Goal: Information Seeking & Learning: Learn about a topic

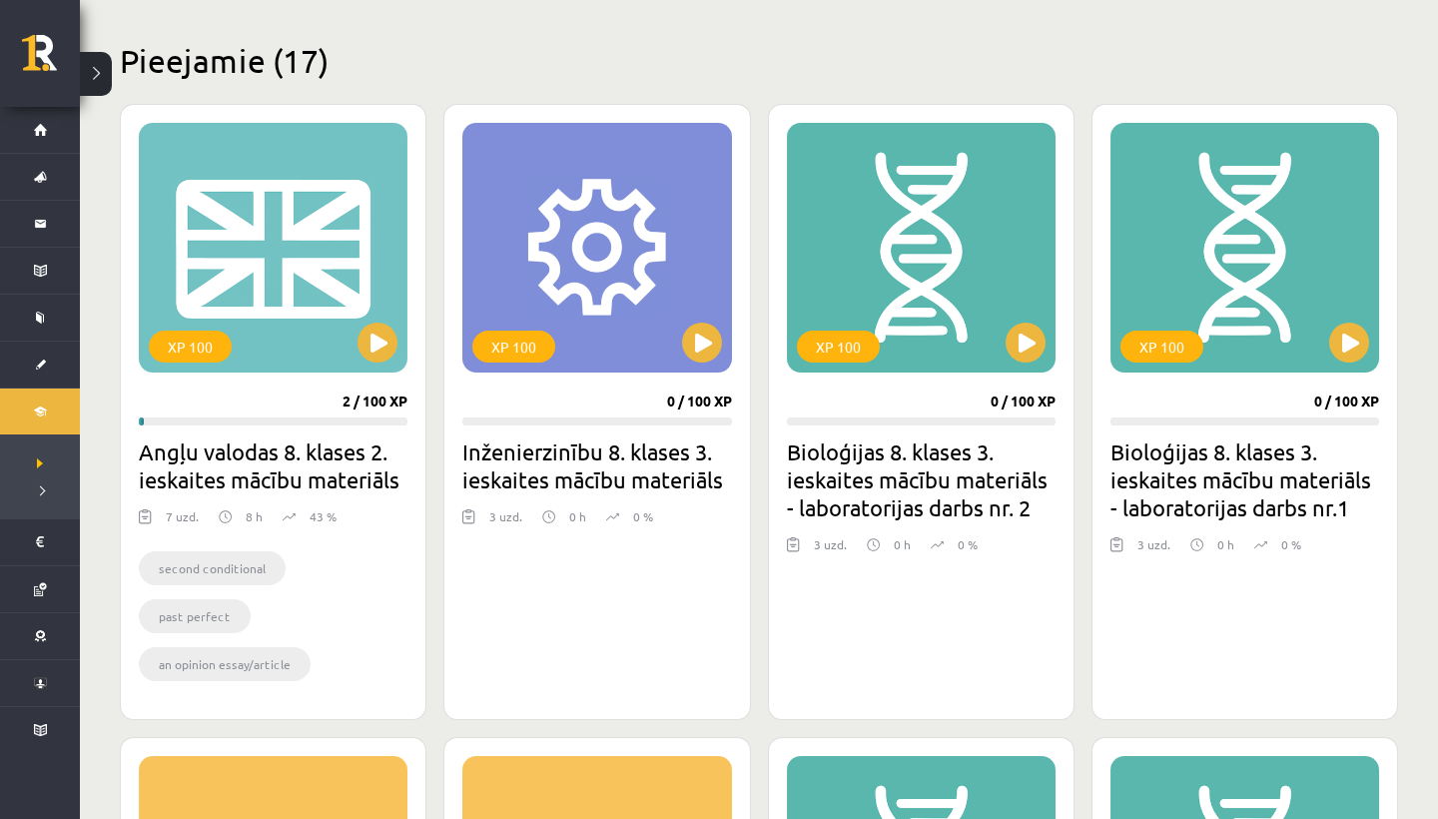
scroll to position [465, 0]
click at [374, 345] on button at bounding box center [378, 343] width 40 height 40
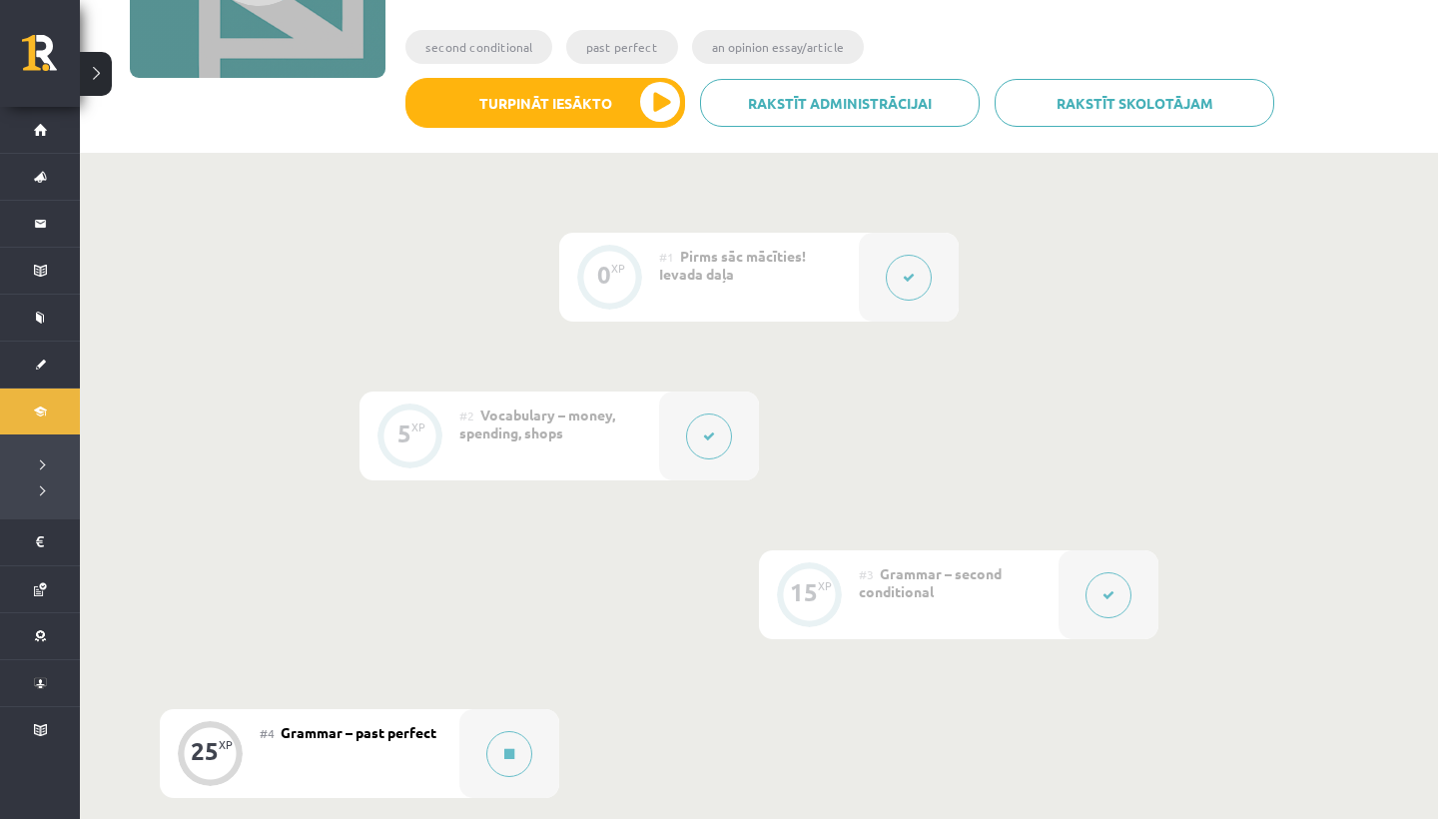
scroll to position [335, 0]
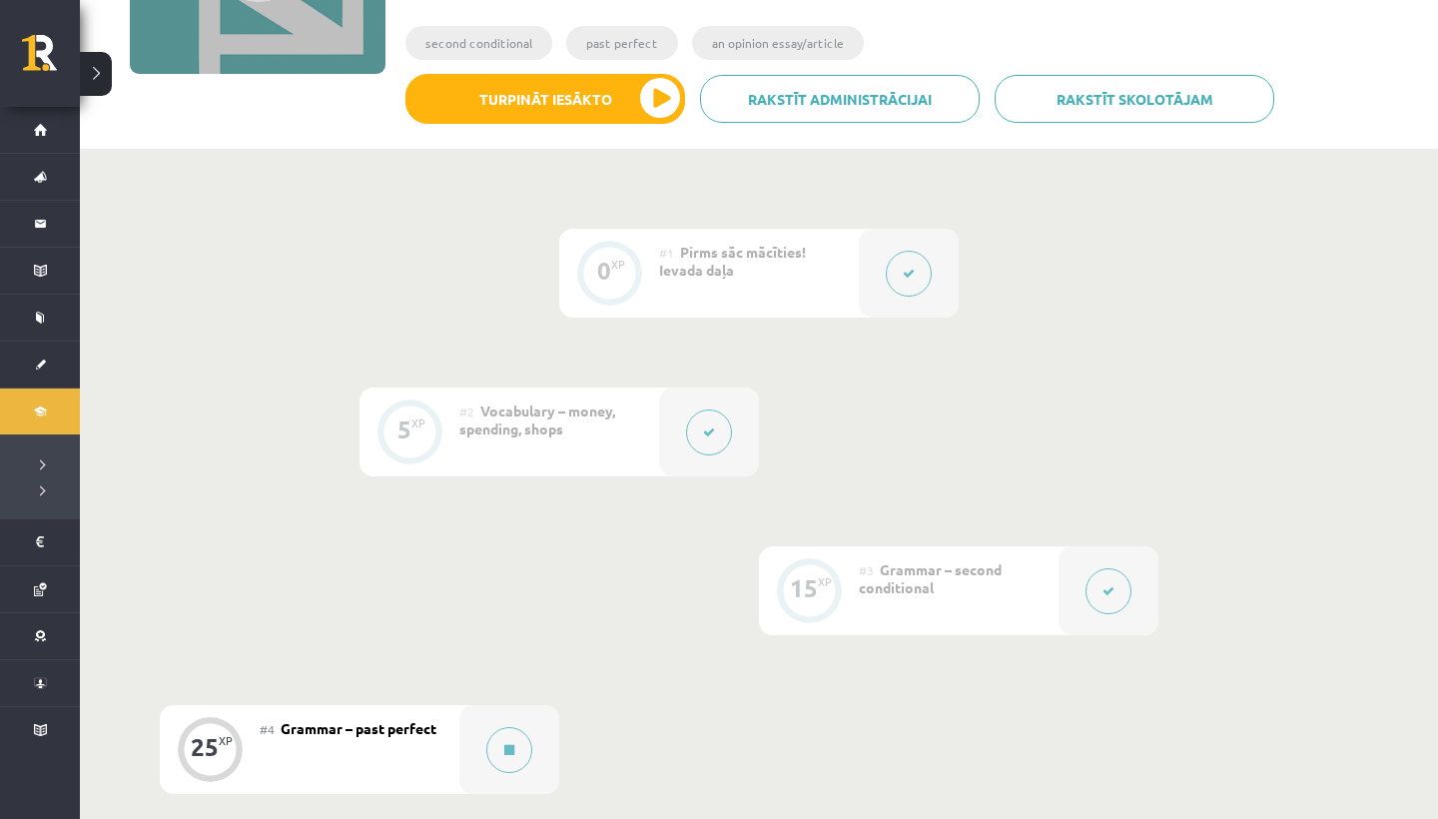
click at [515, 750] on button at bounding box center [509, 750] width 46 height 46
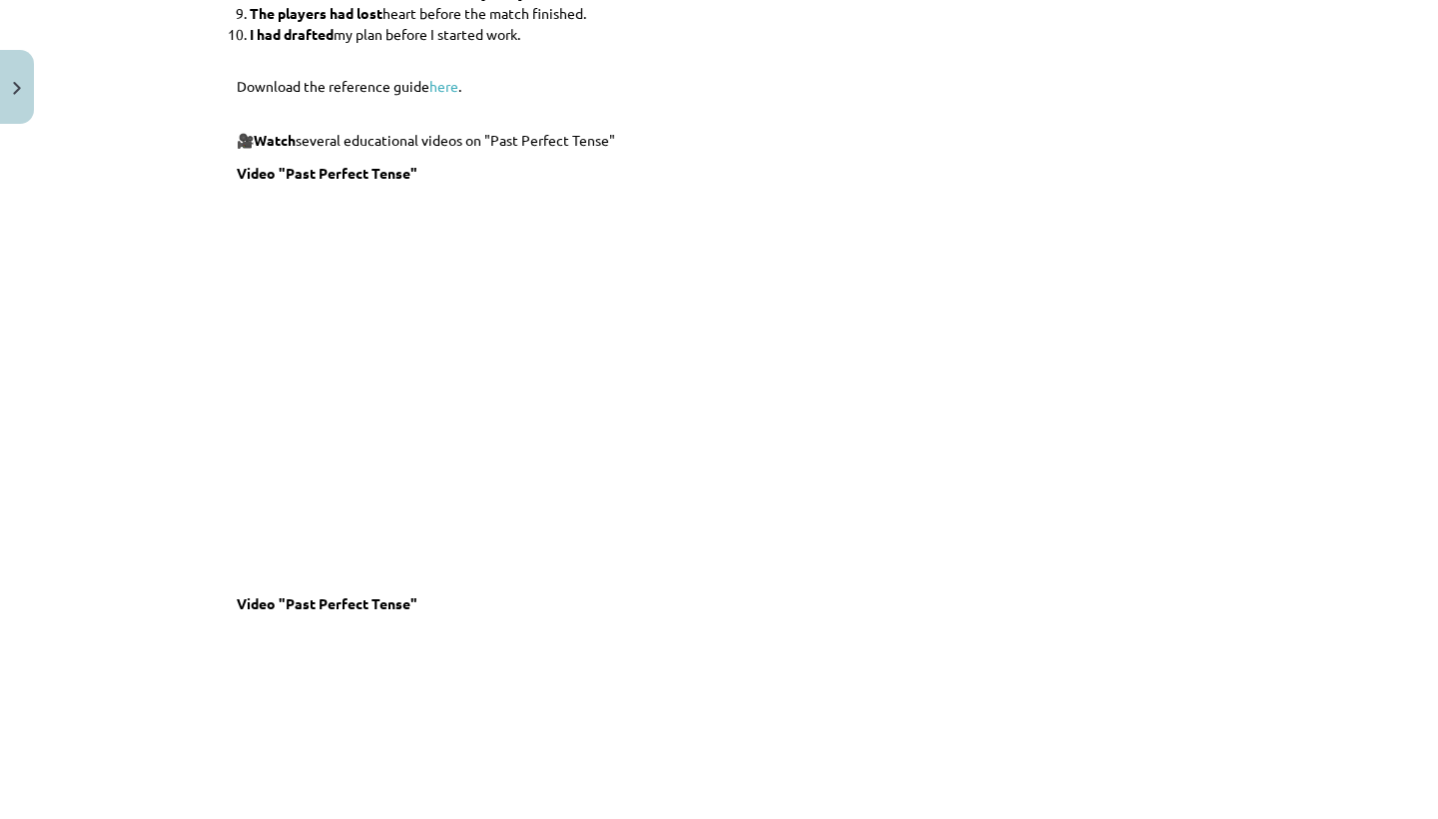
scroll to position [1124, 0]
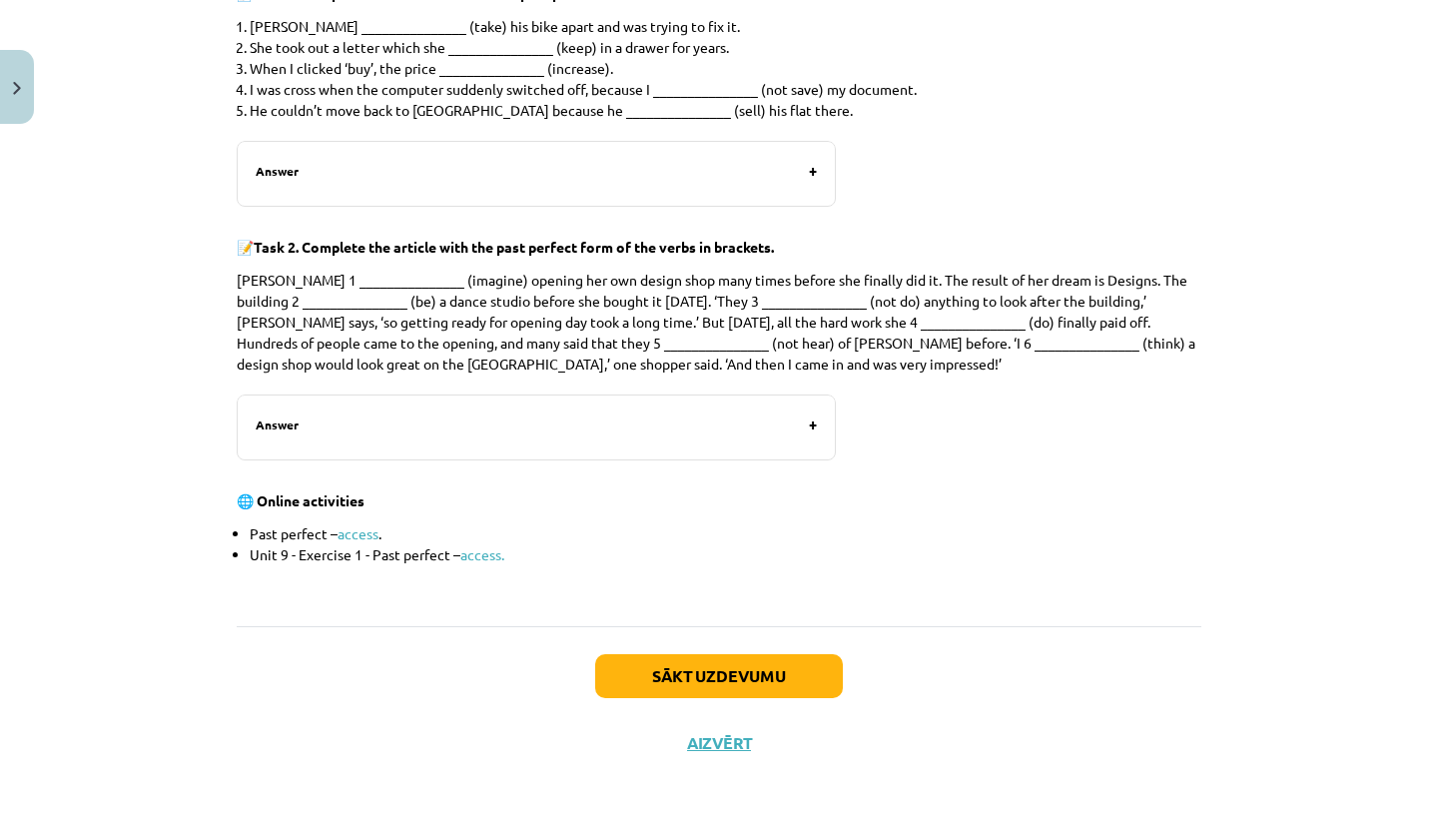
click at [701, 670] on button "Sākt uzdevumu" at bounding box center [719, 676] width 248 height 44
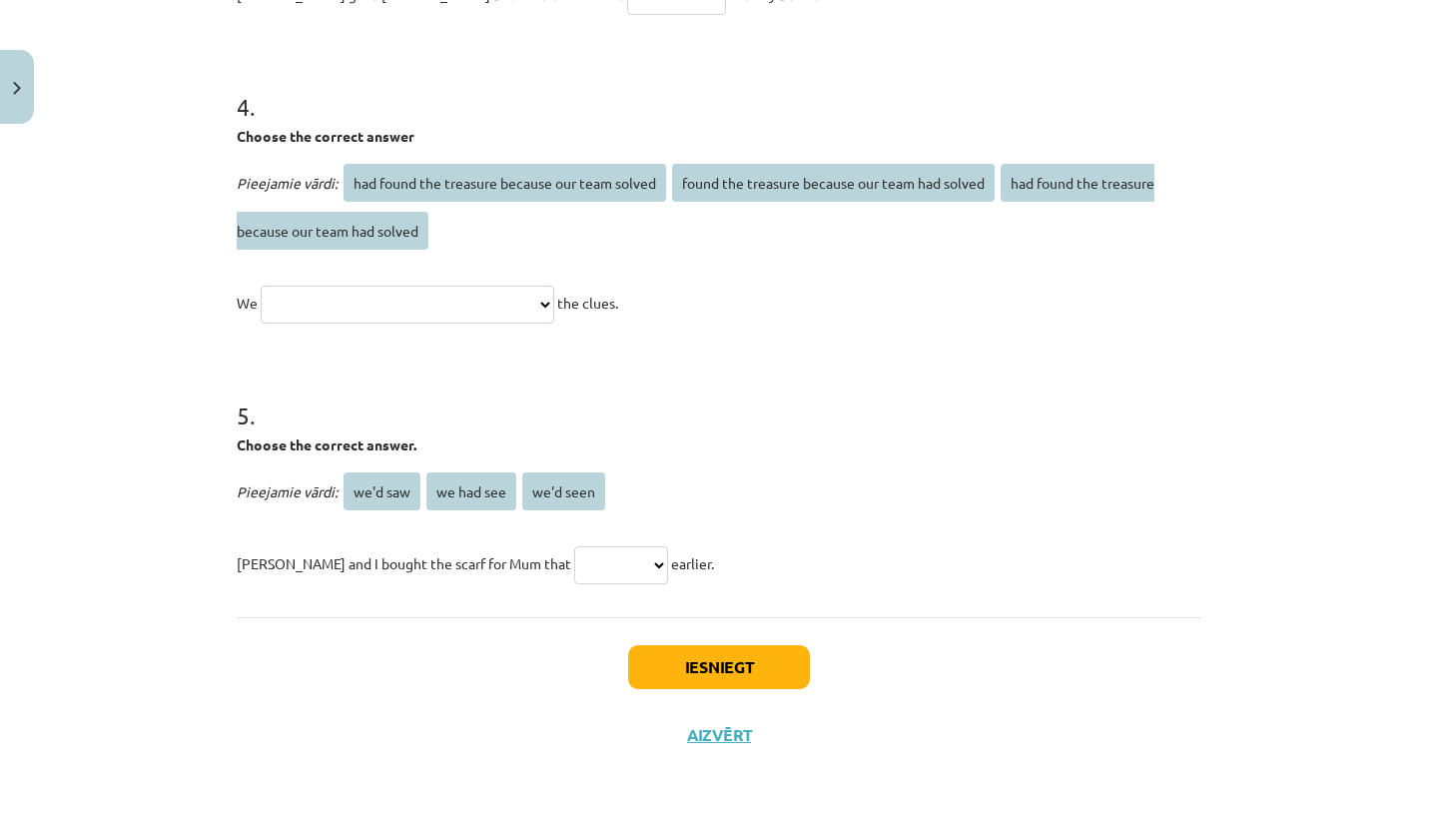
scroll to position [1125, 0]
drag, startPoint x: 701, startPoint y: 670, endPoint x: 719, endPoint y: 730, distance: 62.6
click at [719, 730] on button "Aizvērt" at bounding box center [719, 735] width 76 height 20
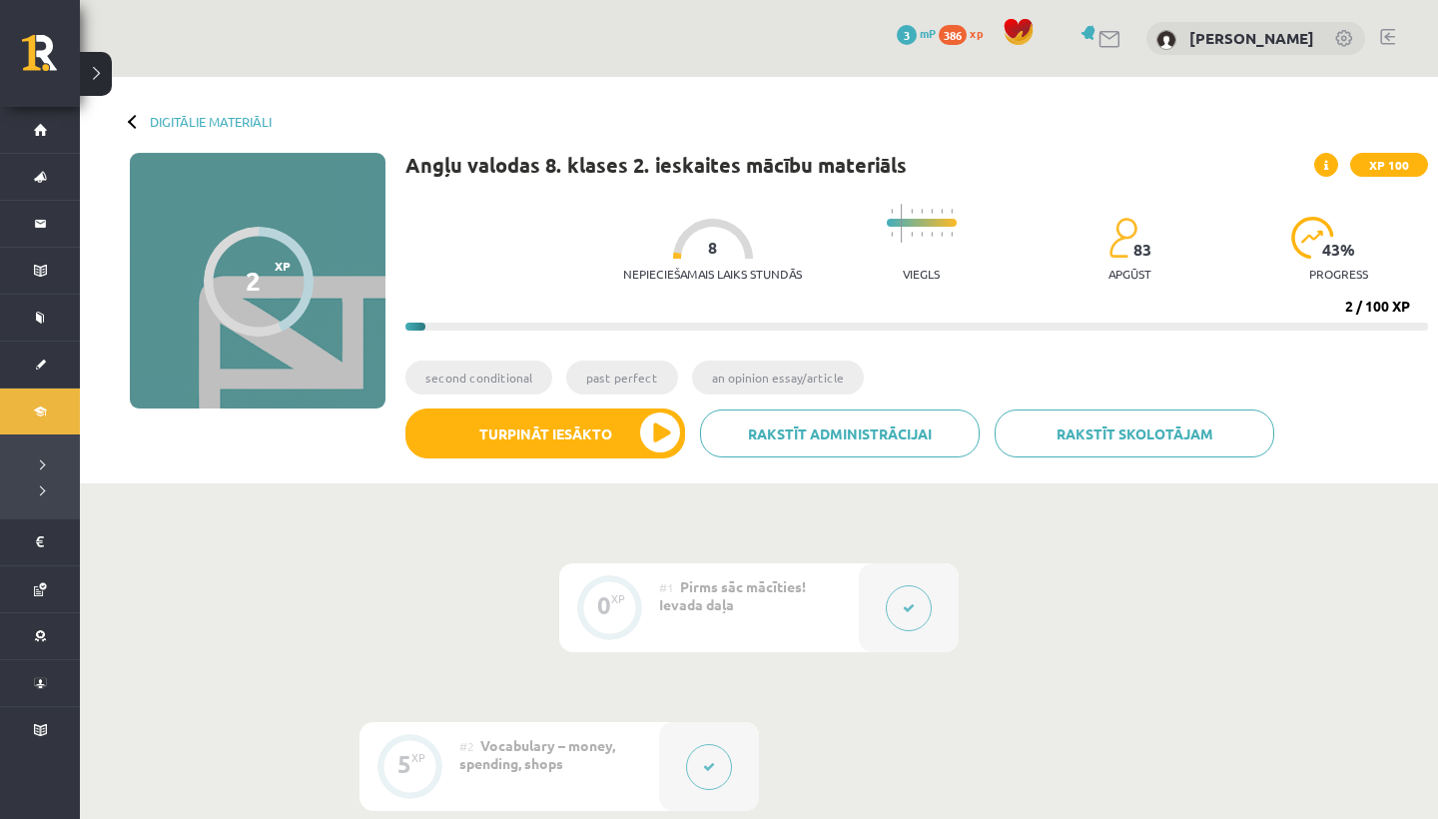
scroll to position [0, 0]
click at [178, 116] on link "Digitālie materiāli" at bounding box center [211, 121] width 122 height 15
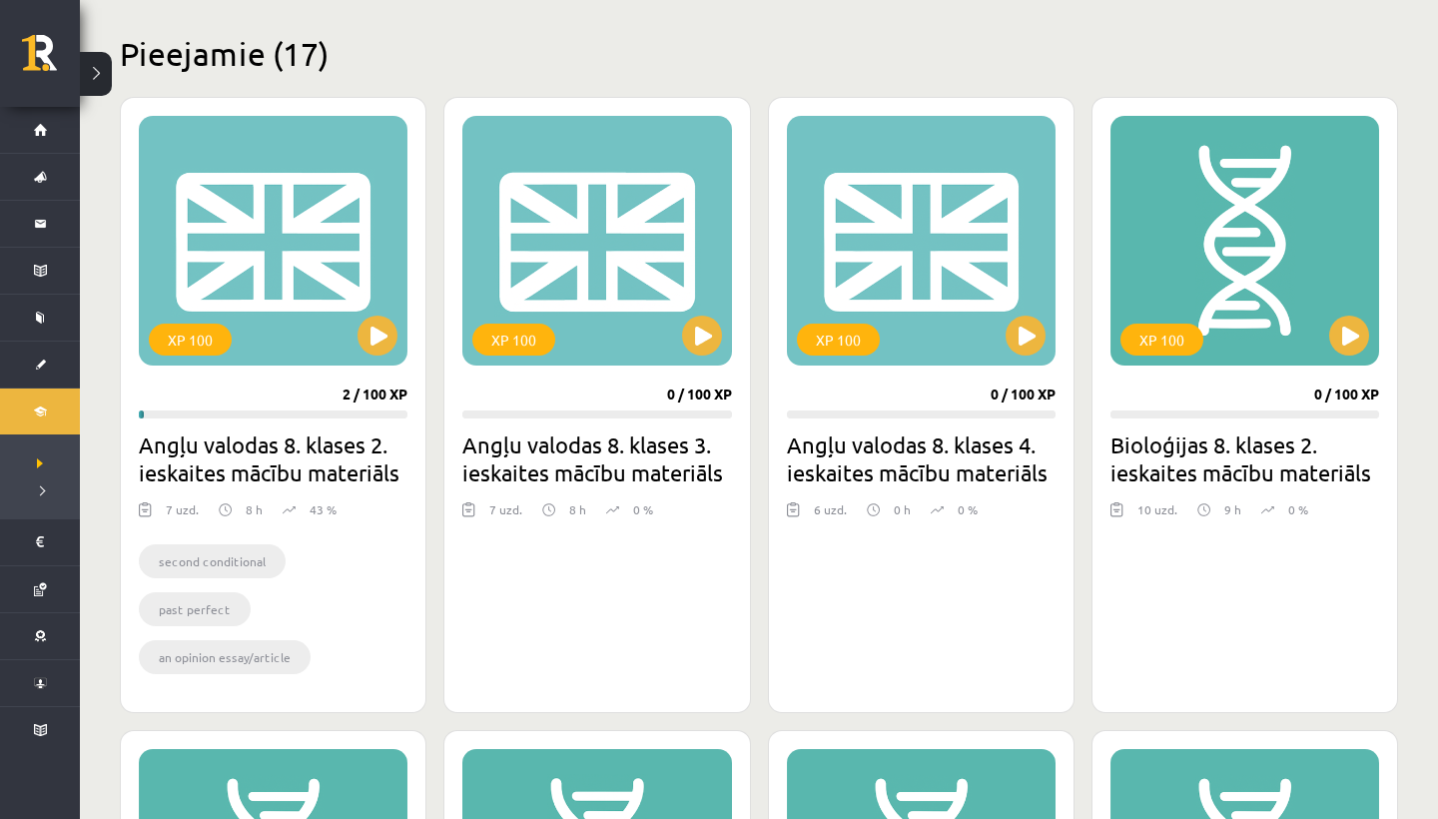
scroll to position [447, 0]
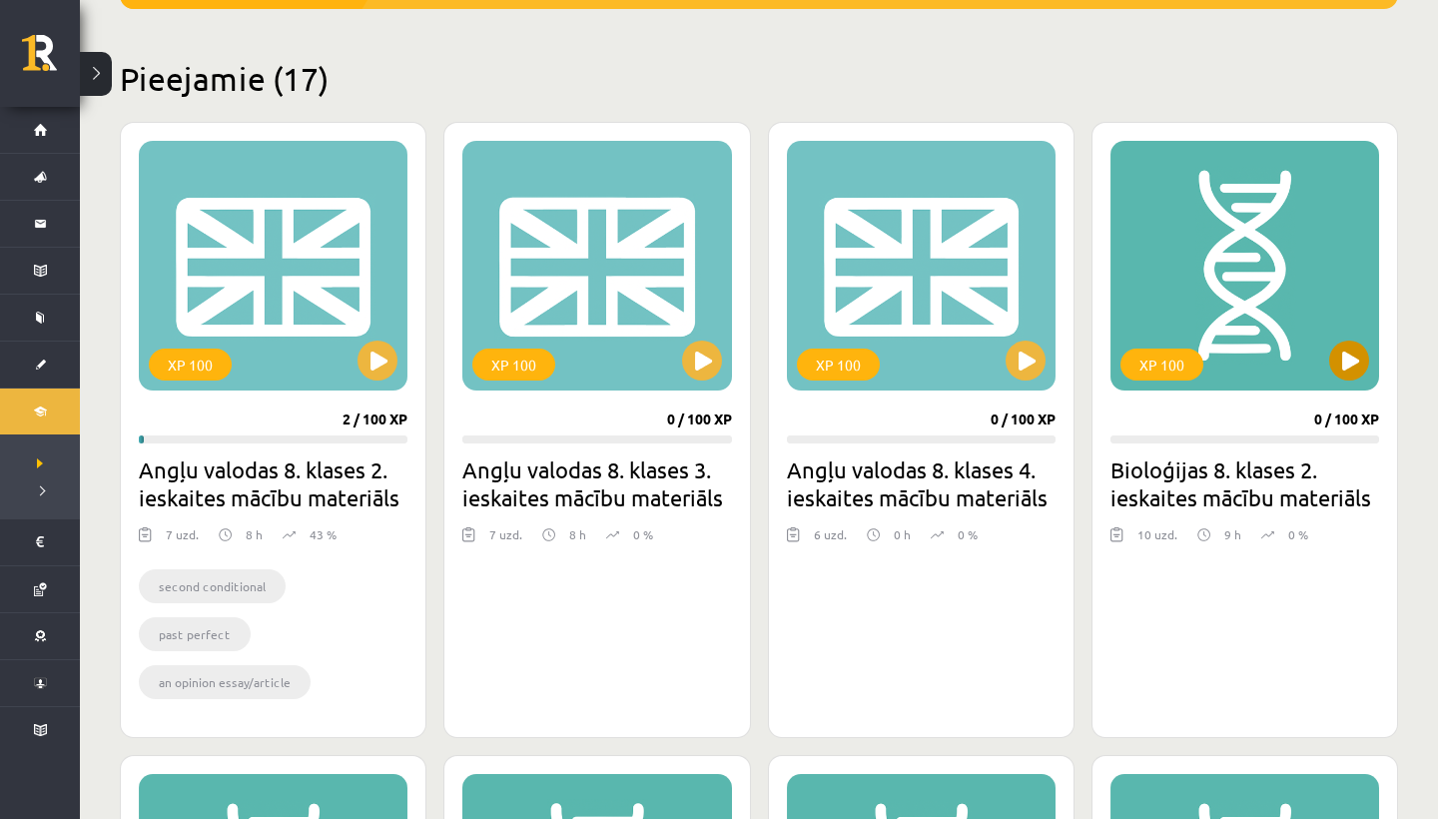
drag, startPoint x: 0, startPoint y: 0, endPoint x: 1352, endPoint y: 356, distance: 1398.4
click at [1352, 356] on button at bounding box center [1349, 361] width 40 height 40
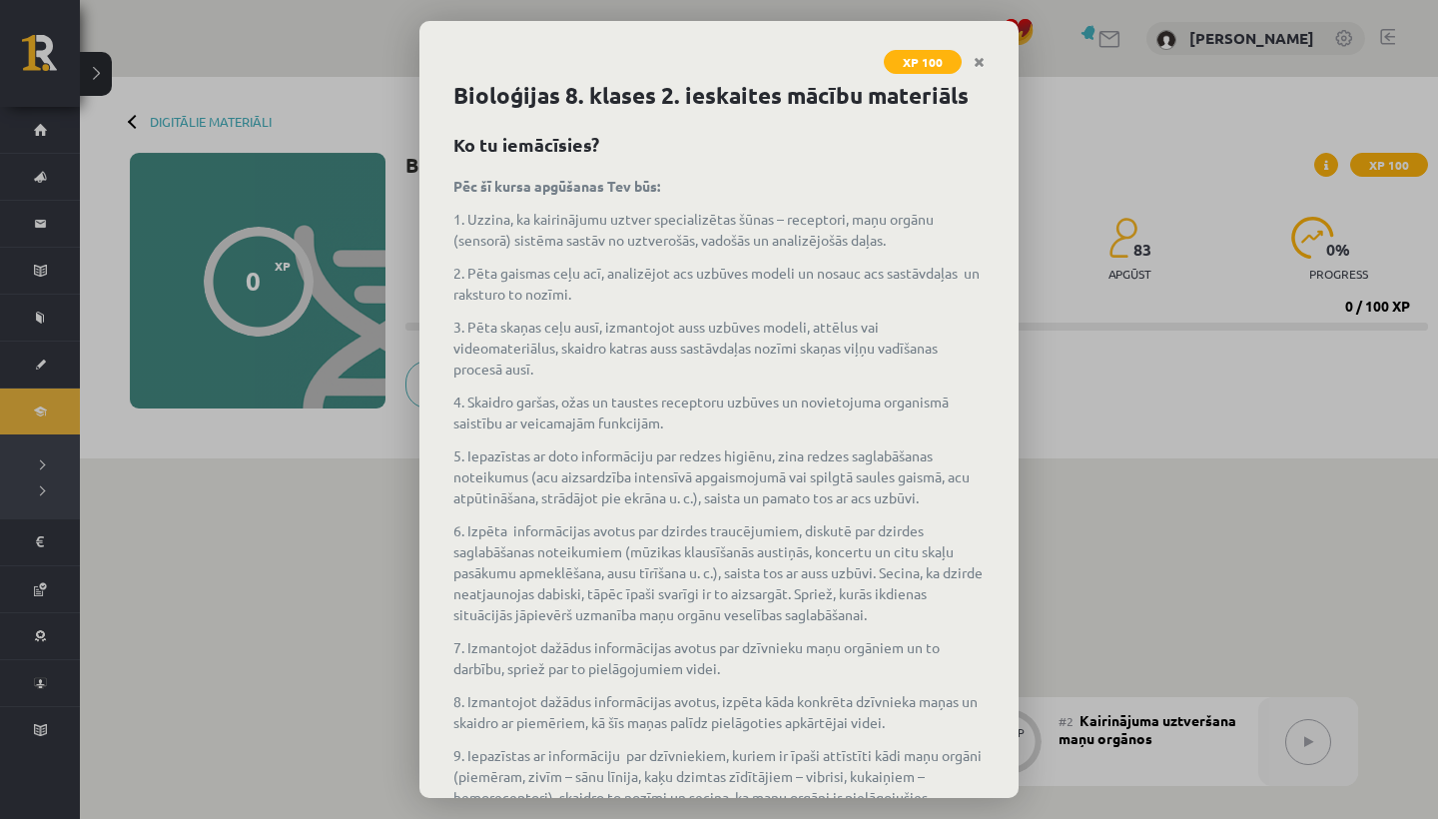
click at [977, 59] on icon "Close" at bounding box center [979, 63] width 11 height 14
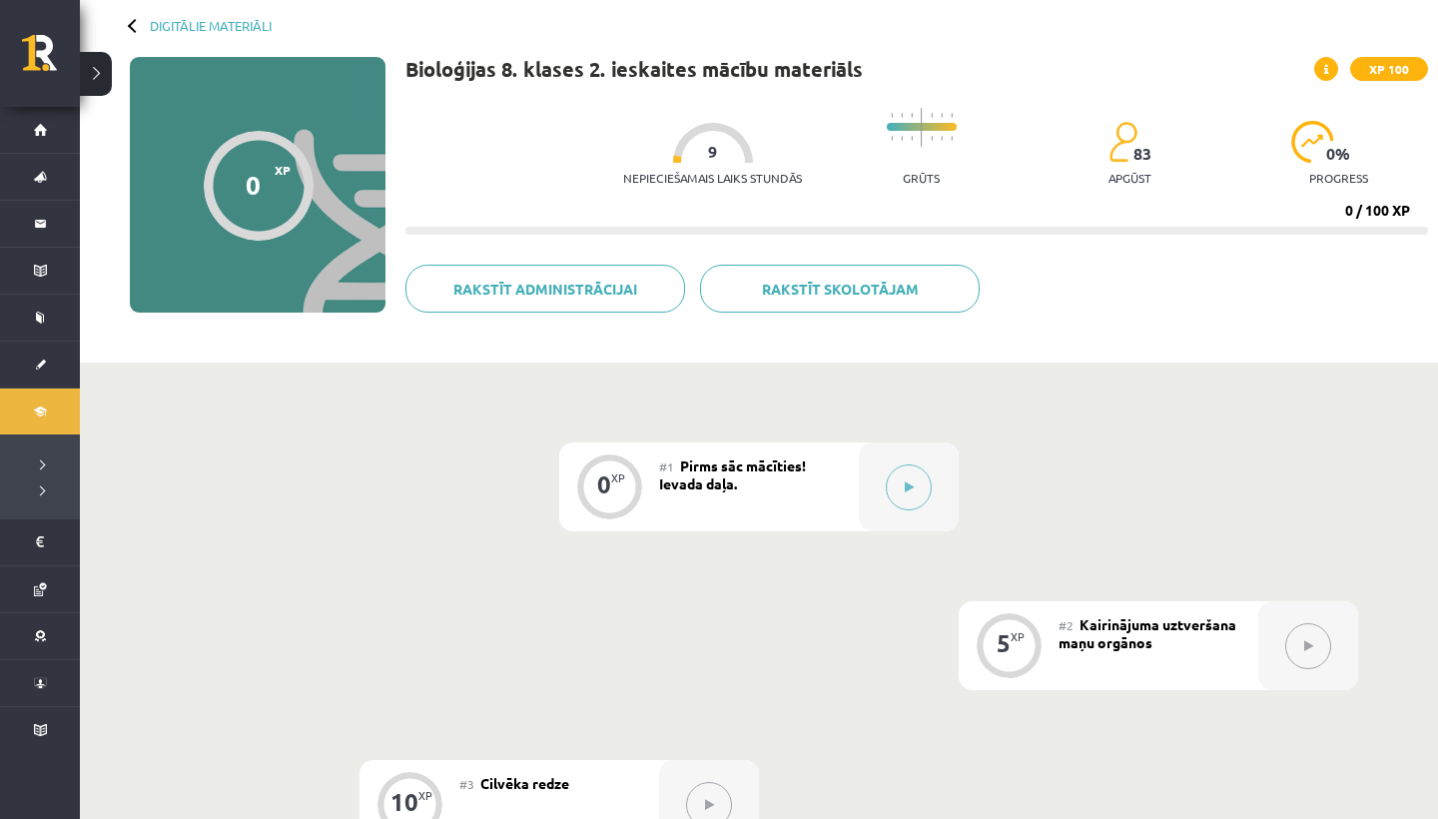
scroll to position [107, 0]
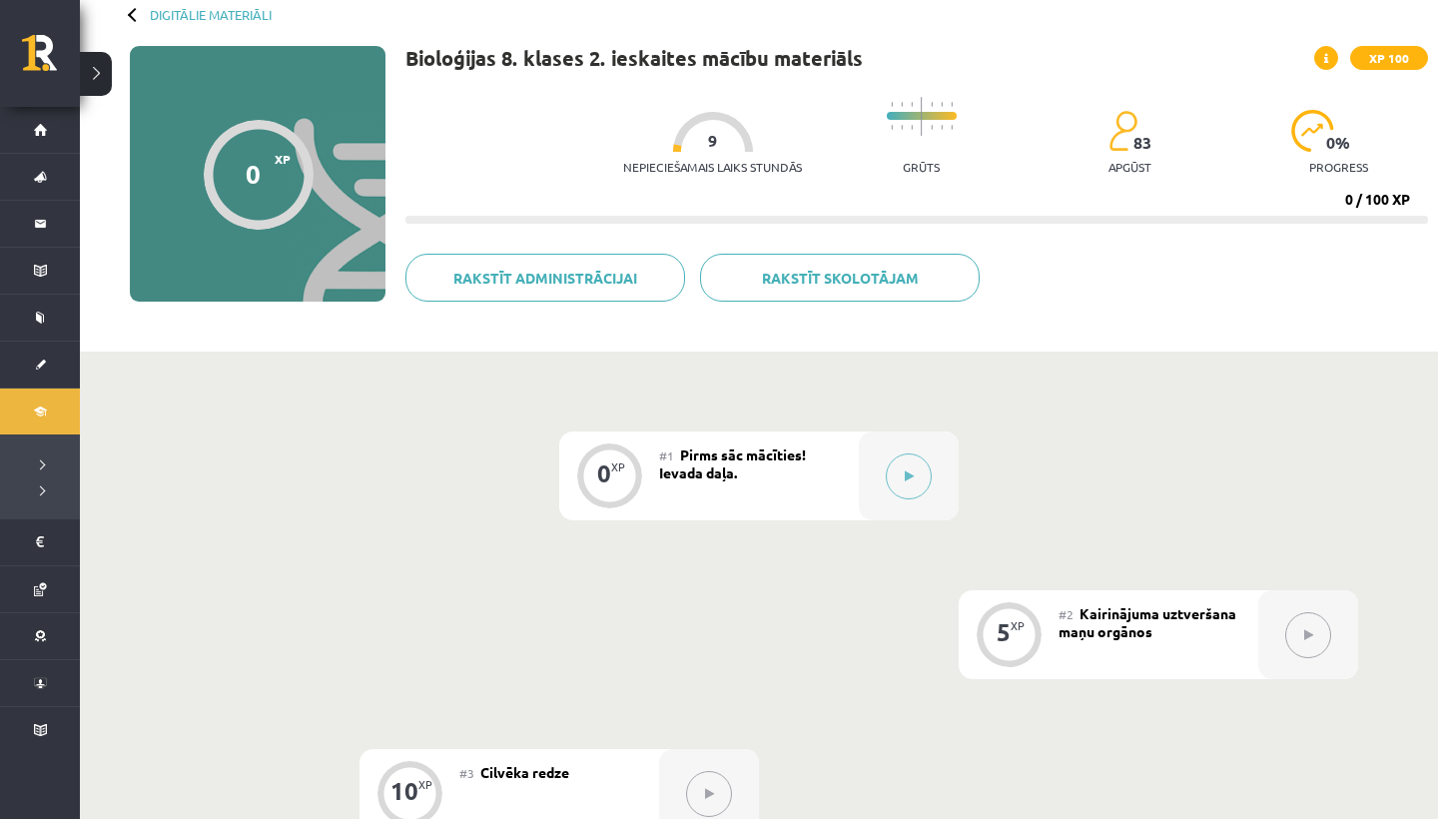
click at [906, 473] on icon at bounding box center [909, 476] width 9 height 12
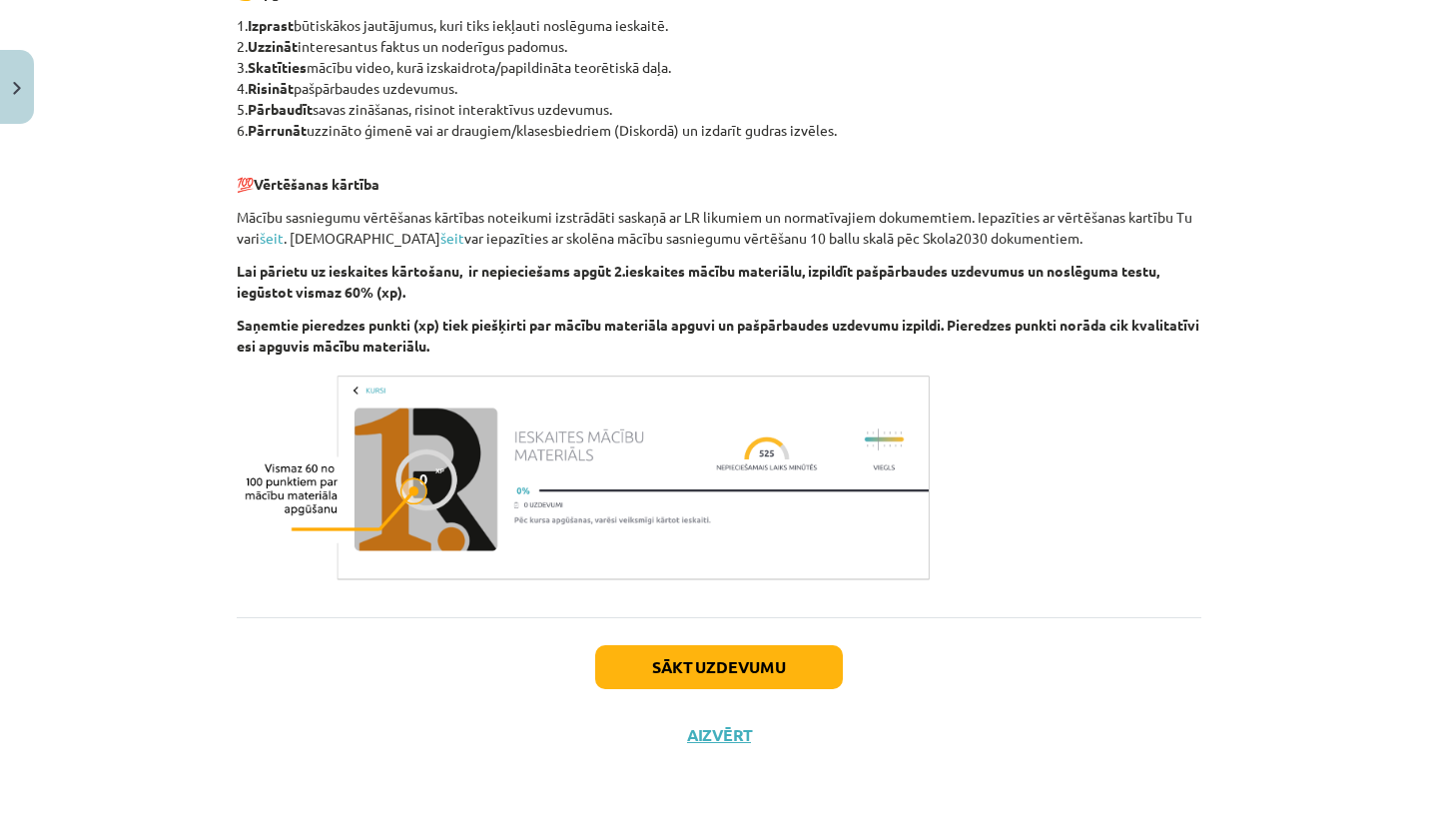
scroll to position [1079, 0]
click at [767, 673] on button "Sākt uzdevumu" at bounding box center [719, 667] width 248 height 44
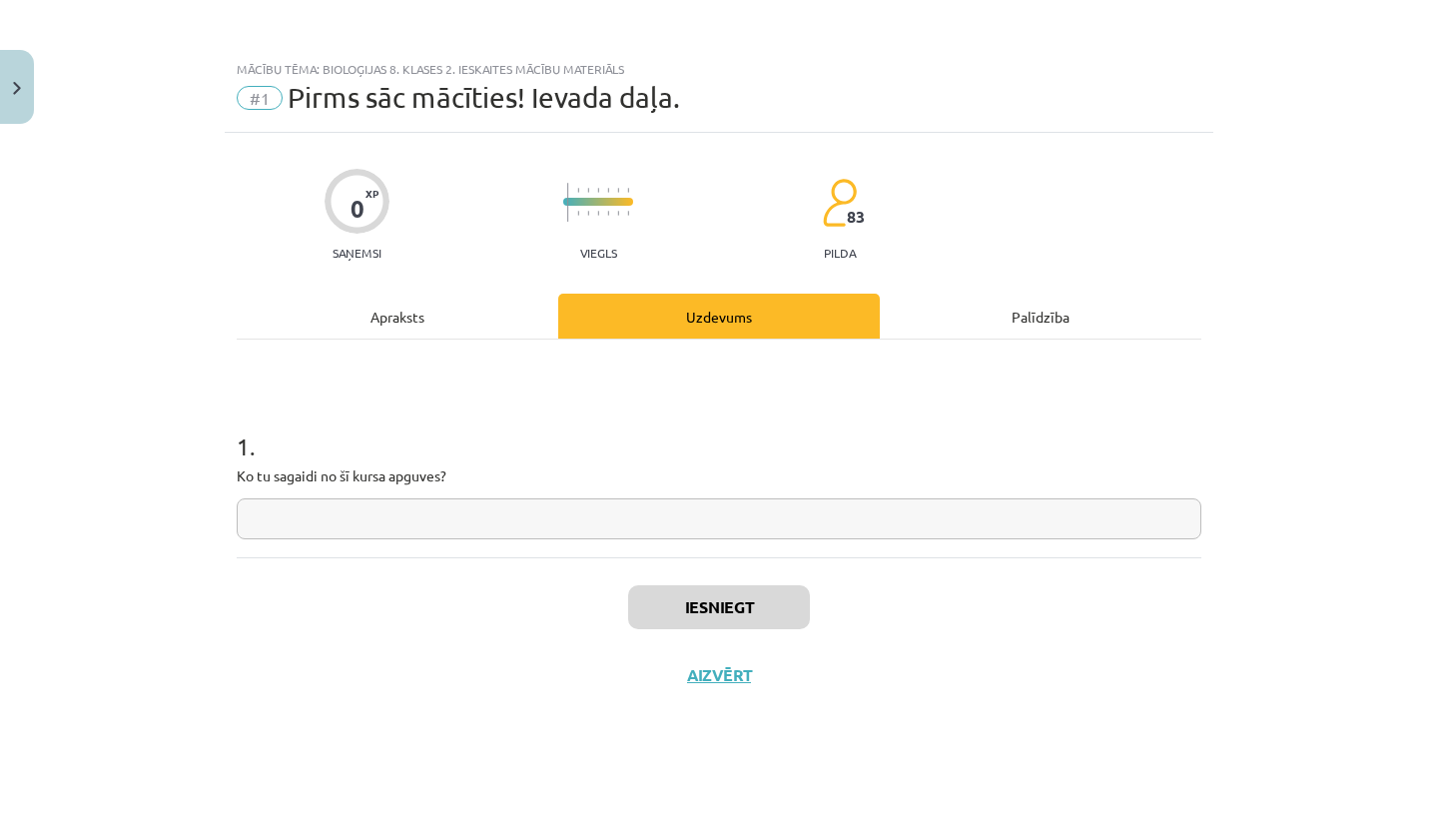
scroll to position [0, 0]
drag, startPoint x: 767, startPoint y: 673, endPoint x: 247, endPoint y: 513, distance: 544.4
click at [247, 513] on input "text" at bounding box center [719, 518] width 965 height 41
click at [247, 513] on input "*****" at bounding box center [719, 518] width 965 height 41
type input "*****"
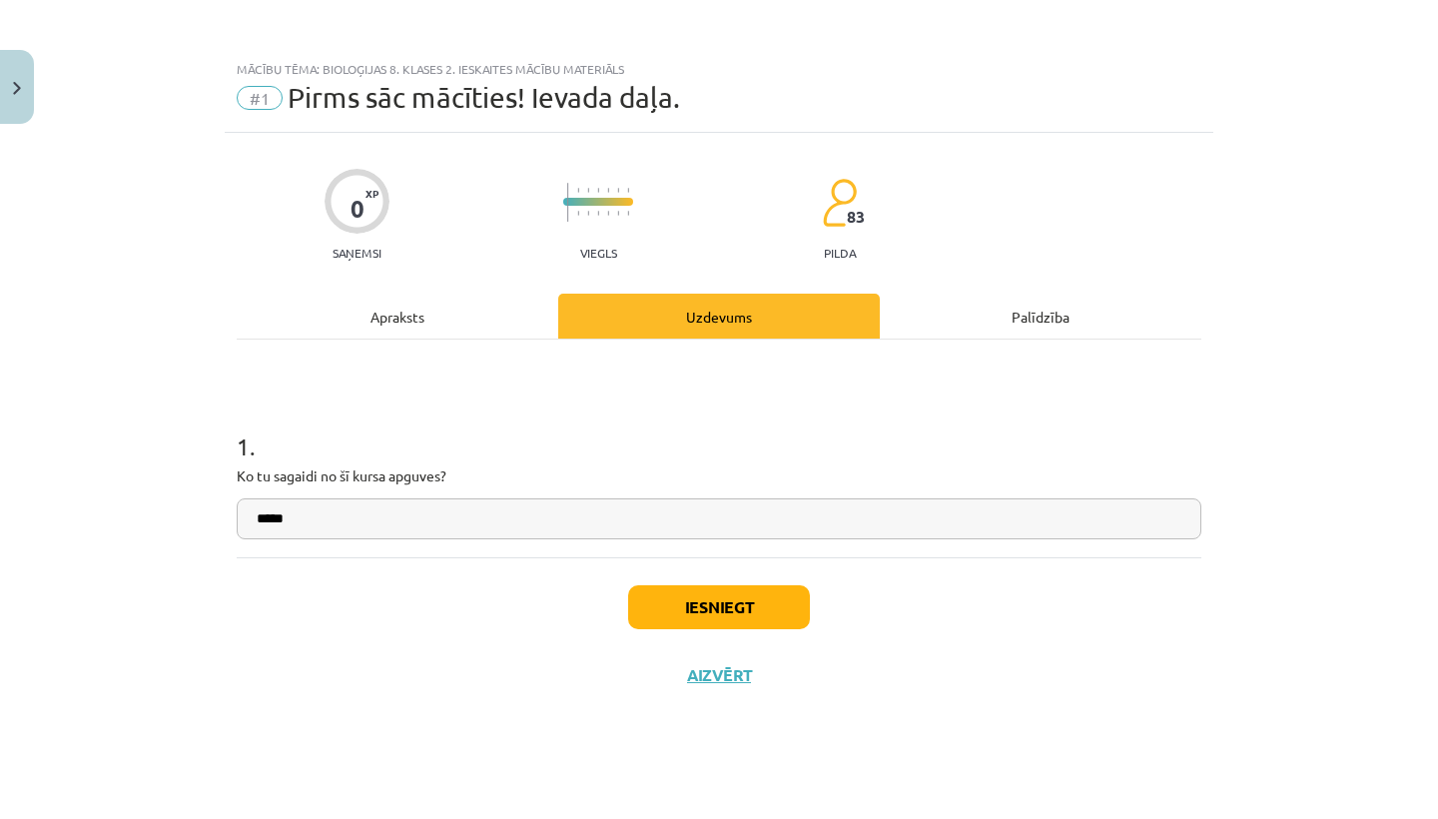
drag, startPoint x: 247, startPoint y: 513, endPoint x: 675, endPoint y: 613, distance: 440.0
click at [675, 613] on button "Iesniegt" at bounding box center [719, 607] width 182 height 44
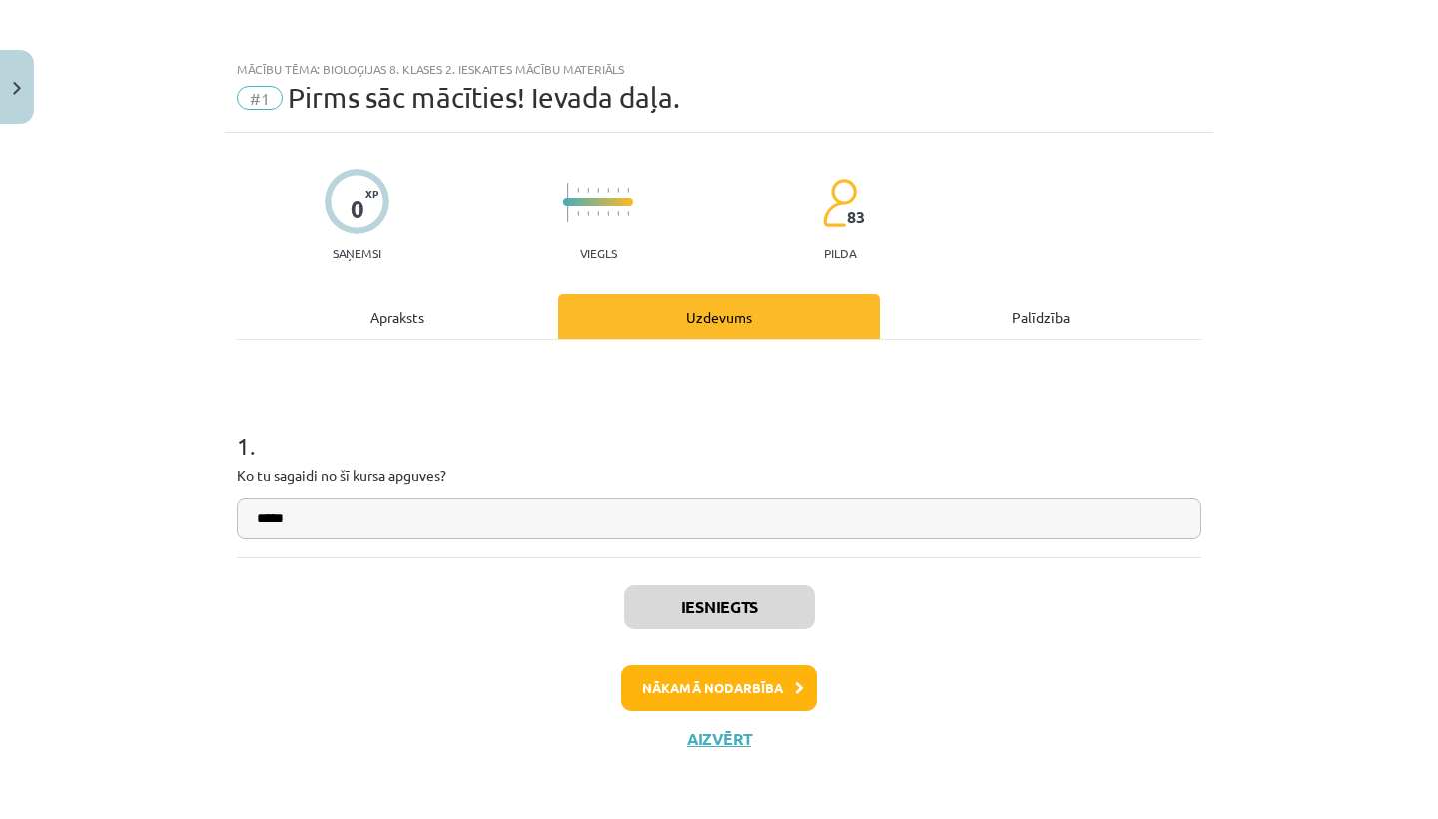
drag, startPoint x: 675, startPoint y: 613, endPoint x: 683, endPoint y: 683, distance: 70.4
click at [683, 683] on button "Nākamā nodarbība" at bounding box center [719, 688] width 196 height 46
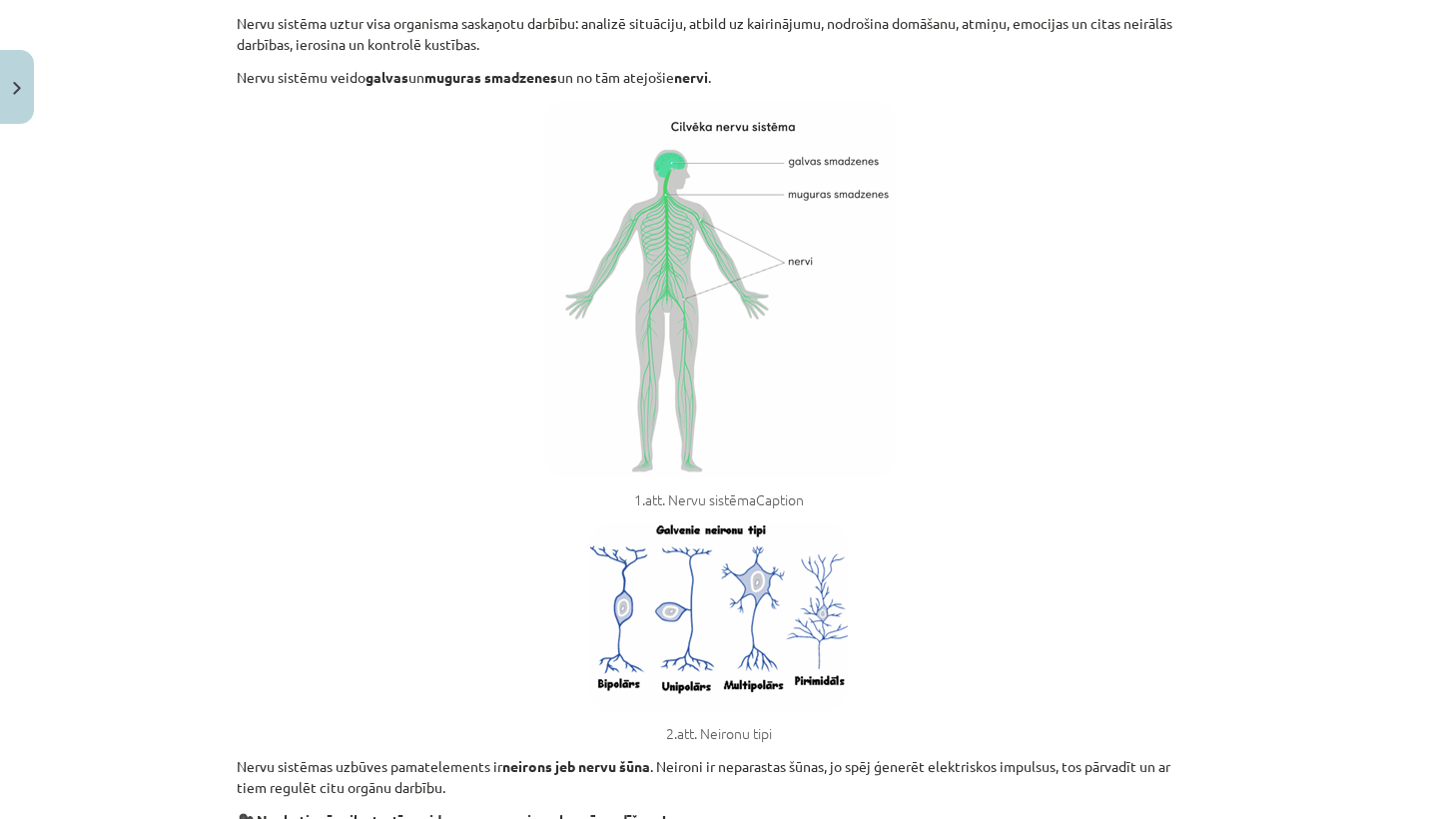
scroll to position [774, 0]
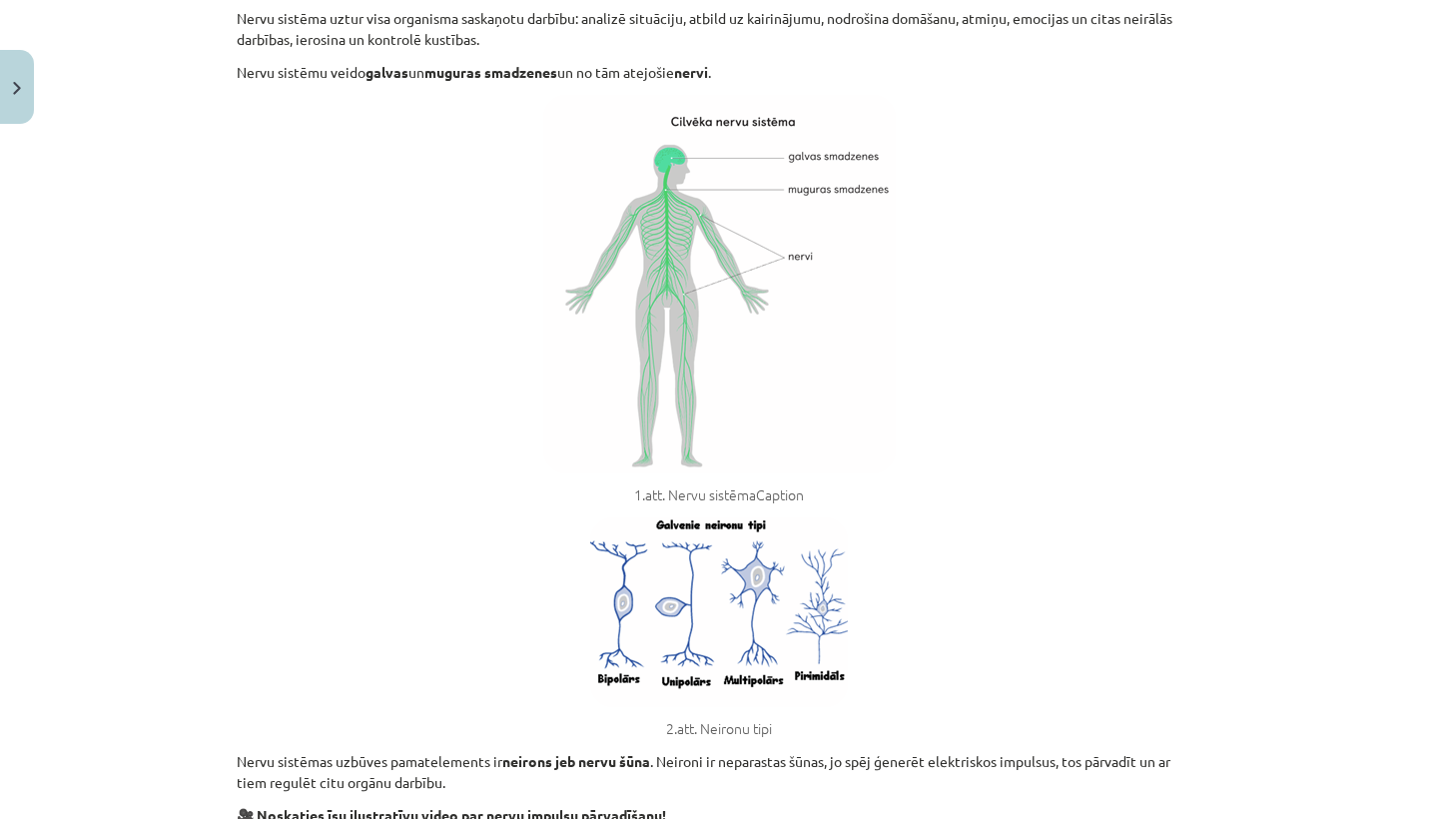
click at [630, 637] on img at bounding box center [719, 612] width 258 height 190
click at [678, 665] on img at bounding box center [719, 612] width 258 height 190
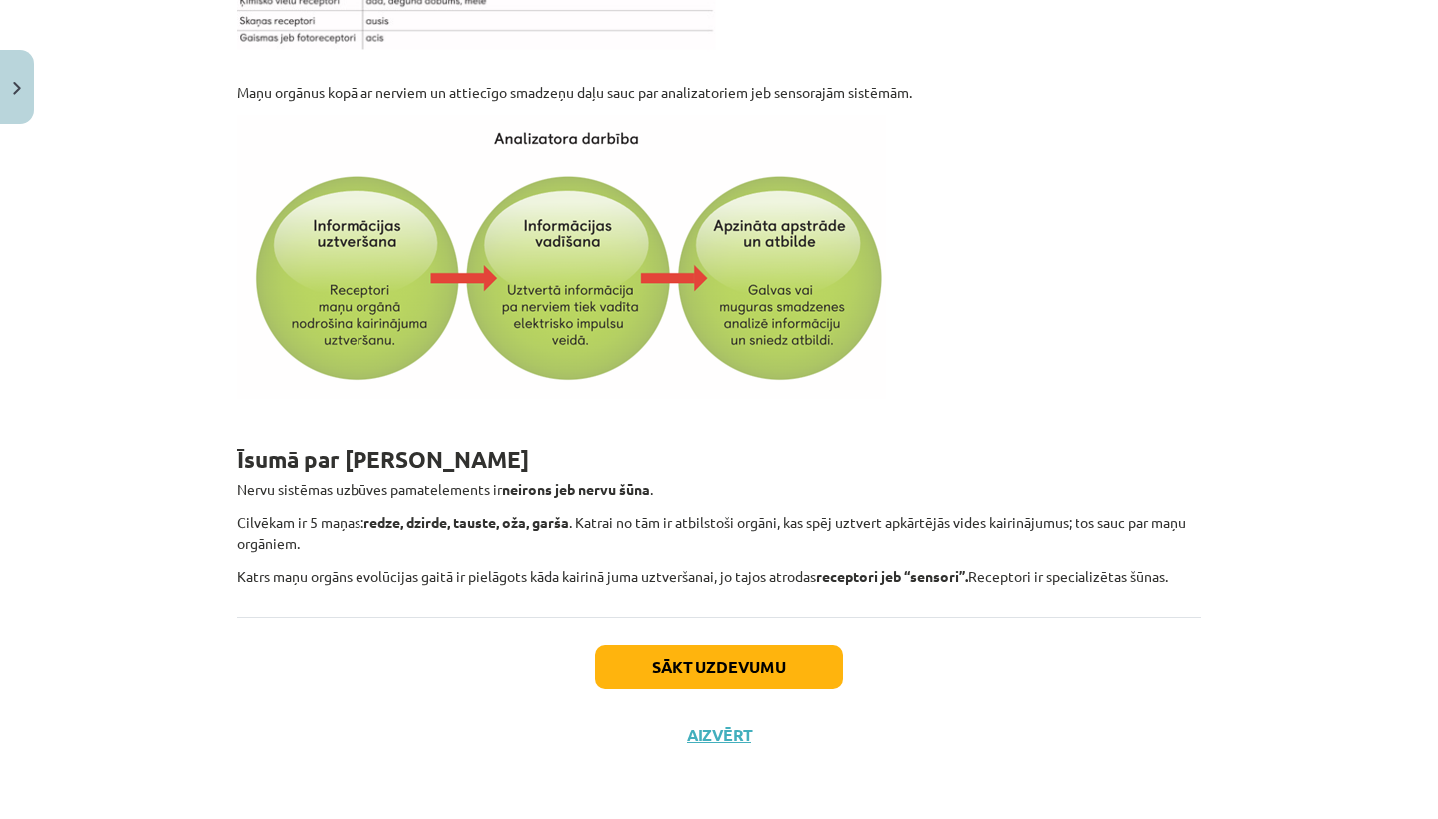
scroll to position [2335, 0]
click at [703, 666] on button "Sākt uzdevumu" at bounding box center [719, 667] width 248 height 44
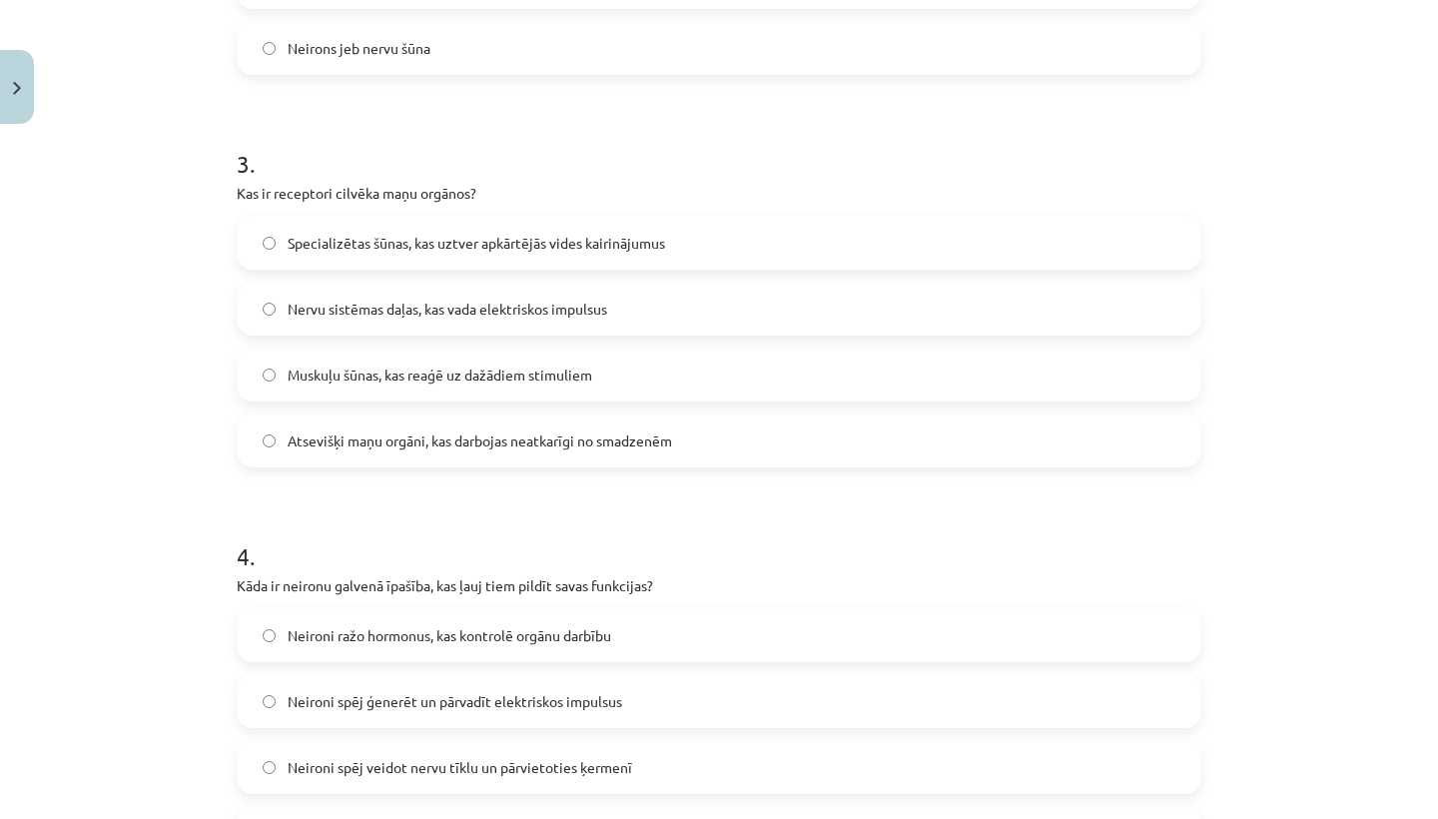
scroll to position [1066, 0]
drag, startPoint x: 271, startPoint y: 156, endPoint x: 65, endPoint y: 480, distance: 384.3
click at [65, 480] on div "Mācību tēma: Bioloģijas 8. klases 2. ieskaites mācību materiāls #2 Kairinājuma …" at bounding box center [719, 409] width 1438 height 819
drag, startPoint x: 65, startPoint y: 480, endPoint x: 276, endPoint y: 303, distance: 275.7
click at [276, 303] on label "Nervu sistēmas daļas, kas vada elektriskos impulsus" at bounding box center [719, 311] width 961 height 50
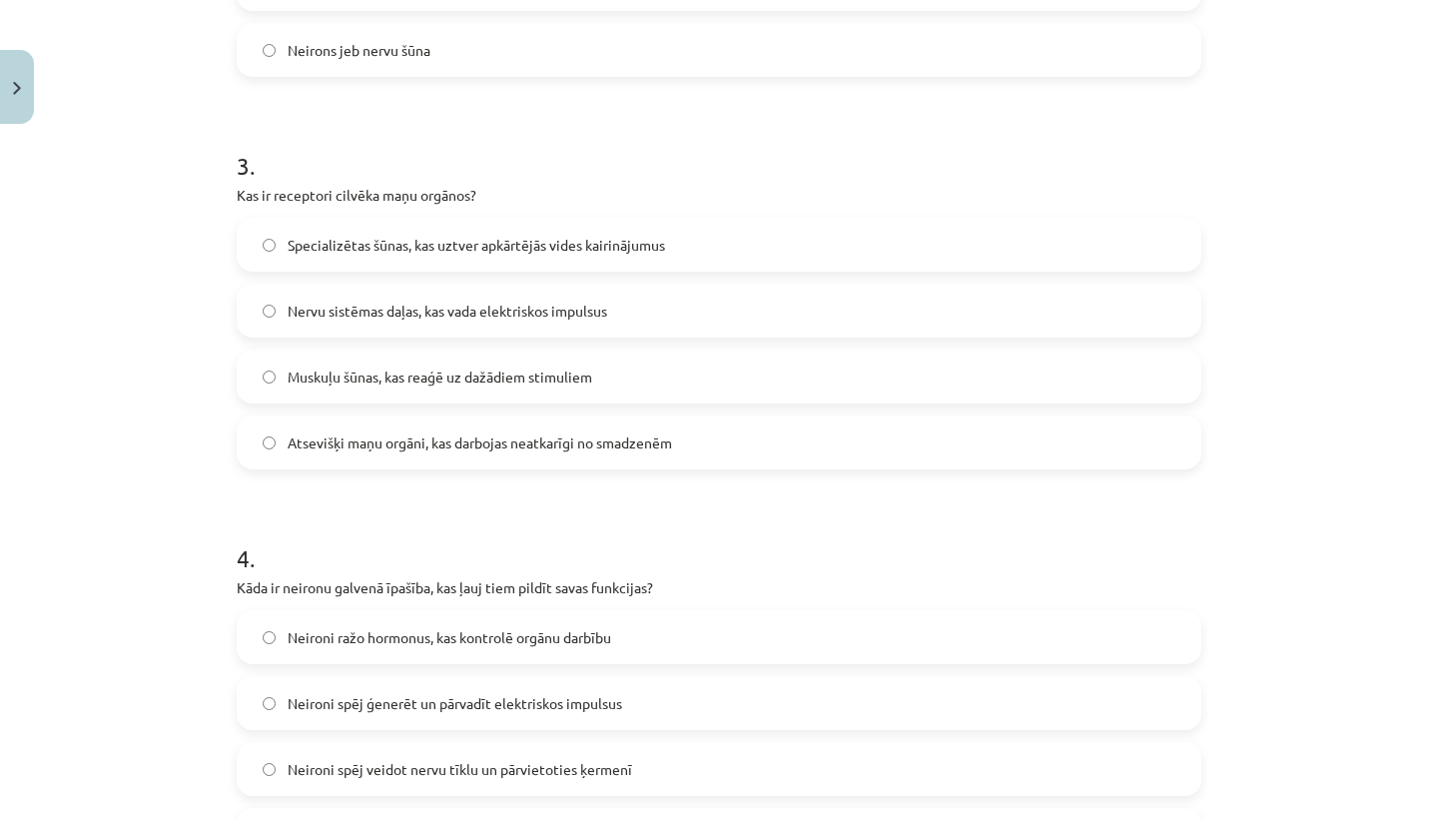
click at [265, 389] on label "Muskuļu šūnas, kas reaģē uz dažādiem stimuliem" at bounding box center [719, 377] width 961 height 50
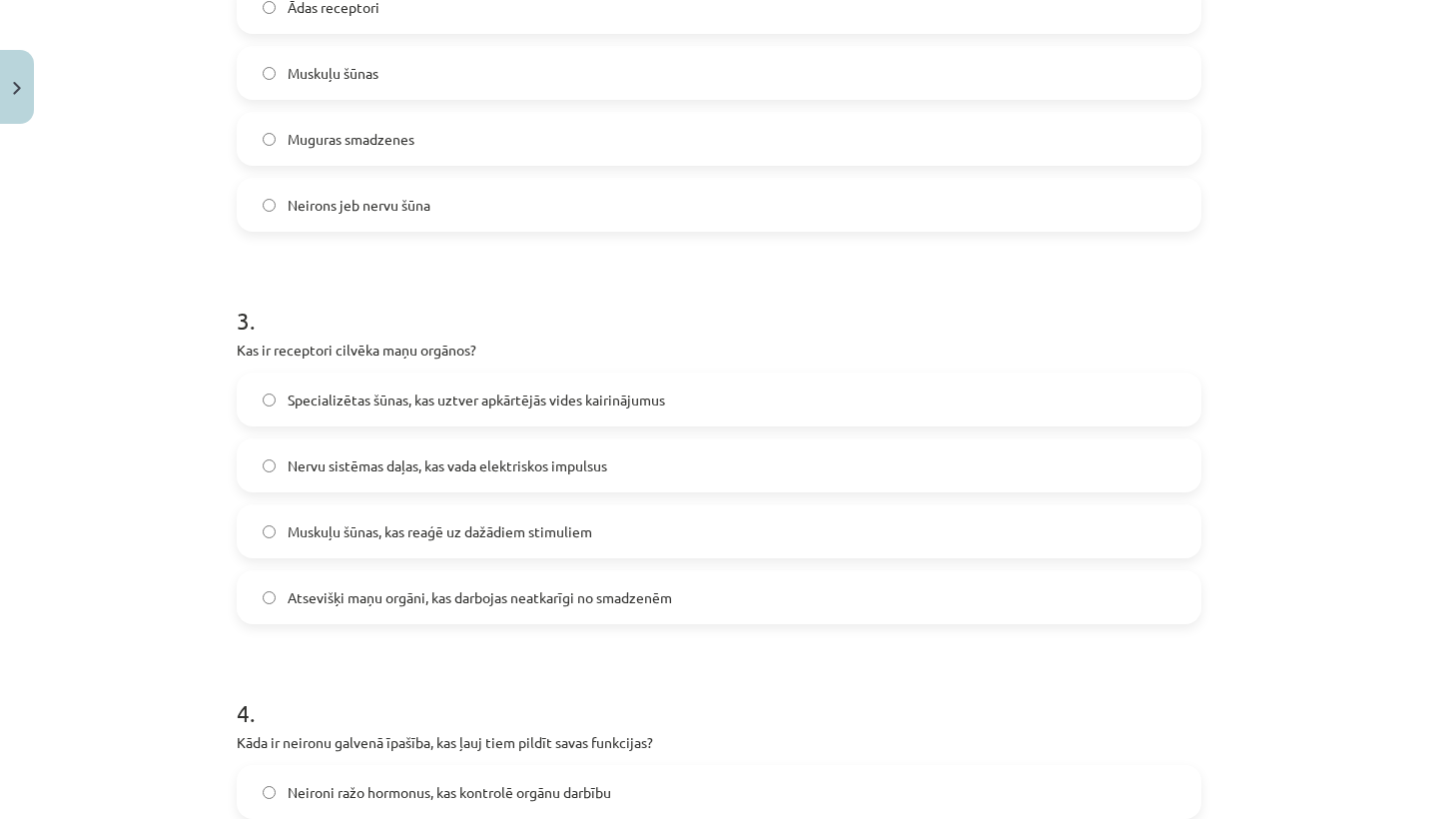
scroll to position [906, 0]
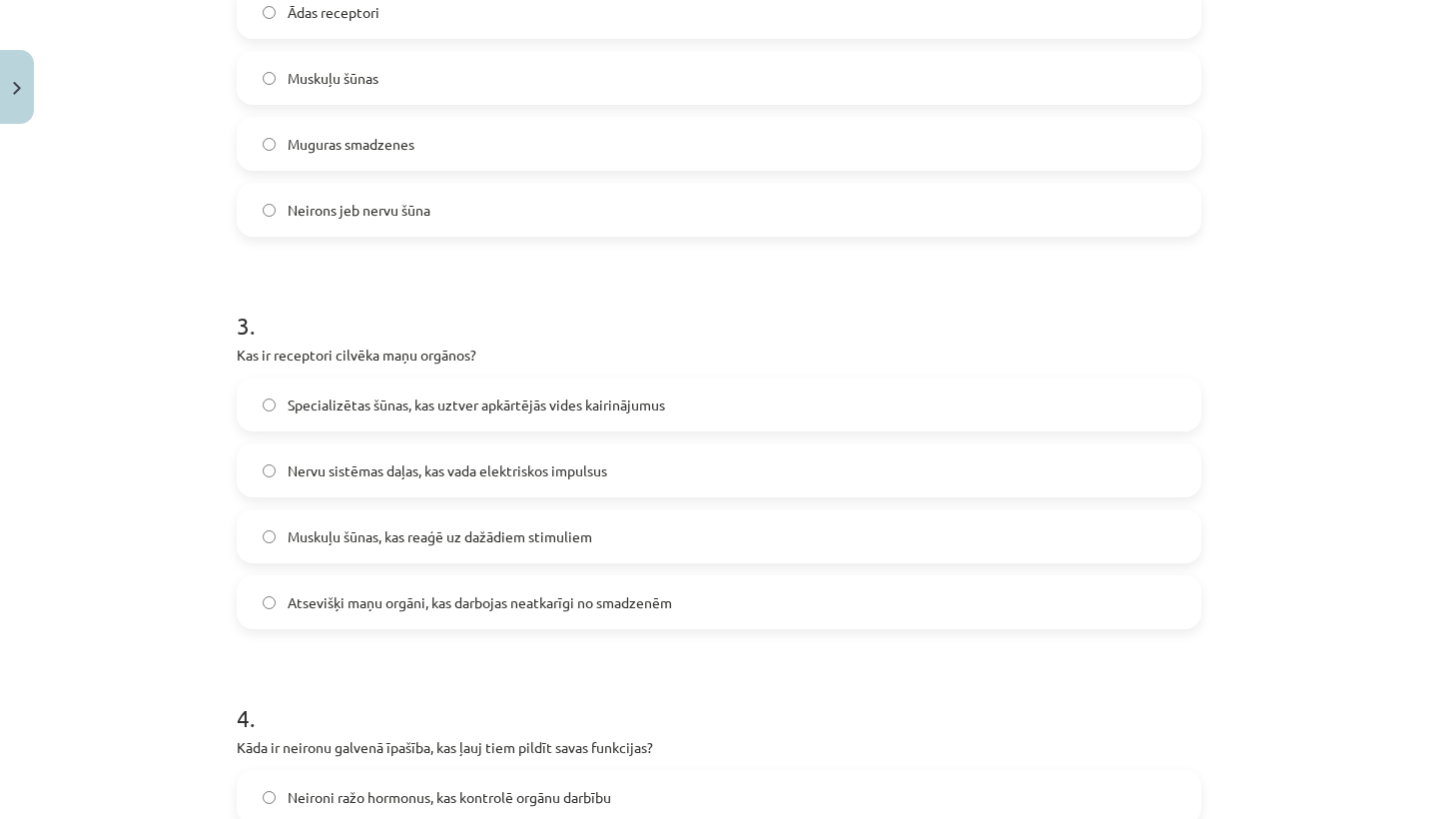
click at [265, 394] on label "Specializētas šūnas, kas uztver apkārtējās vides kairinājumus" at bounding box center [719, 405] width 961 height 50
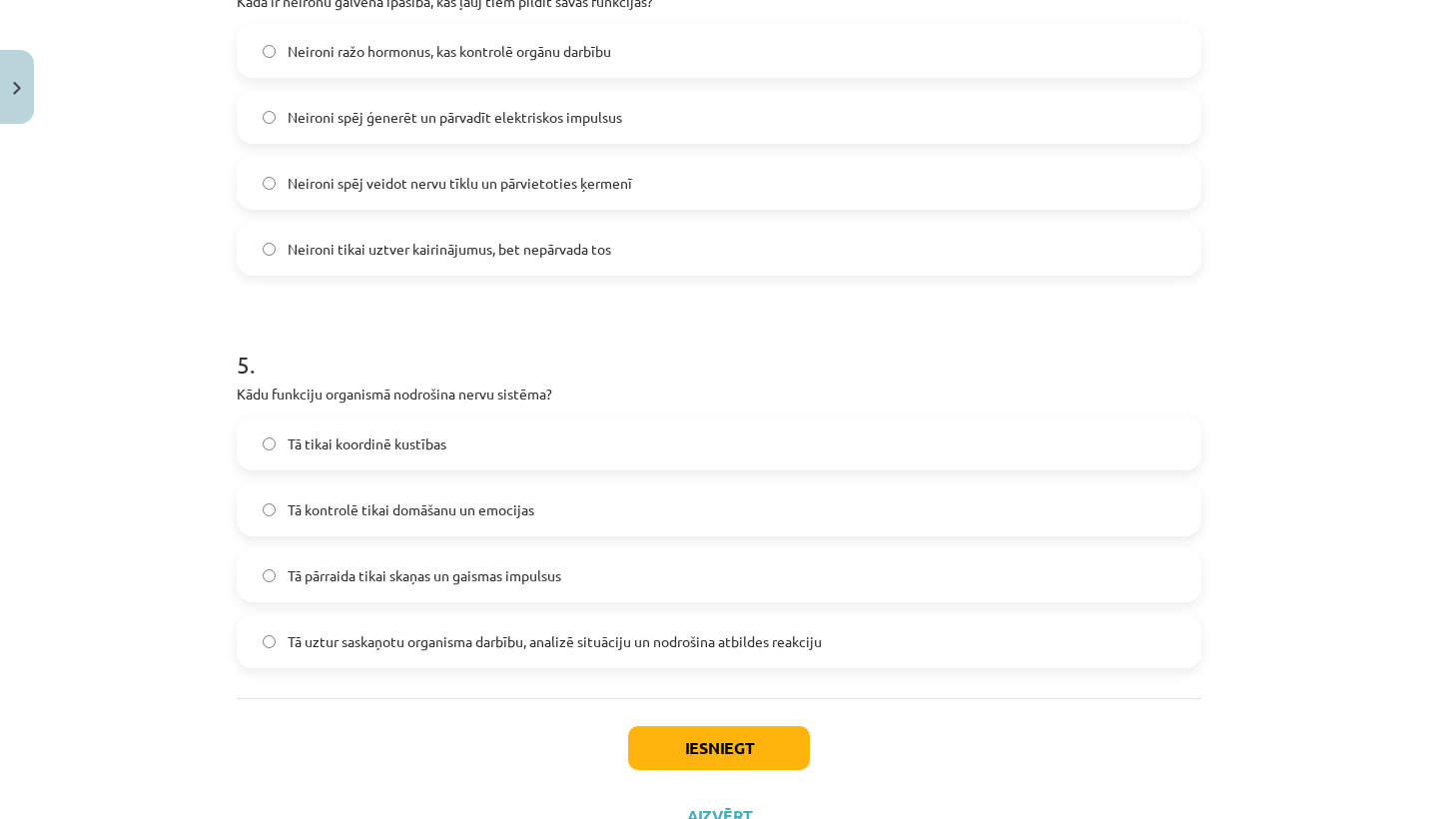
scroll to position [1654, 0]
drag, startPoint x: 269, startPoint y: 101, endPoint x: 705, endPoint y: 756, distance: 787.3
click at [705, 756] on button "Iesniegt" at bounding box center [719, 746] width 182 height 44
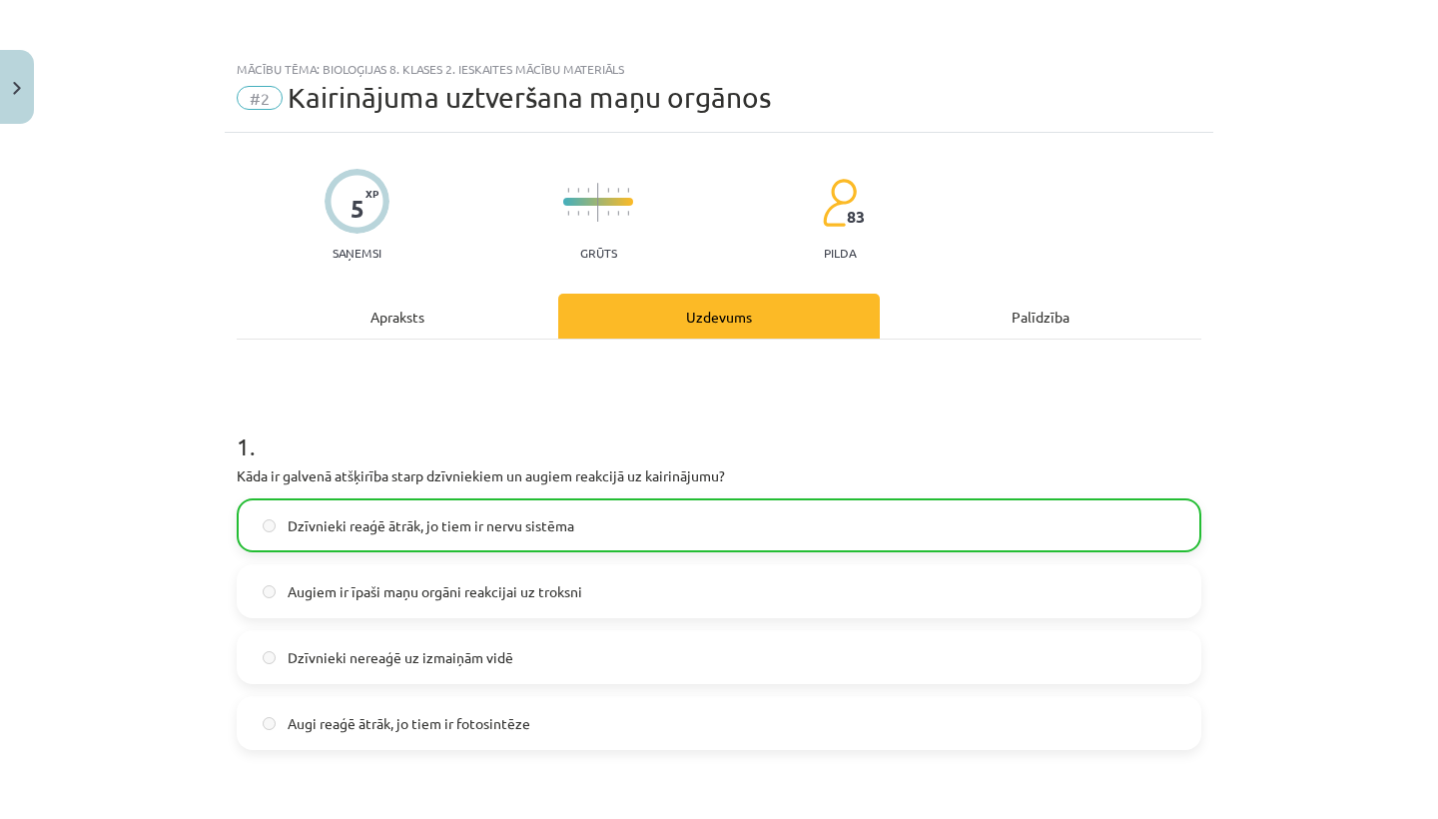
scroll to position [0, 0]
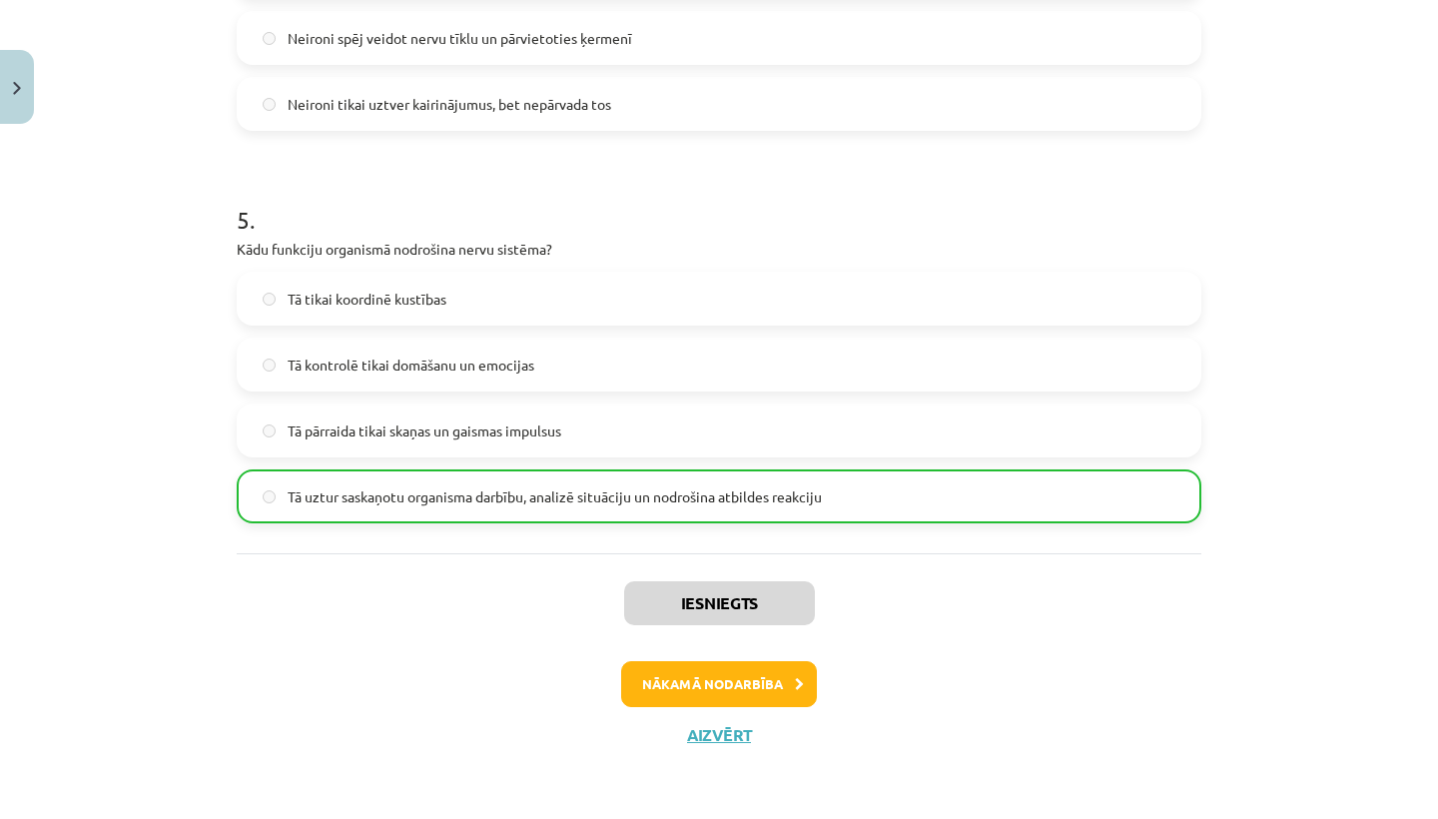
click at [693, 687] on button "Nākamā nodarbība" at bounding box center [719, 684] width 196 height 46
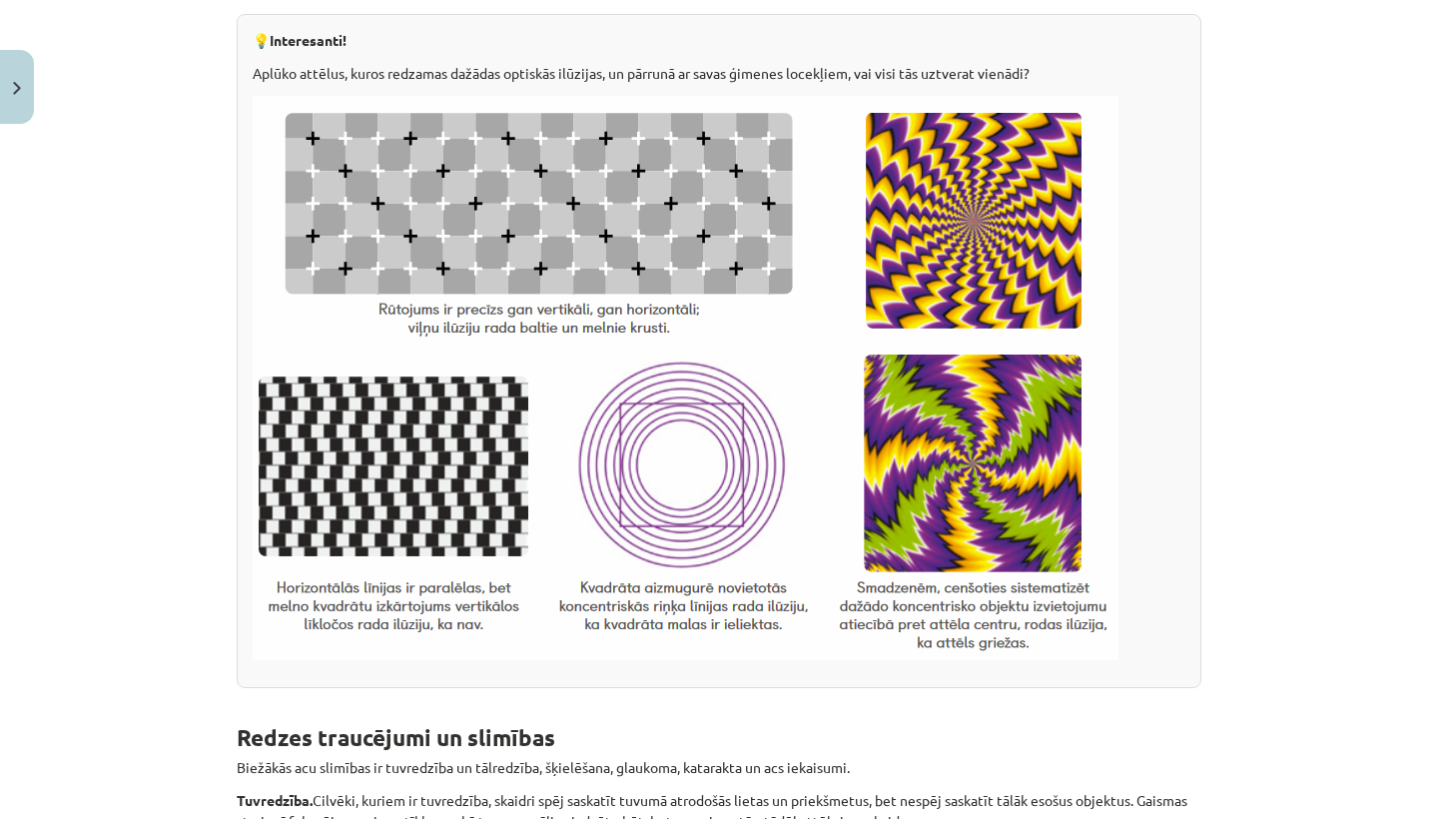
scroll to position [3478, 0]
click at [470, 278] on img at bounding box center [686, 379] width 866 height 564
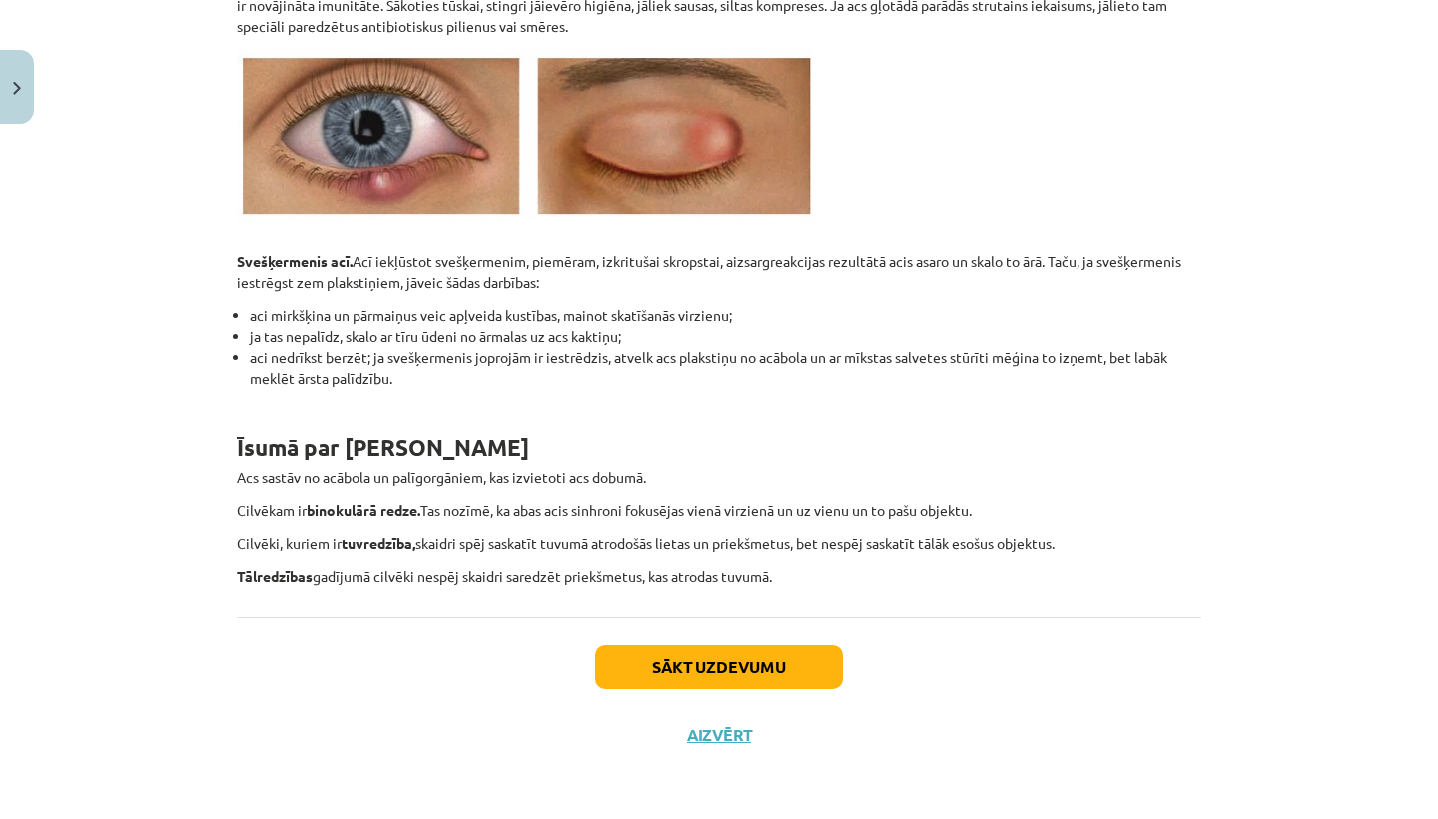
scroll to position [6897, 0]
drag, startPoint x: 470, startPoint y: 278, endPoint x: 693, endPoint y: 683, distance: 462.7
click at [693, 683] on button "Sākt uzdevumu" at bounding box center [719, 667] width 248 height 44
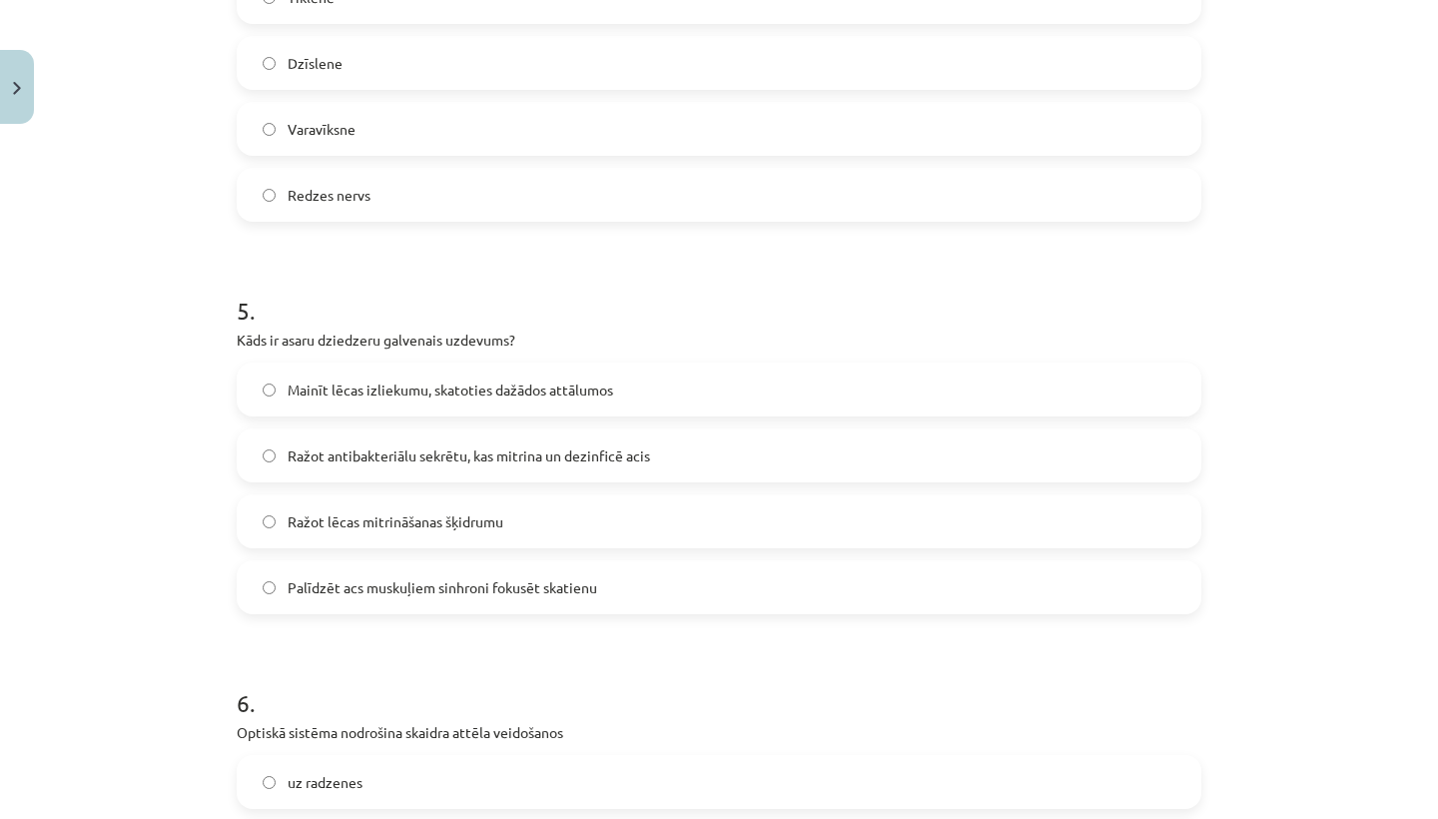
scroll to position [2129, 0]
click at [207, 399] on div "Mācību tēma: Bioloģijas 8. klases 2. ieskaites mācību materiāls #3 Cilvēka redz…" at bounding box center [719, 409] width 1438 height 819
drag, startPoint x: 267, startPoint y: 378, endPoint x: 276, endPoint y: 451, distance: 74.5
click at [276, 451] on label "Ražot antibakteriālu sekrētu, kas mitrina un dezinficē acis" at bounding box center [719, 452] width 961 height 50
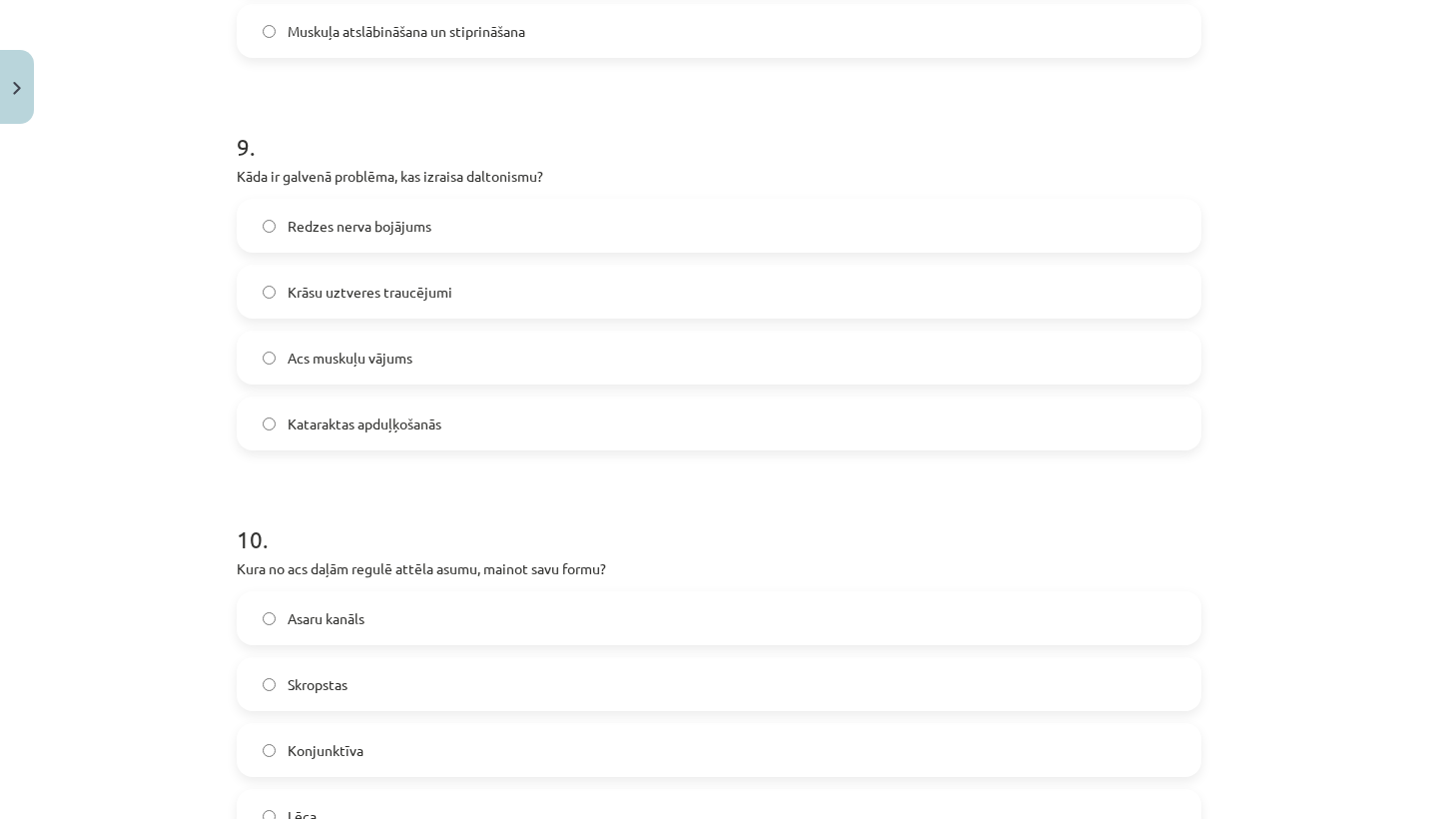
scroll to position [3863, 0]
click at [255, 291] on label "Krāsu uztveres traucējumi" at bounding box center [719, 289] width 961 height 50
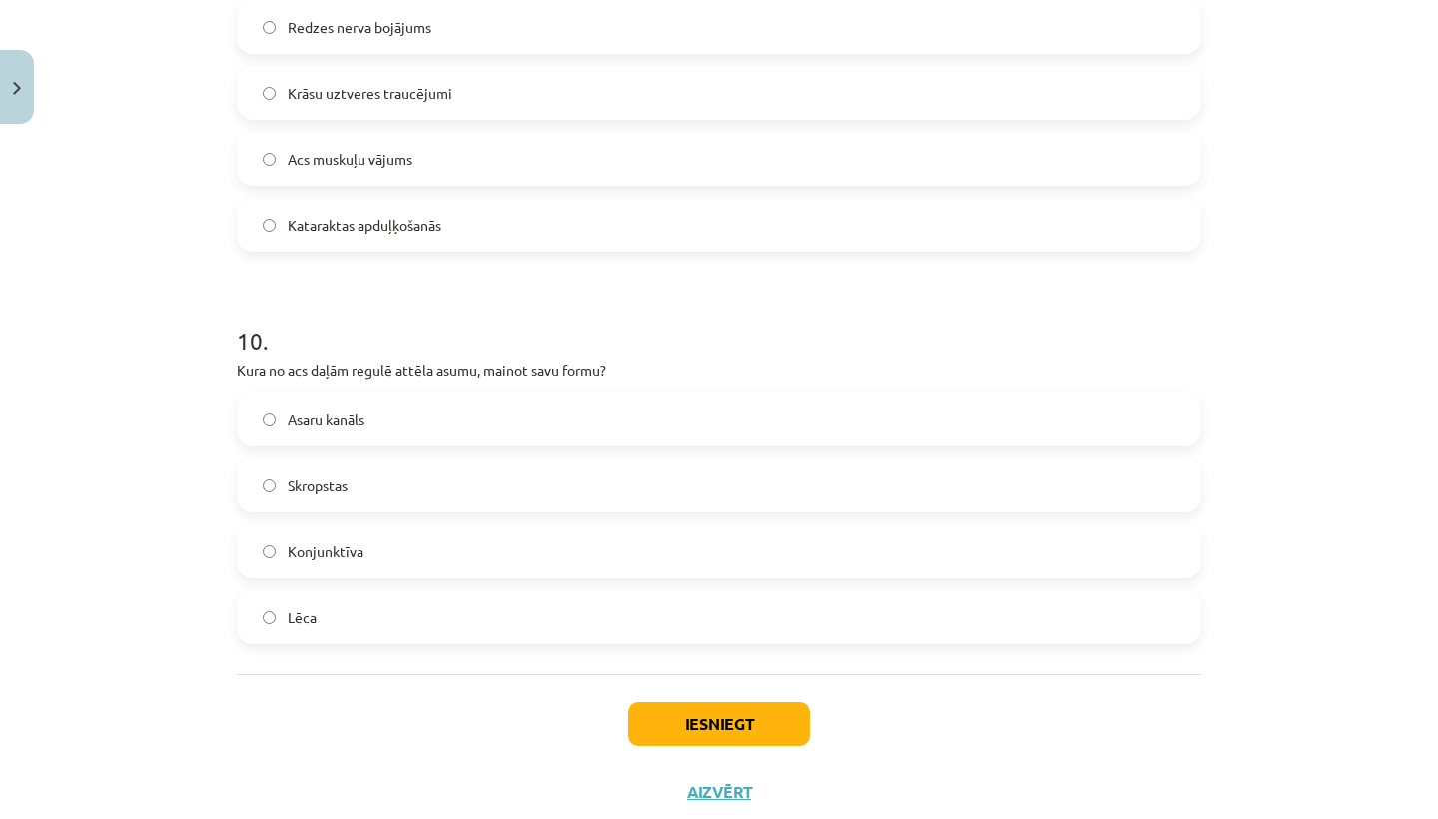
scroll to position [4118, 0]
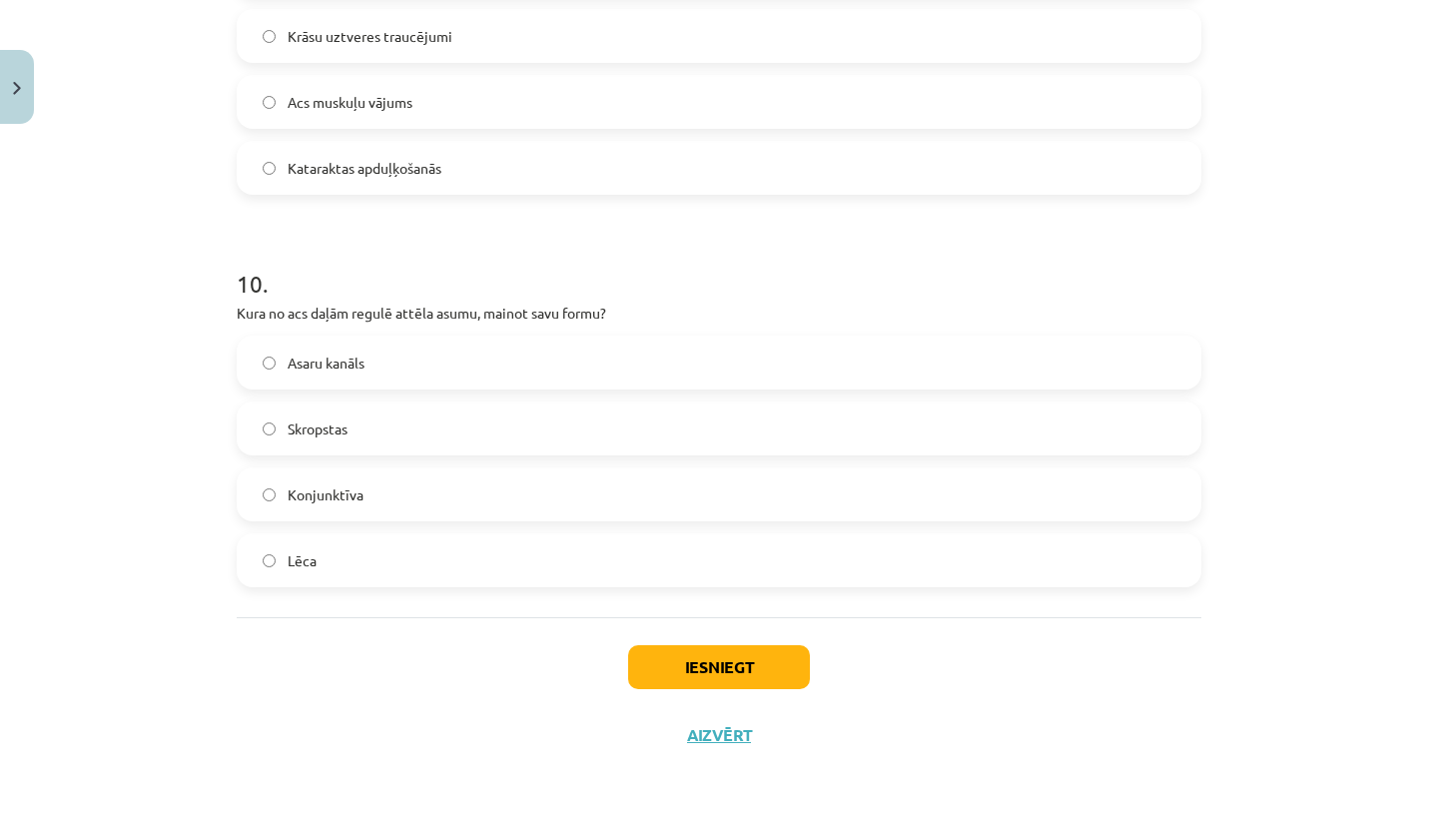
click at [672, 668] on button "Iesniegt" at bounding box center [719, 667] width 182 height 44
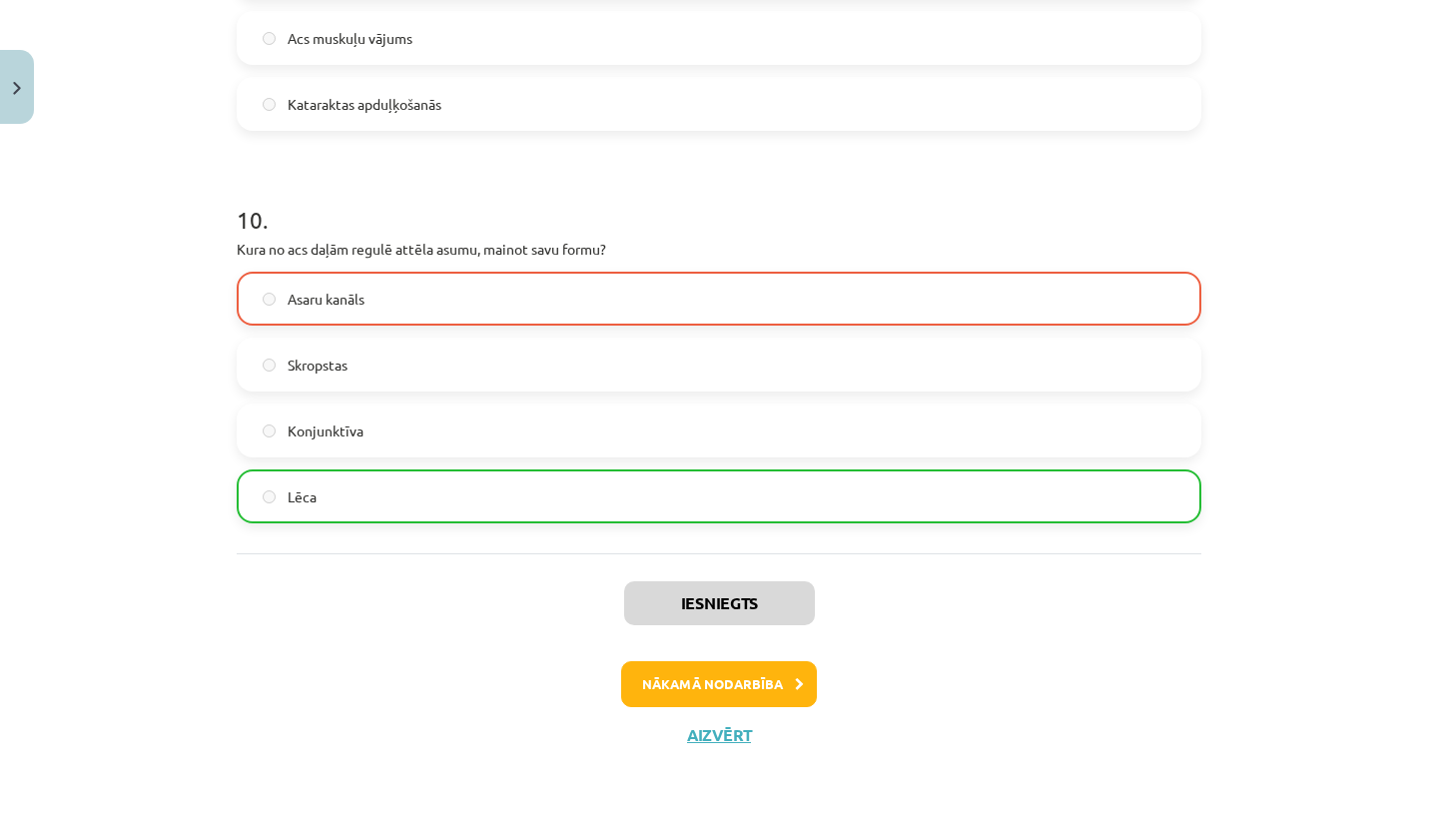
scroll to position [4182, 0]
click at [720, 734] on button "Aizvērt" at bounding box center [719, 735] width 76 height 20
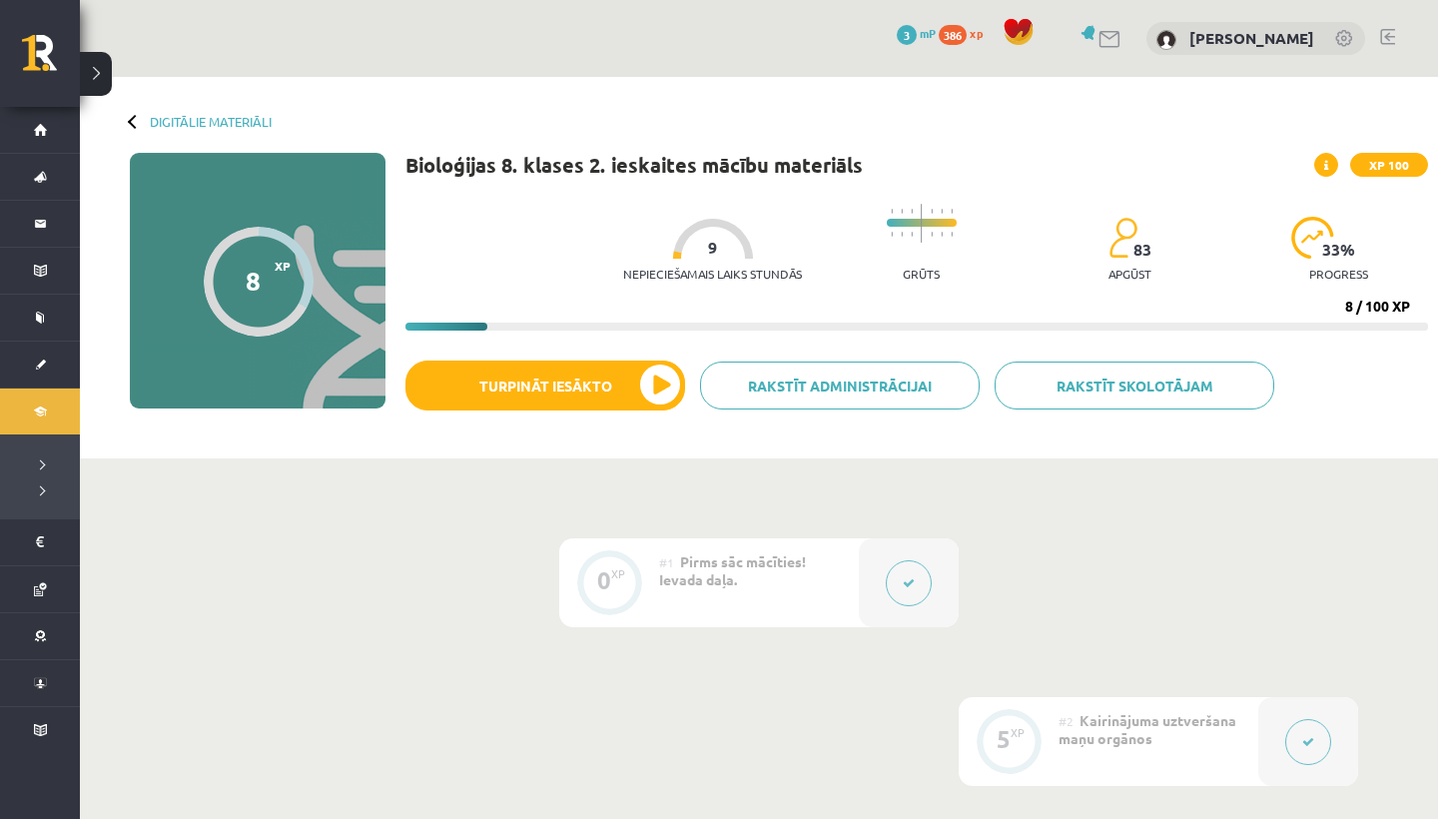
scroll to position [0, 0]
click at [172, 115] on link "Digitālie materiāli" at bounding box center [211, 121] width 122 height 15
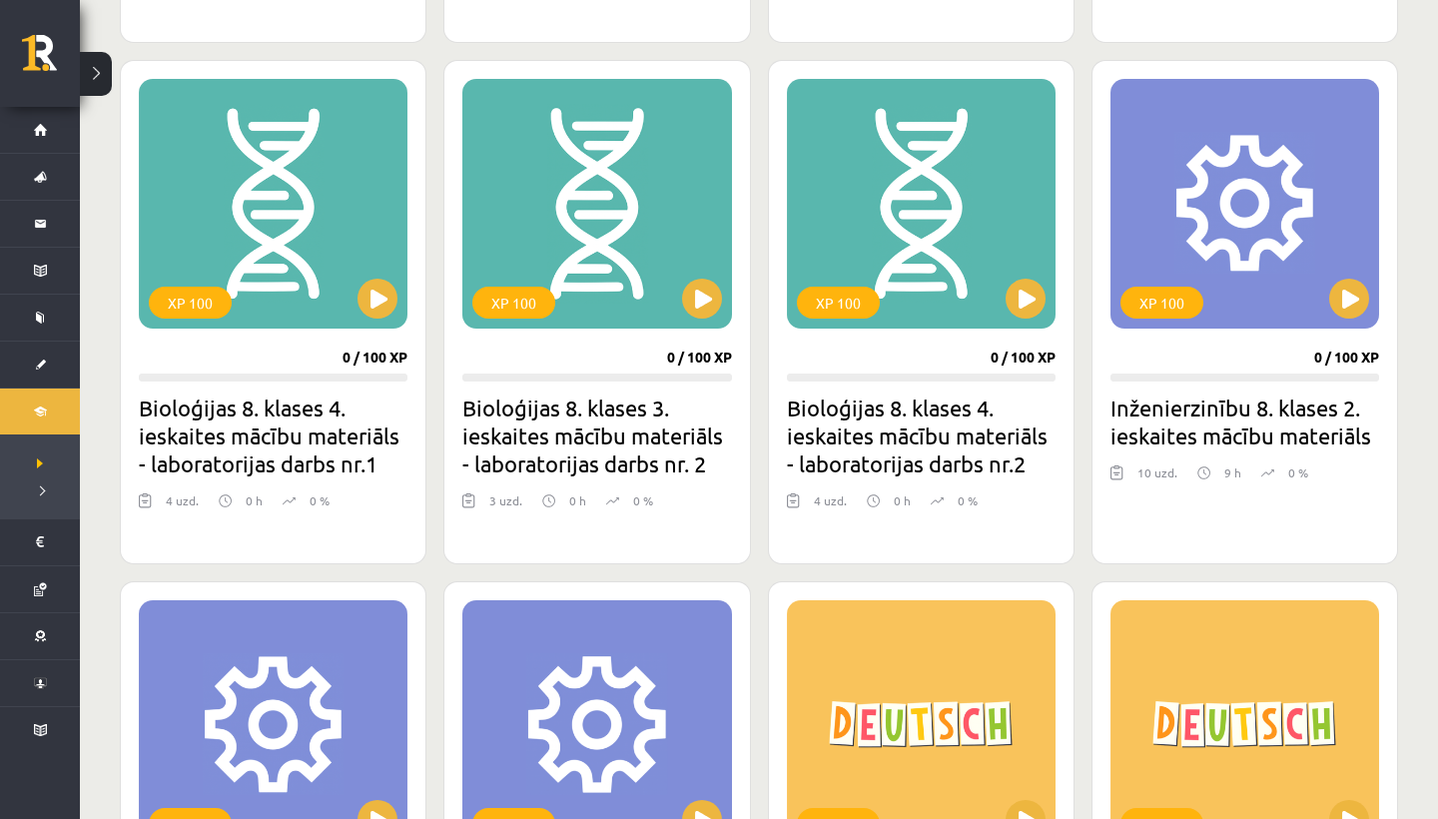
scroll to position [1647, 0]
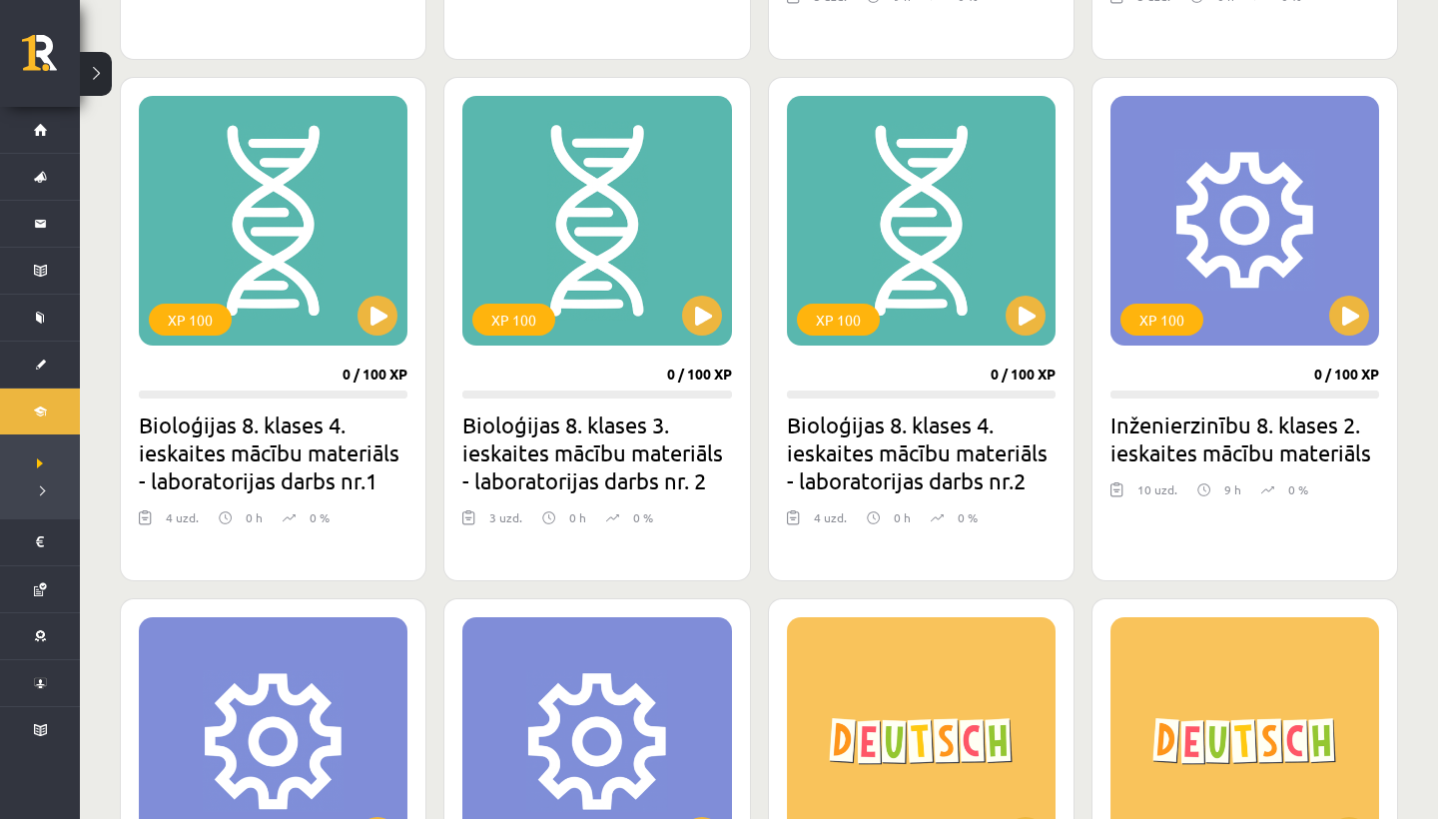
click at [1352, 325] on button at bounding box center [1349, 316] width 40 height 40
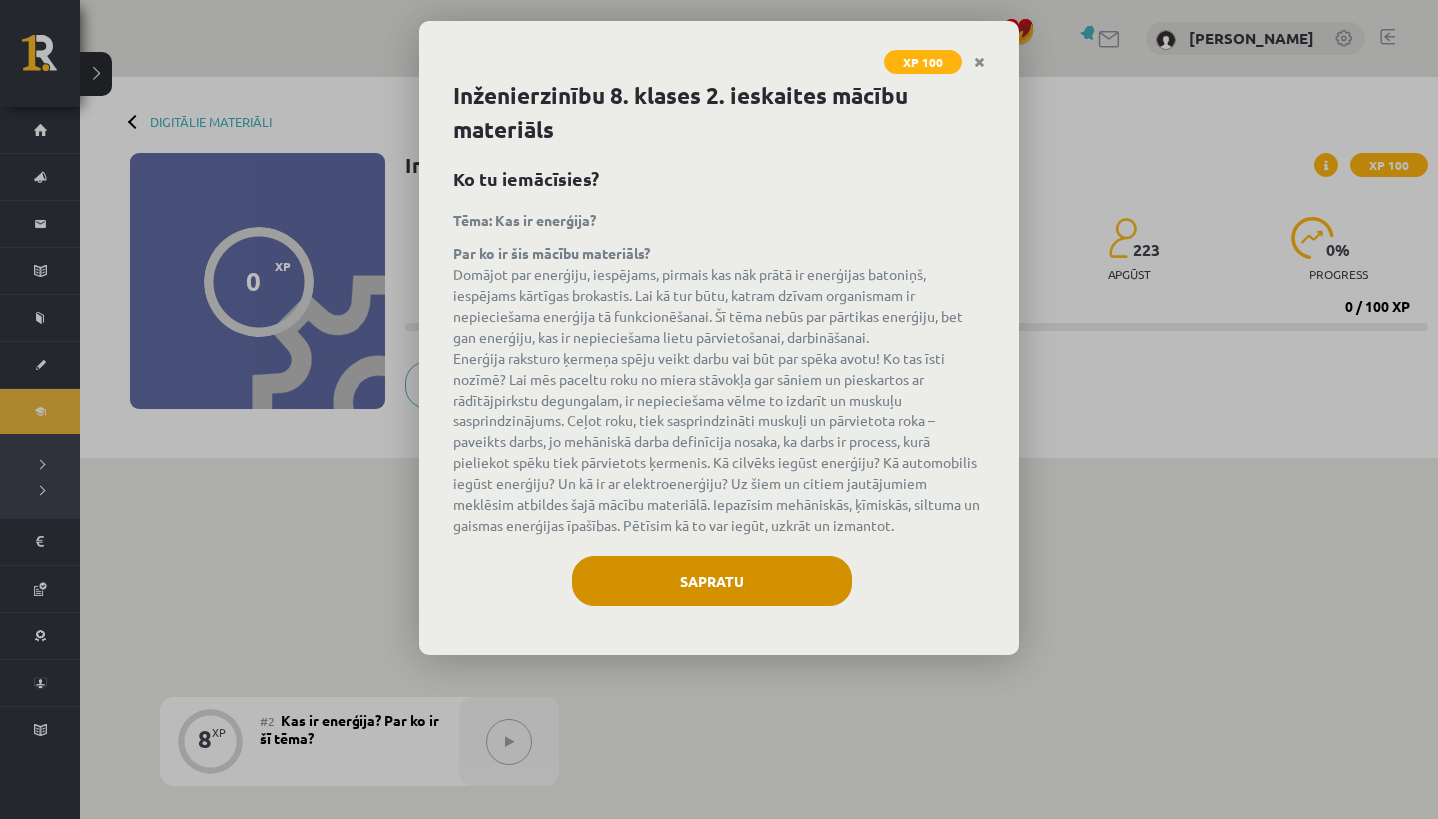
drag, startPoint x: 0, startPoint y: 0, endPoint x: 702, endPoint y: 584, distance: 913.5
click at [702, 584] on button "Sapratu" at bounding box center [712, 581] width 280 height 50
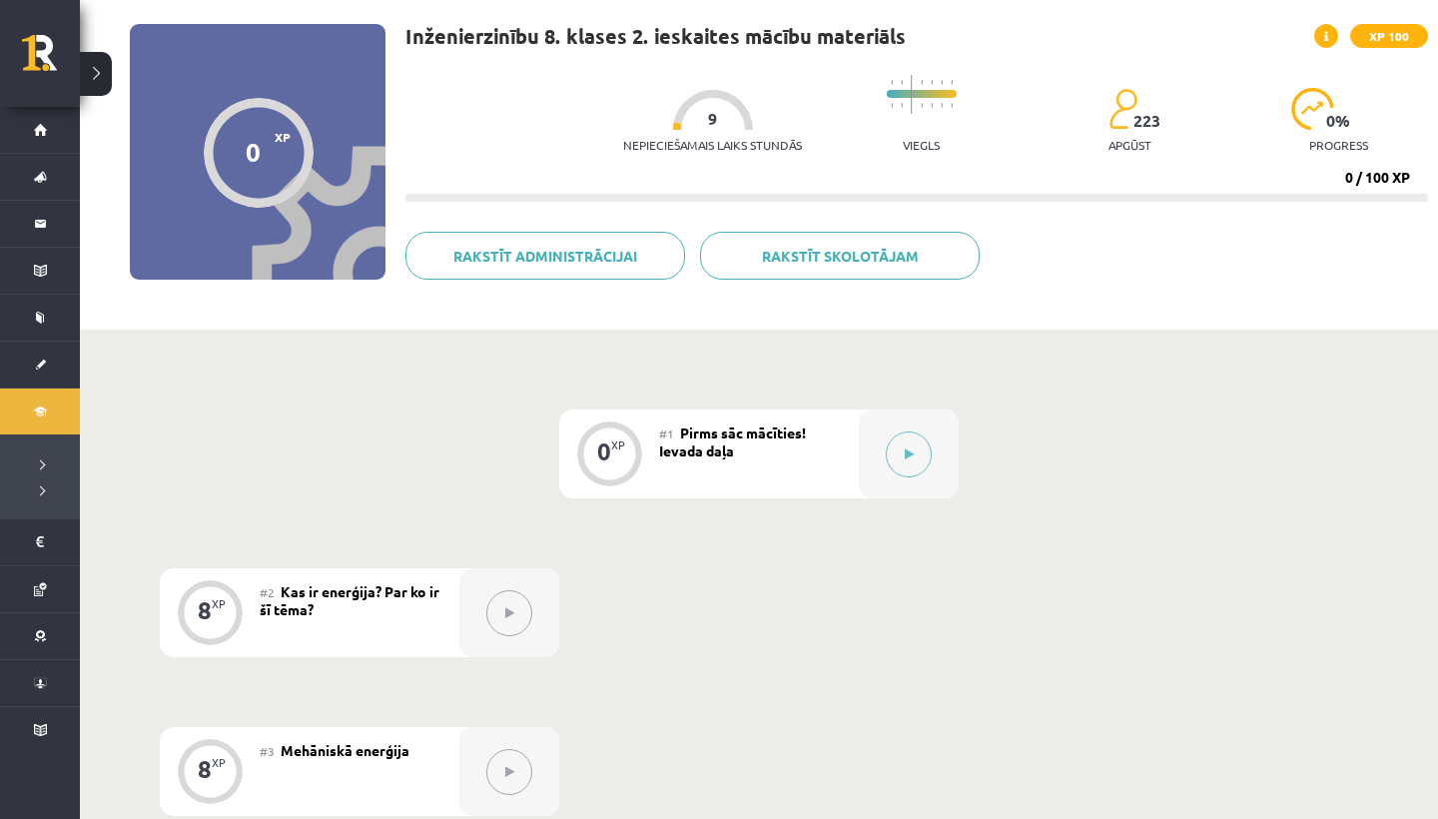
scroll to position [131, 0]
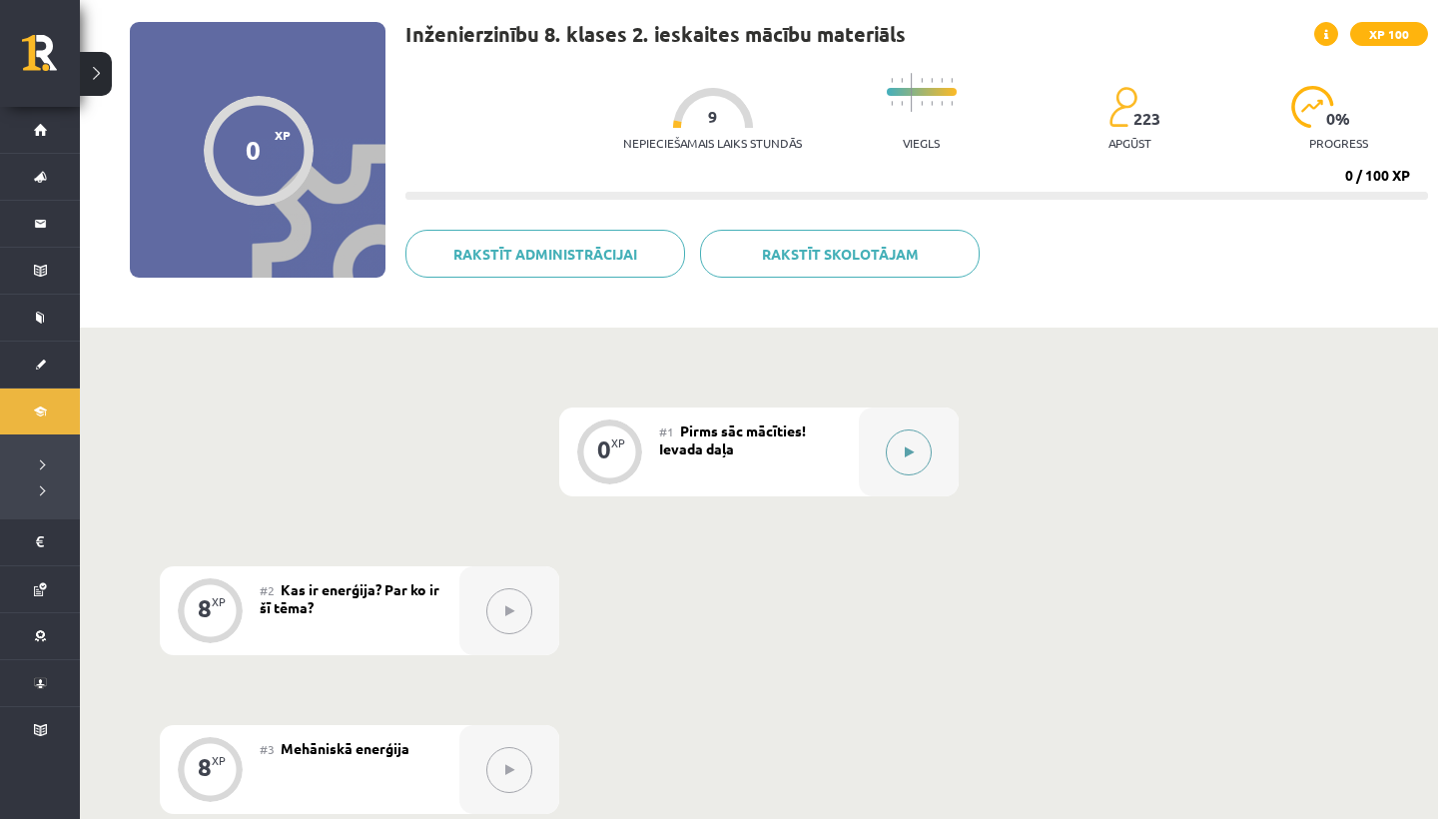
drag, startPoint x: 702, startPoint y: 584, endPoint x: 922, endPoint y: 456, distance: 254.2
click at [922, 456] on button at bounding box center [909, 452] width 46 height 46
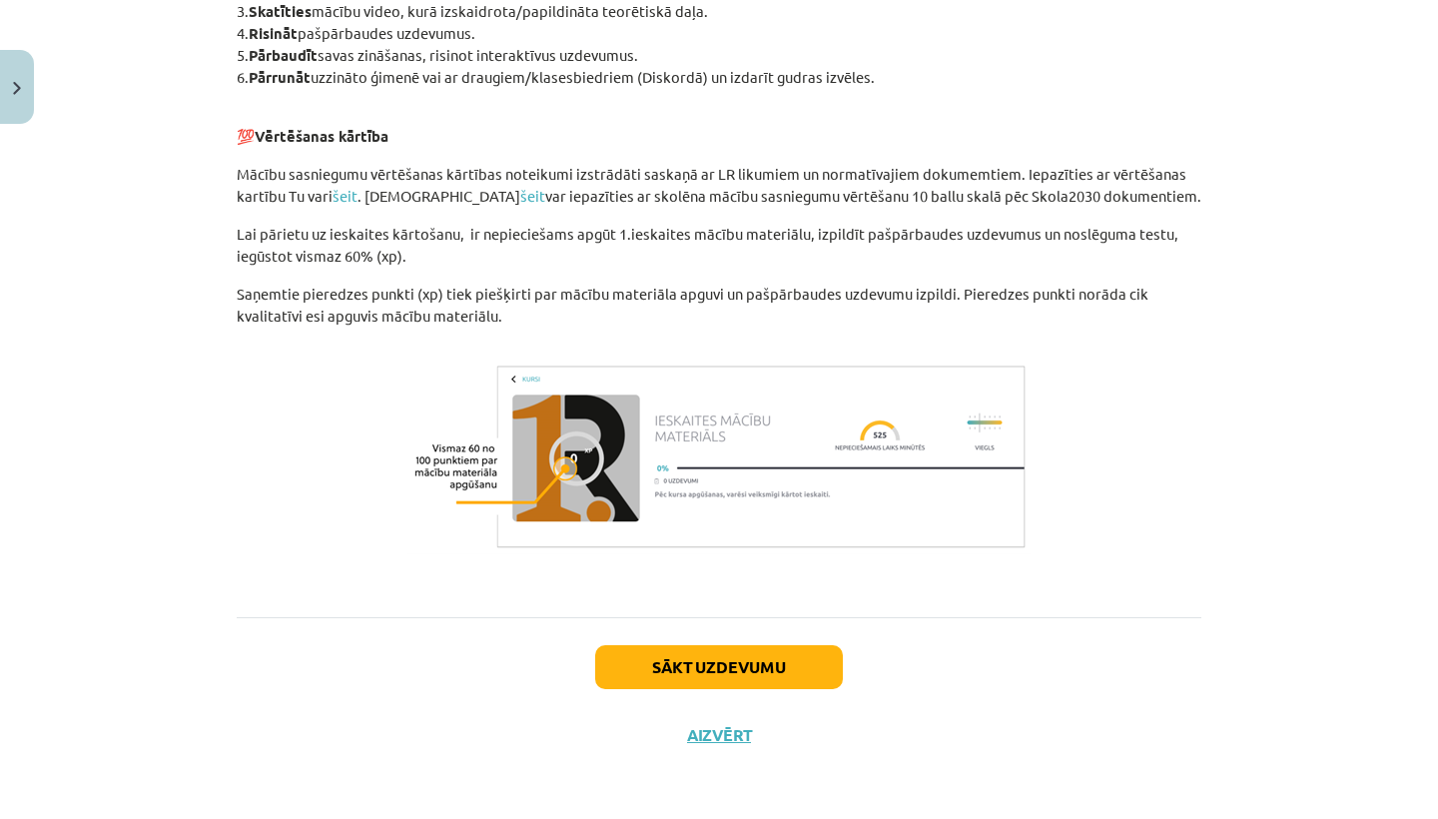
scroll to position [1275, 0]
click at [648, 660] on button "Sākt uzdevumu" at bounding box center [719, 667] width 248 height 44
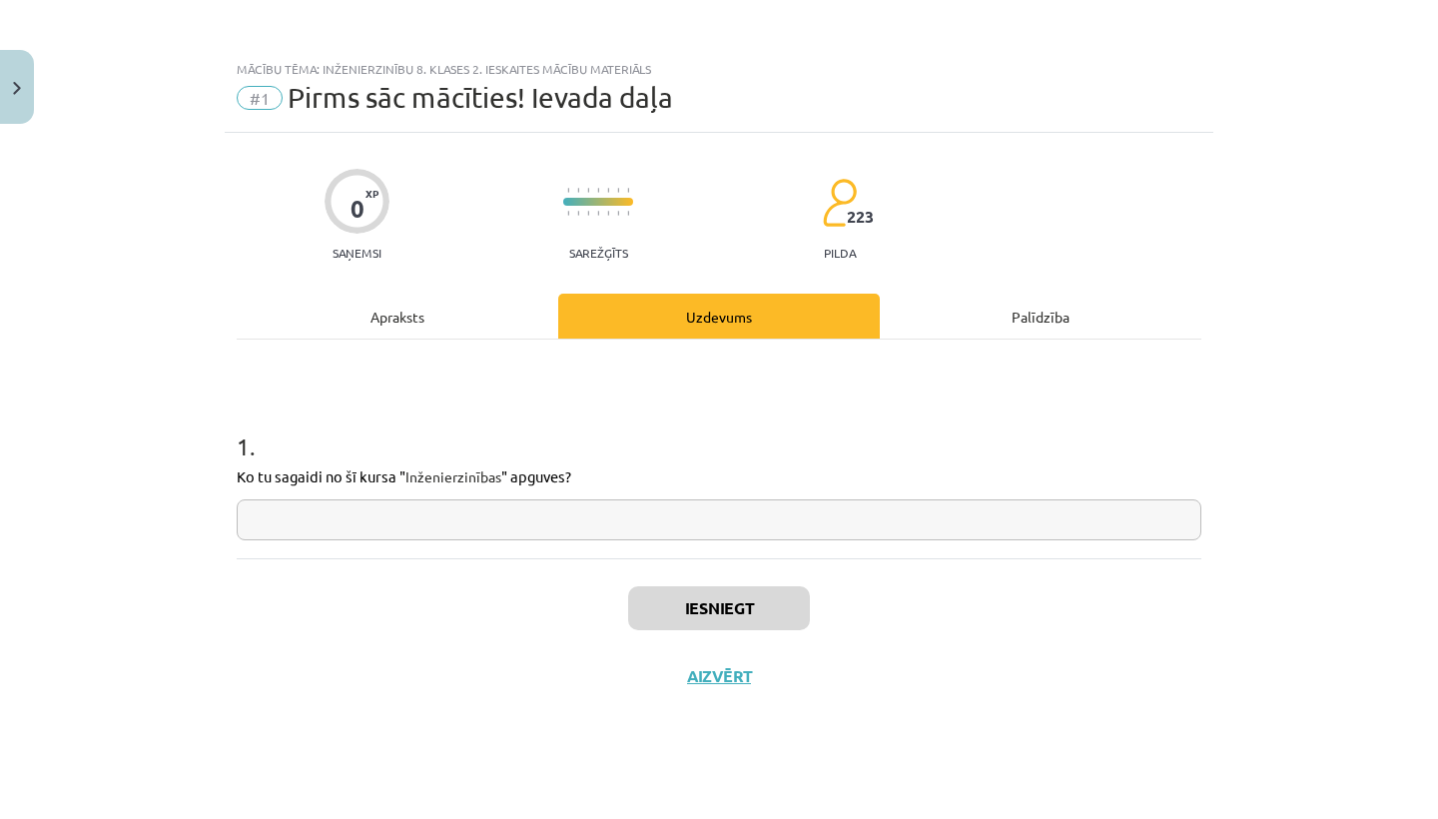
scroll to position [0, 0]
click at [378, 522] on input "text" at bounding box center [719, 519] width 965 height 41
type input "*"
drag, startPoint x: 648, startPoint y: 660, endPoint x: 728, endPoint y: 620, distance: 89.3
click at [728, 620] on button "Iesniegt" at bounding box center [719, 608] width 182 height 44
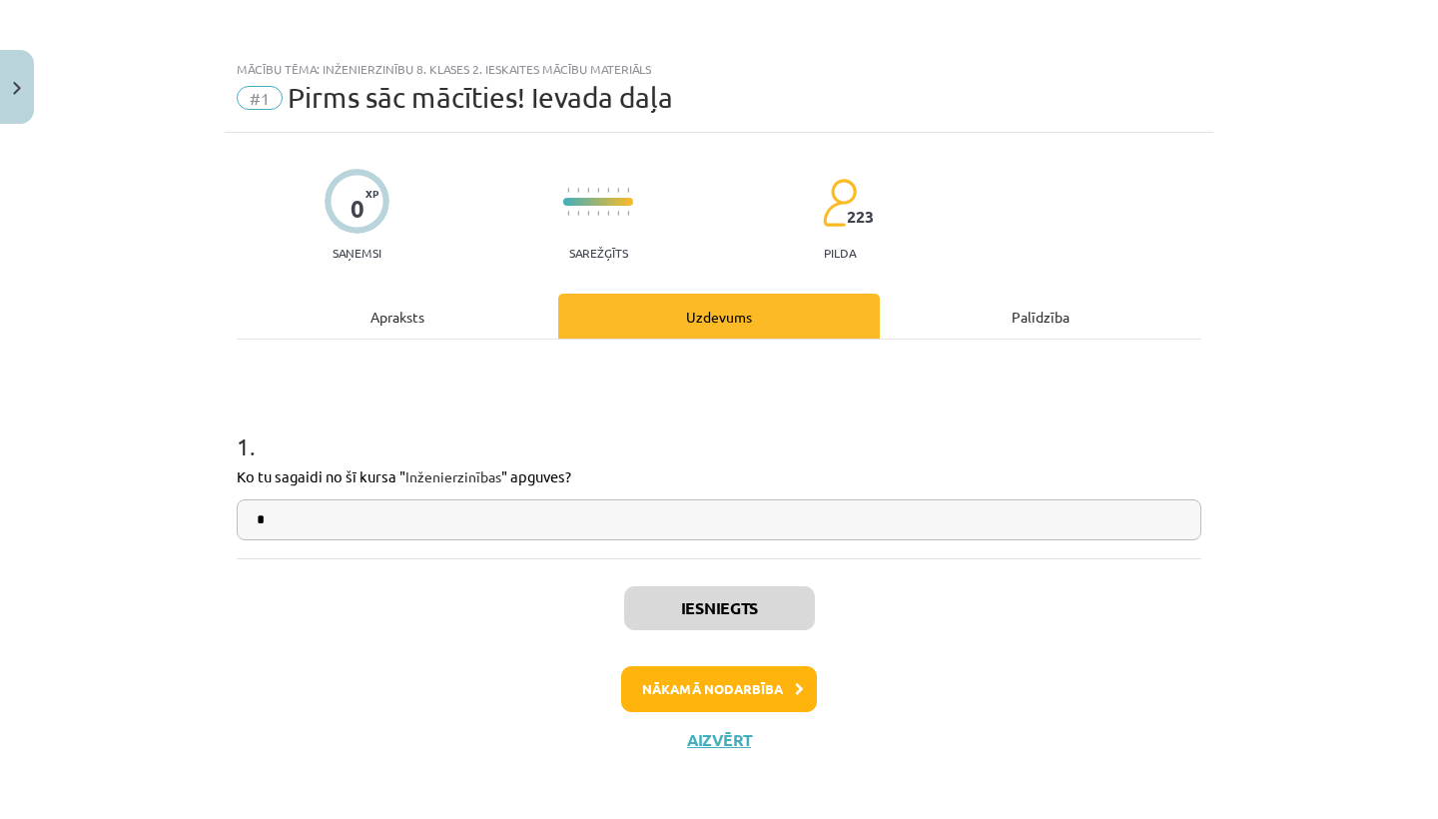
click at [711, 681] on button "Nākamā nodarbība" at bounding box center [719, 689] width 196 height 46
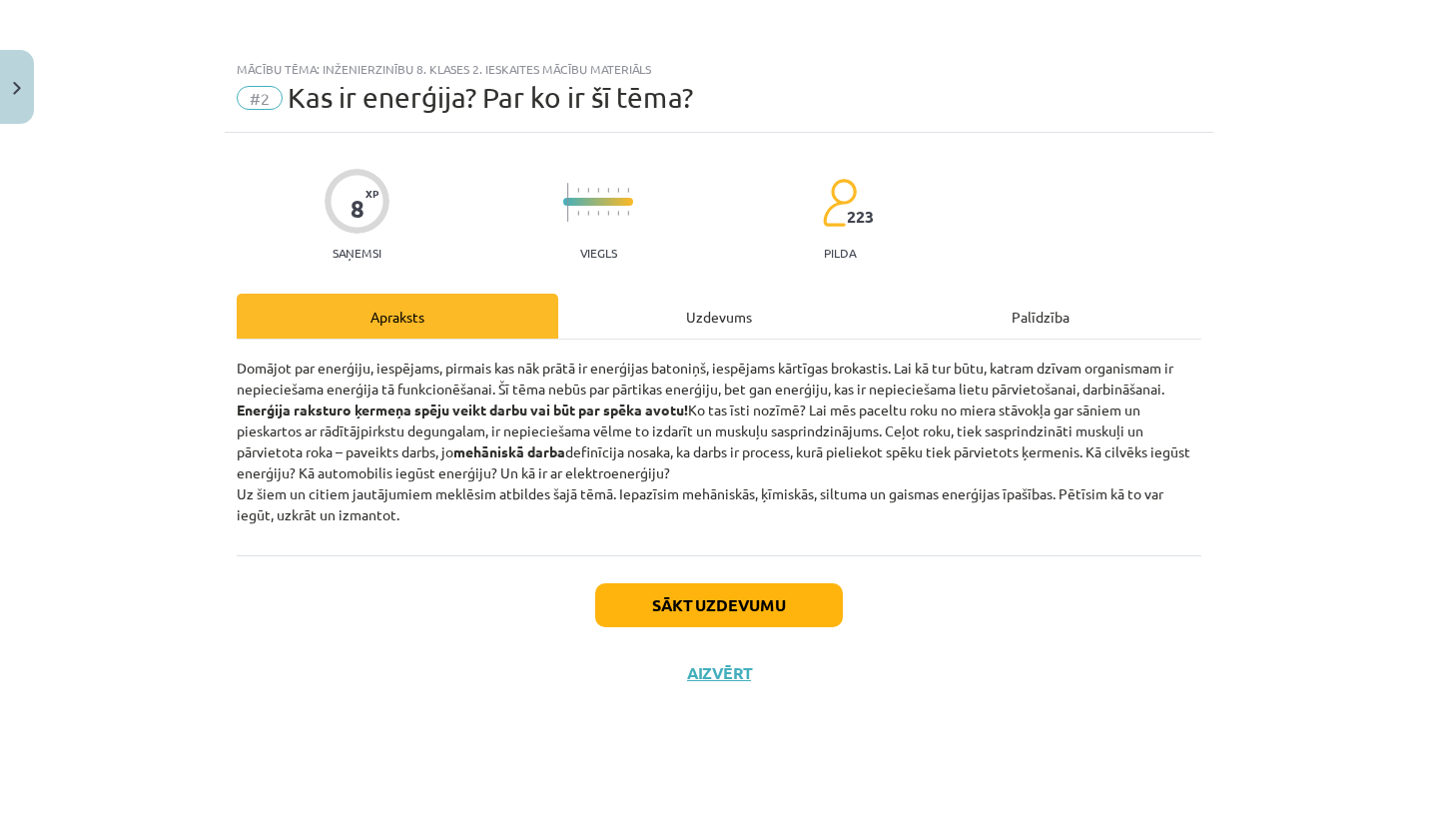
click at [711, 601] on button "Sākt uzdevumu" at bounding box center [719, 605] width 248 height 44
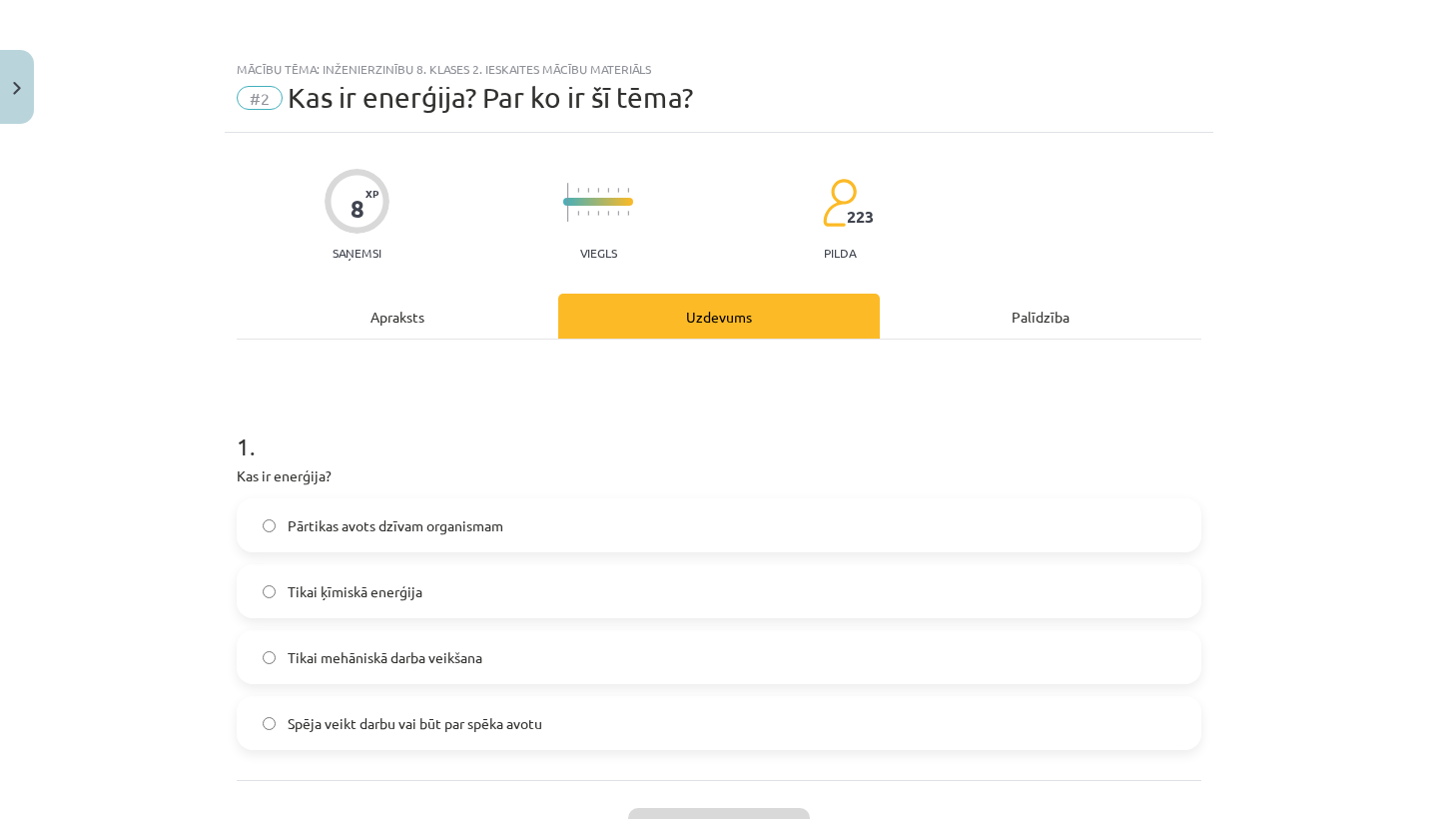
click at [385, 322] on div "Apraksts" at bounding box center [398, 316] width 322 height 45
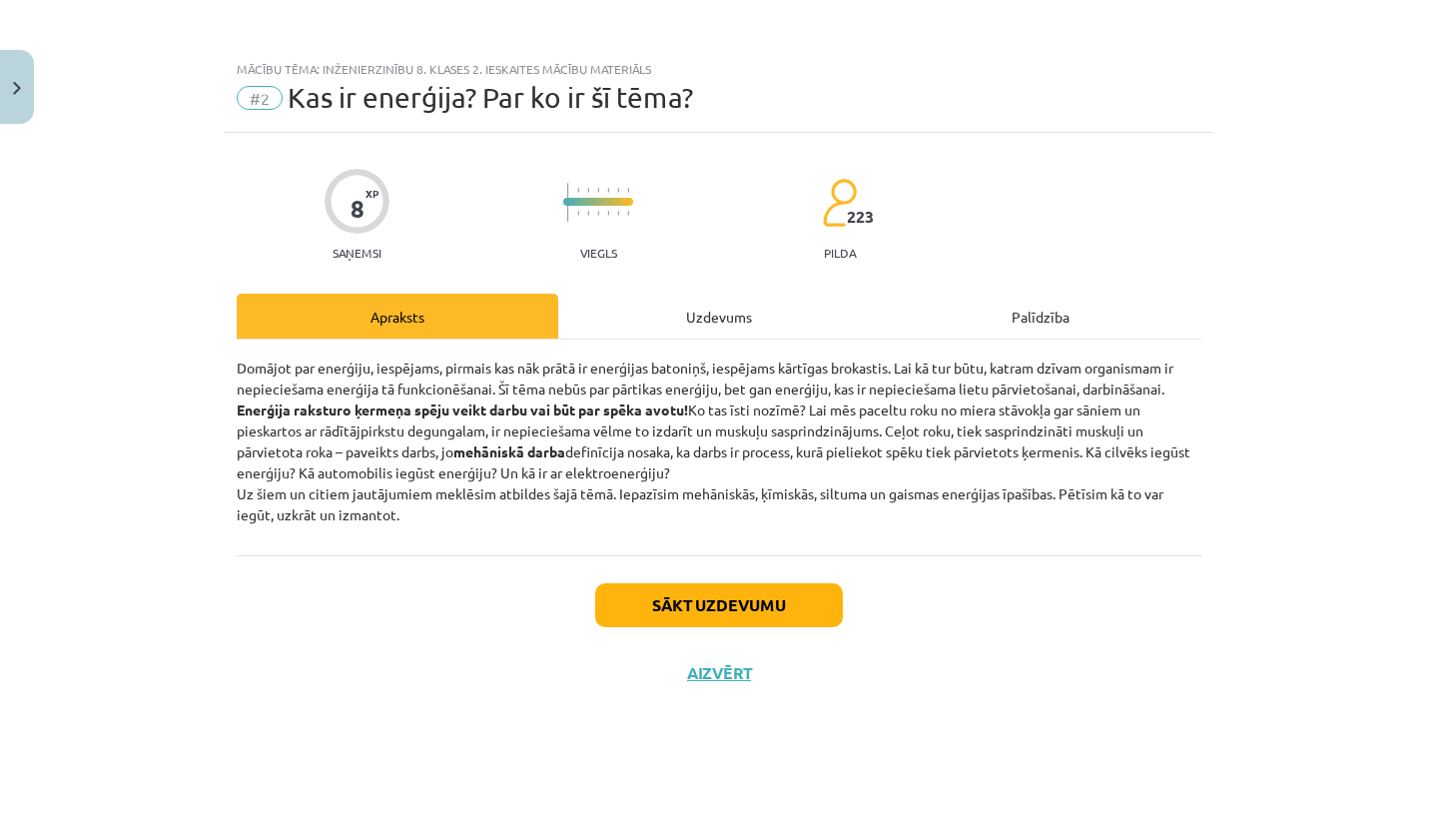
drag, startPoint x: 728, startPoint y: 620, endPoint x: 696, endPoint y: 596, distance: 40.0
click at [696, 596] on button "Sākt uzdevumu" at bounding box center [719, 605] width 248 height 44
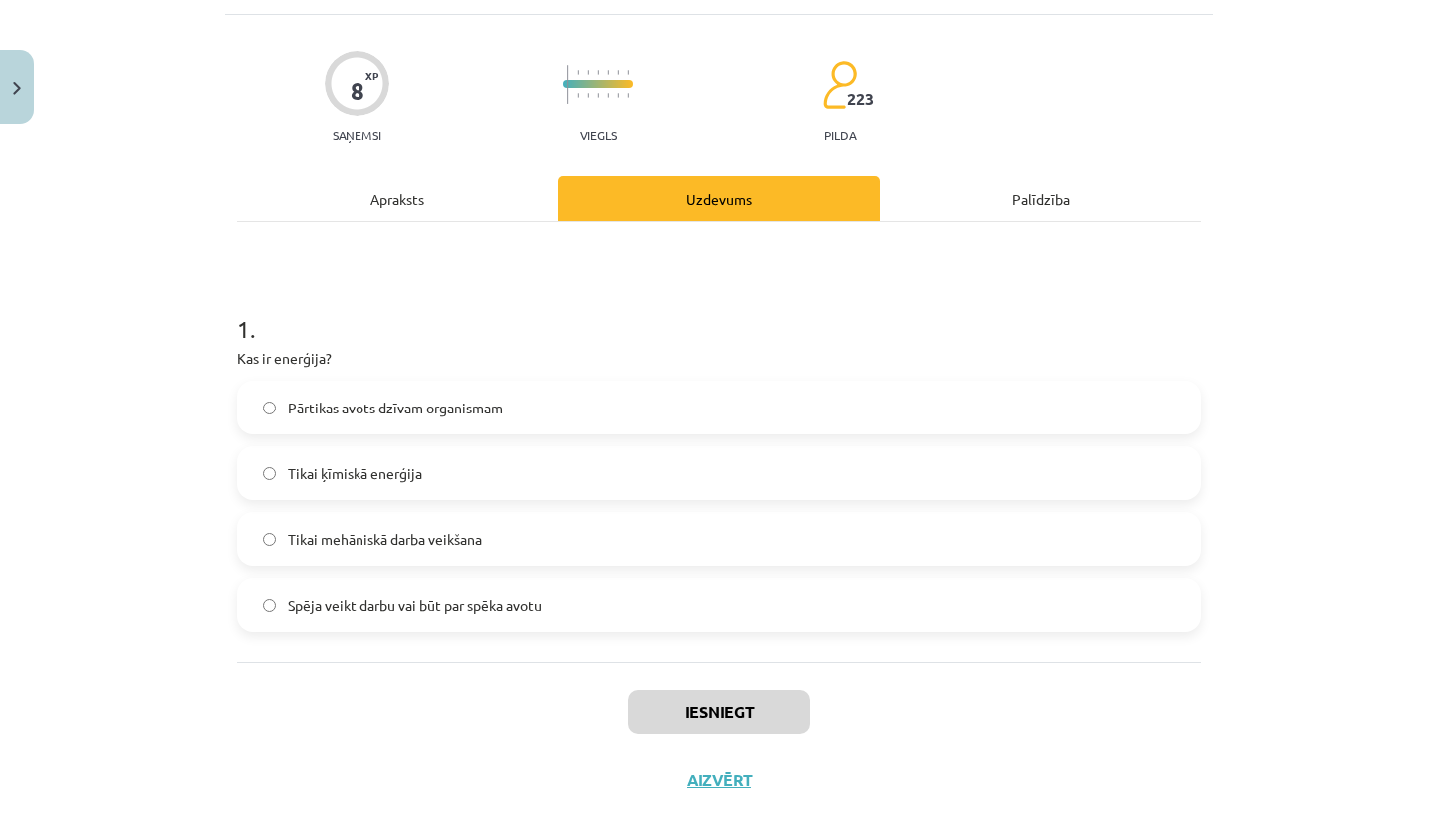
scroll to position [124, 0]
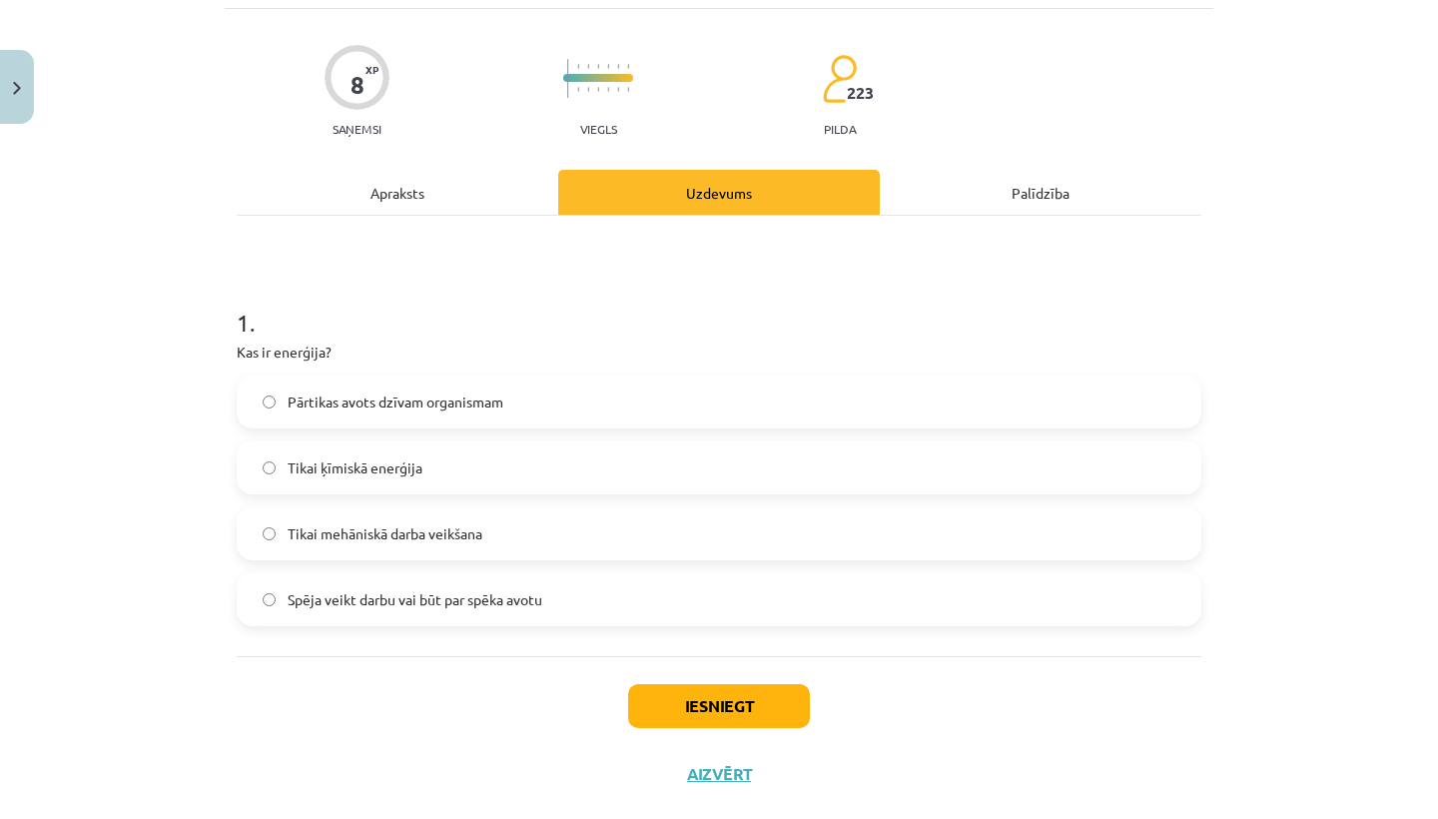
click at [686, 710] on button "Iesniegt" at bounding box center [719, 706] width 182 height 44
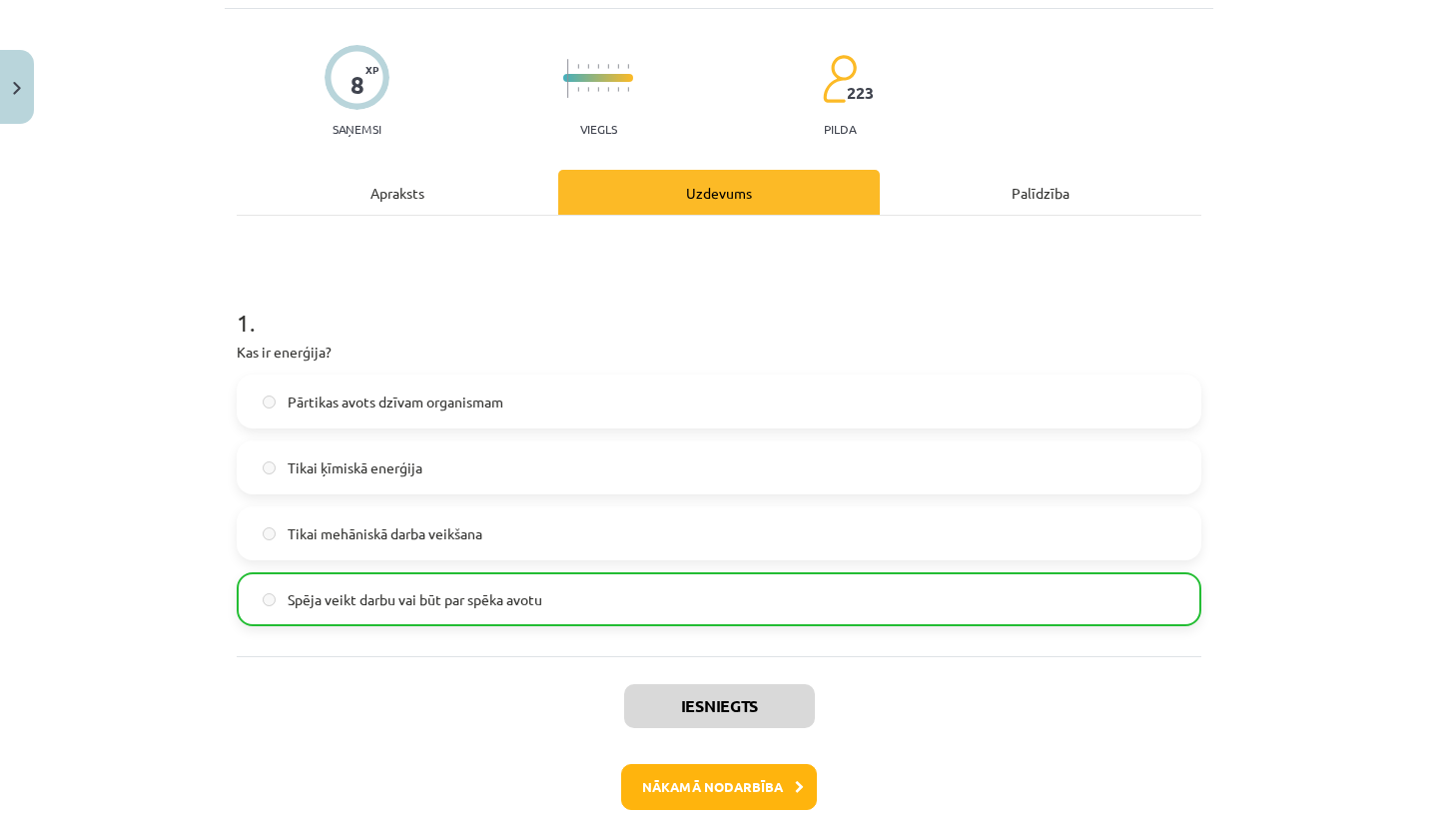
drag, startPoint x: 696, startPoint y: 596, endPoint x: 735, endPoint y: 774, distance: 182.0
click at [735, 774] on button "Nākamā nodarbība" at bounding box center [719, 787] width 196 height 46
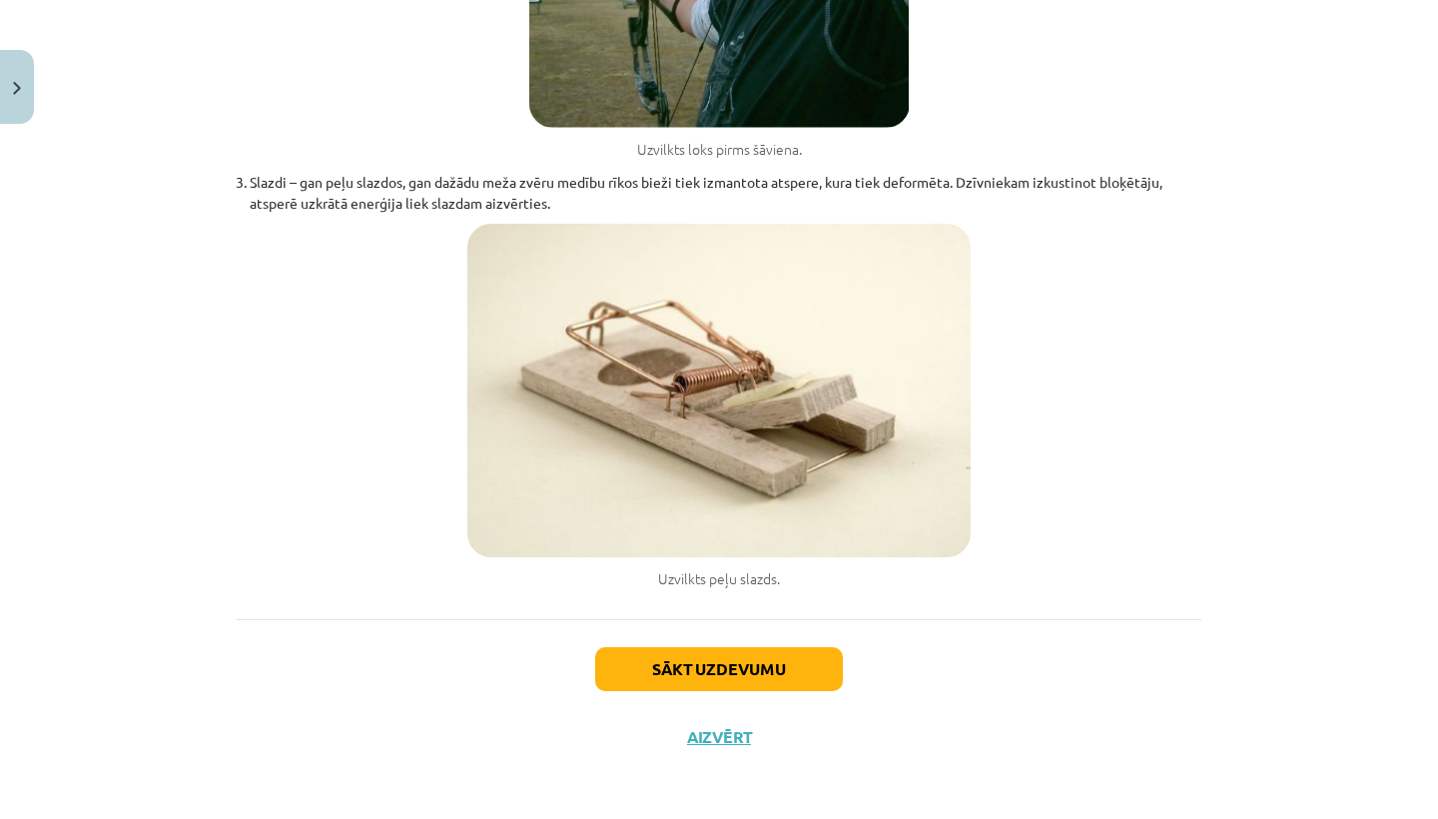
scroll to position [4870, 0]
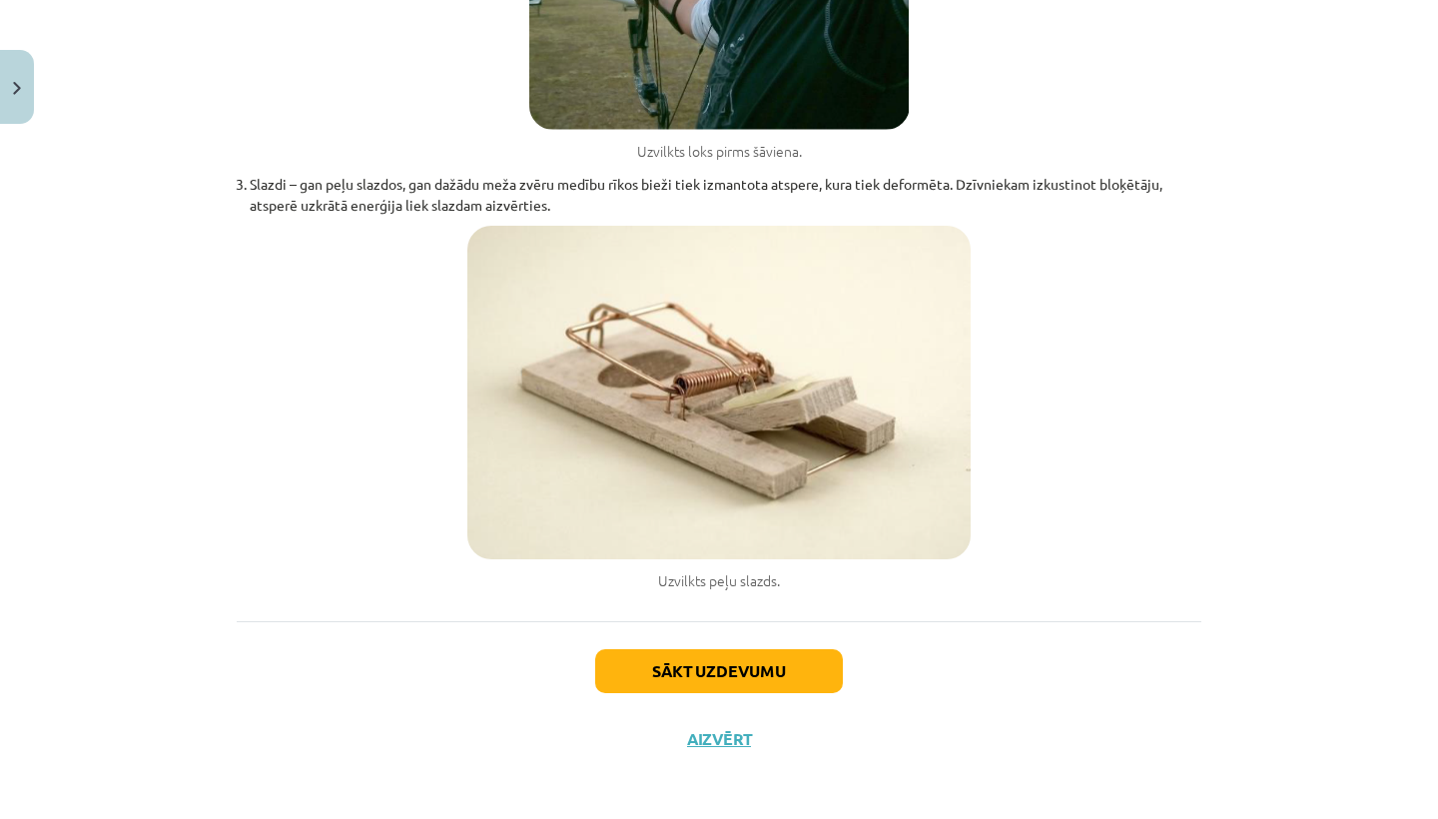
click at [717, 678] on button "Sākt uzdevumu" at bounding box center [719, 671] width 248 height 44
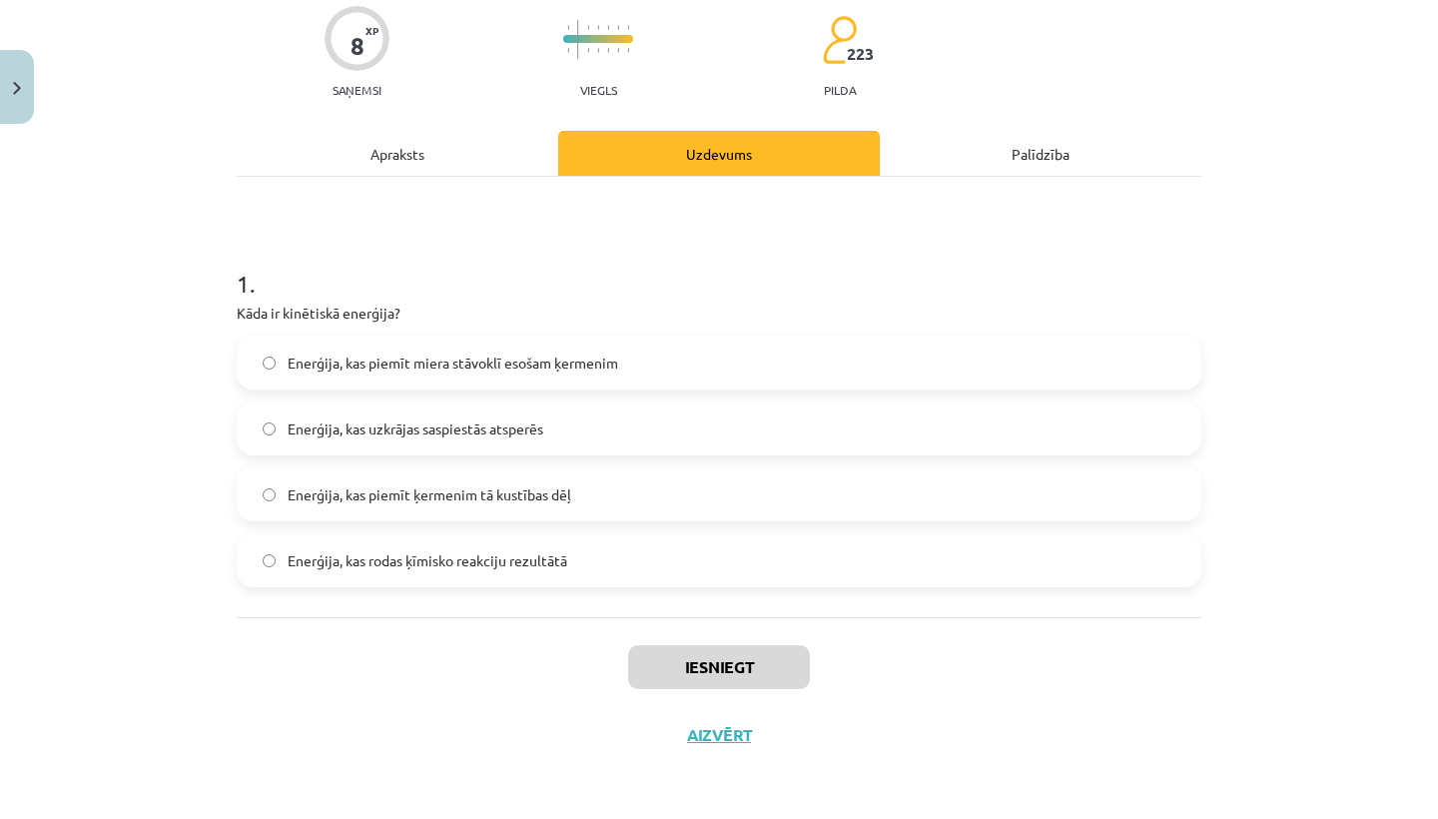
scroll to position [166, 0]
click at [262, 486] on label "Enerģija, kas piemīt ķermenim tā kustības dēļ" at bounding box center [719, 494] width 961 height 50
click at [702, 668] on button "Iesniegt" at bounding box center [719, 667] width 182 height 44
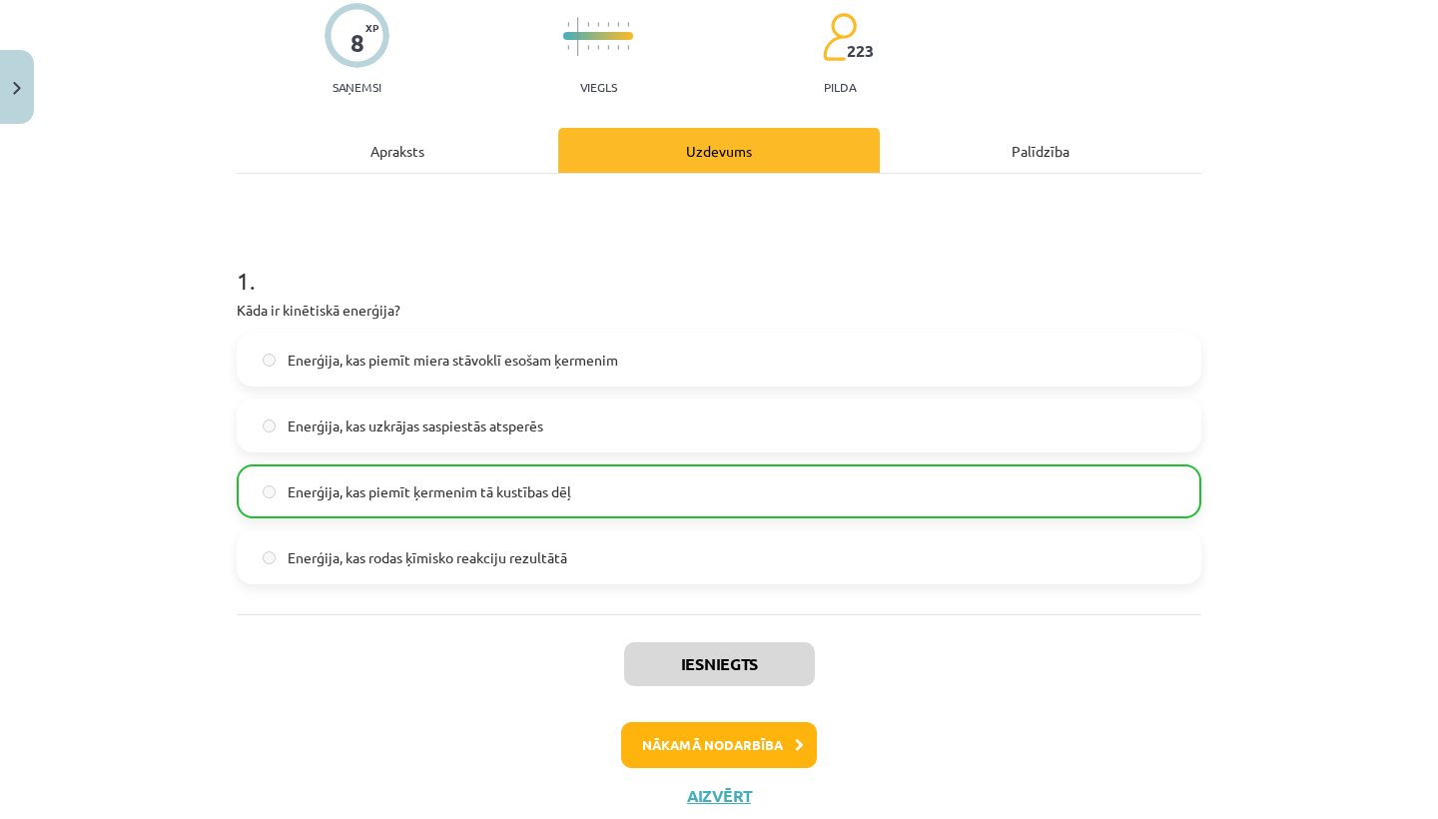
click at [717, 741] on button "Nākamā nodarbība" at bounding box center [719, 745] width 196 height 46
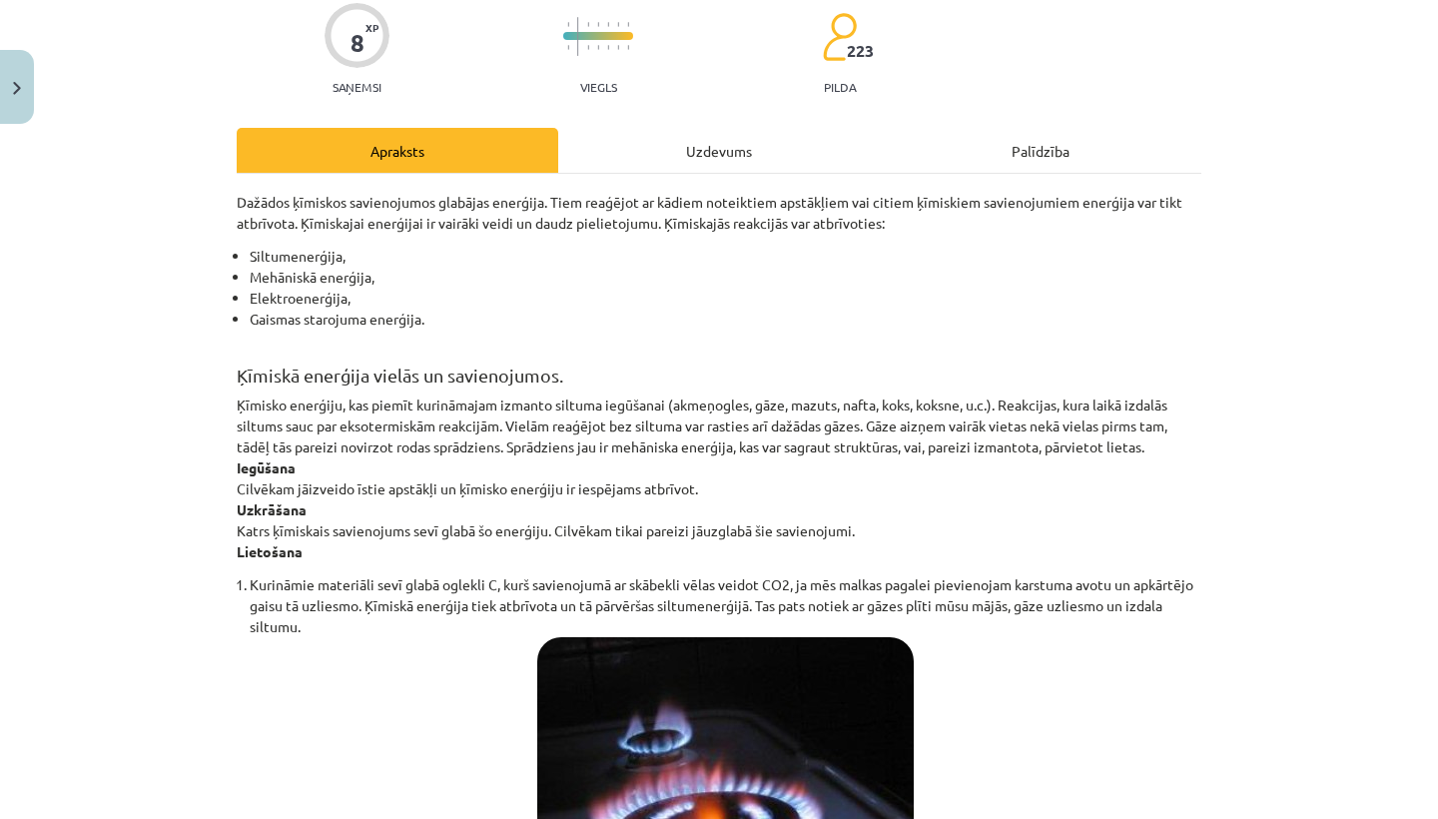
scroll to position [50, 0]
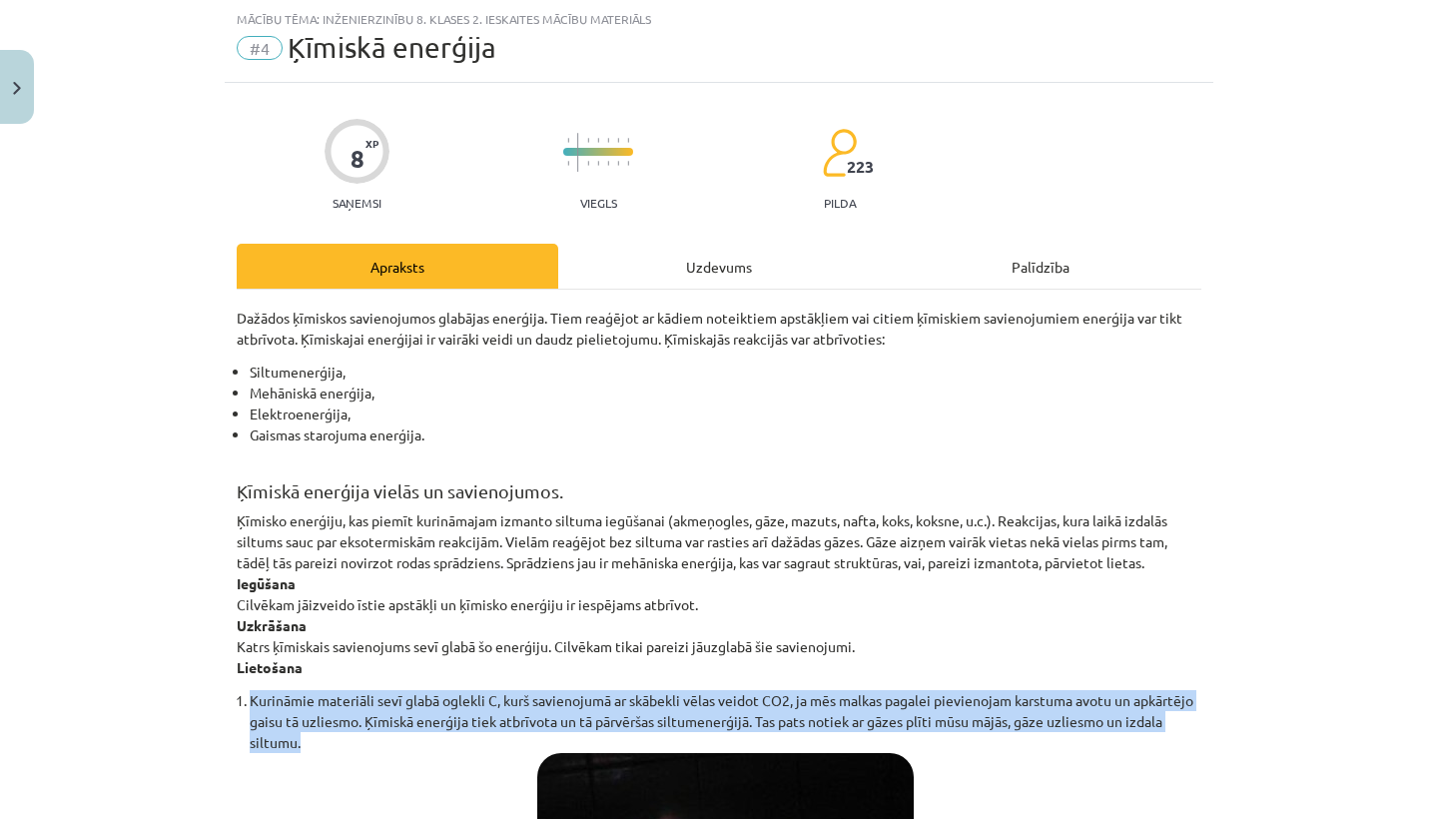
drag, startPoint x: 717, startPoint y: 741, endPoint x: 698, endPoint y: 668, distance: 75.3
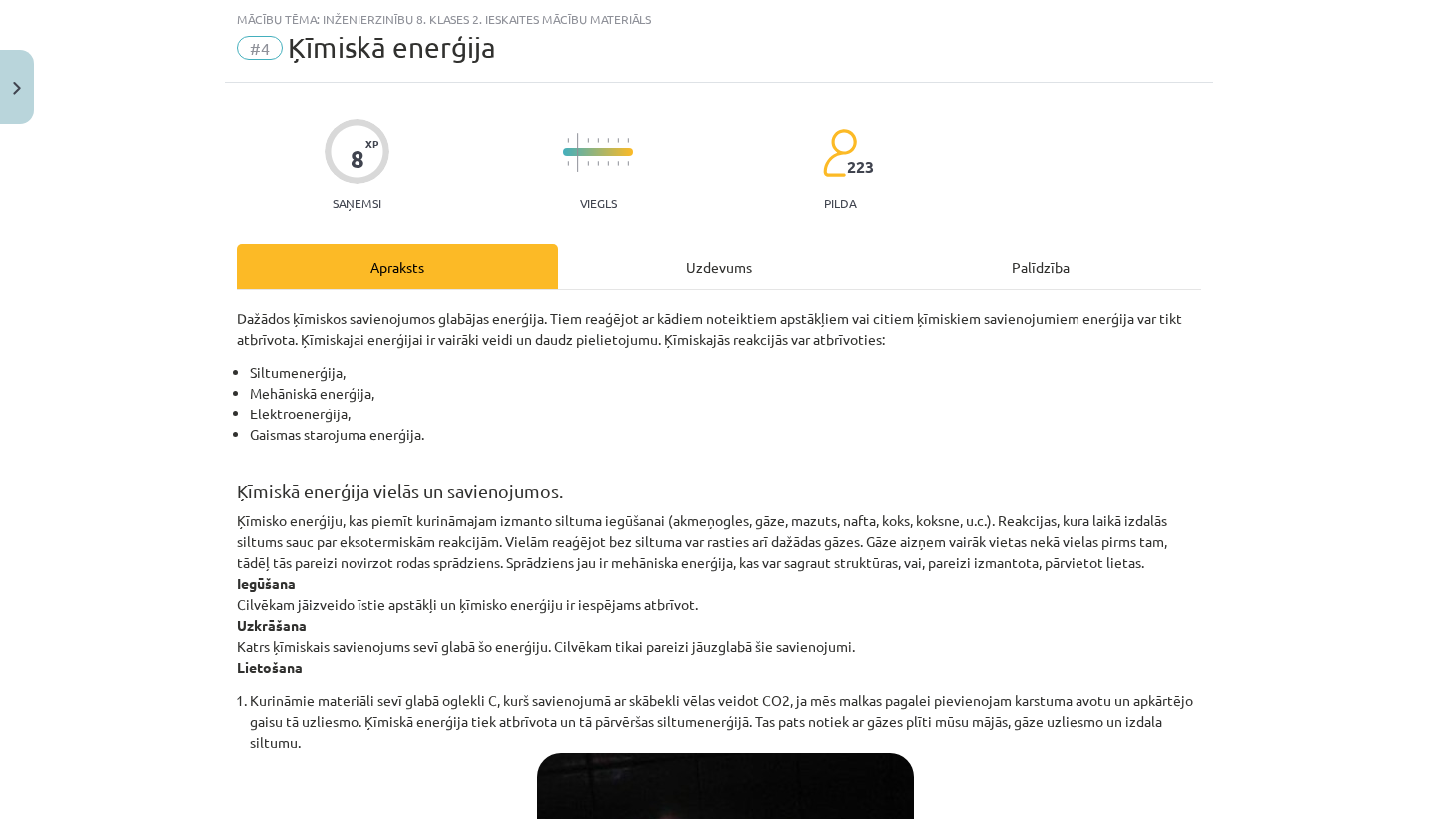
drag, startPoint x: 698, startPoint y: 668, endPoint x: 166, endPoint y: 553, distance: 544.6
click at [166, 553] on div "Mācību tēma: Inženierzinību 8. klases 2. ieskaites mācību materiāls #4 Ķīmiskā …" at bounding box center [719, 409] width 1438 height 819
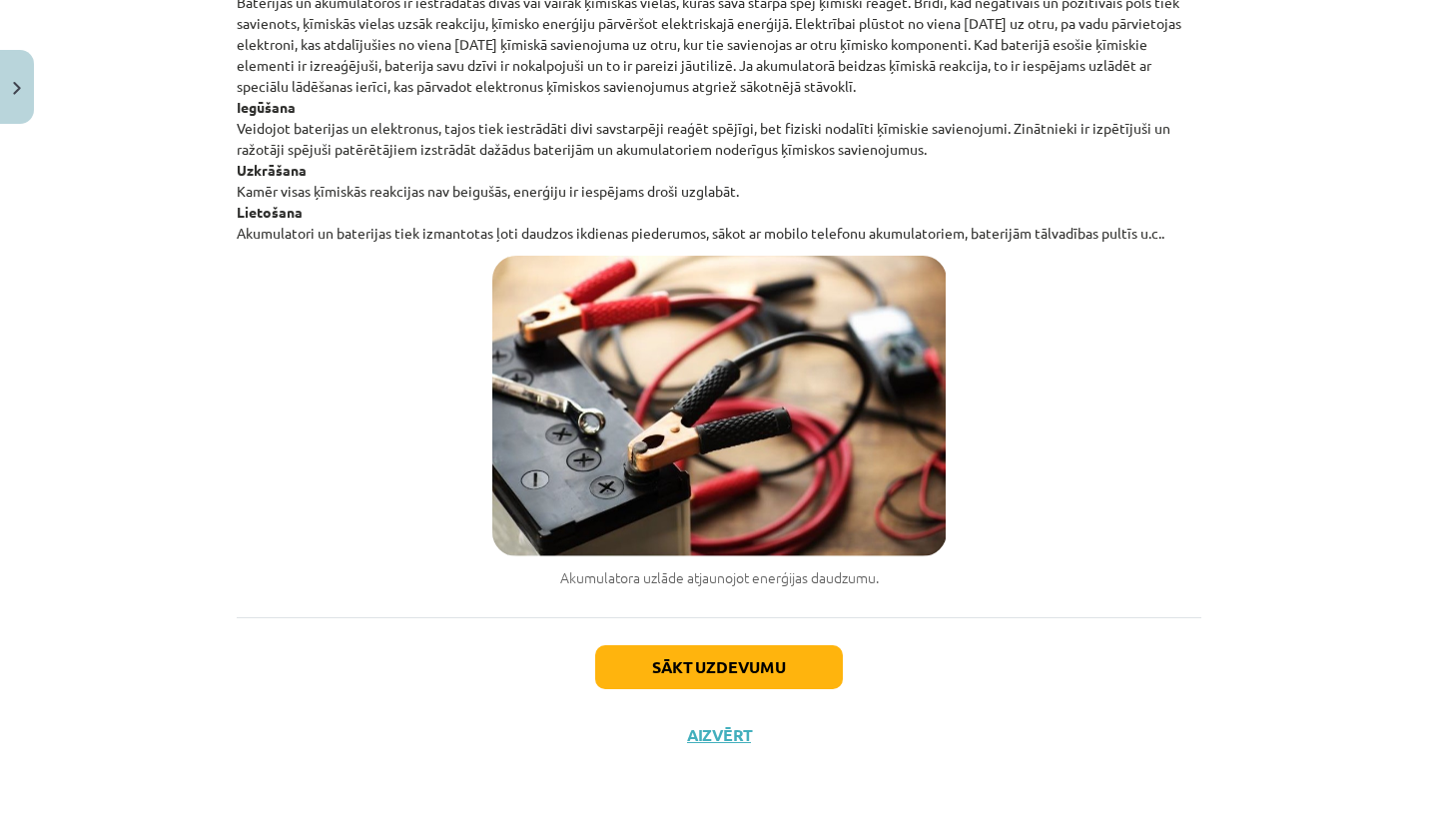
scroll to position [1925, 0]
click at [718, 733] on button "Aizvērt" at bounding box center [719, 735] width 76 height 20
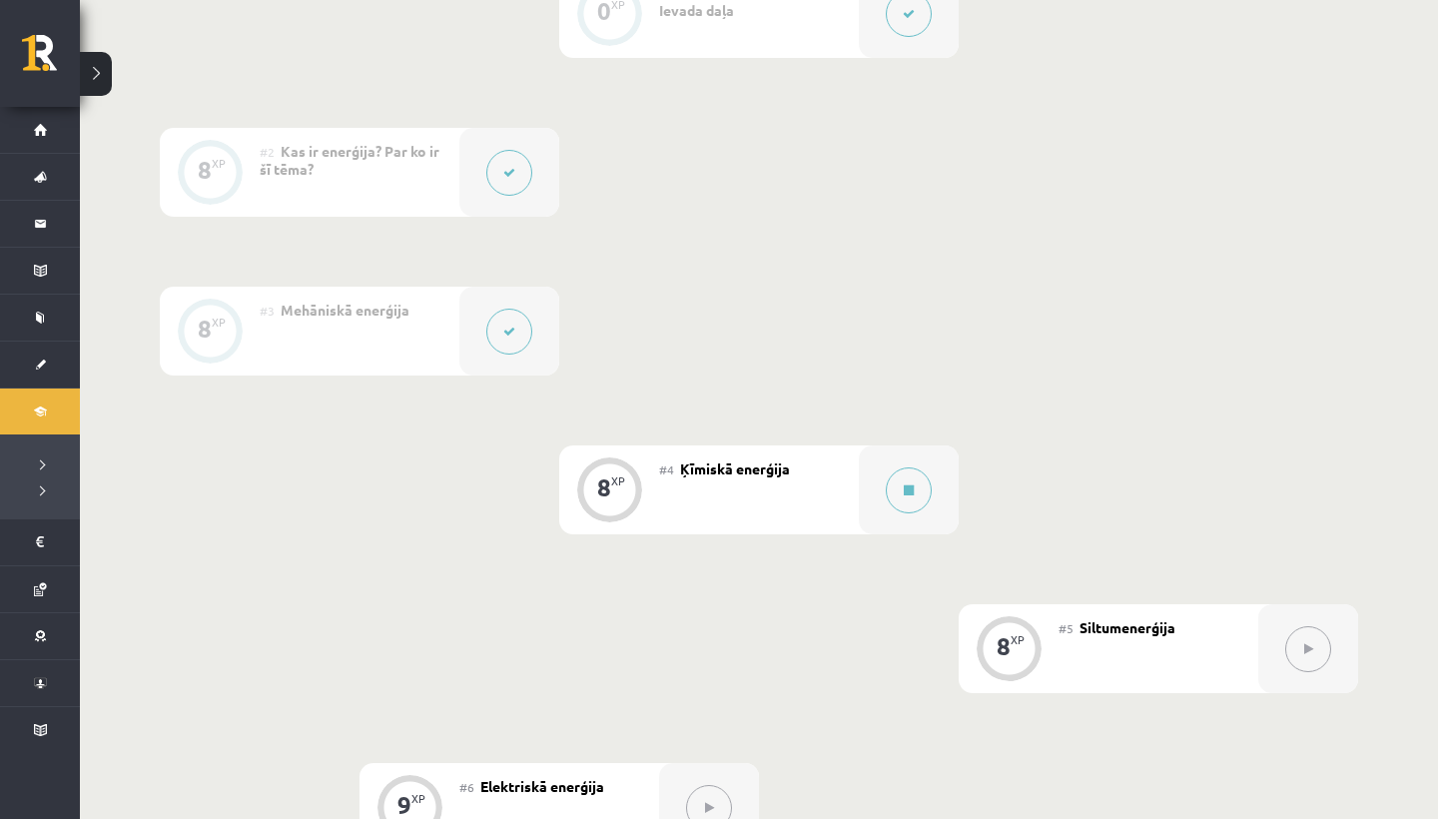
scroll to position [570, 0]
click at [899, 485] on button at bounding box center [909, 489] width 46 height 46
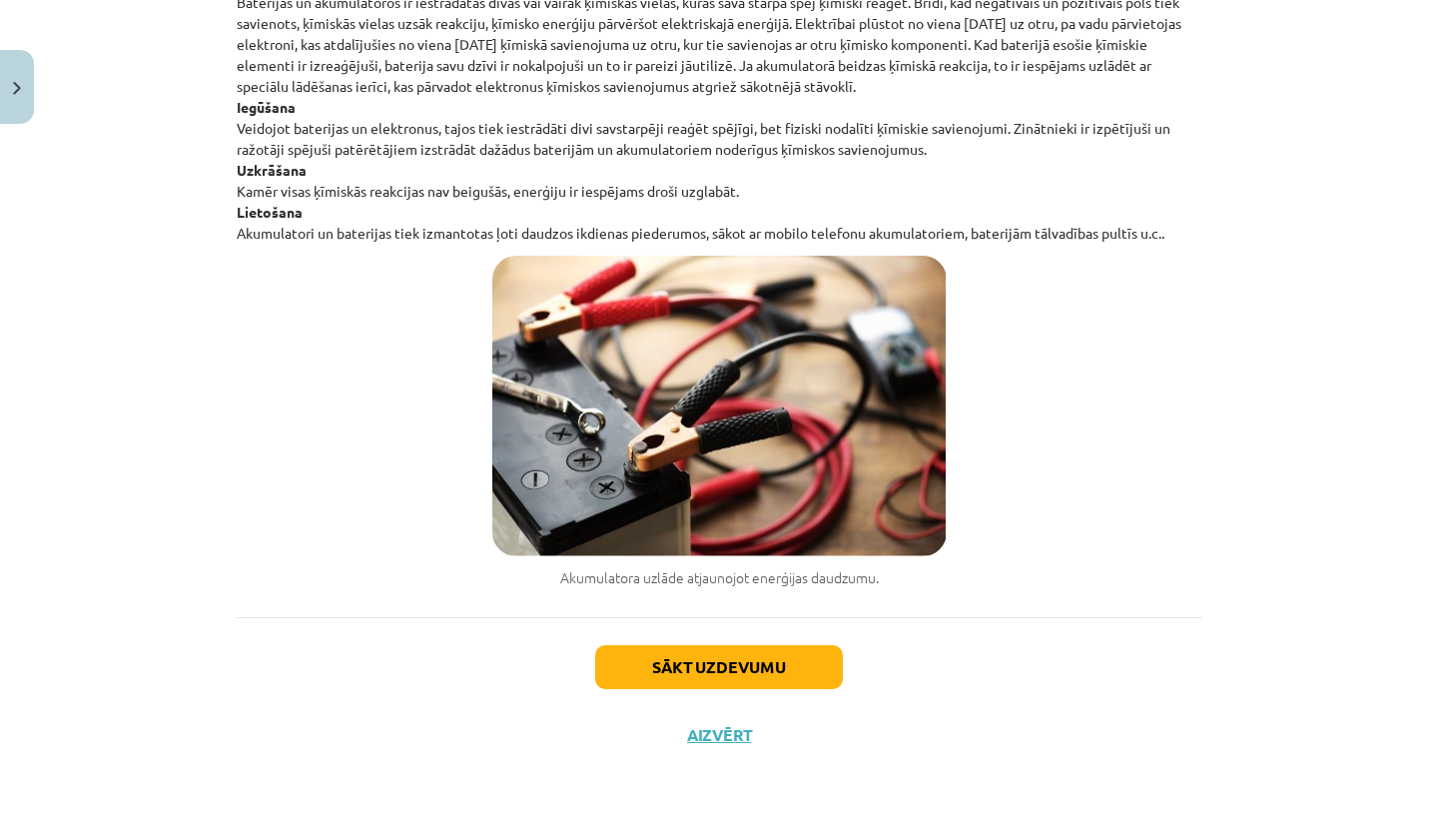
scroll to position [1925, 0]
drag, startPoint x: 899, startPoint y: 485, endPoint x: 718, endPoint y: 674, distance: 261.4
click at [718, 674] on button "Sākt uzdevumu" at bounding box center [719, 667] width 248 height 44
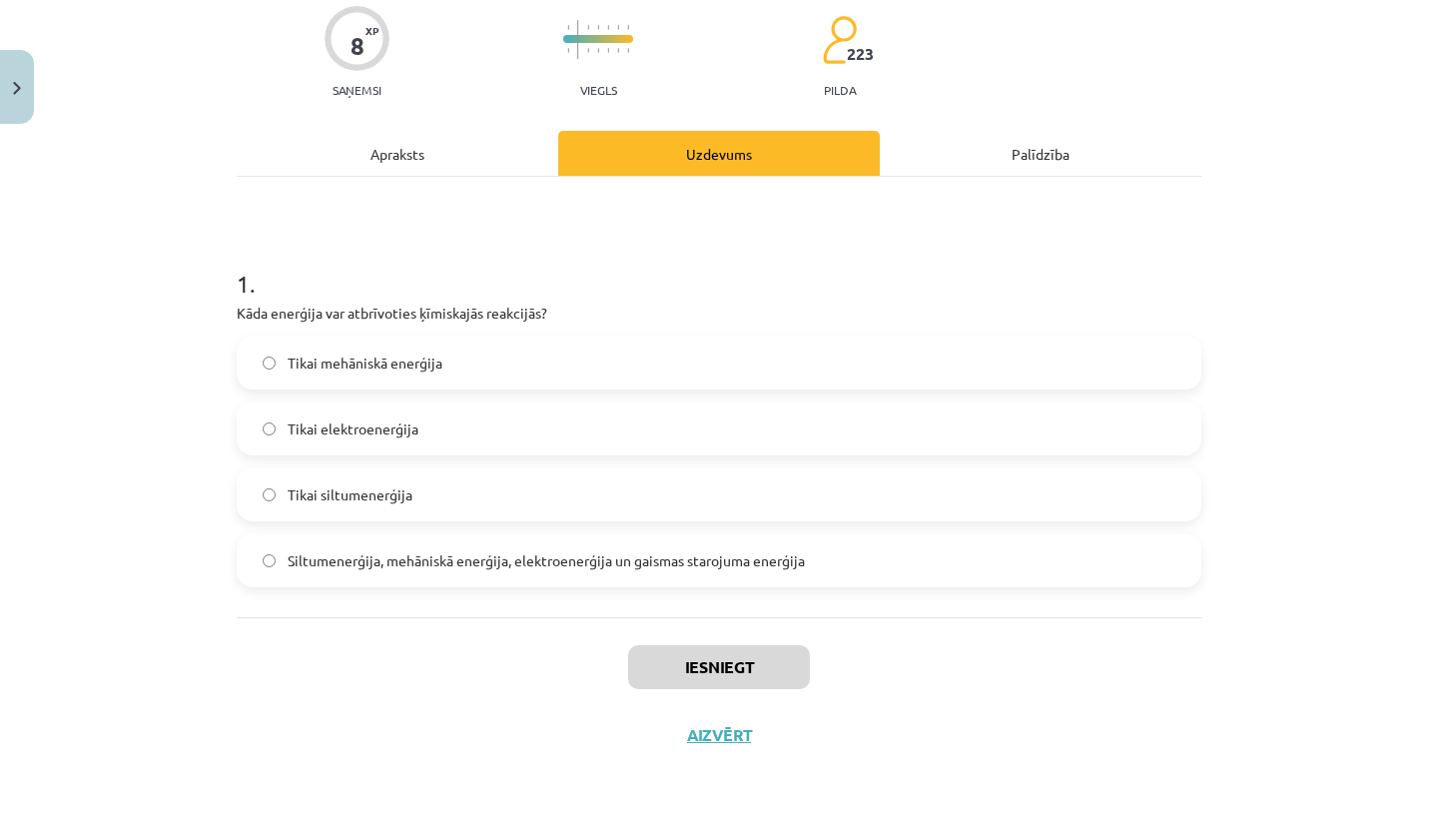
scroll to position [166, 0]
drag, startPoint x: 718, startPoint y: 674, endPoint x: 342, endPoint y: 486, distance: 420.8
click at [342, 486] on span "Tikai siltumenerģija" at bounding box center [350, 494] width 125 height 21
click at [736, 662] on button "Iesniegt" at bounding box center [719, 667] width 182 height 44
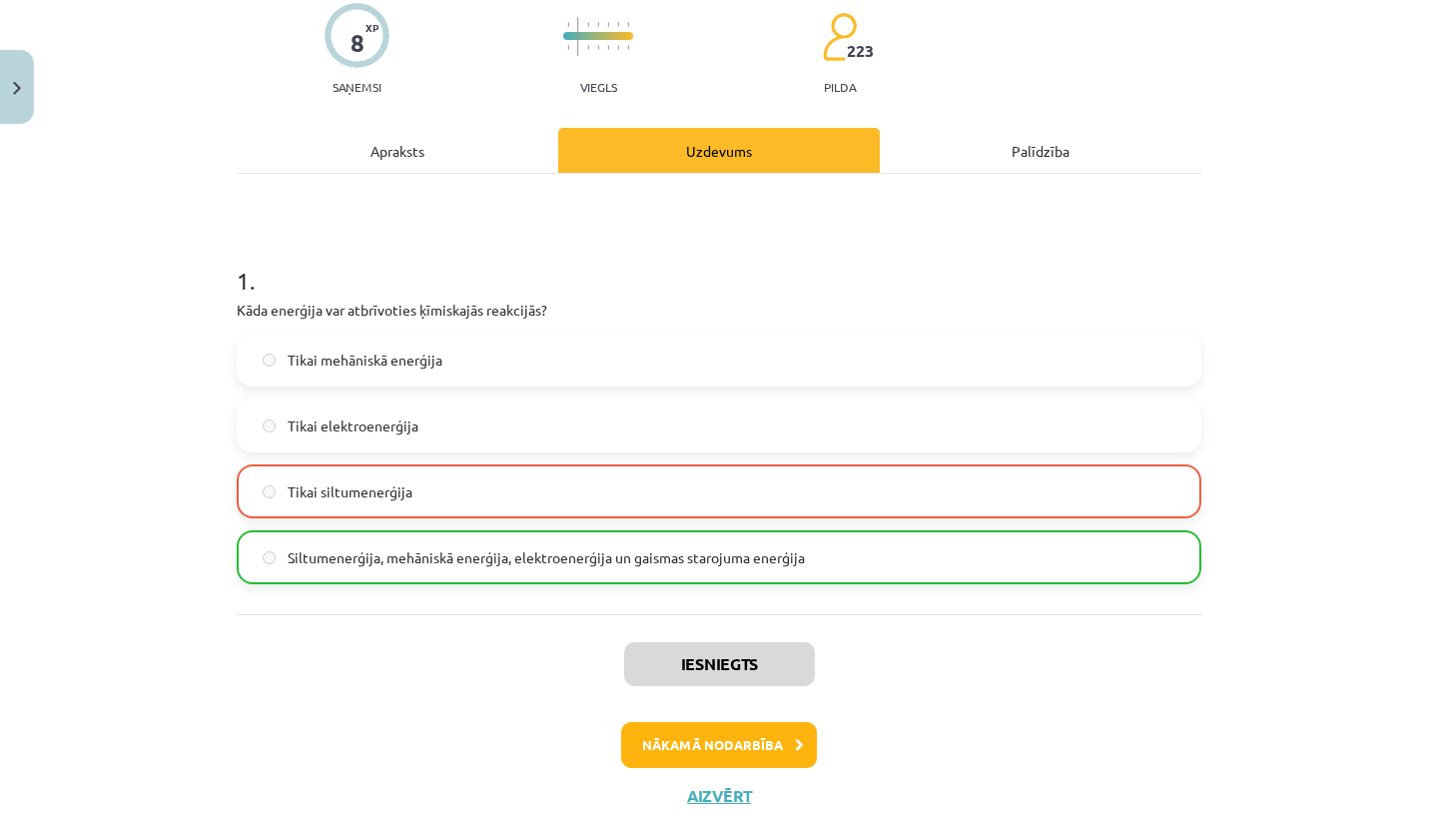
click at [719, 737] on button "Nākamā nodarbība" at bounding box center [719, 745] width 196 height 46
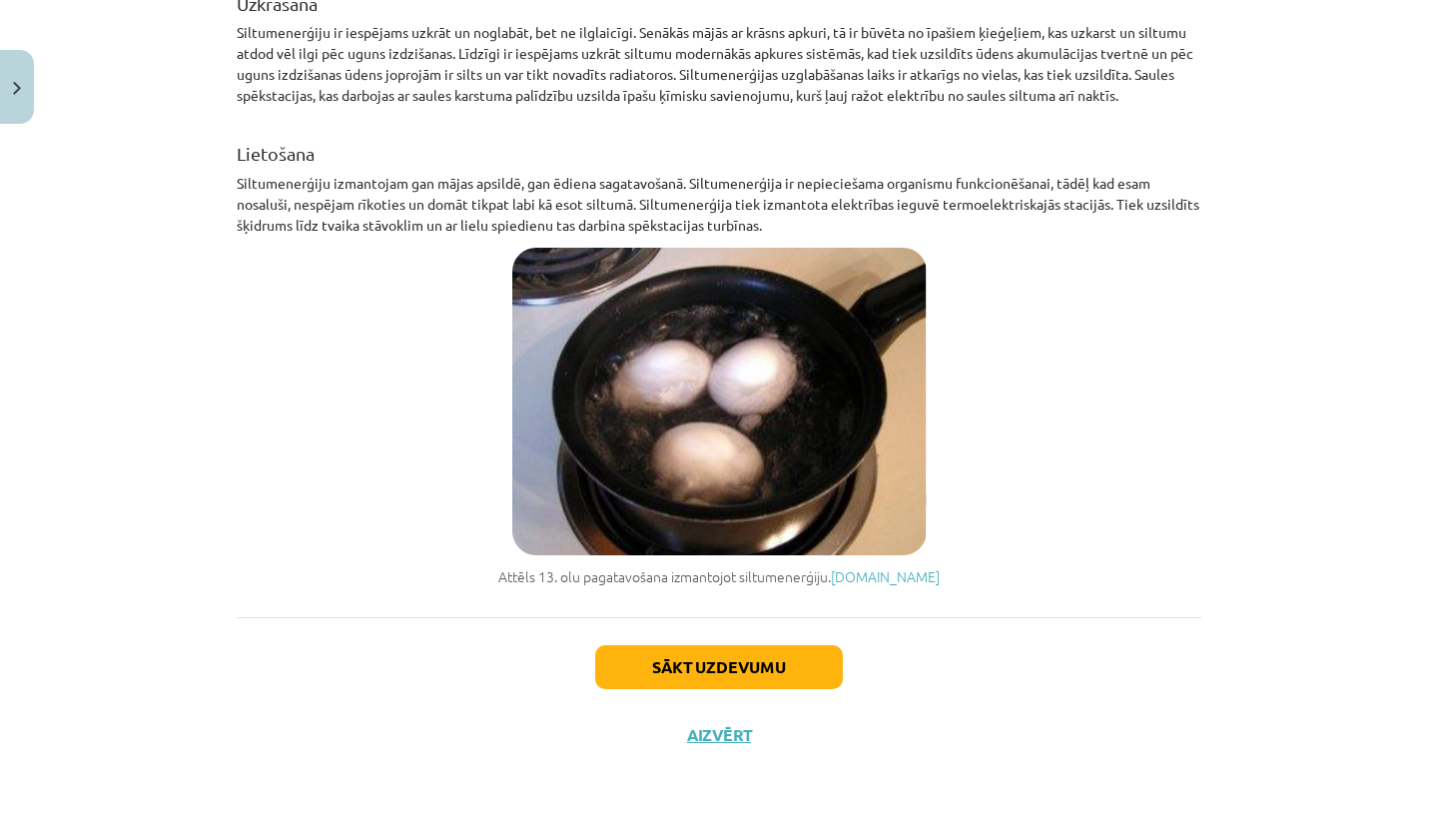
scroll to position [678, 0]
drag, startPoint x: 719, startPoint y: 737, endPoint x: 710, endPoint y: 730, distance: 11.4
click at [710, 730] on button "Aizvērt" at bounding box center [719, 735] width 76 height 20
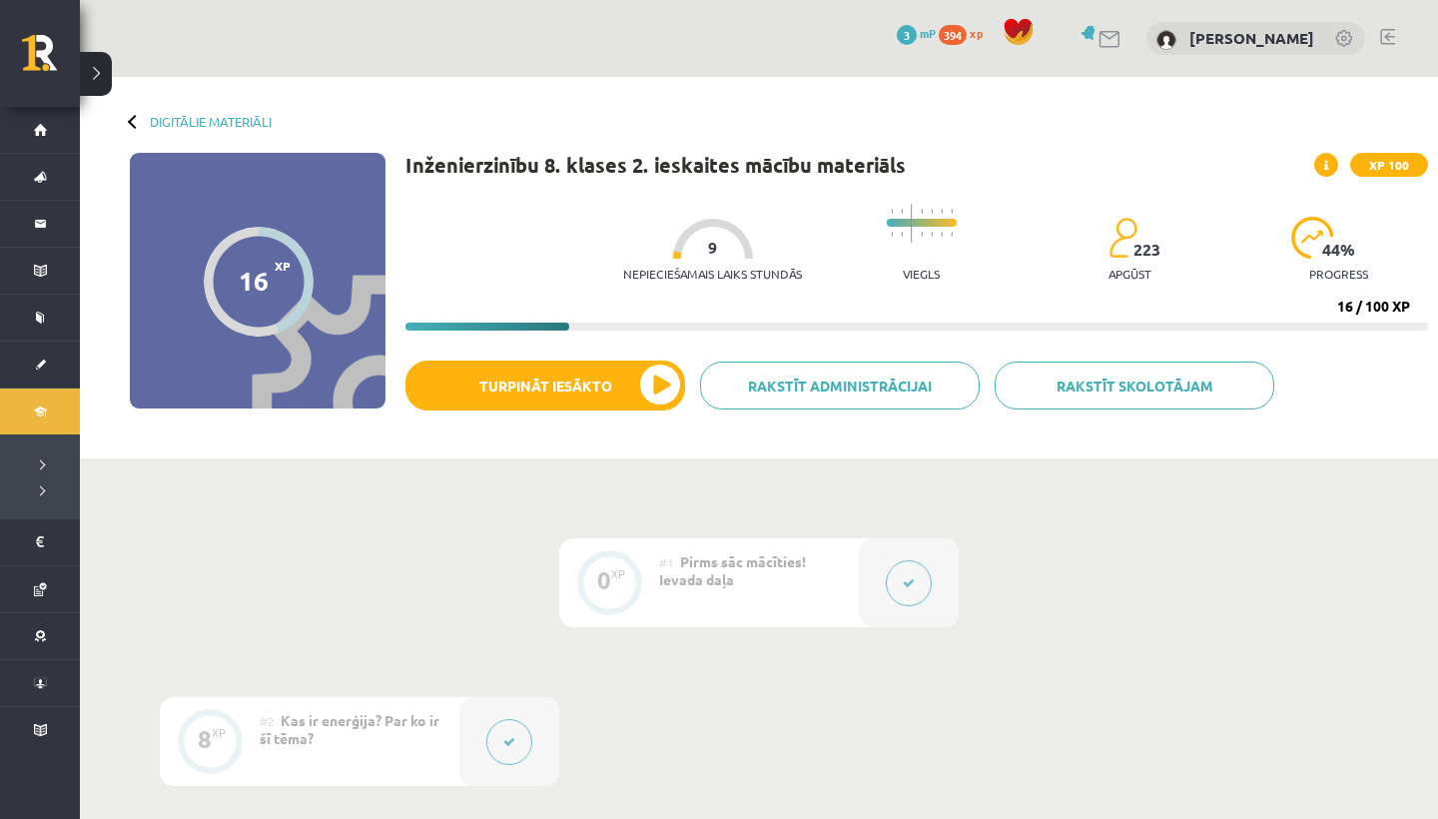
scroll to position [0, 0]
drag, startPoint x: 710, startPoint y: 730, endPoint x: 171, endPoint y: 106, distance: 825.0
click at [171, 106] on div "Digitālie materiāli 16 XP XP 100 16 / 100 XP Inženierzinību 8. klases 2. ieskai…" at bounding box center [759, 268] width 1358 height 382
click at [167, 128] on link "Digitālie materiāli" at bounding box center [211, 121] width 122 height 15
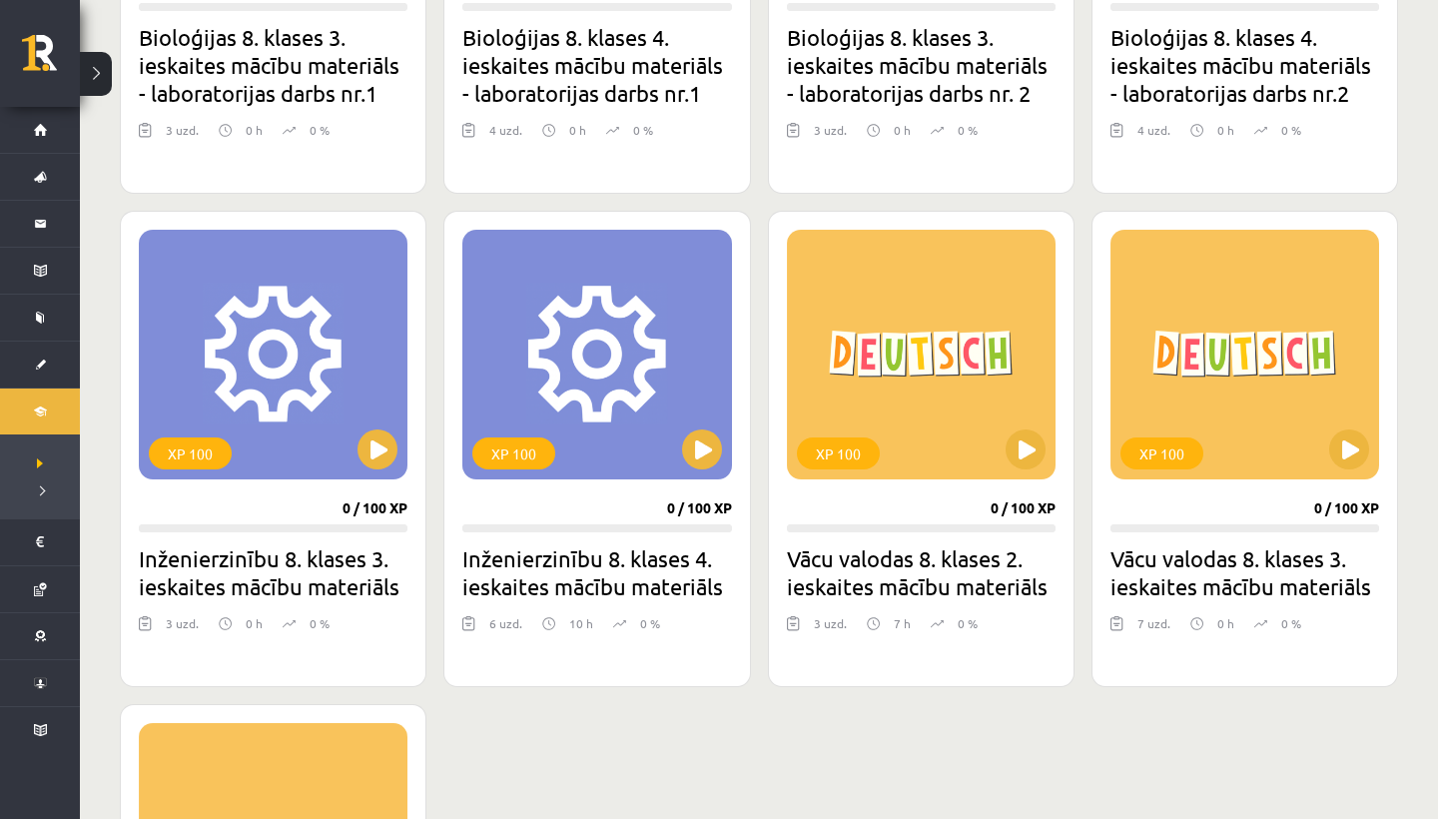
scroll to position [1998, 0]
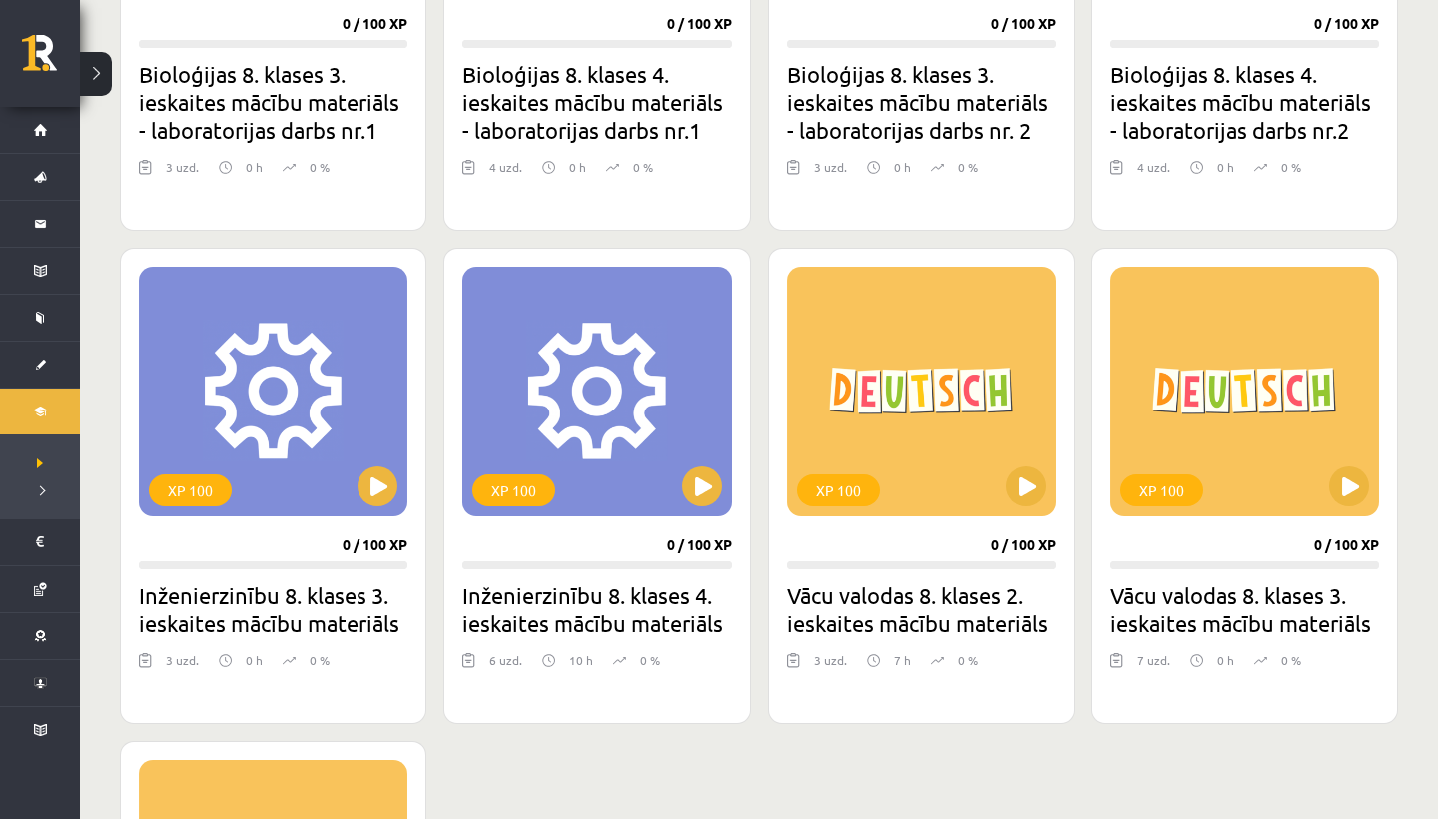
click at [1023, 495] on button at bounding box center [1026, 486] width 40 height 40
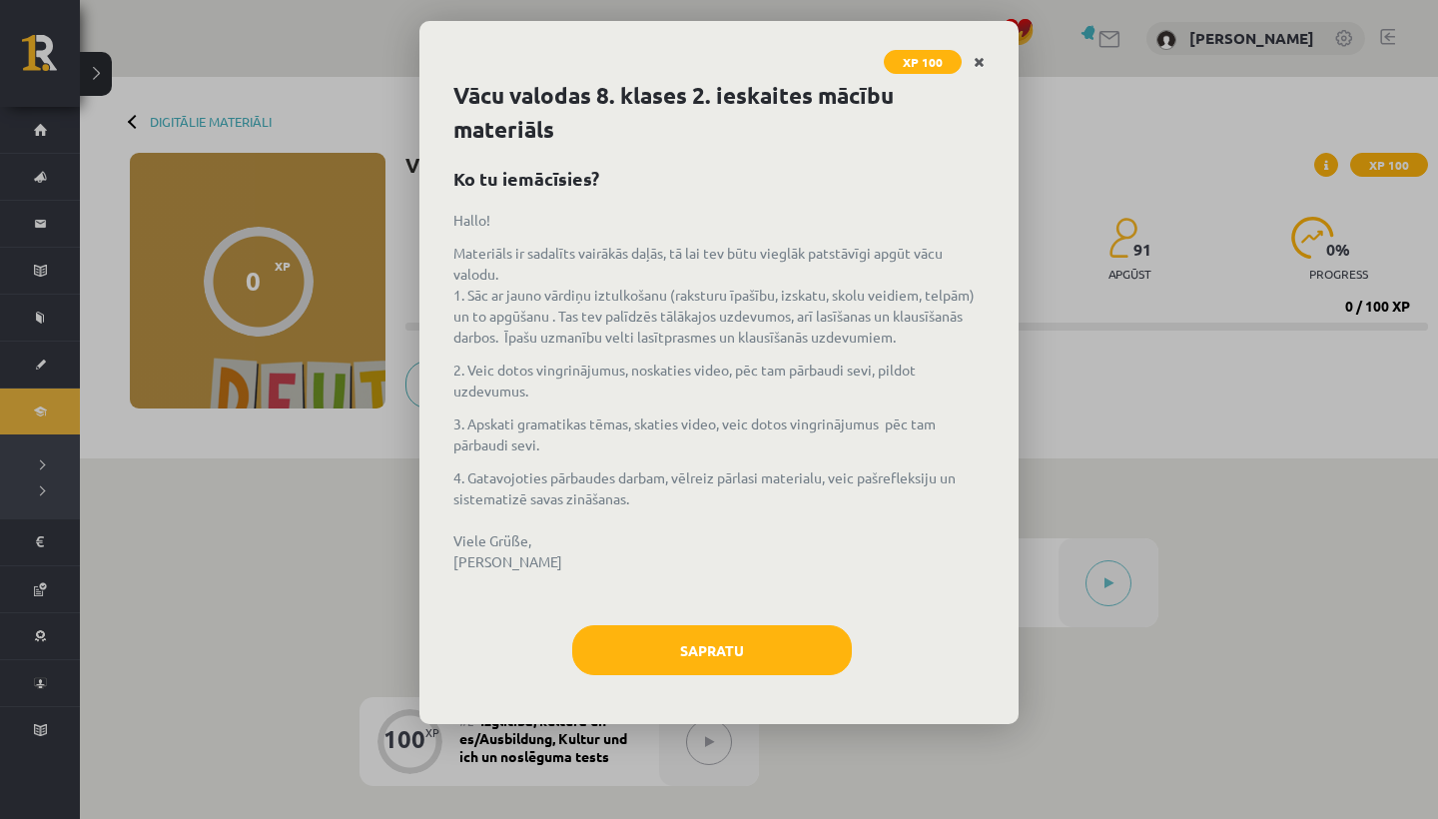
drag, startPoint x: 0, startPoint y: 0, endPoint x: 980, endPoint y: 64, distance: 981.9
click at [980, 64] on icon "Close" at bounding box center [979, 63] width 11 height 14
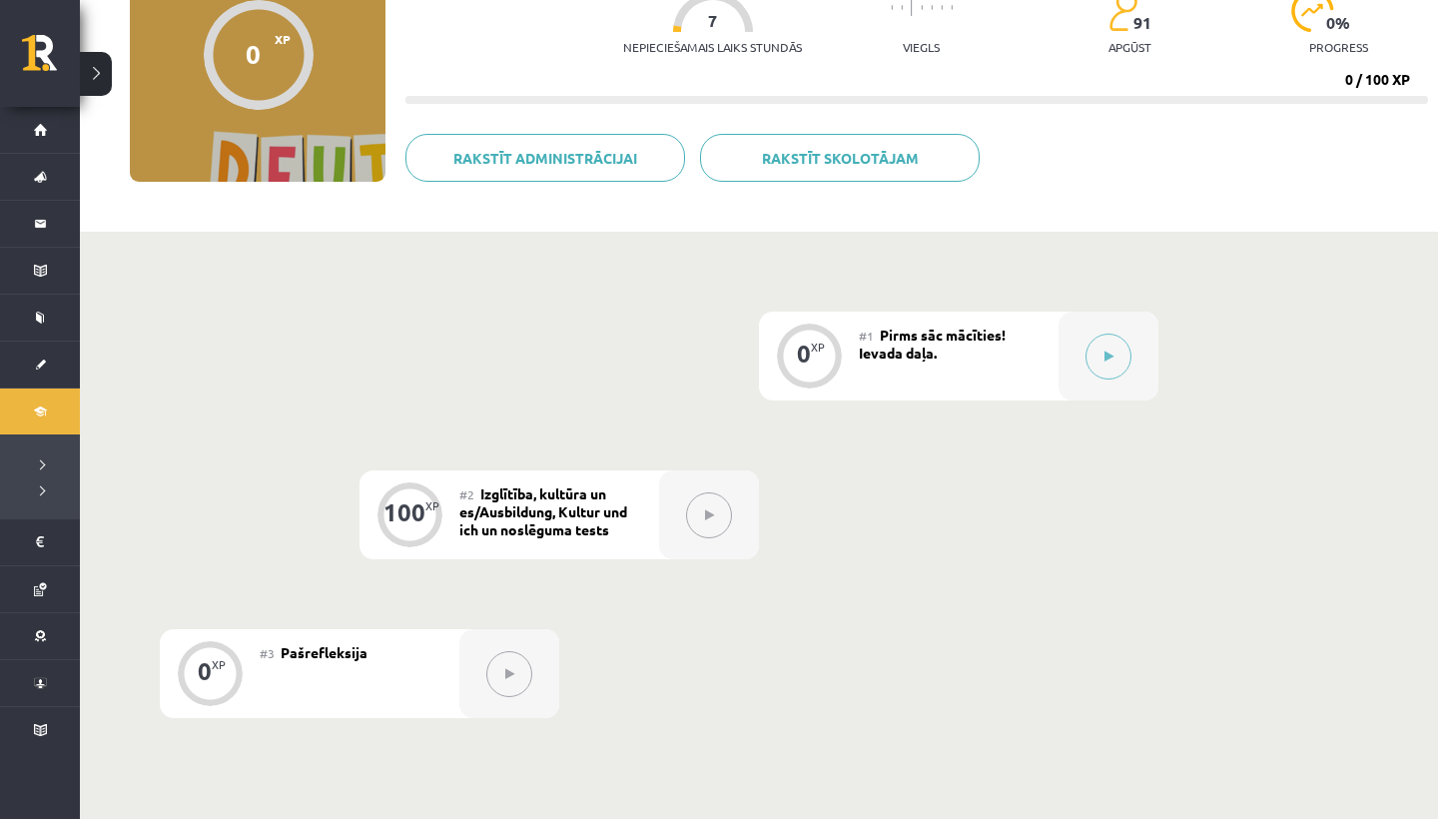
scroll to position [230, 0]
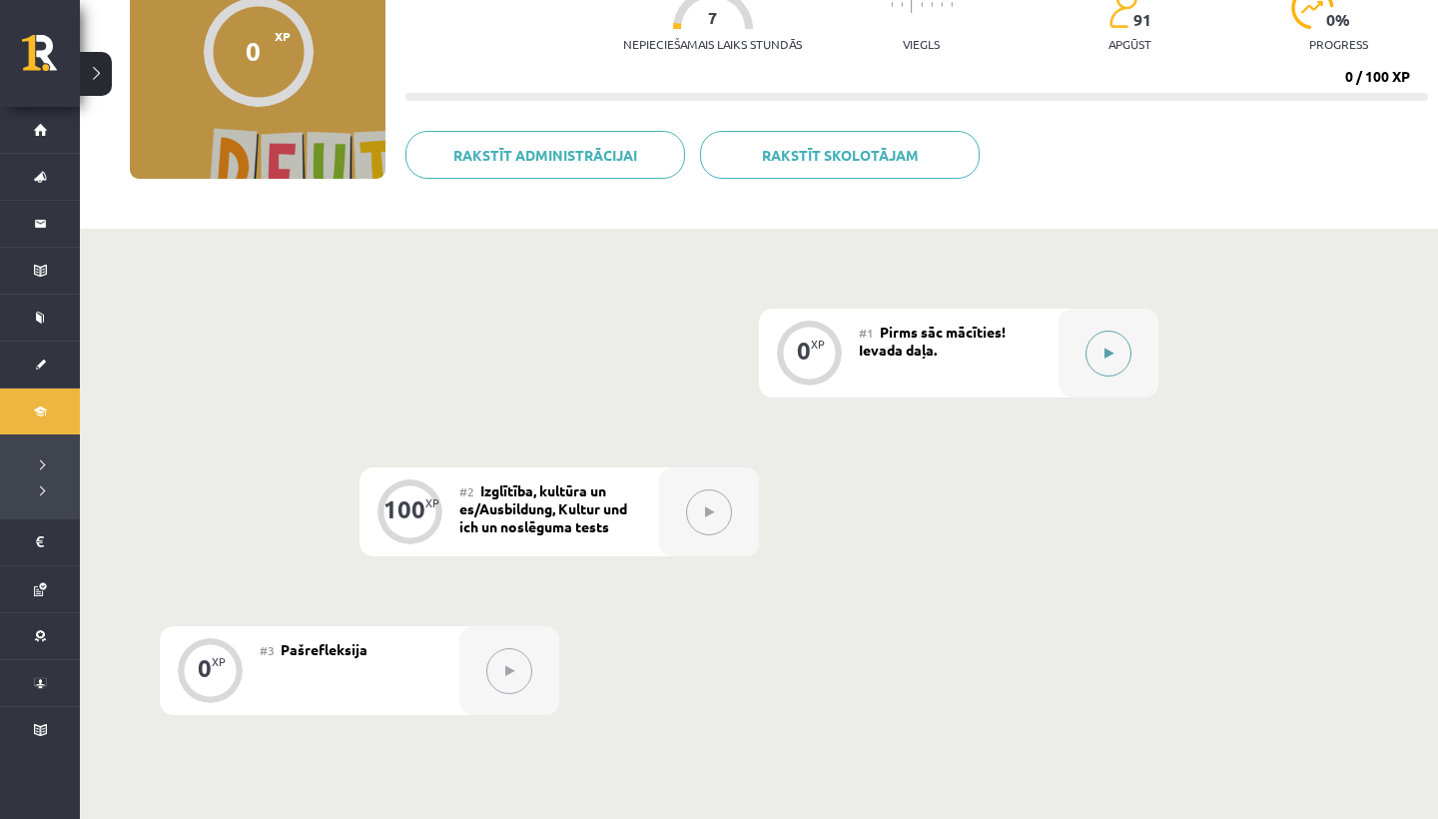
drag, startPoint x: 980, startPoint y: 64, endPoint x: 1109, endPoint y: 349, distance: 312.5
click at [1109, 349] on icon at bounding box center [1109, 354] width 9 height 12
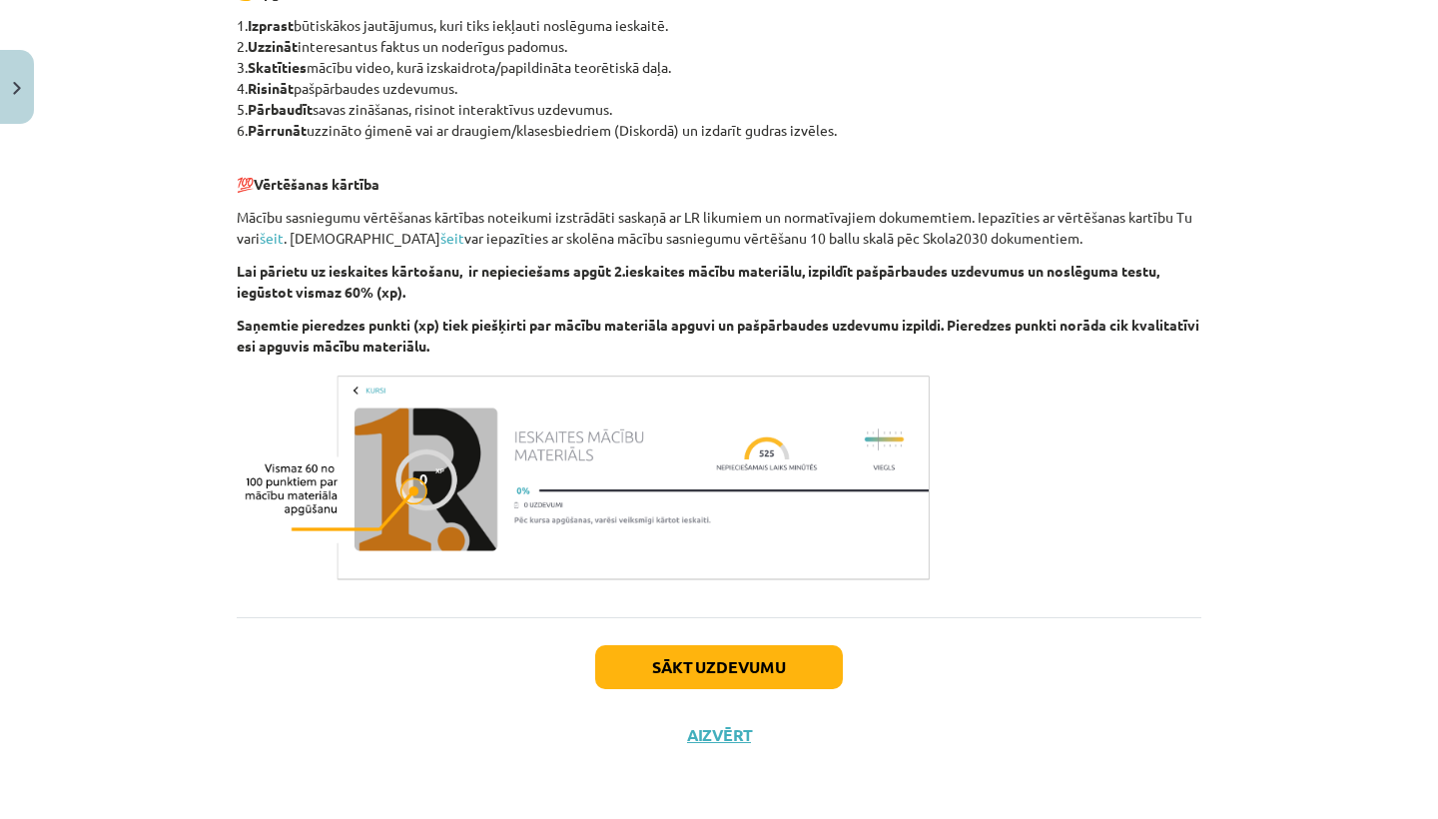
scroll to position [953, 0]
drag, startPoint x: 1109, startPoint y: 349, endPoint x: 739, endPoint y: 668, distance: 488.6
click at [739, 668] on button "Sākt uzdevumu" at bounding box center [719, 667] width 248 height 44
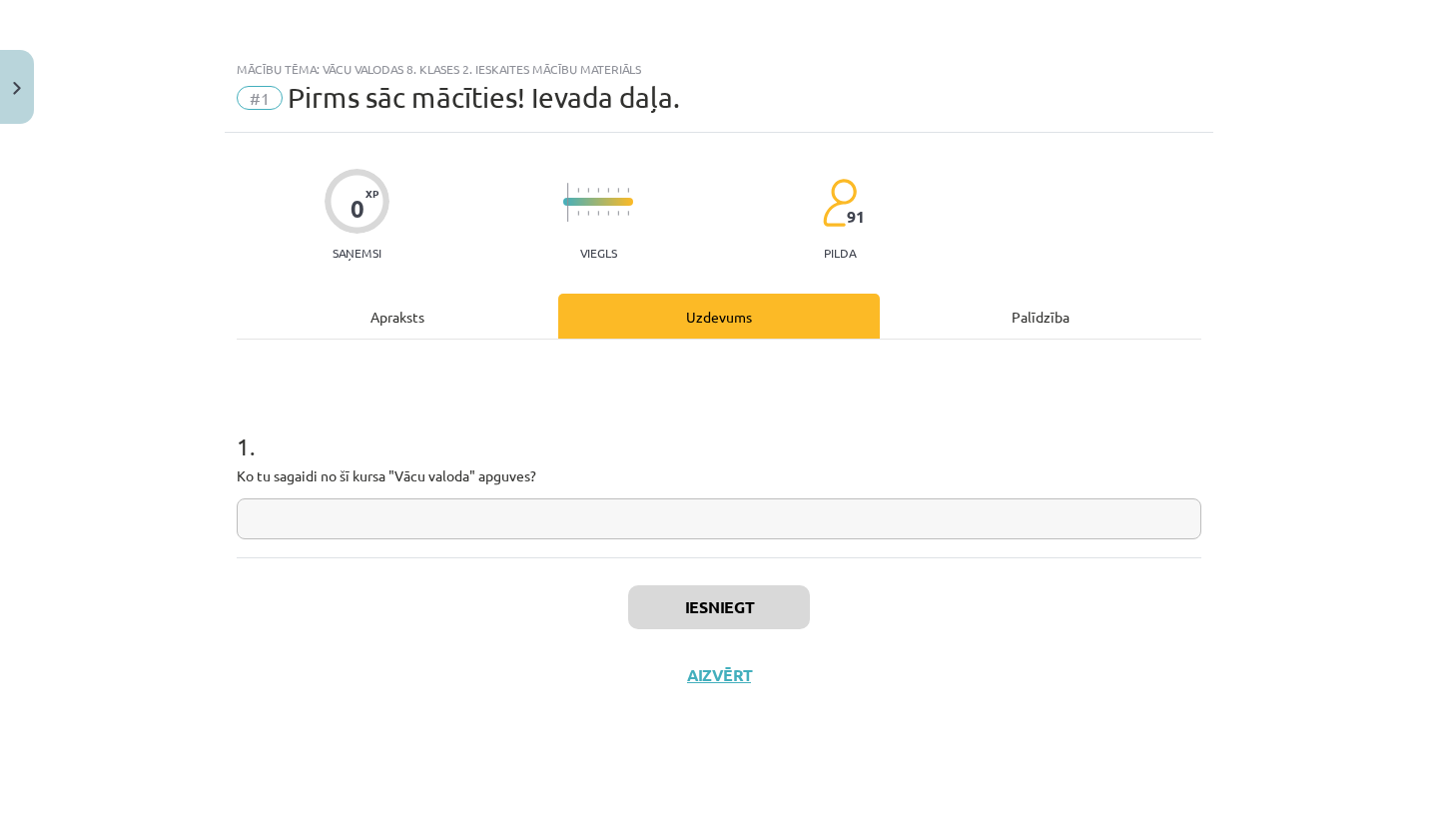
click at [327, 511] on input "text" at bounding box center [719, 518] width 965 height 41
type input "******"
click at [672, 620] on button "Iesniegt" at bounding box center [719, 607] width 182 height 44
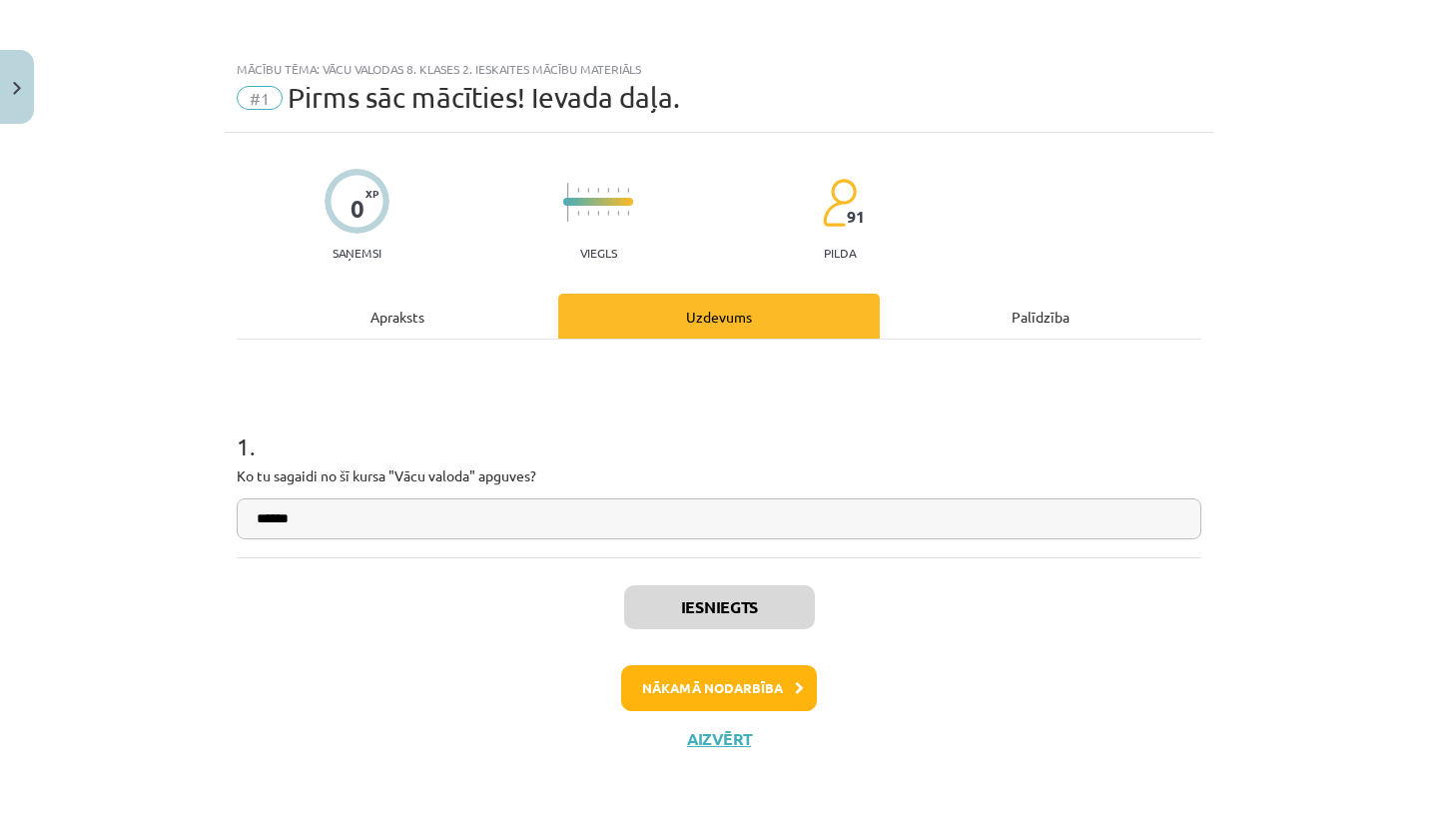
click at [685, 697] on button "Nākamā nodarbība" at bounding box center [719, 688] width 196 height 46
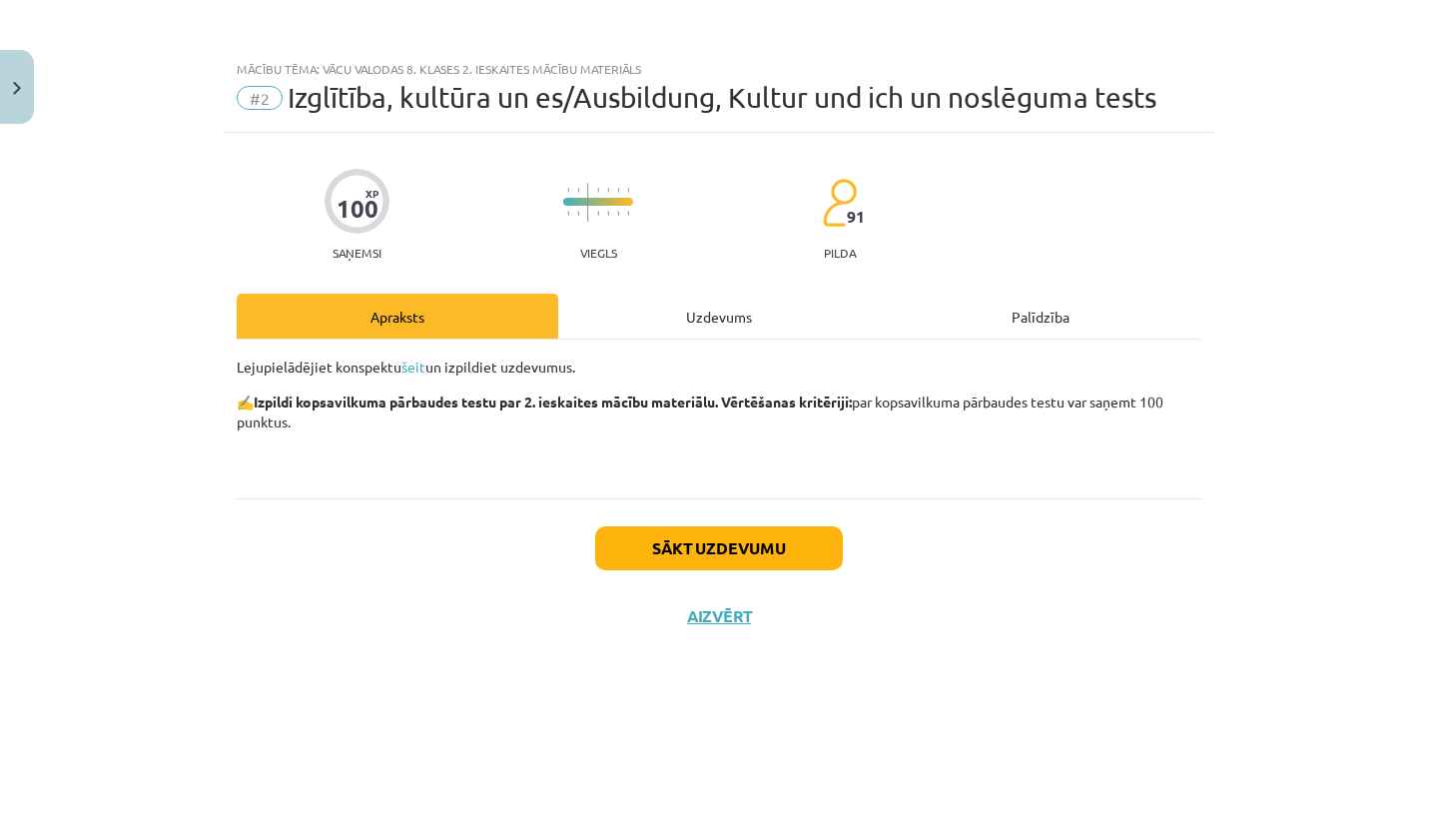
drag, startPoint x: 739, startPoint y: 668, endPoint x: 643, endPoint y: 544, distance: 156.6
click at [643, 544] on button "Sākt uzdevumu" at bounding box center [719, 548] width 248 height 44
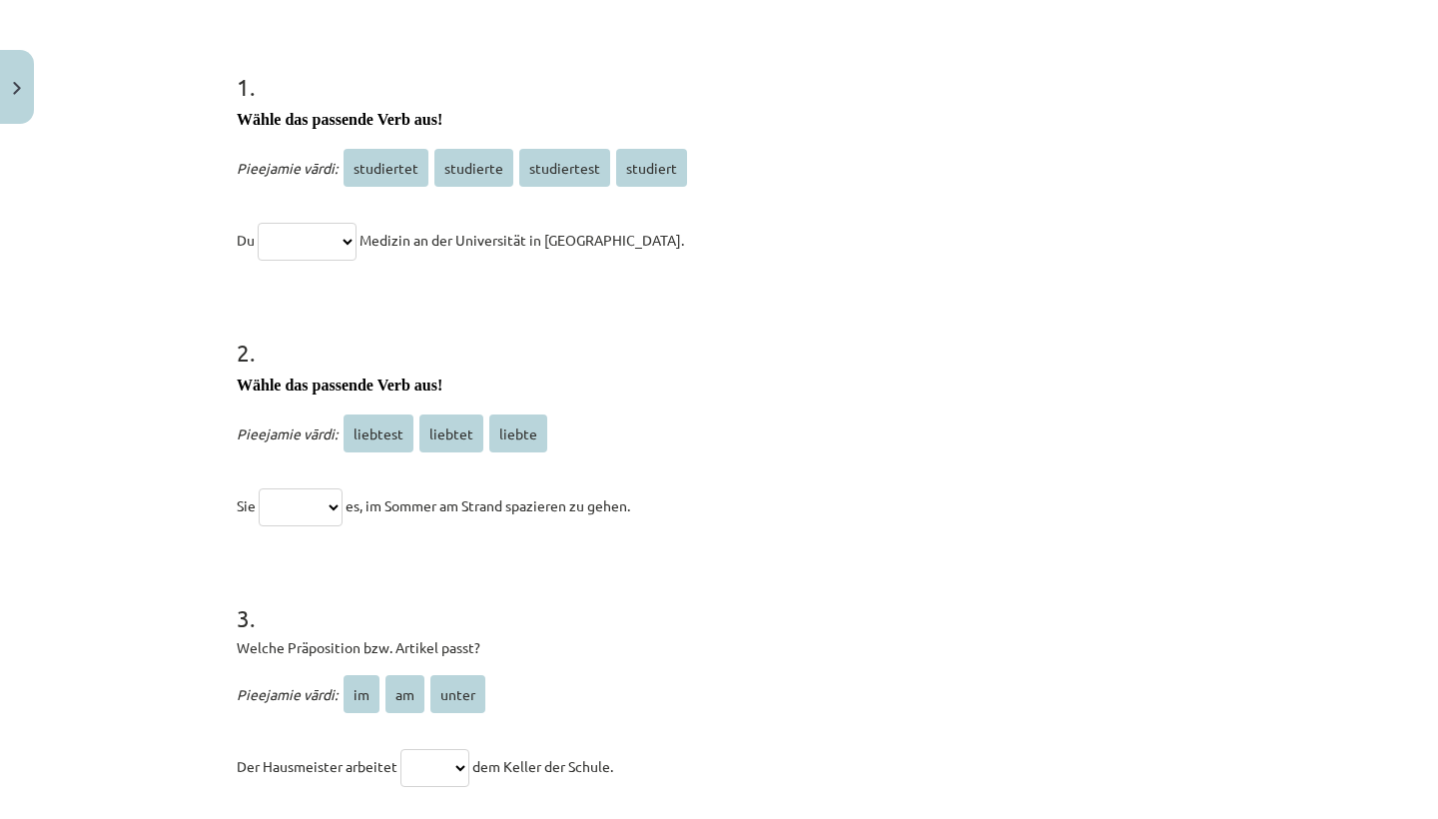
scroll to position [358, 0]
click at [638, 168] on span "studiert" at bounding box center [651, 170] width 71 height 38
select select "********"
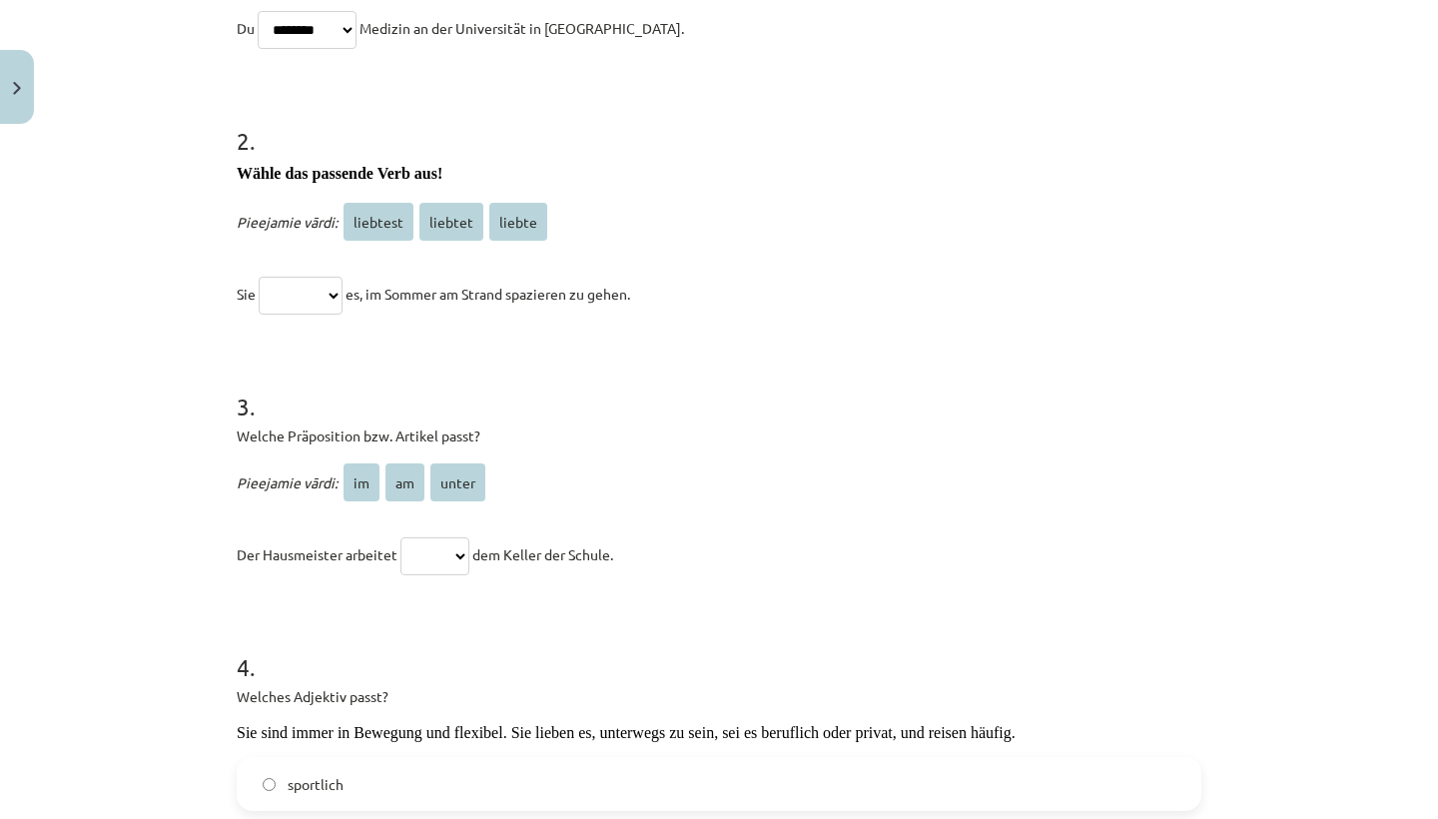
scroll to position [580, 0]
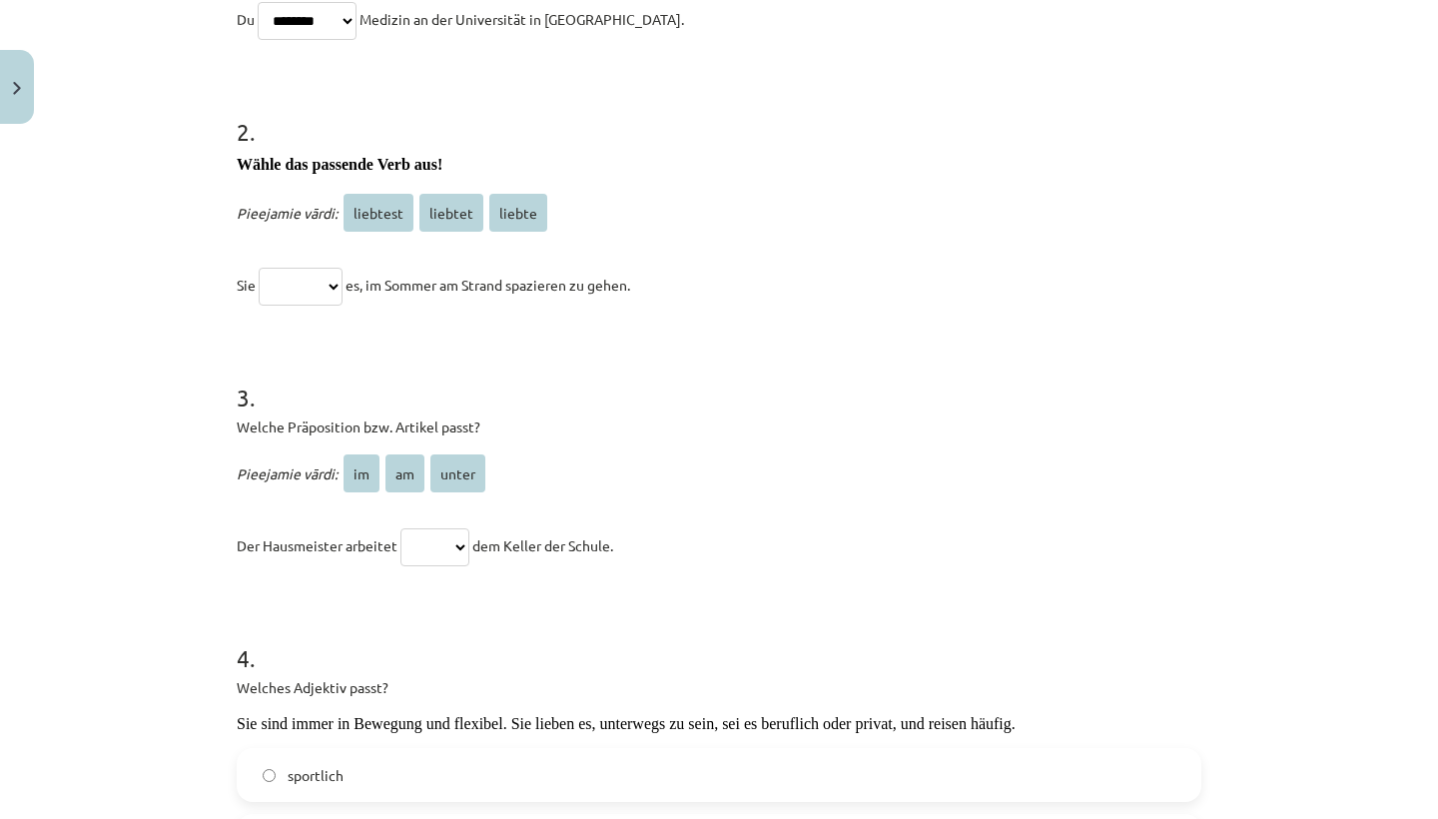
select select "******"
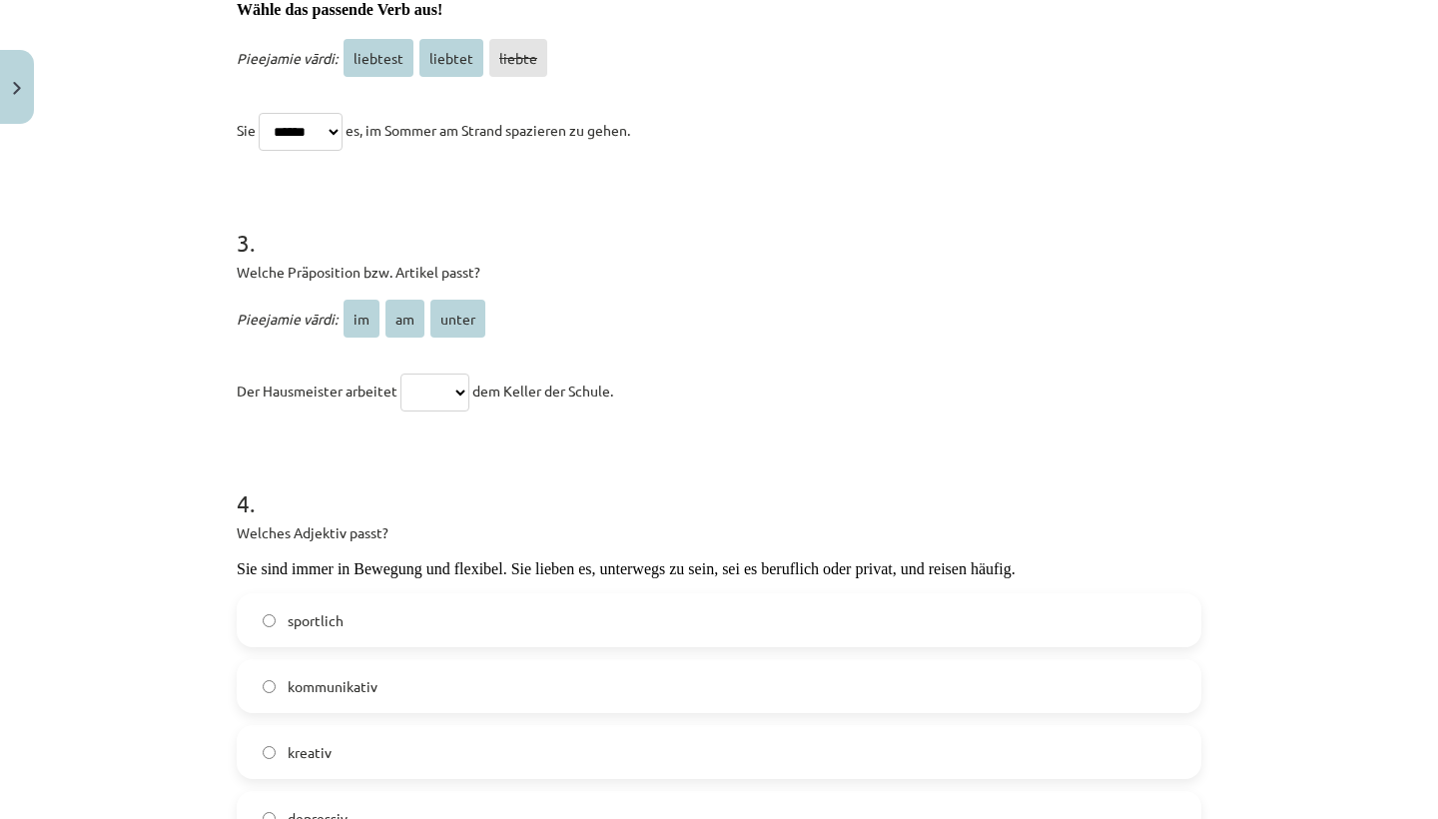
scroll to position [742, 0]
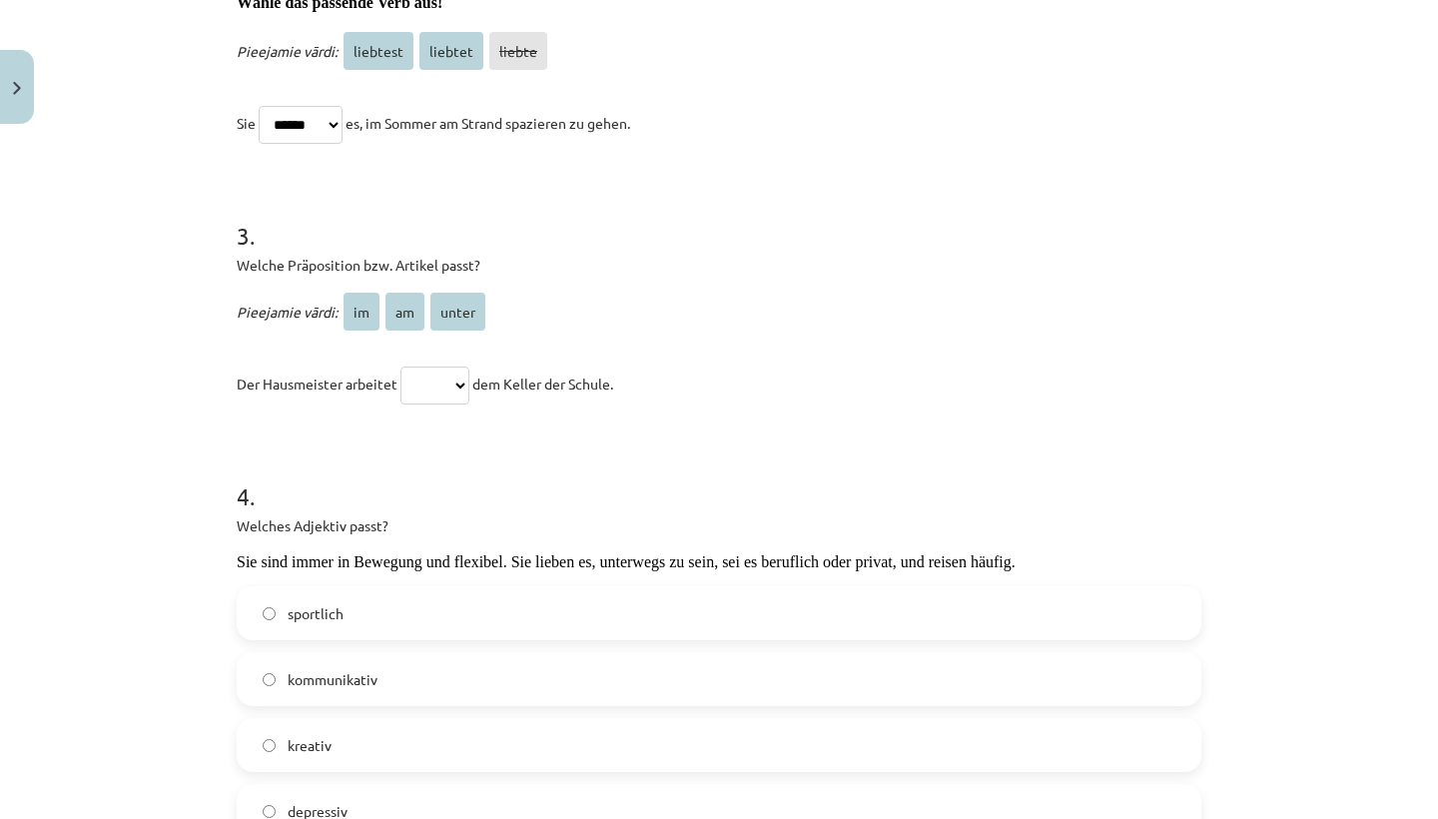
select select "**"
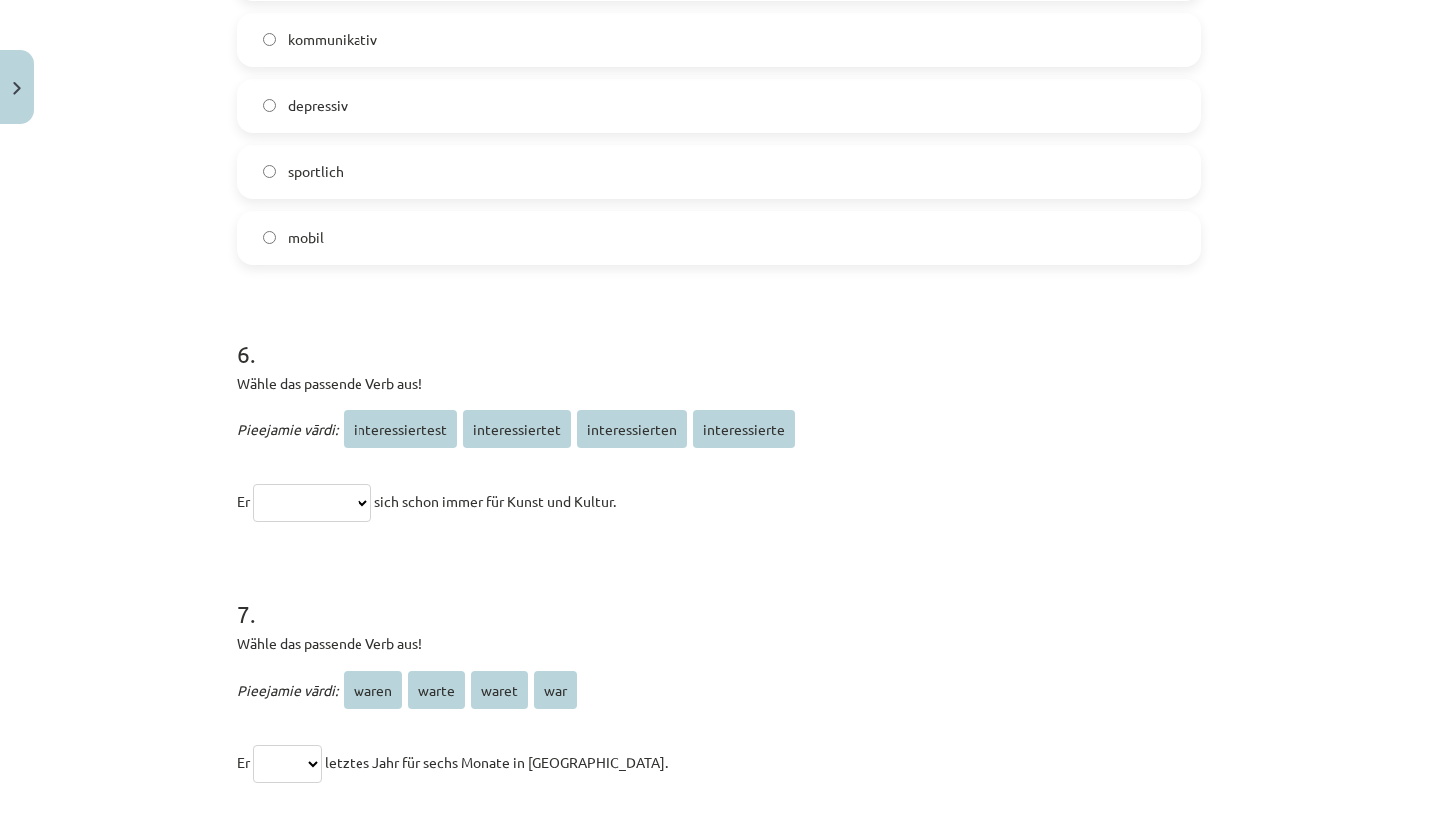
scroll to position [2012, 0]
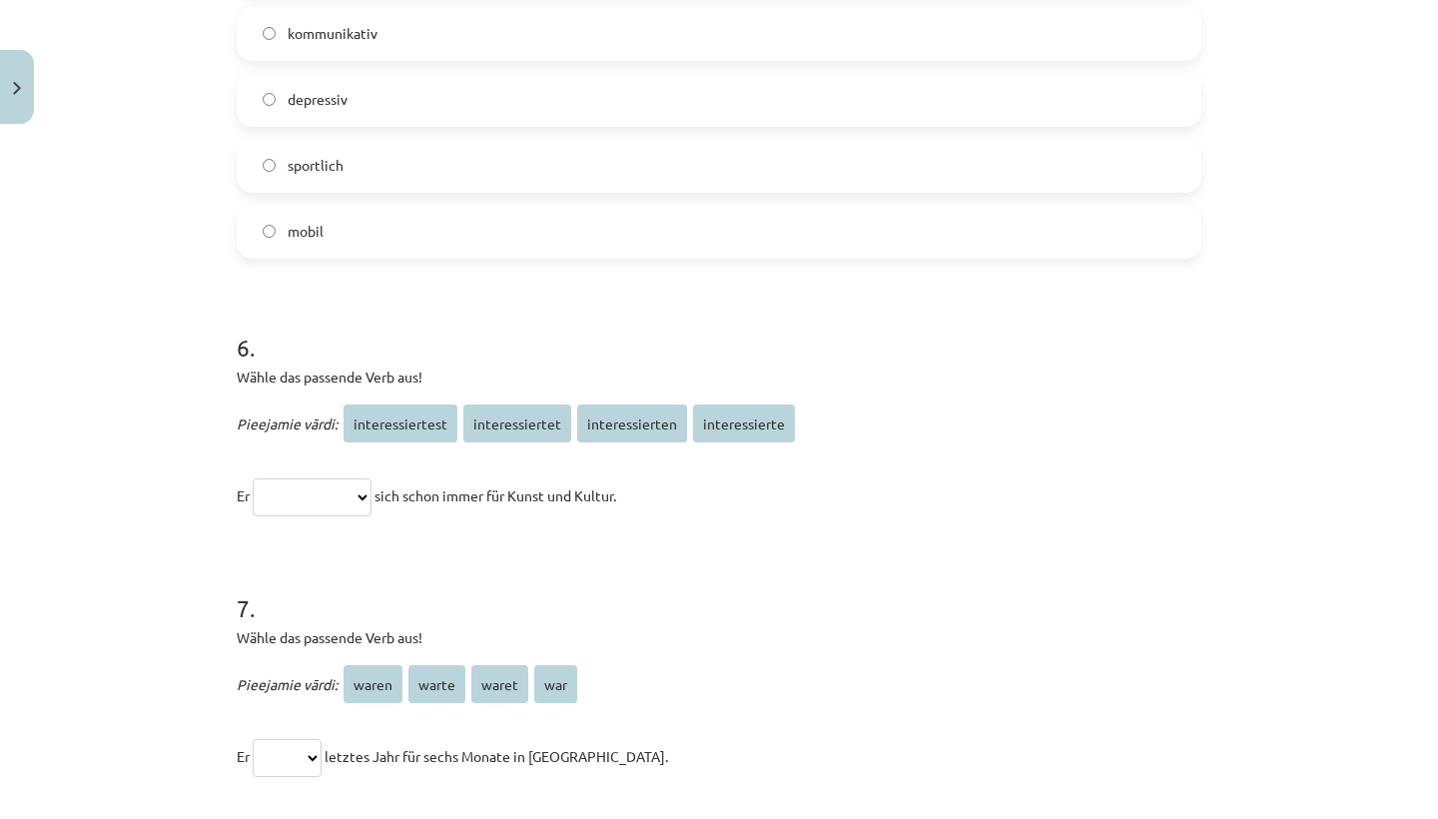
select select "**********"
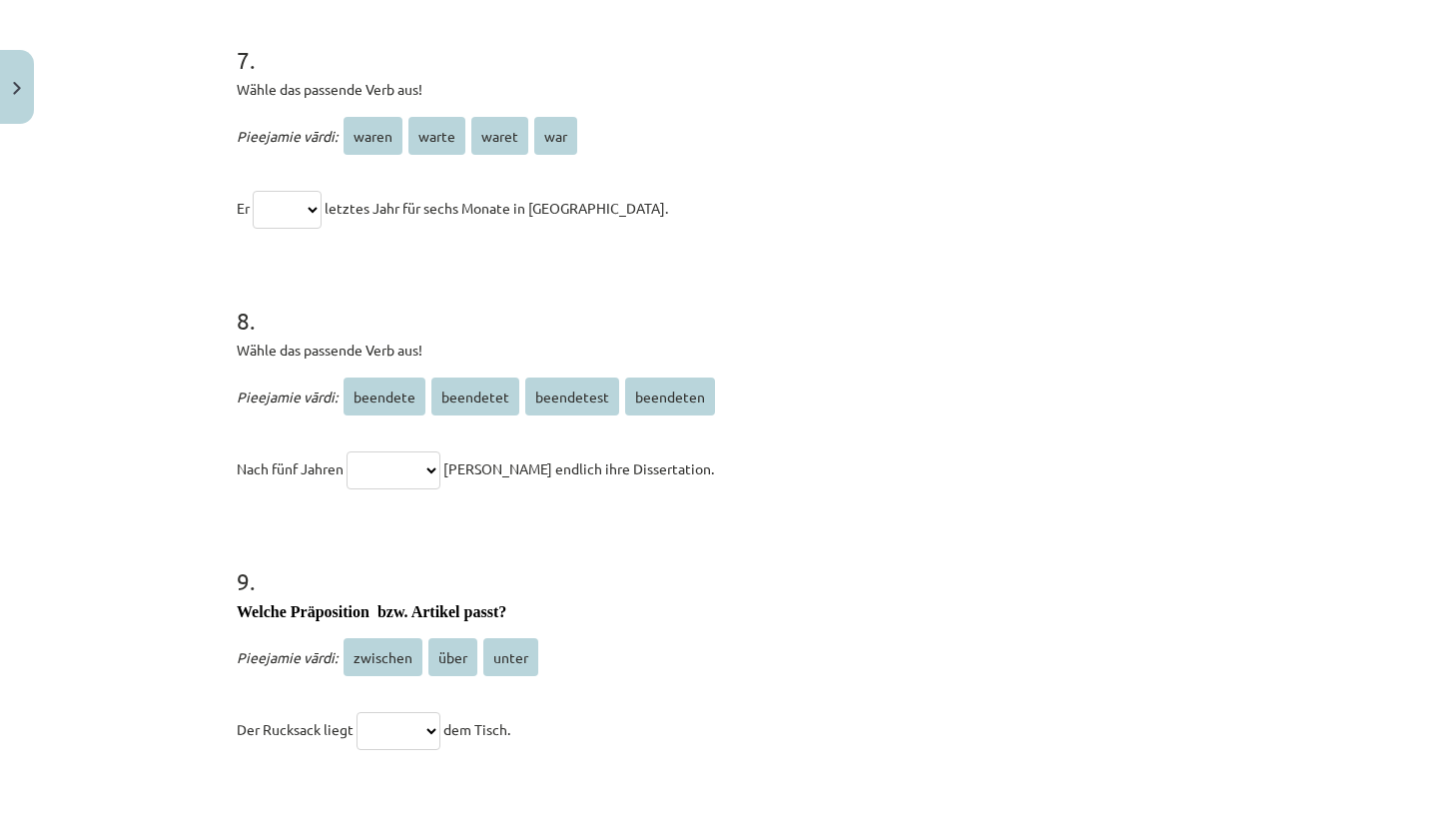
scroll to position [2565, 0]
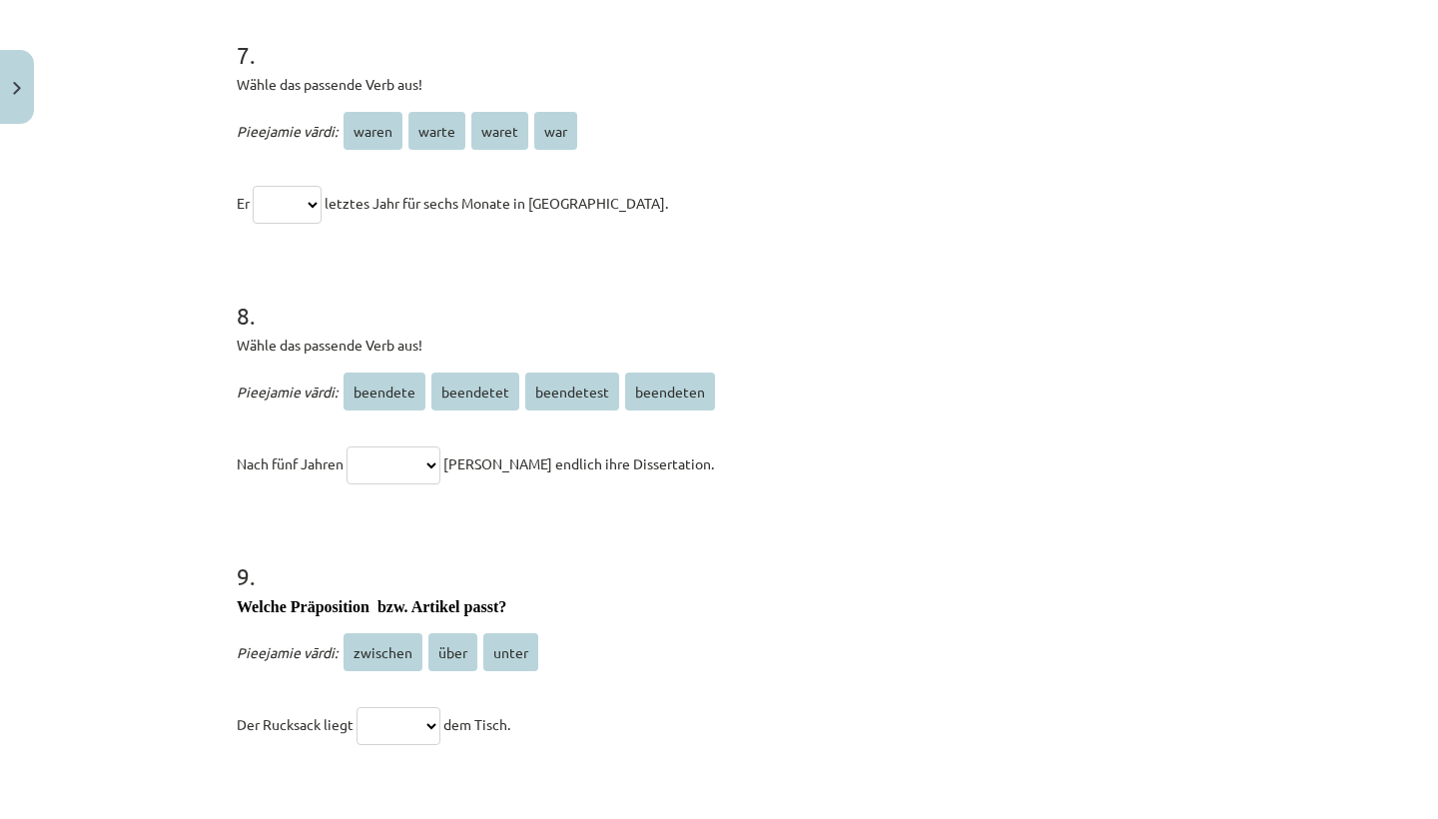
select select "*****"
select select "*********"
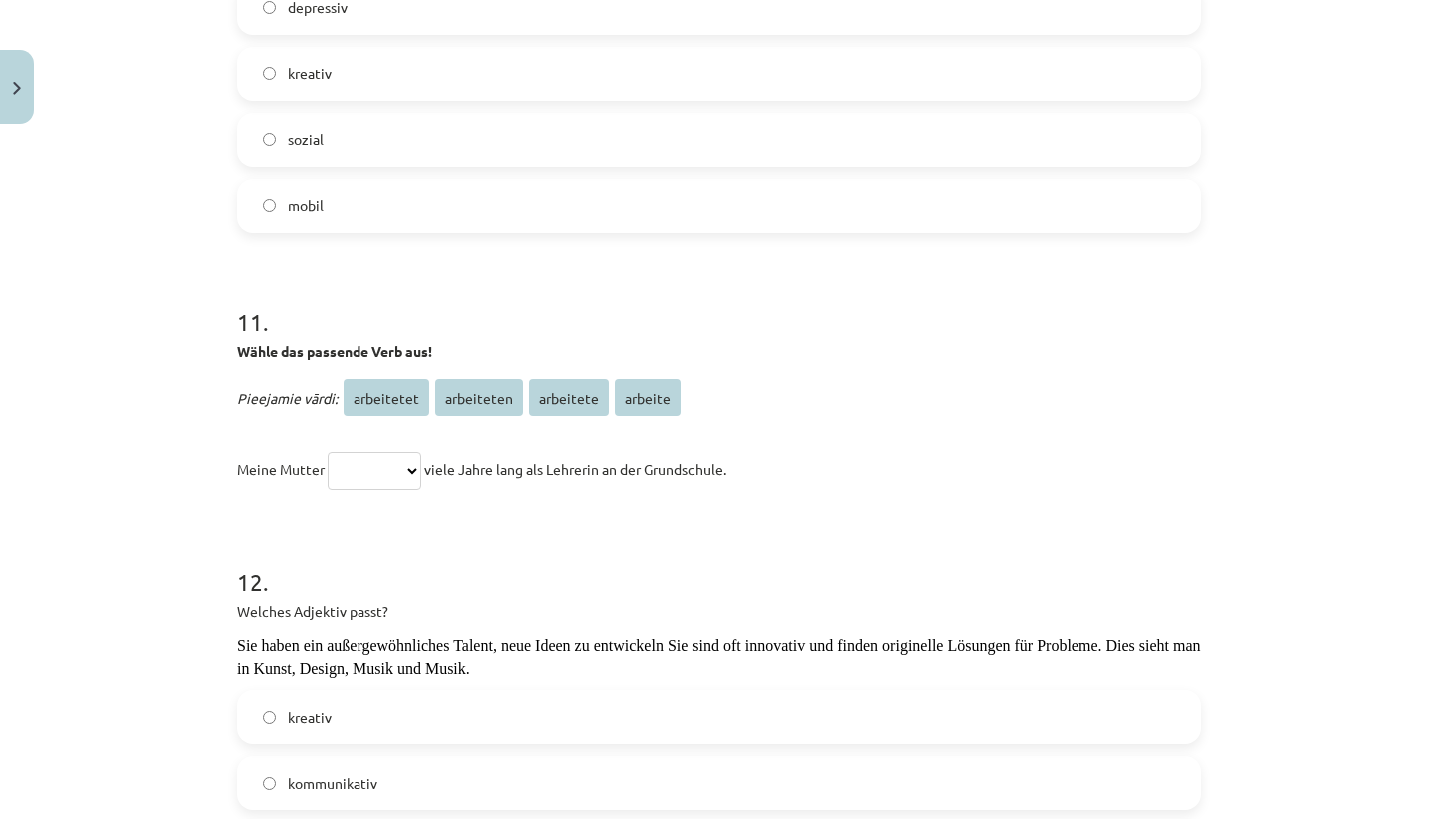
scroll to position [3702, 0]
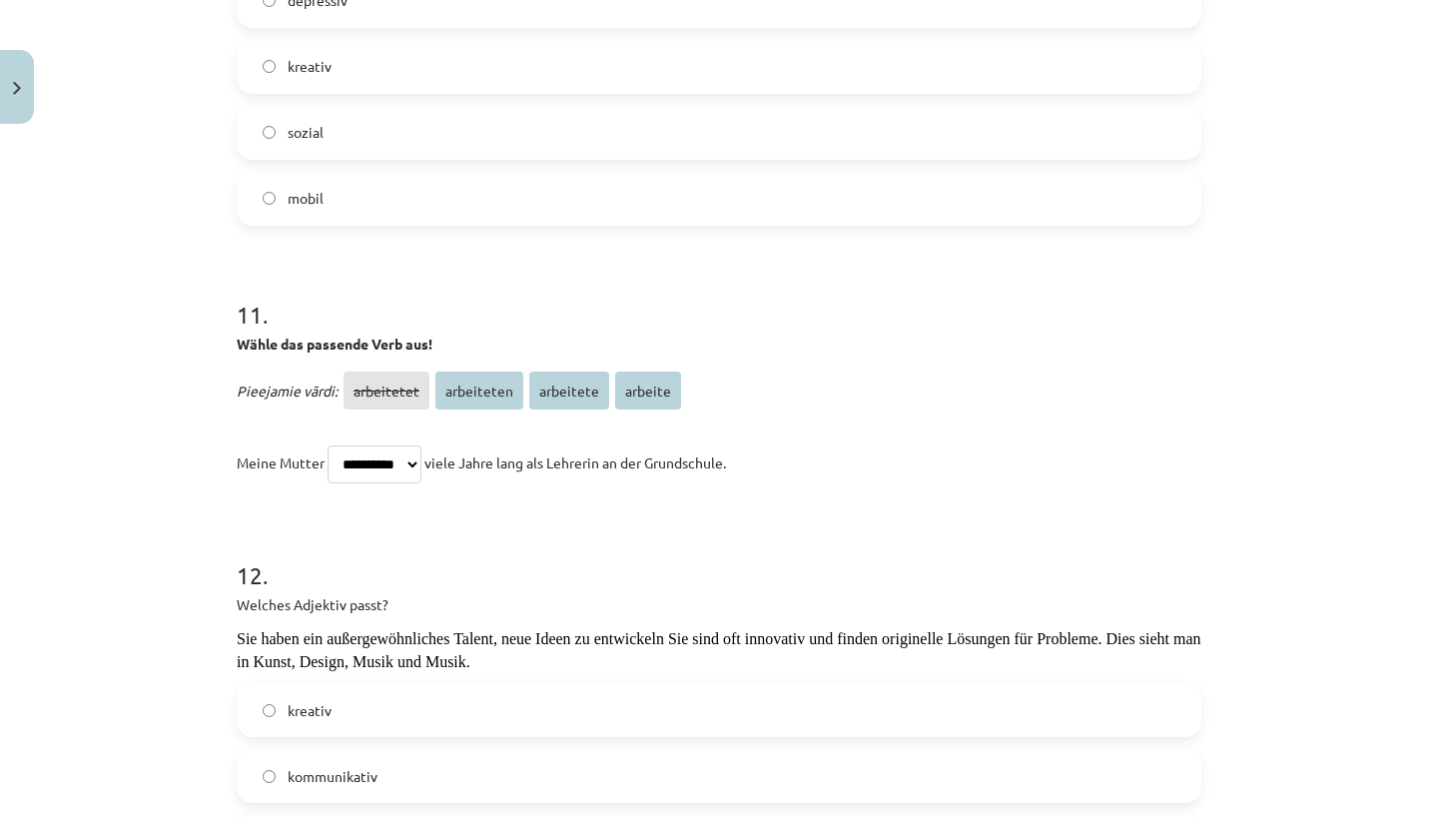
select select "*********"
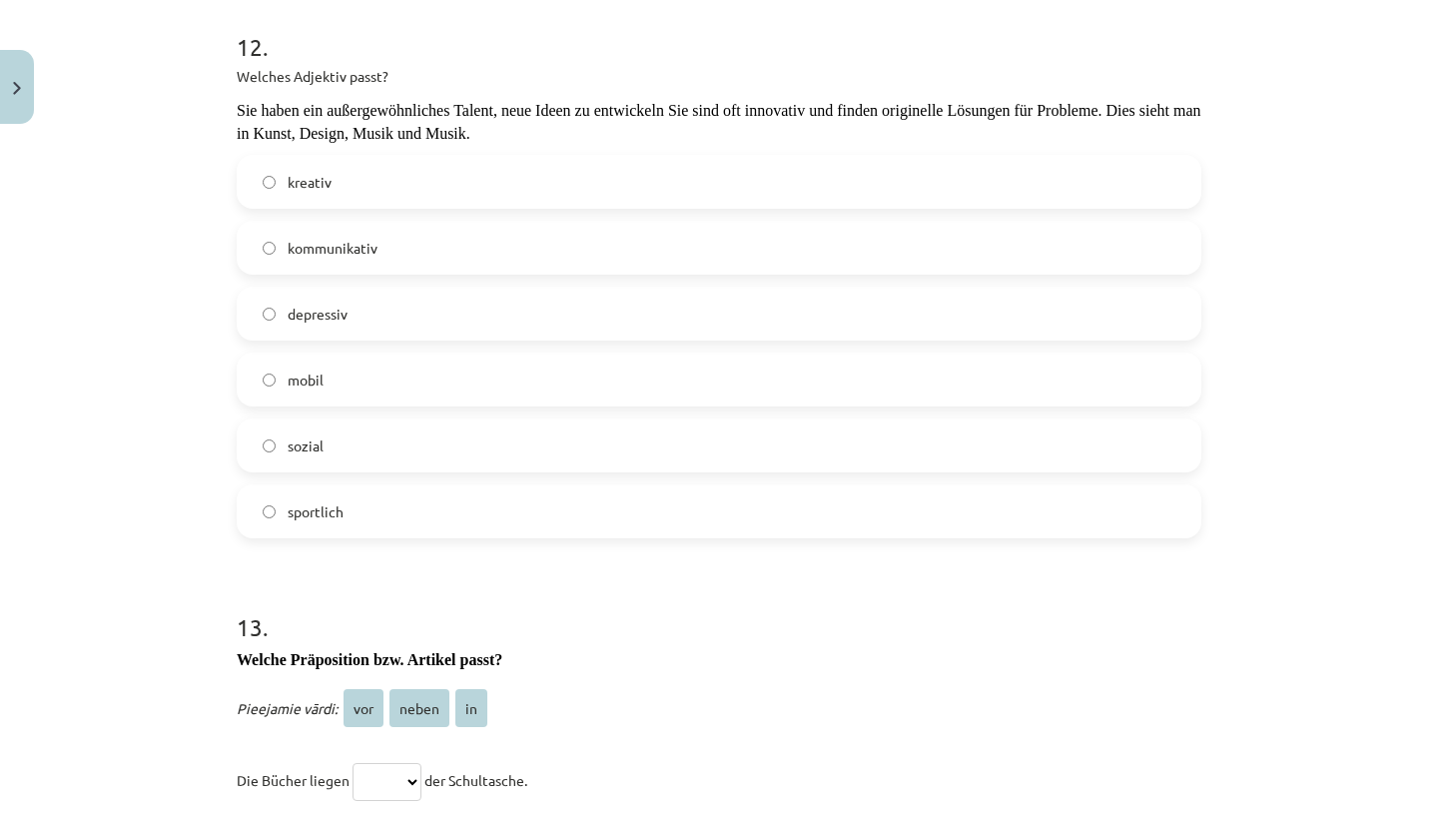
scroll to position [4229, 0]
drag, startPoint x: 417, startPoint y: 370, endPoint x: 261, endPoint y: 393, distance: 157.5
click at [261, 393] on div "mobil" at bounding box center [719, 381] width 965 height 54
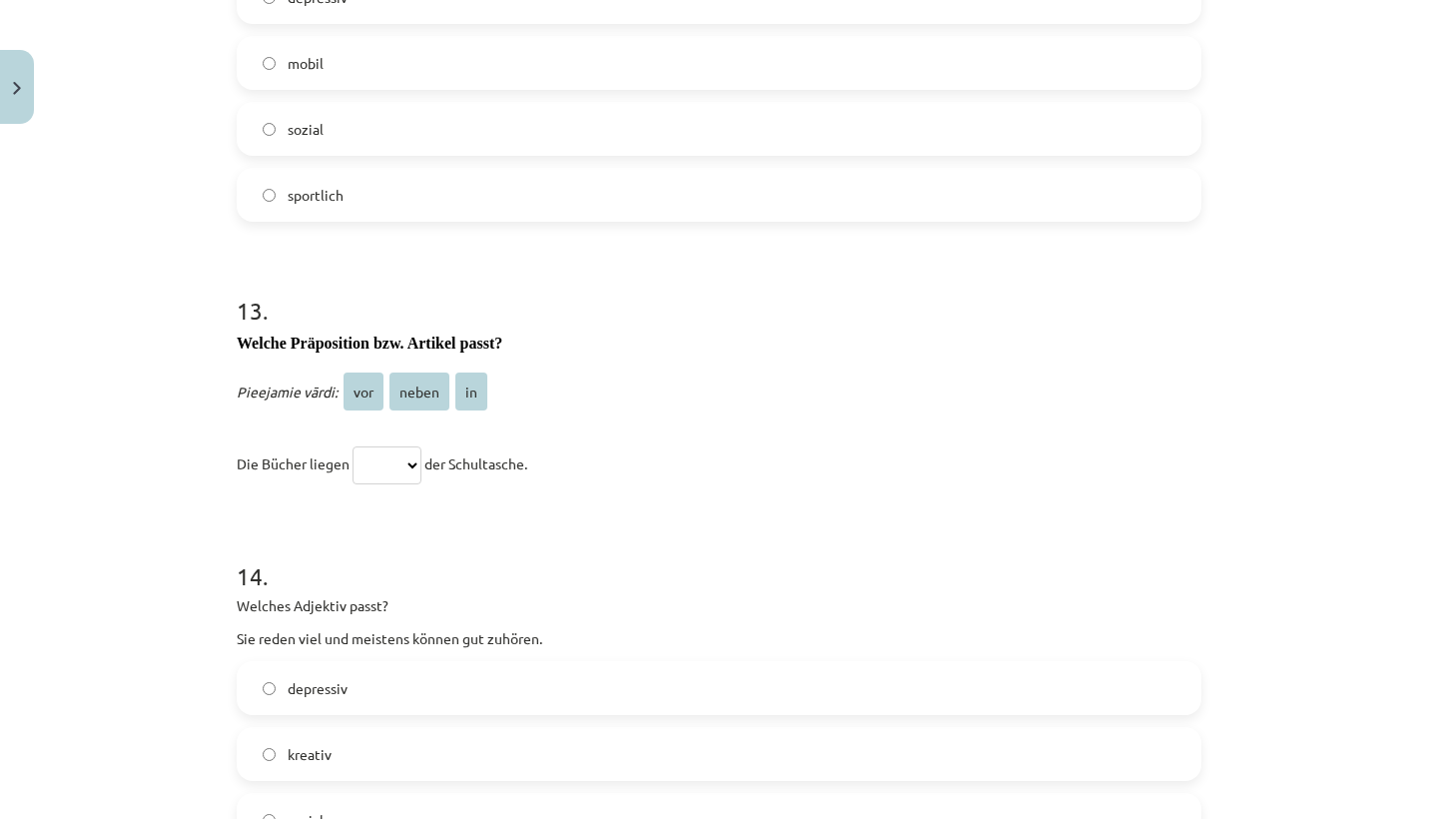
scroll to position [4576, 0]
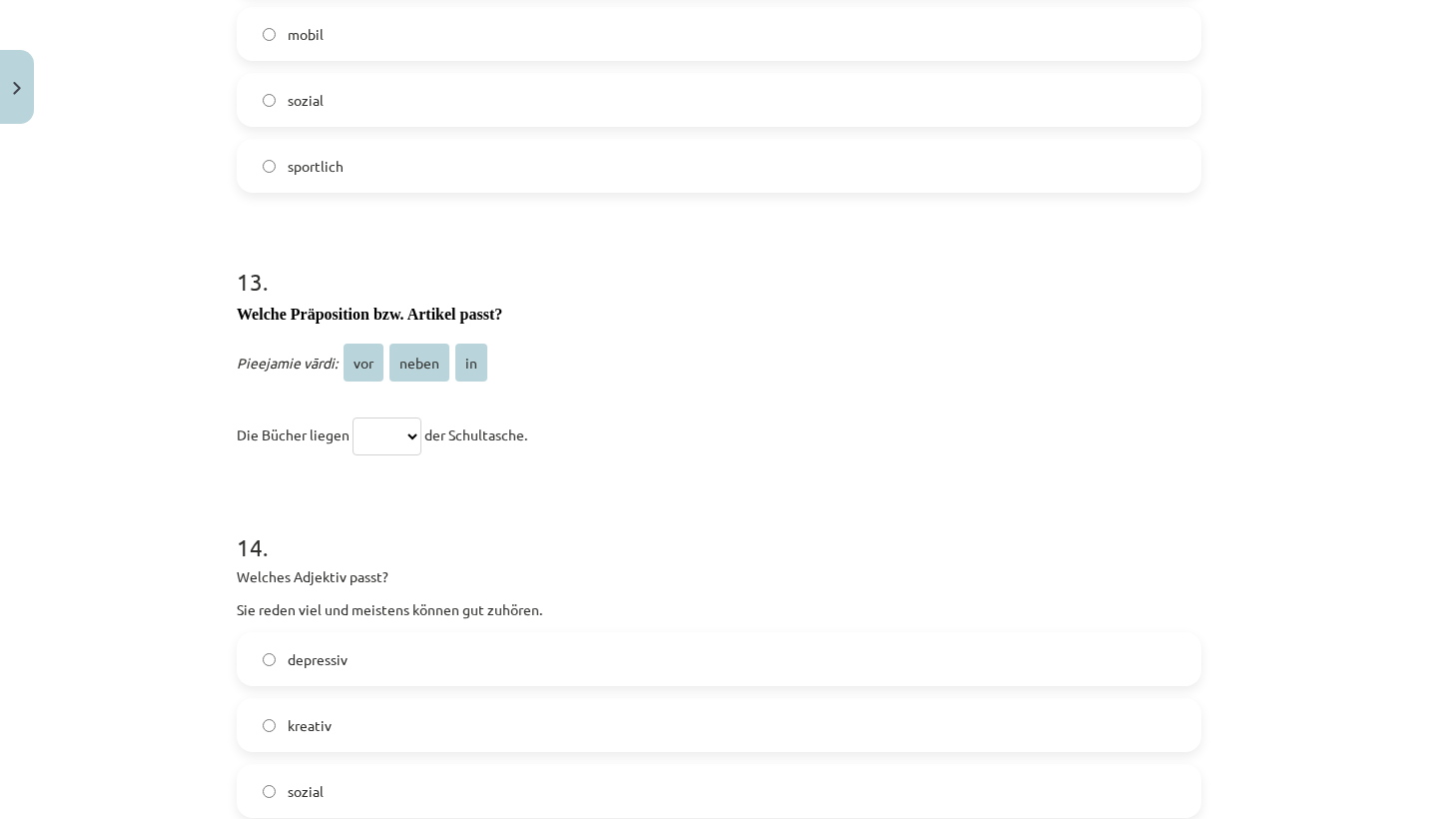
select select "**"
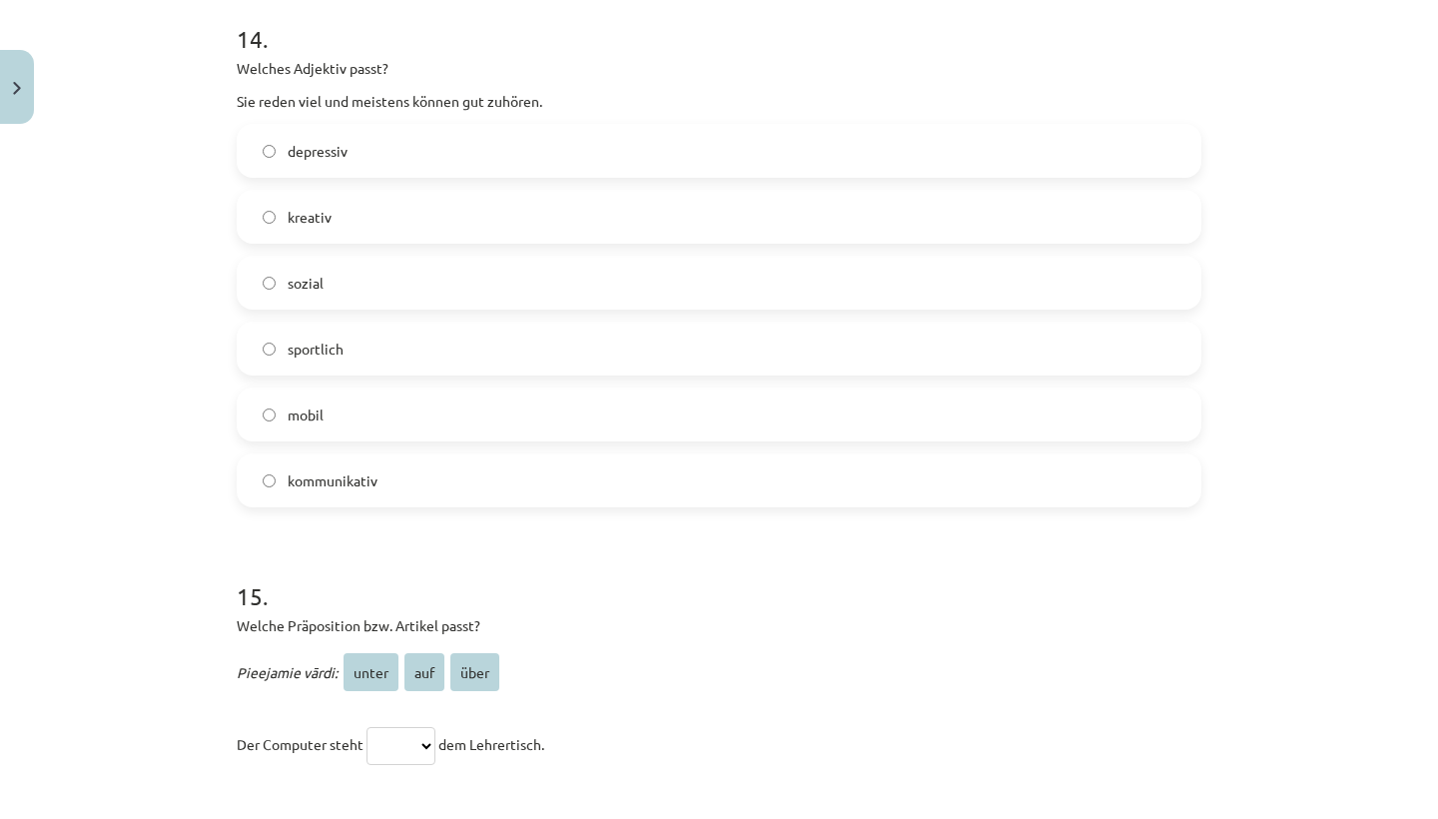
scroll to position [5086, 0]
click at [261, 462] on label "kommunikativ" at bounding box center [719, 478] width 961 height 50
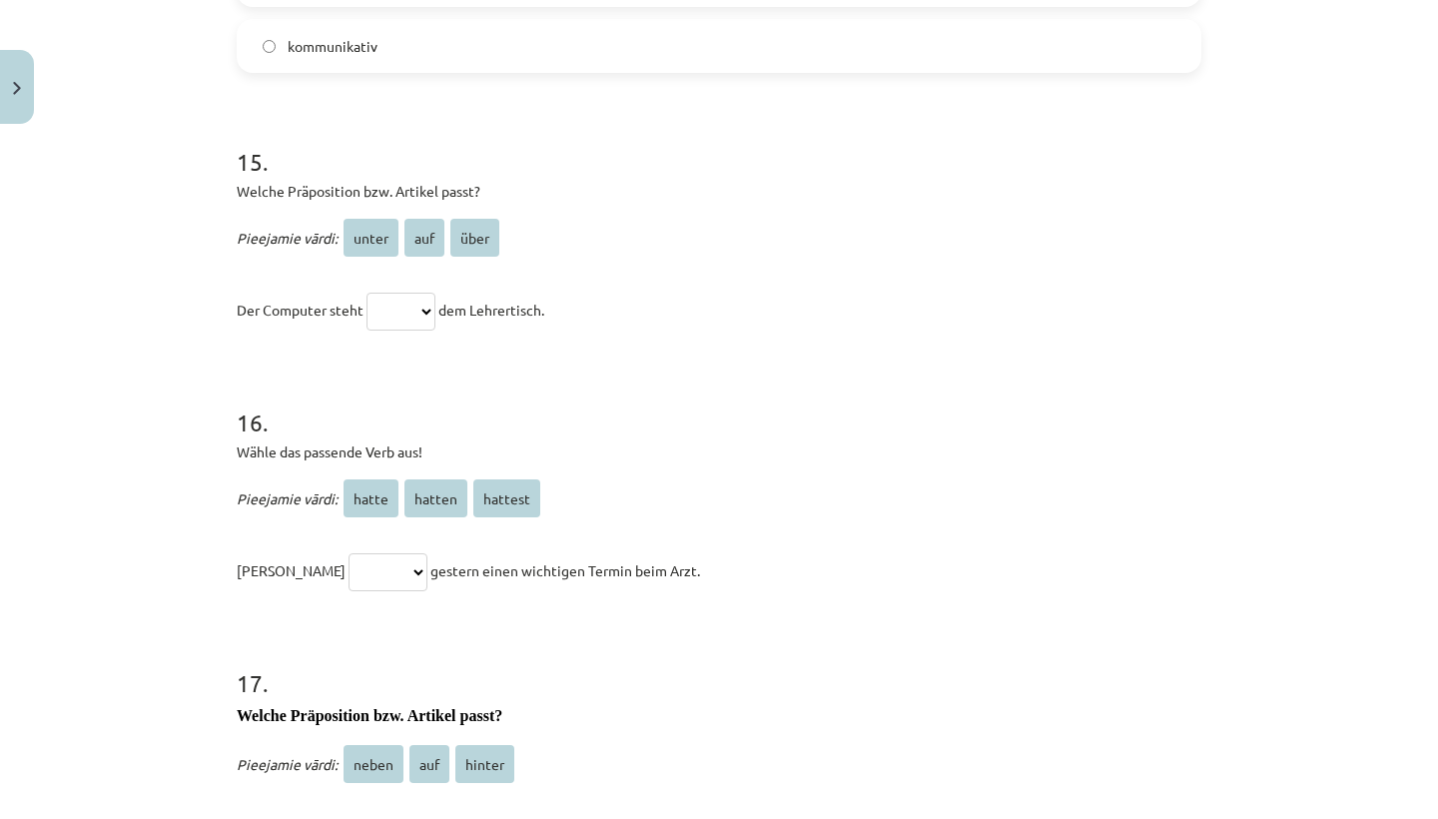
scroll to position [5517, 0]
select select "***"
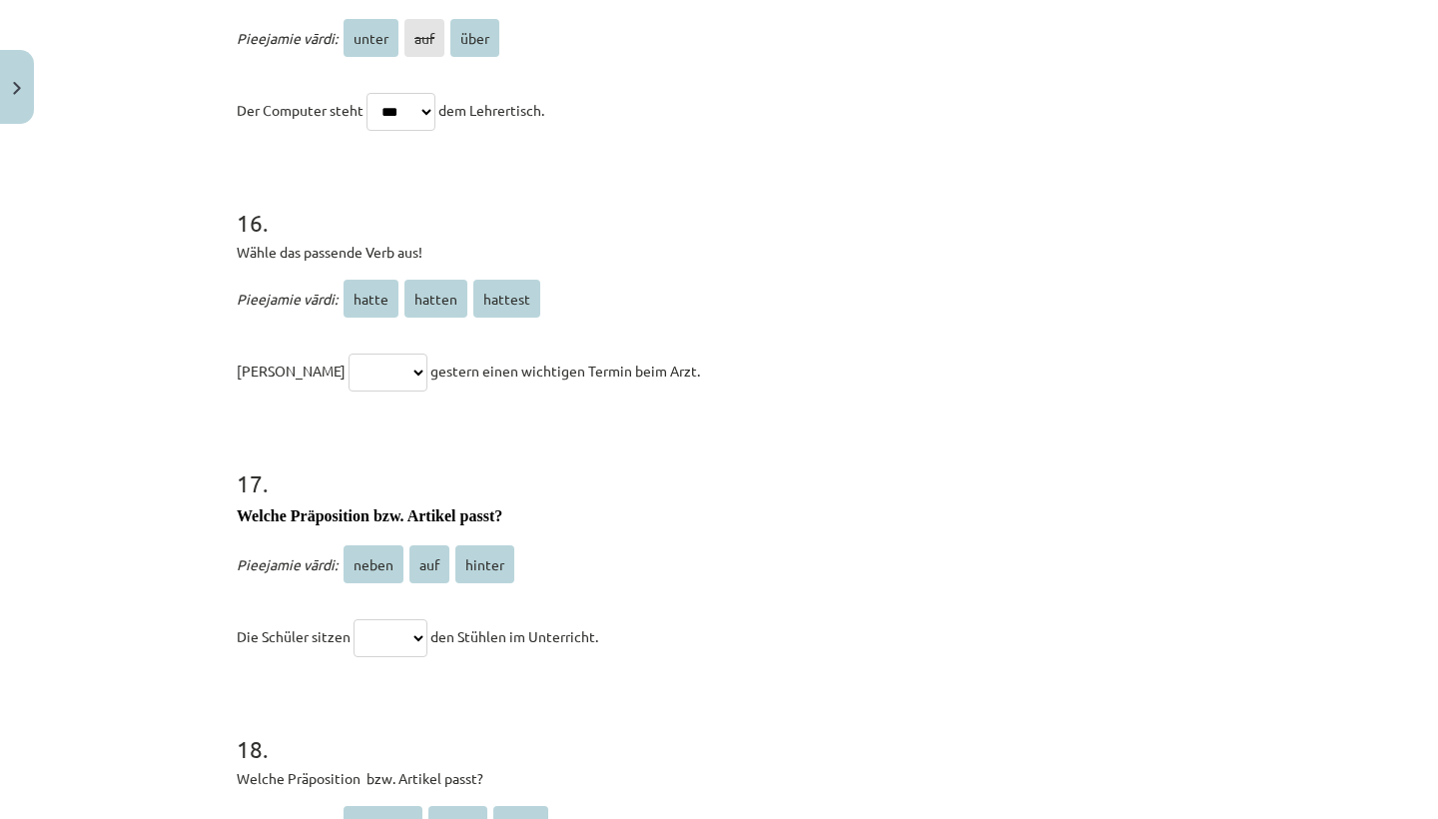
scroll to position [5720, 0]
select select "***"
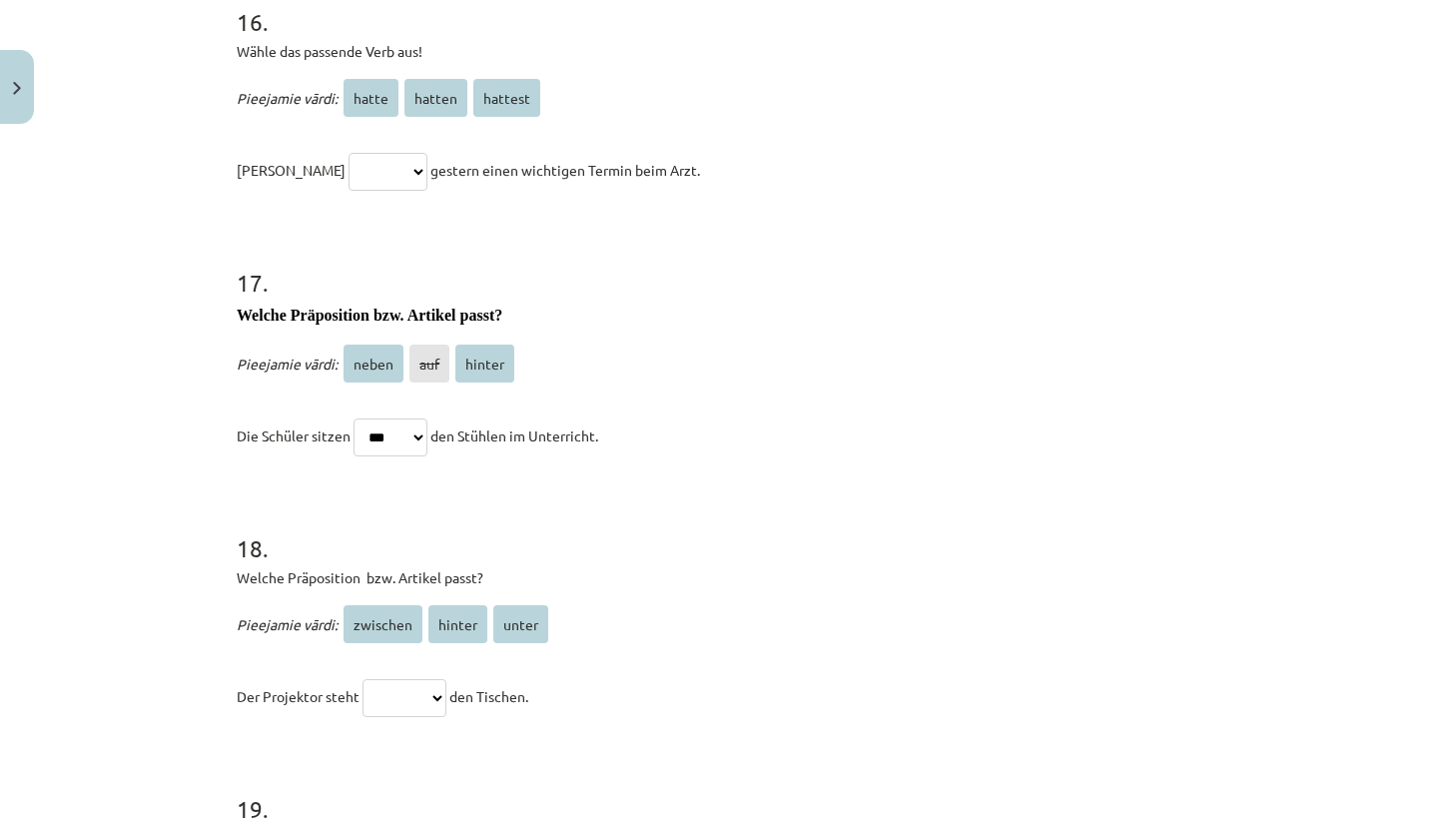
scroll to position [5930, 0]
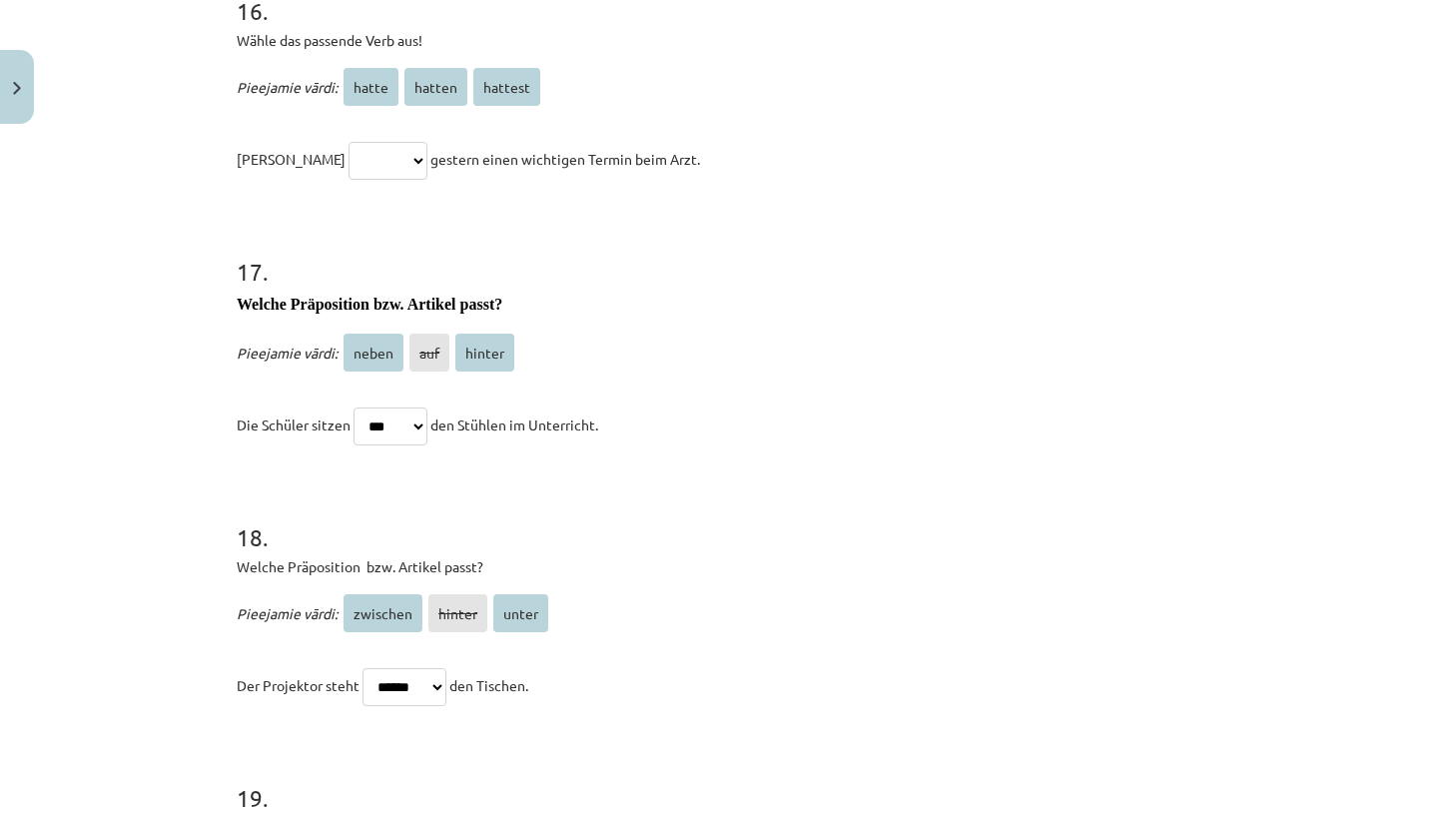
select select "********"
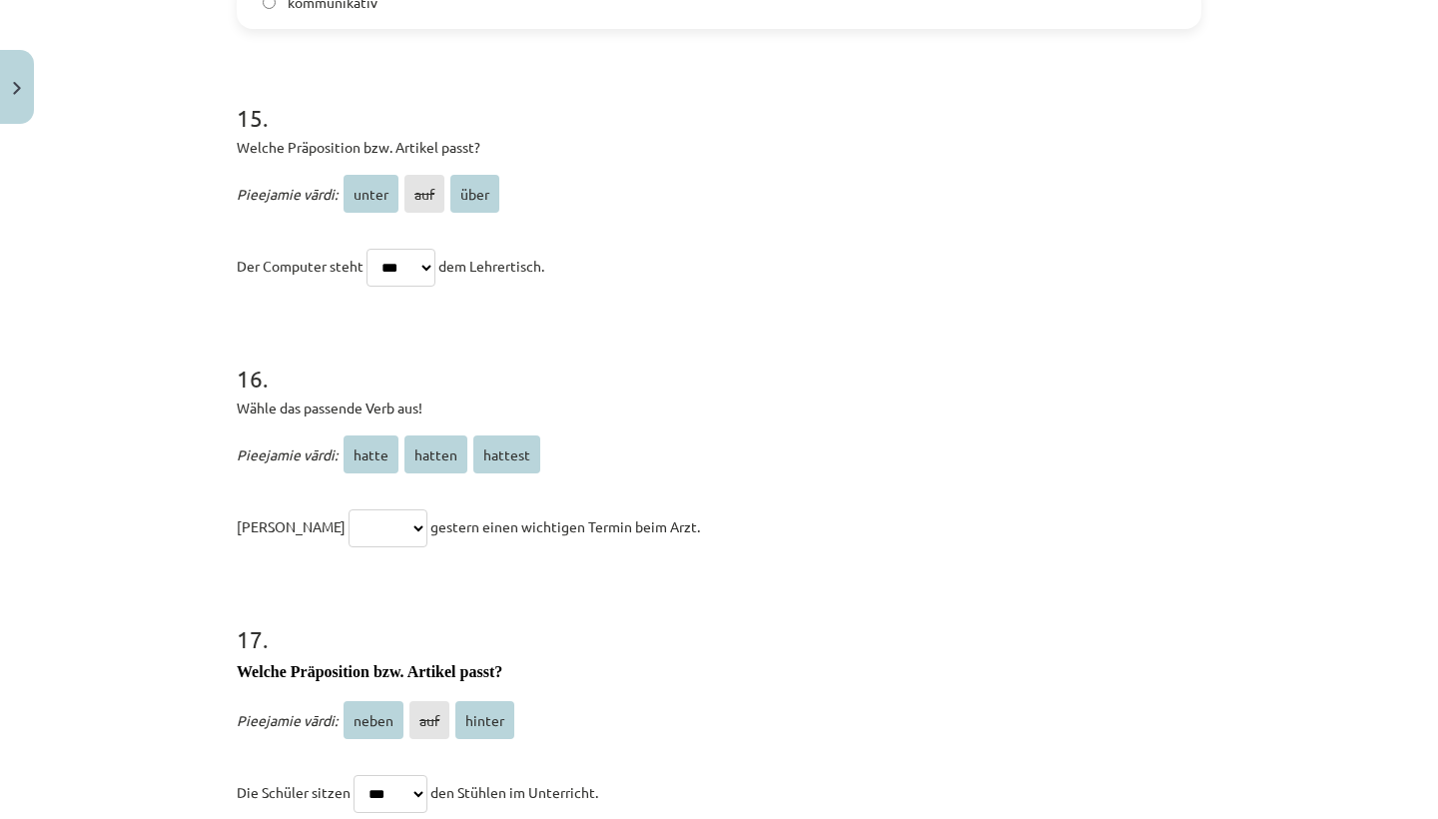
scroll to position [5543, 0]
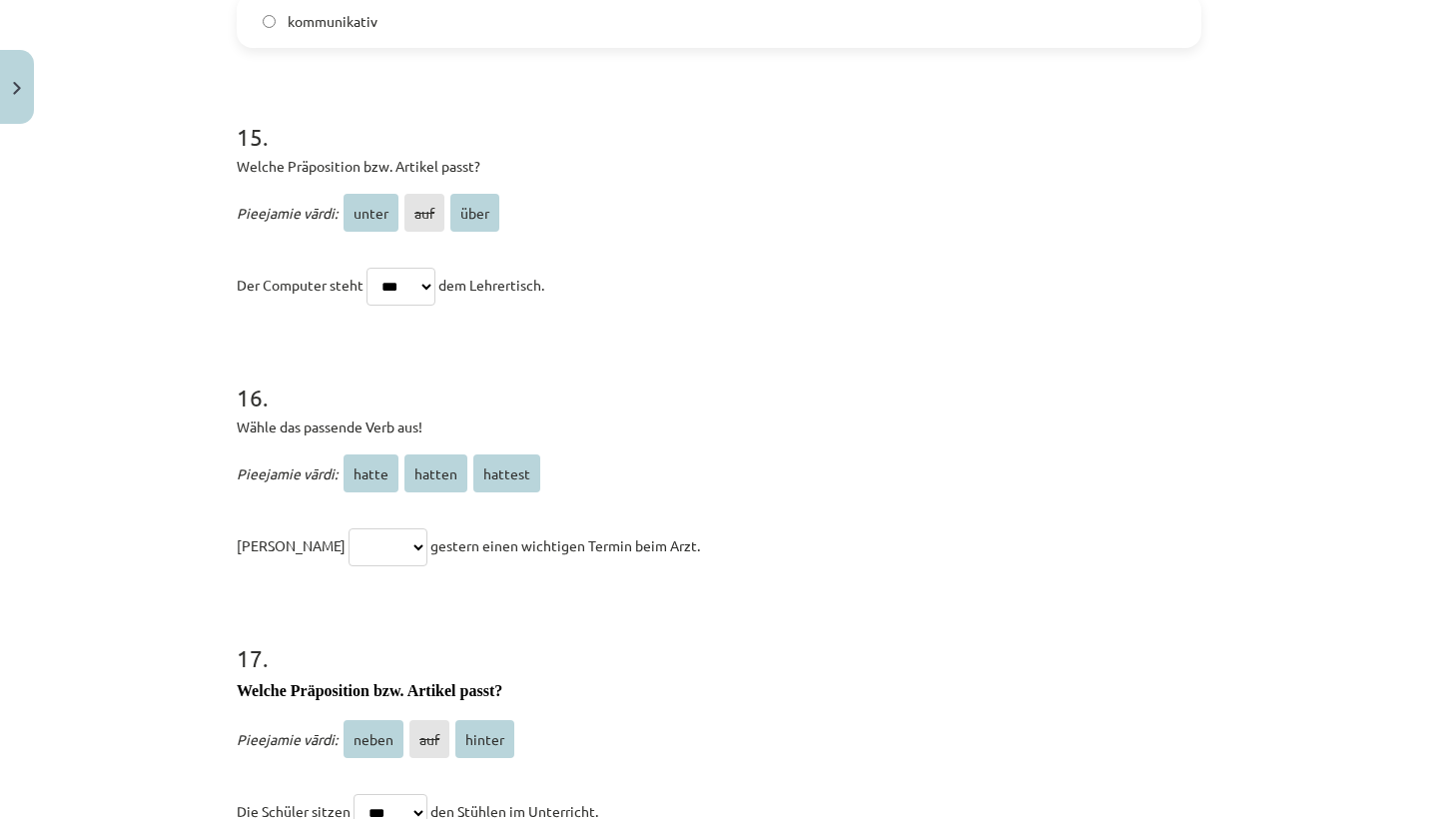
select select "******"
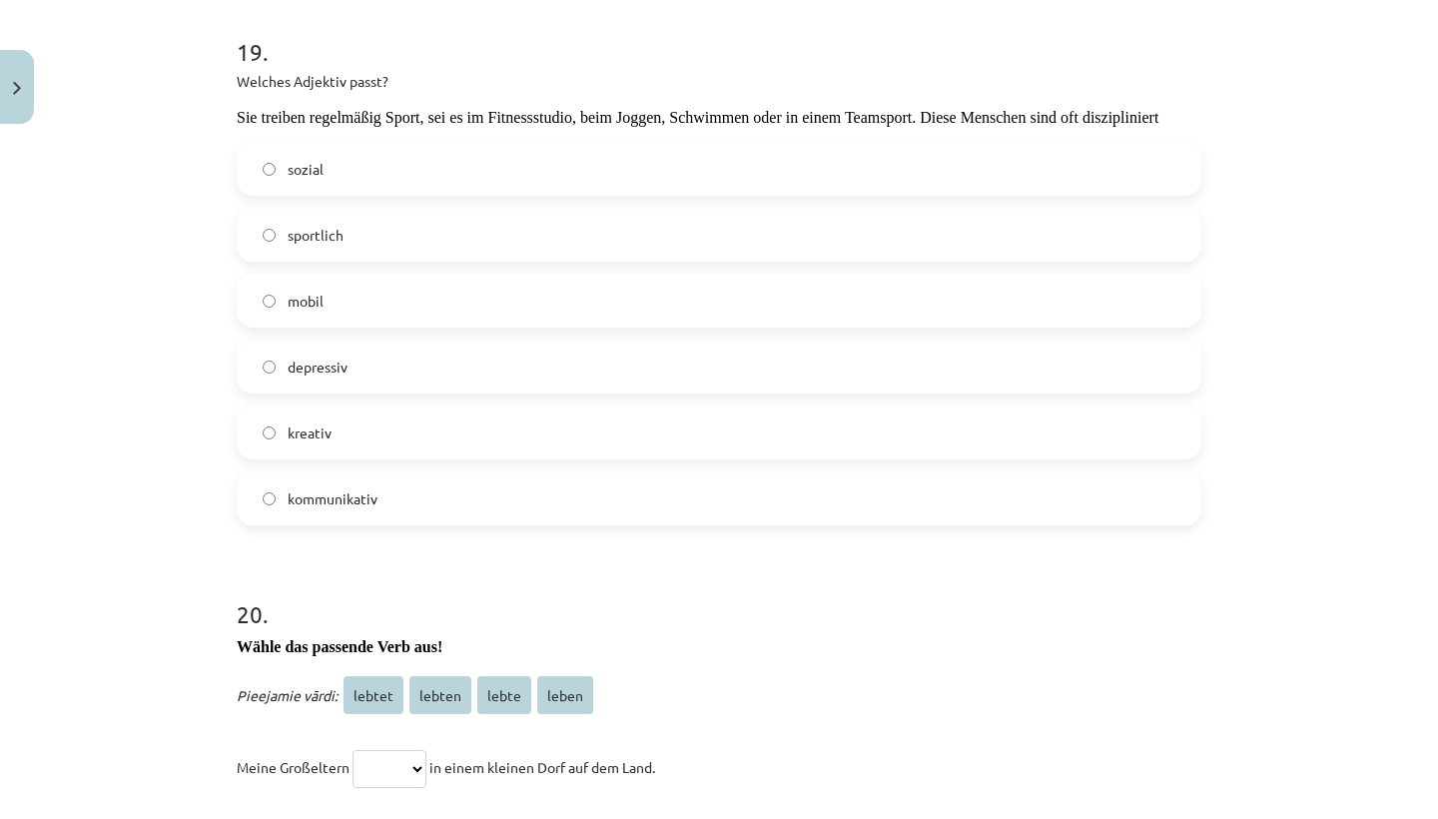
scroll to position [6669, 0]
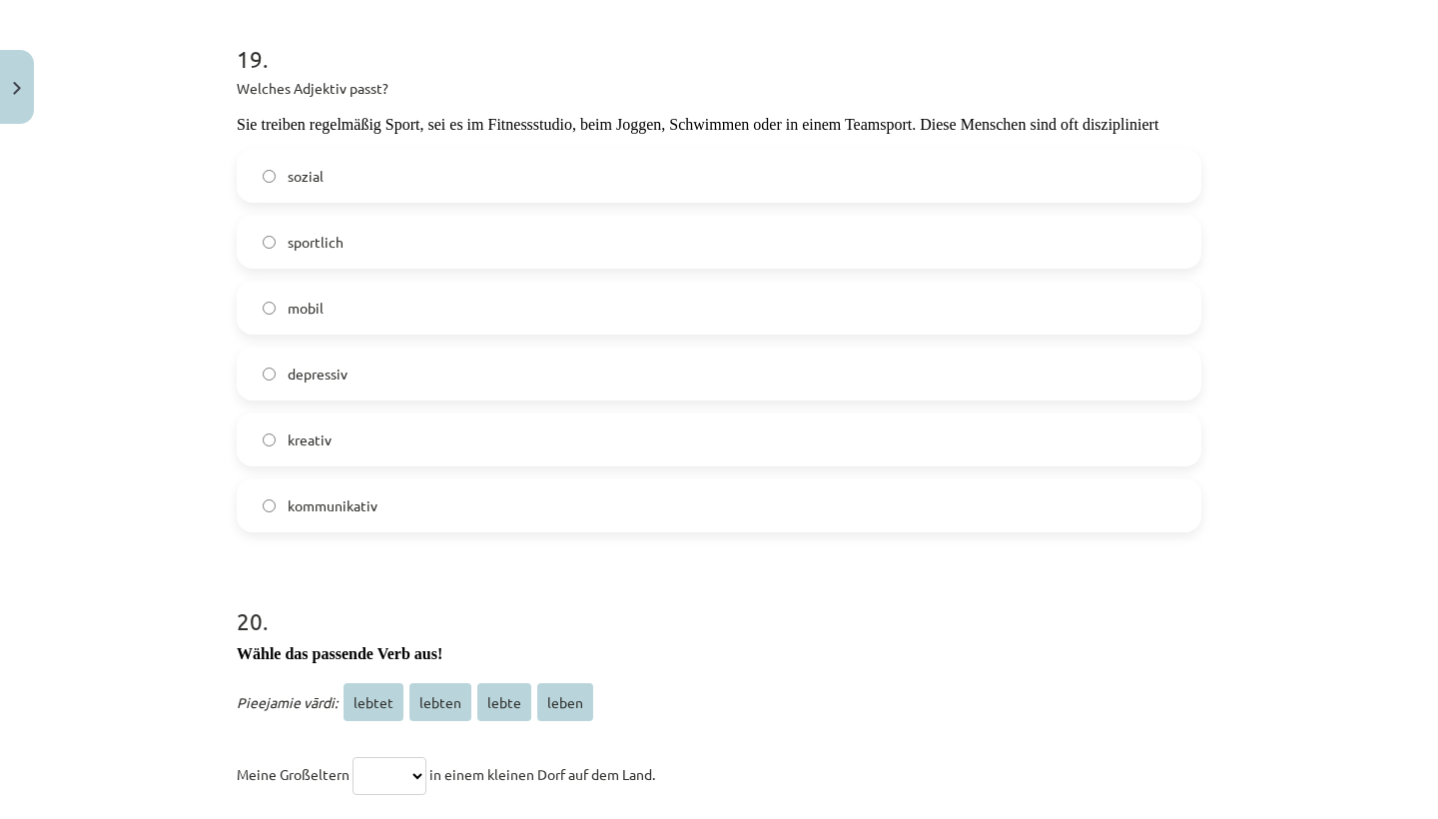
click at [257, 226] on label "sportlich" at bounding box center [719, 242] width 961 height 50
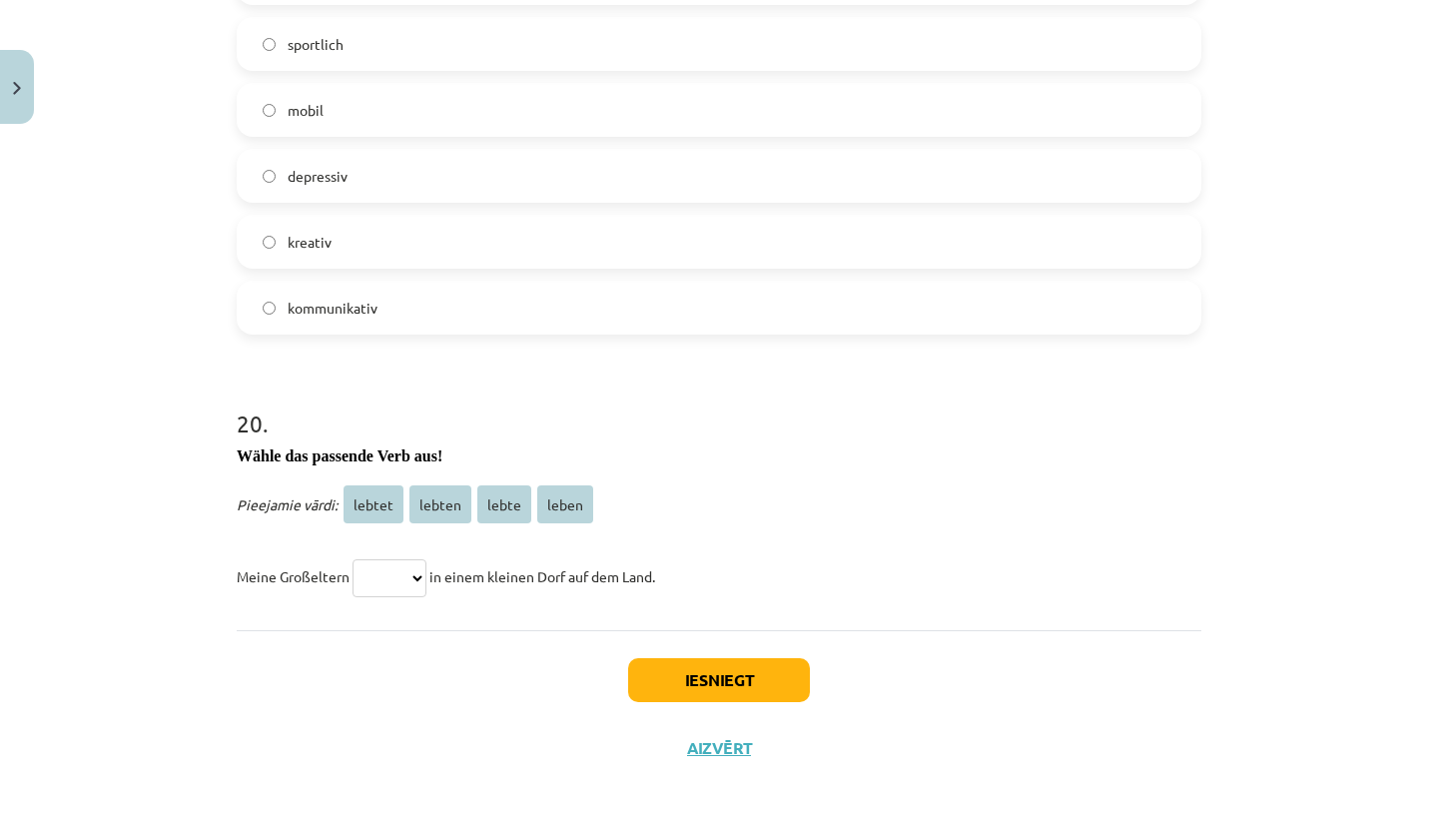
scroll to position [6866, 0]
select select "******"
drag, startPoint x: 417, startPoint y: 557, endPoint x: 672, endPoint y: 657, distance: 274.5
click at [672, 659] on button "Iesniegt" at bounding box center [719, 681] width 182 height 44
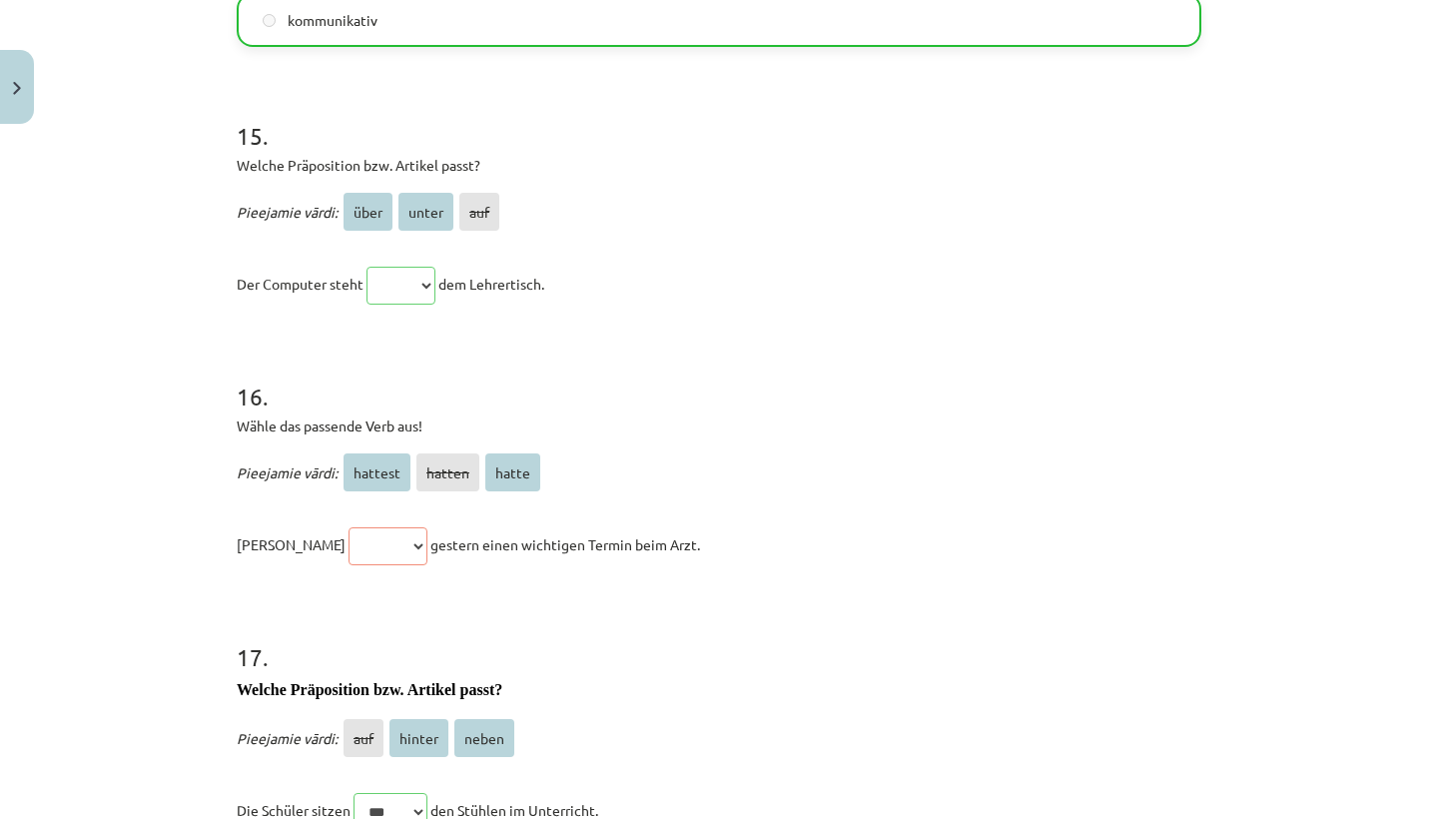
scroll to position [5540, 0]
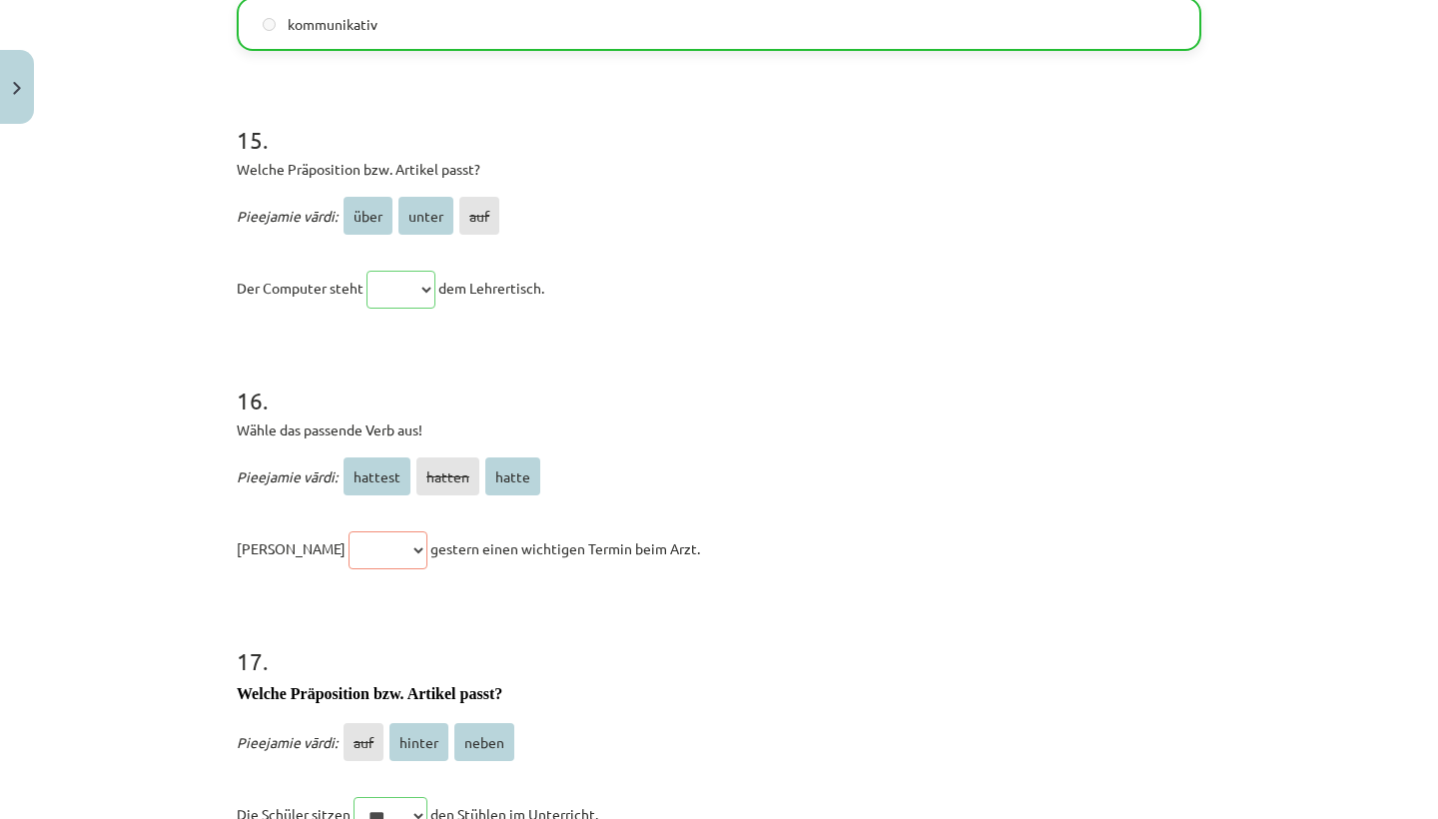
drag, startPoint x: 346, startPoint y: 527, endPoint x: 377, endPoint y: 465, distance: 69.2
click at [377, 465] on span "hattest" at bounding box center [377, 476] width 67 height 38
drag, startPoint x: 377, startPoint y: 465, endPoint x: 507, endPoint y: 469, distance: 130.9
click at [507, 469] on span "hatte" at bounding box center [512, 476] width 55 height 38
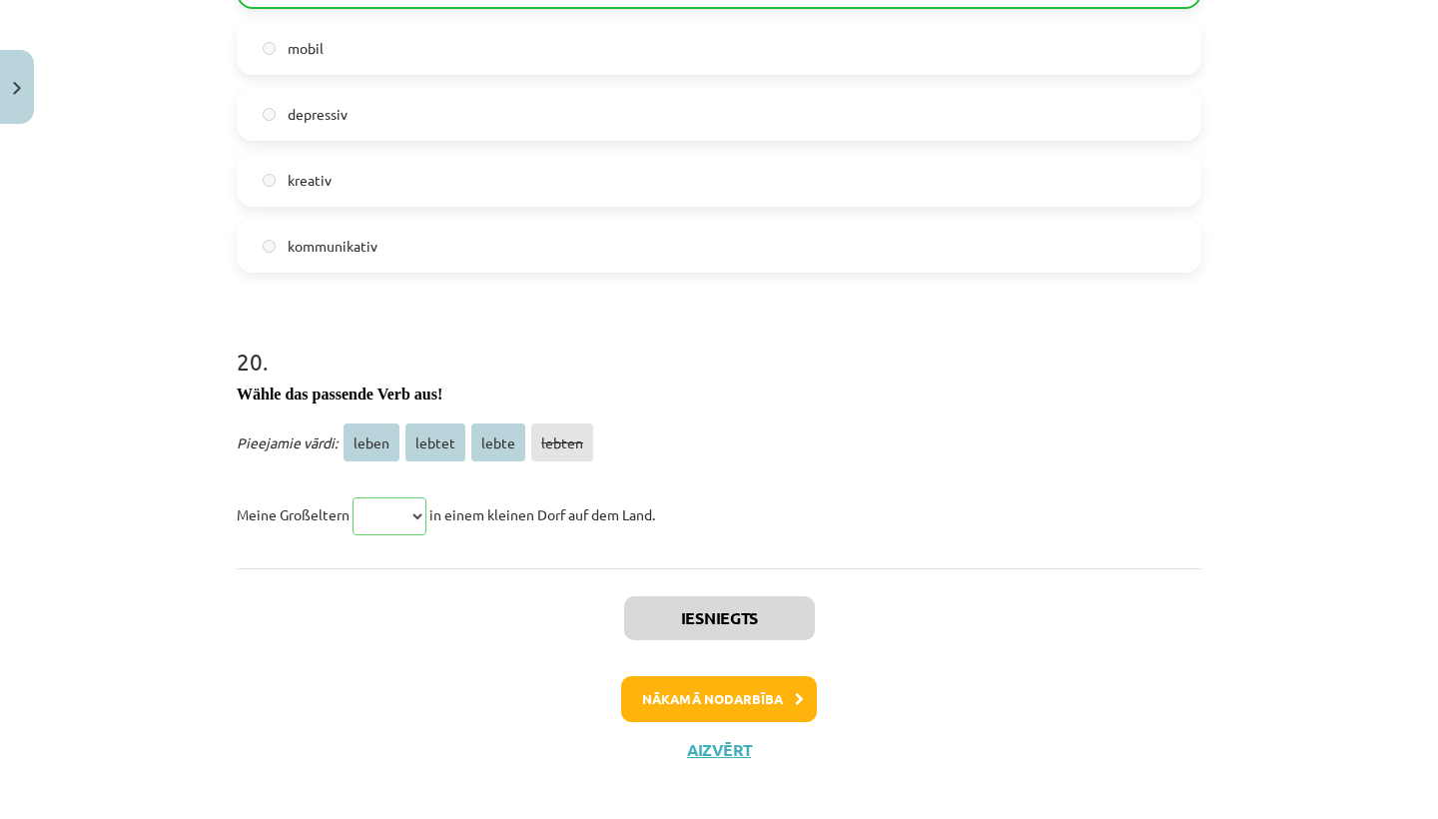
scroll to position [6929, 0]
click at [687, 676] on button "Nākamā nodarbība" at bounding box center [719, 699] width 196 height 46
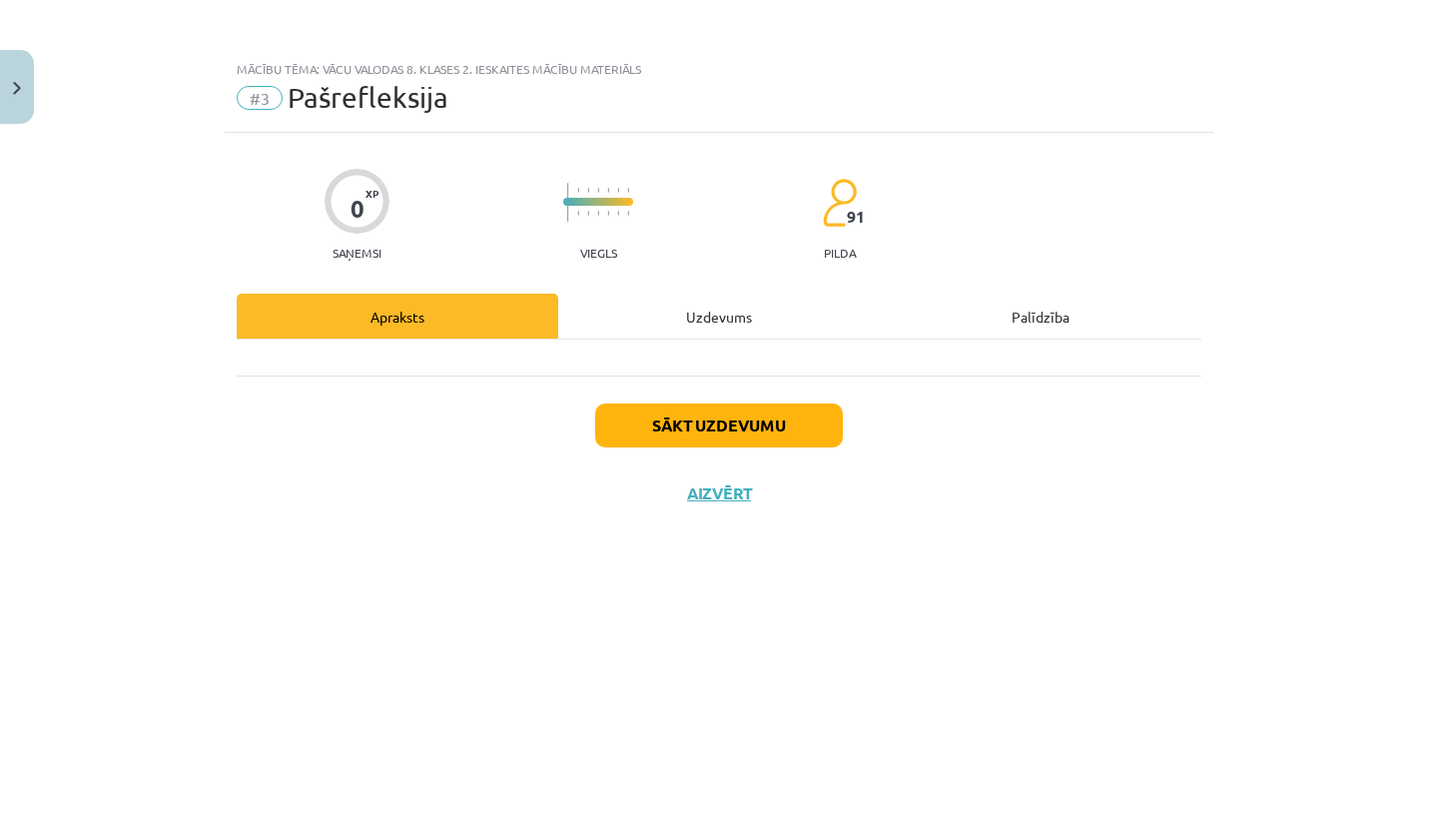
drag, startPoint x: 687, startPoint y: 675, endPoint x: 721, endPoint y: 494, distance: 183.9
click at [721, 494] on button "Aizvērt" at bounding box center [719, 493] width 76 height 20
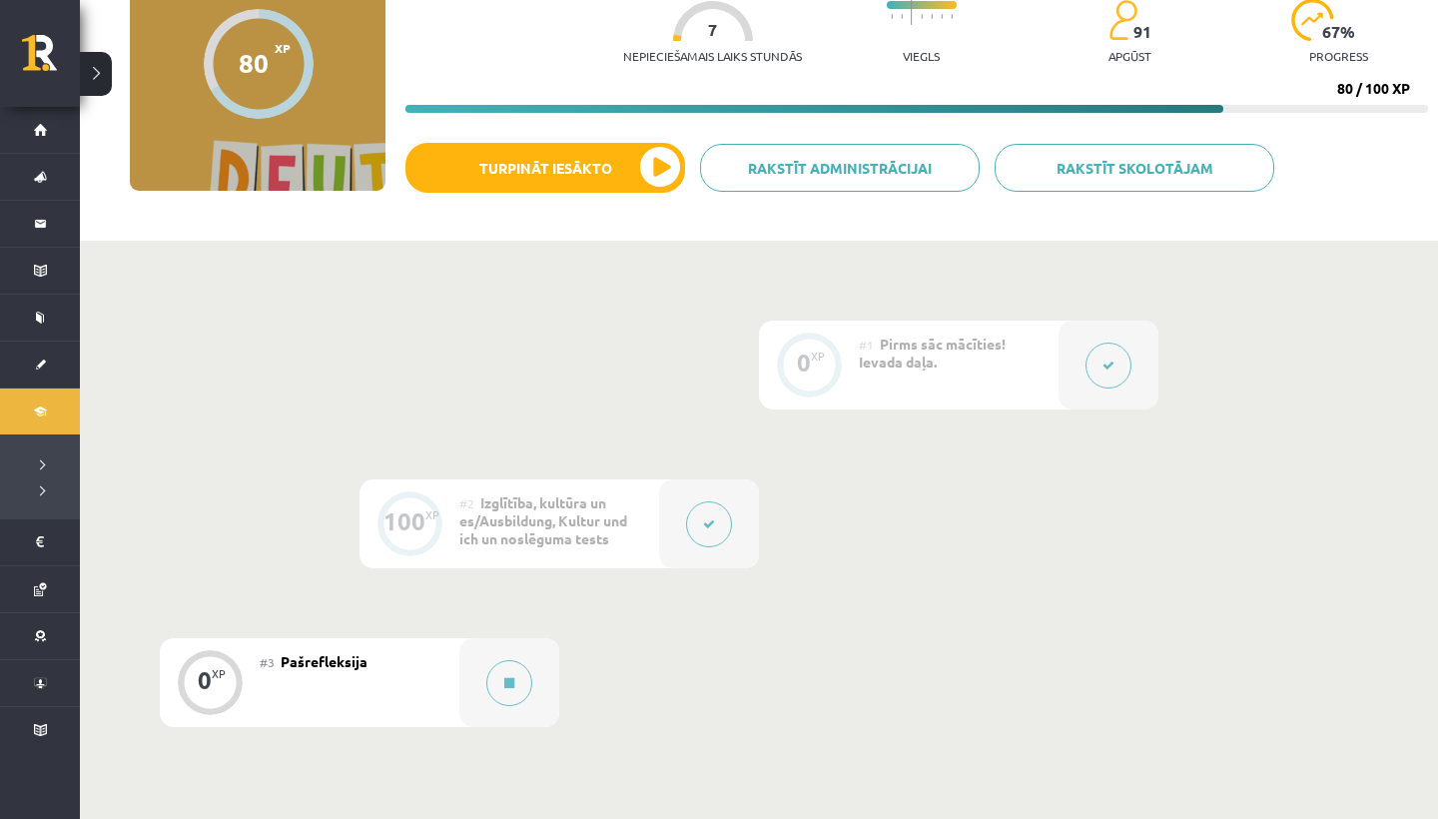
scroll to position [217, 0]
drag, startPoint x: 721, startPoint y: 494, endPoint x: 689, endPoint y: 528, distance: 46.6
click at [689, 528] on button at bounding box center [709, 525] width 46 height 46
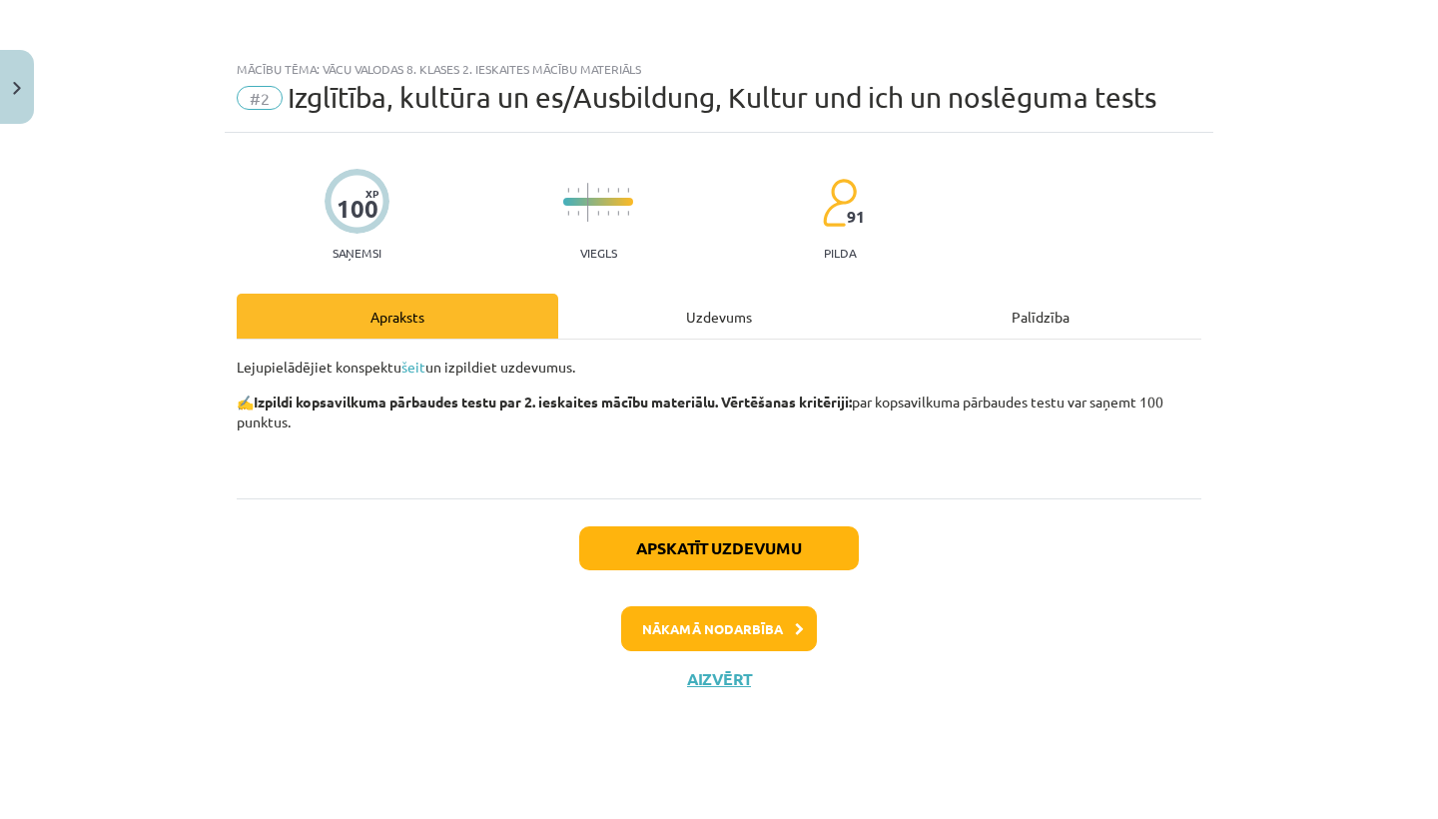
click at [709, 636] on button "Nākamā nodarbība" at bounding box center [719, 629] width 196 height 46
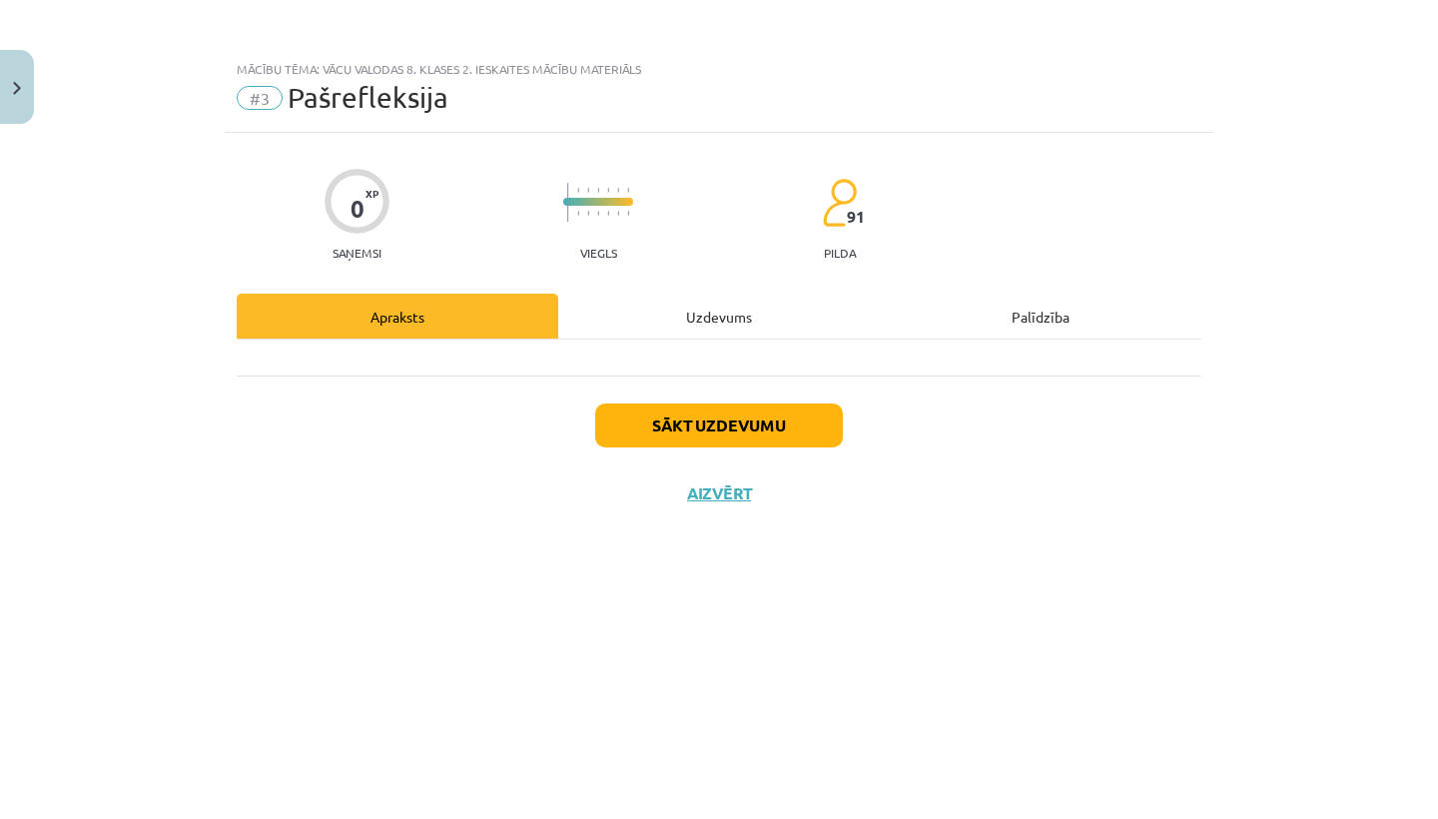
click at [697, 496] on button "Aizvērt" at bounding box center [719, 493] width 76 height 20
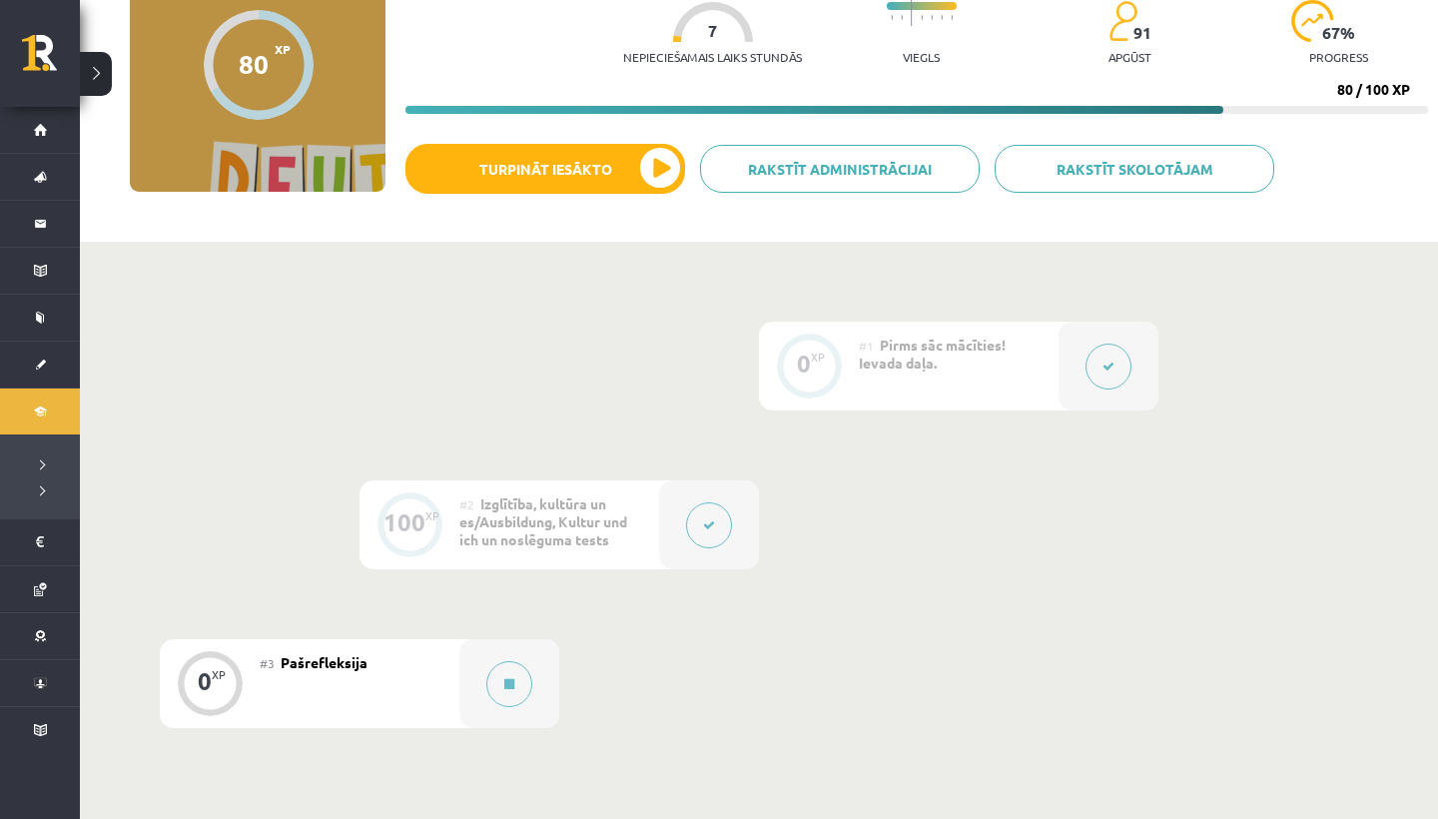
drag, startPoint x: 689, startPoint y: 528, endPoint x: 703, endPoint y: 529, distance: 14.0
click at [703, 529] on button at bounding box center [709, 525] width 46 height 46
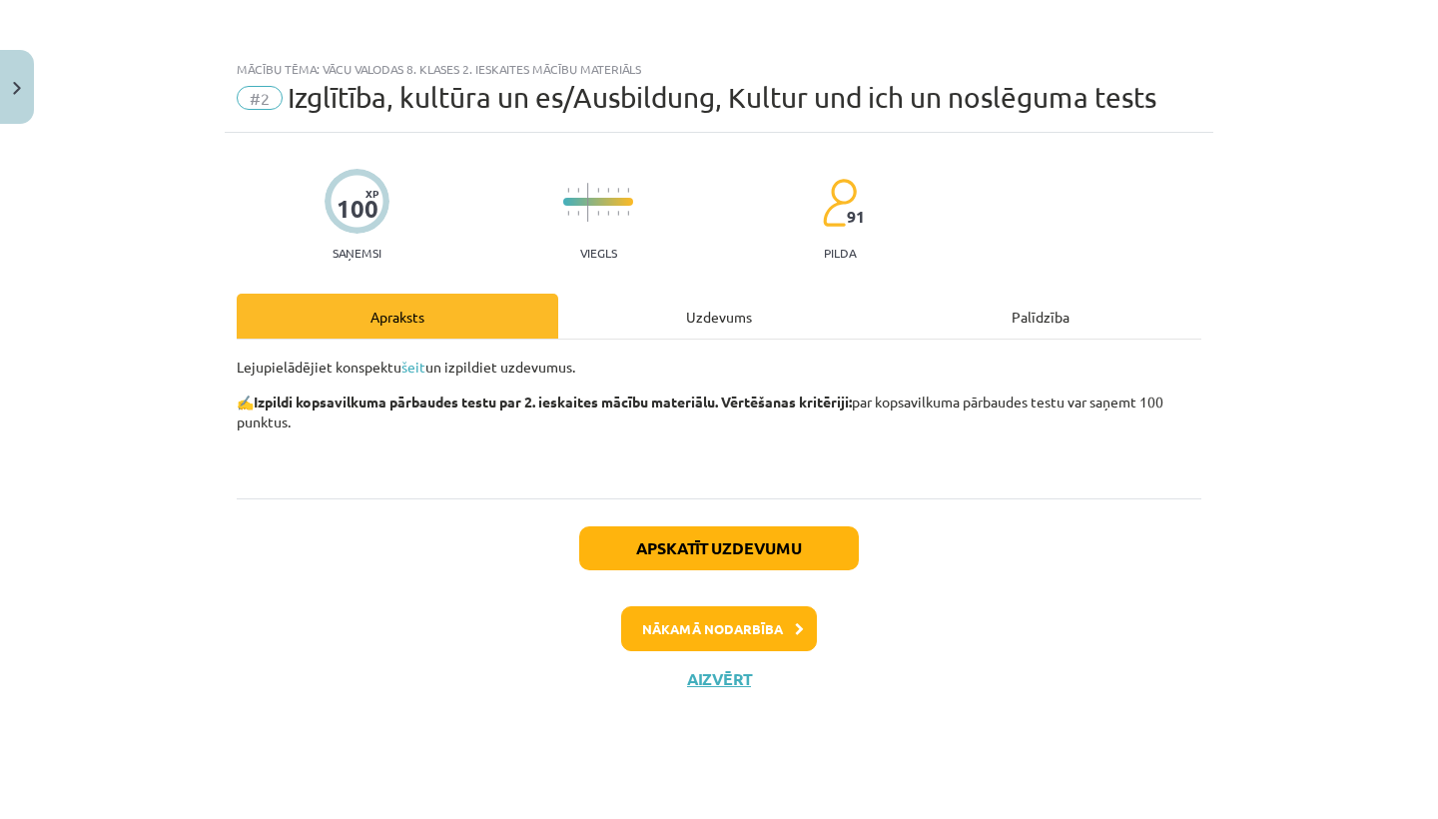
drag, startPoint x: 703, startPoint y: 529, endPoint x: 699, endPoint y: 331, distance: 198.8
click at [699, 331] on div "Uzdevums" at bounding box center [719, 316] width 322 height 45
select select "********"
select select "******"
select select "**"
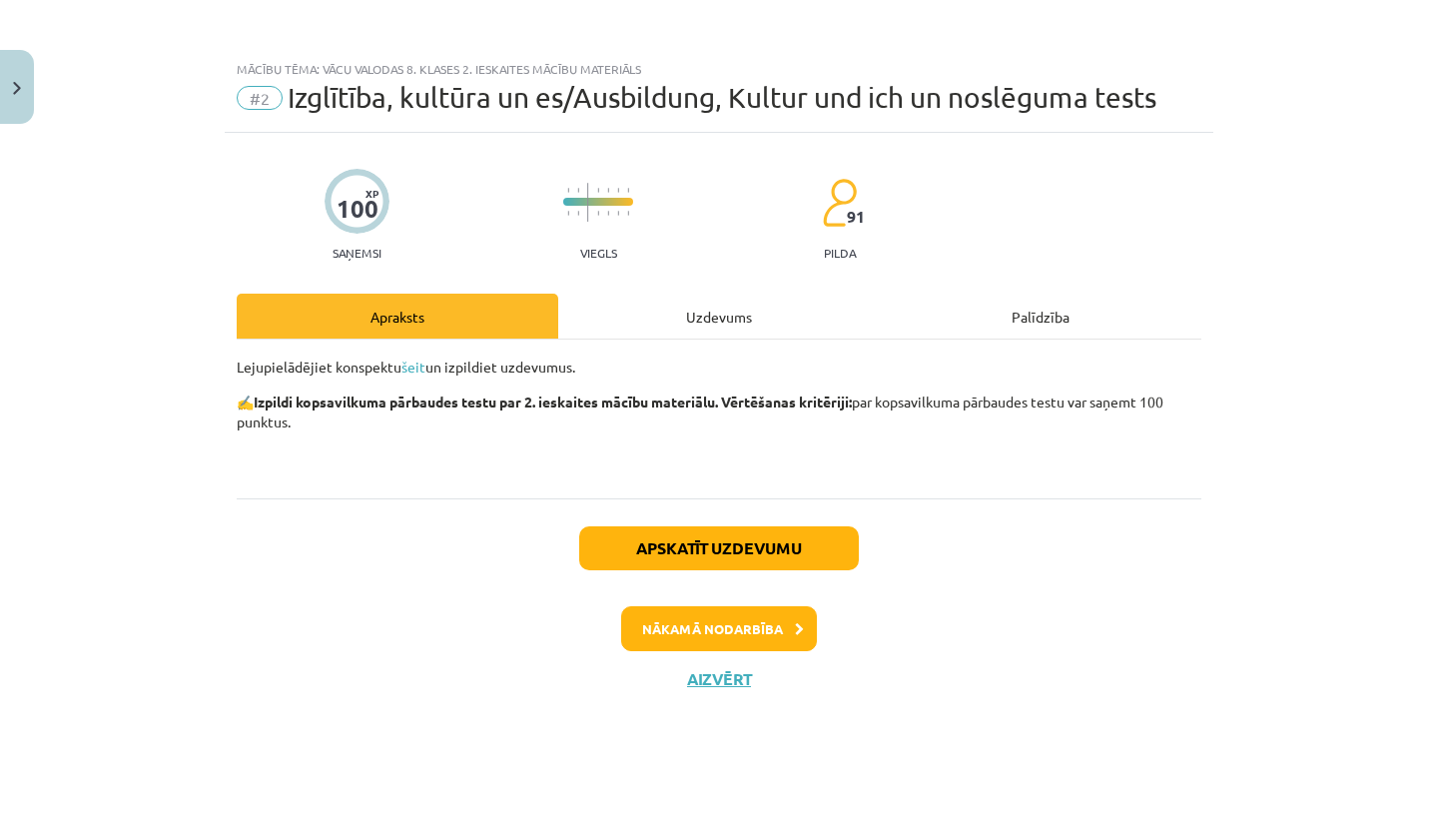
select select "**********"
select select "*****"
select select "*********"
select select "*****"
select select "*********"
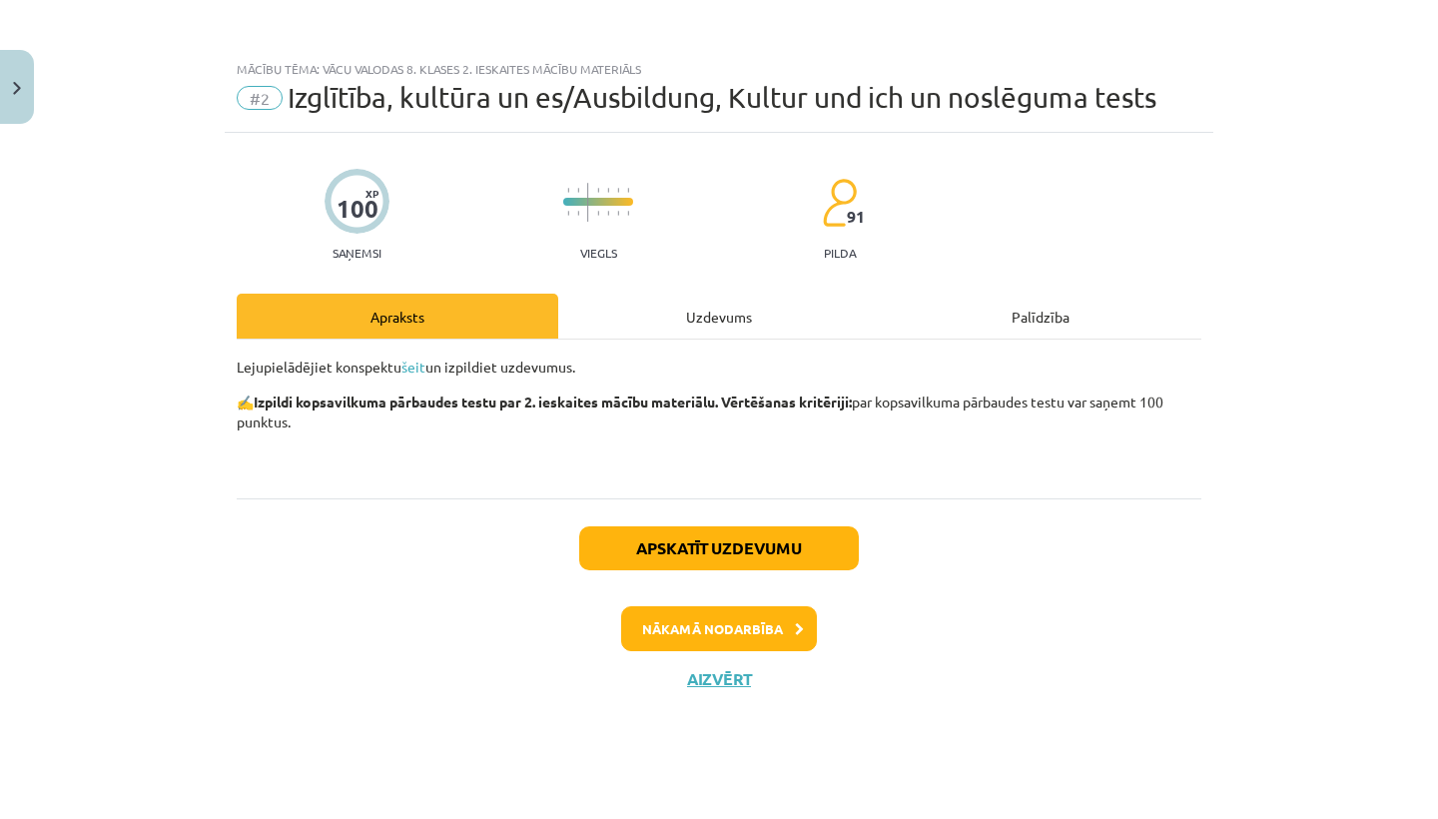
select select "**"
select select "***"
select select "******"
select select "***"
select select "********"
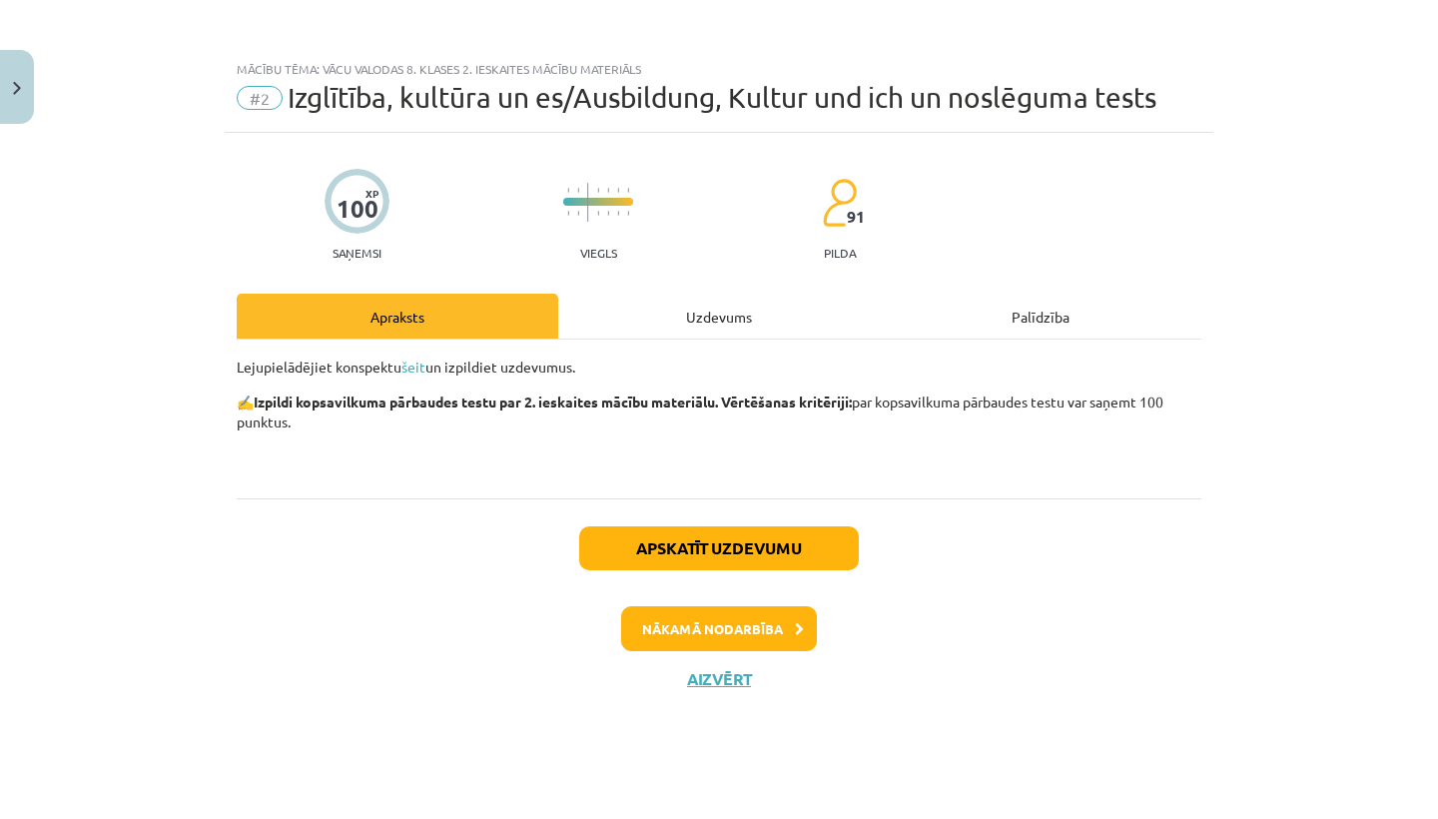
select select "******"
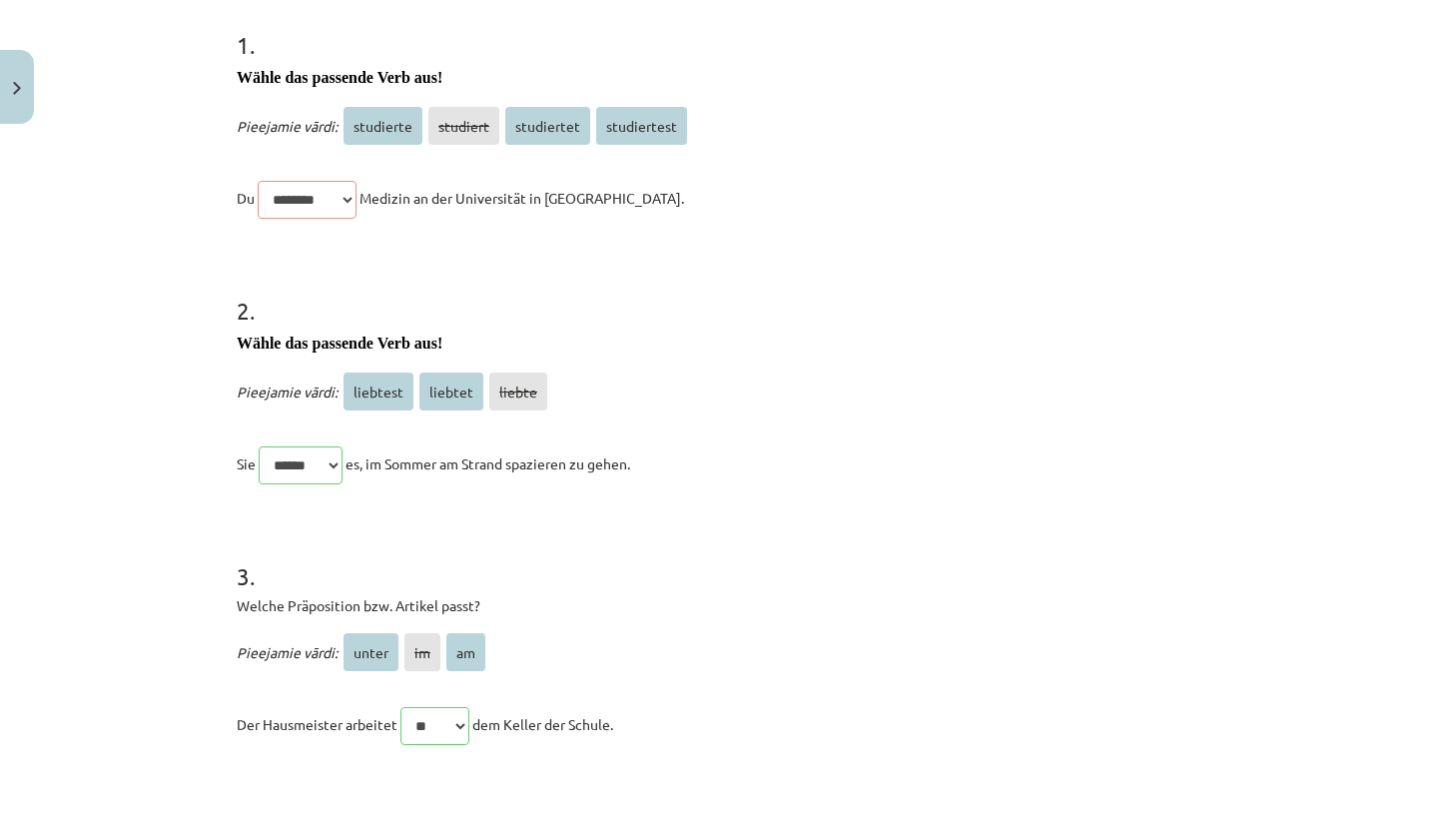
scroll to position [0, 0]
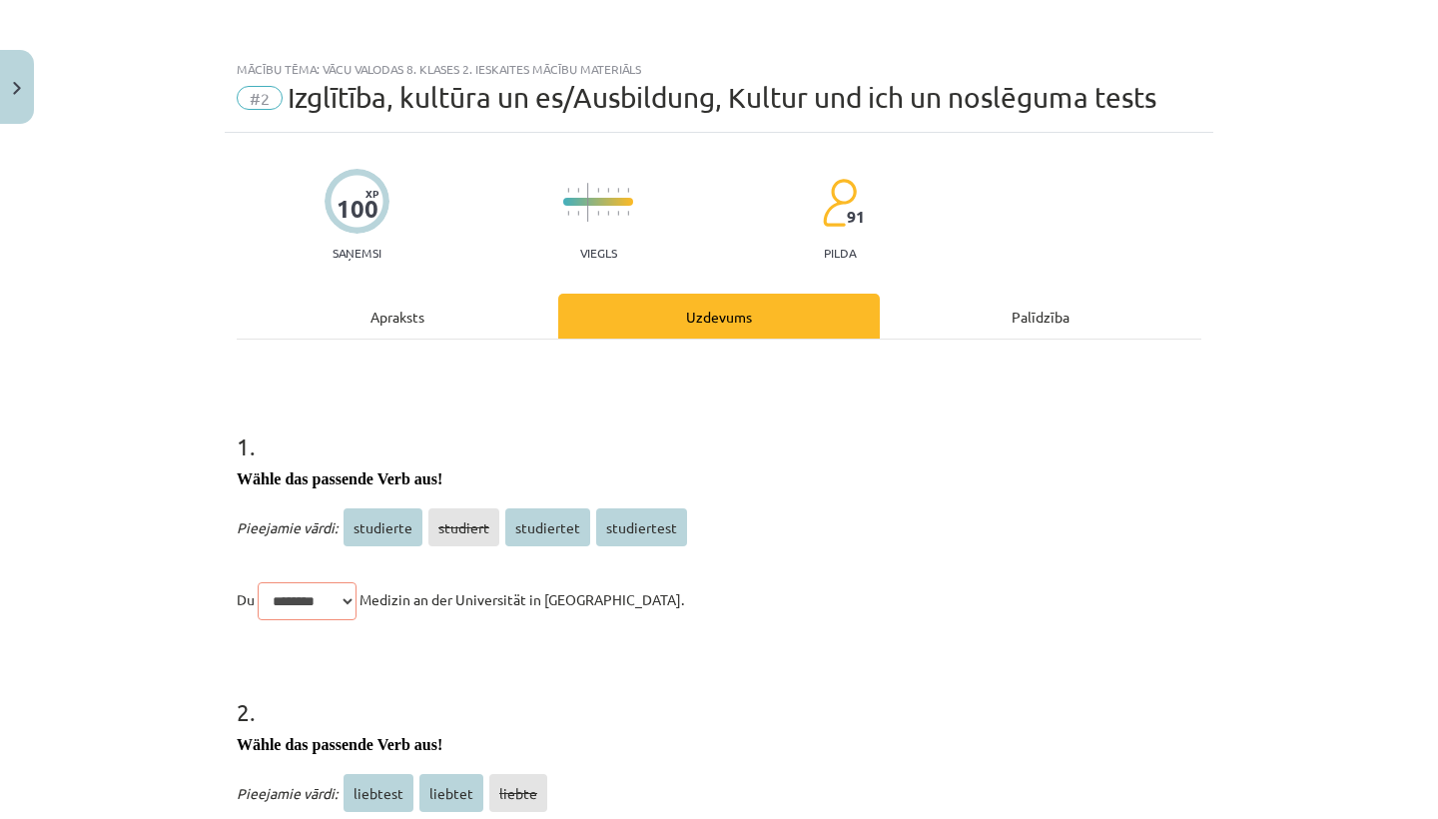
drag, startPoint x: 326, startPoint y: 604, endPoint x: 369, endPoint y: 306, distance: 301.7
click at [369, 306] on div "Apraksts" at bounding box center [398, 316] width 322 height 45
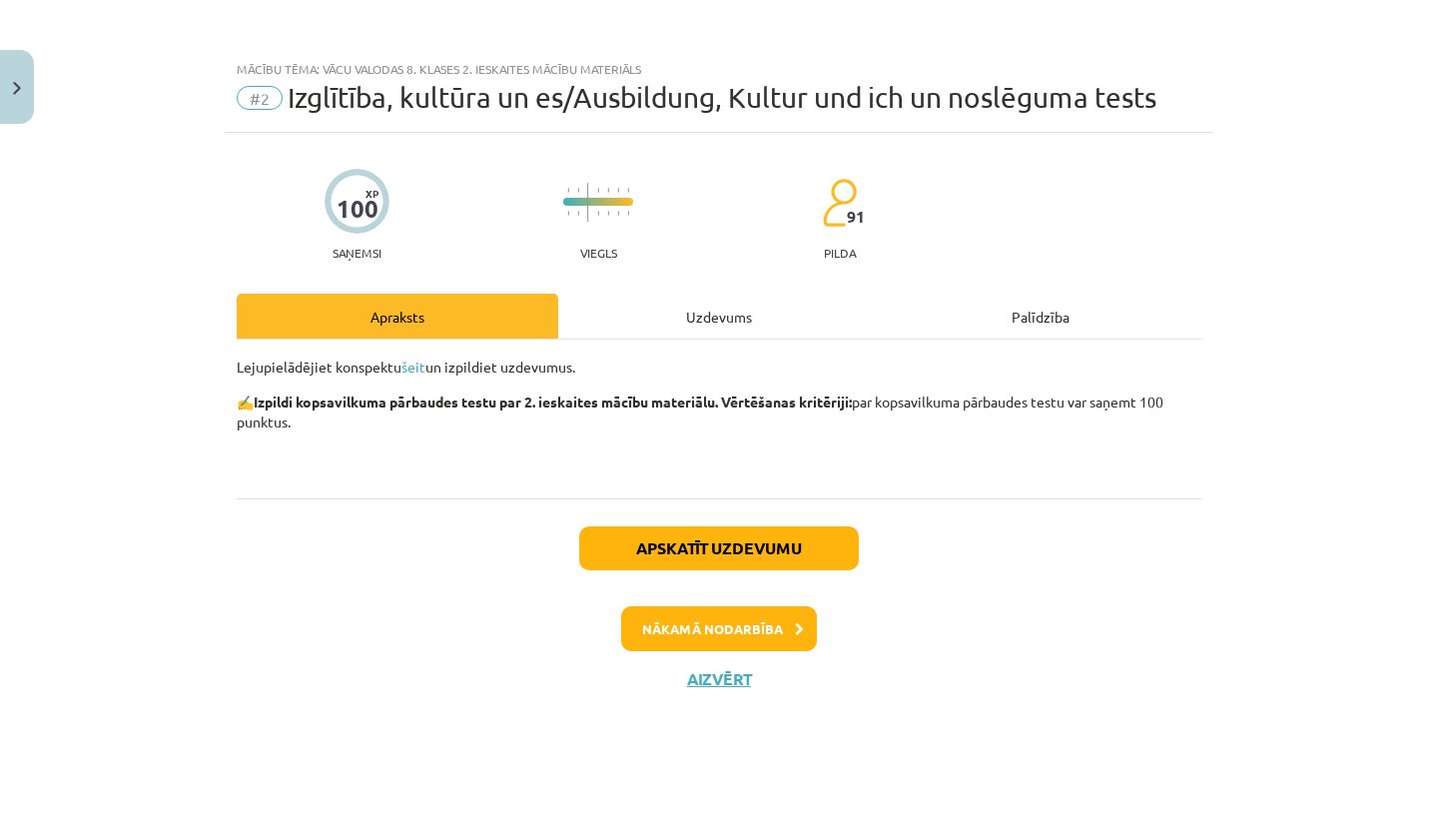
scroll to position [50, 0]
drag, startPoint x: 369, startPoint y: 306, endPoint x: 697, endPoint y: 615, distance: 451.5
click at [697, 615] on div "Apskatīt uzdevumu Nākamā nodarbība Aizvērt" at bounding box center [719, 600] width 965 height 204
drag, startPoint x: 697, startPoint y: 615, endPoint x: 700, endPoint y: 639, distance: 24.2
click at [700, 669] on button "Aizvērt" at bounding box center [719, 679] width 76 height 20
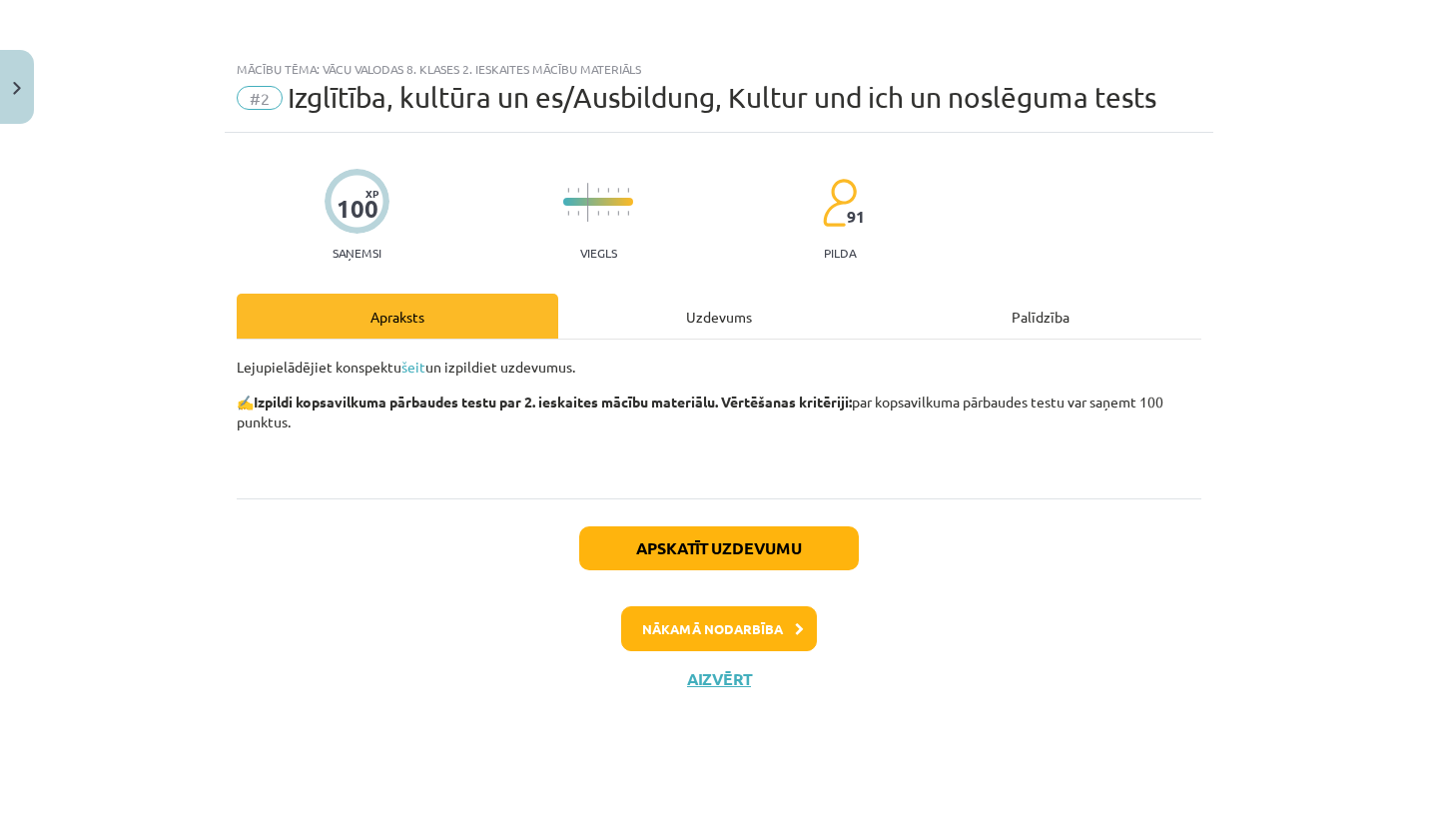
scroll to position [0, 0]
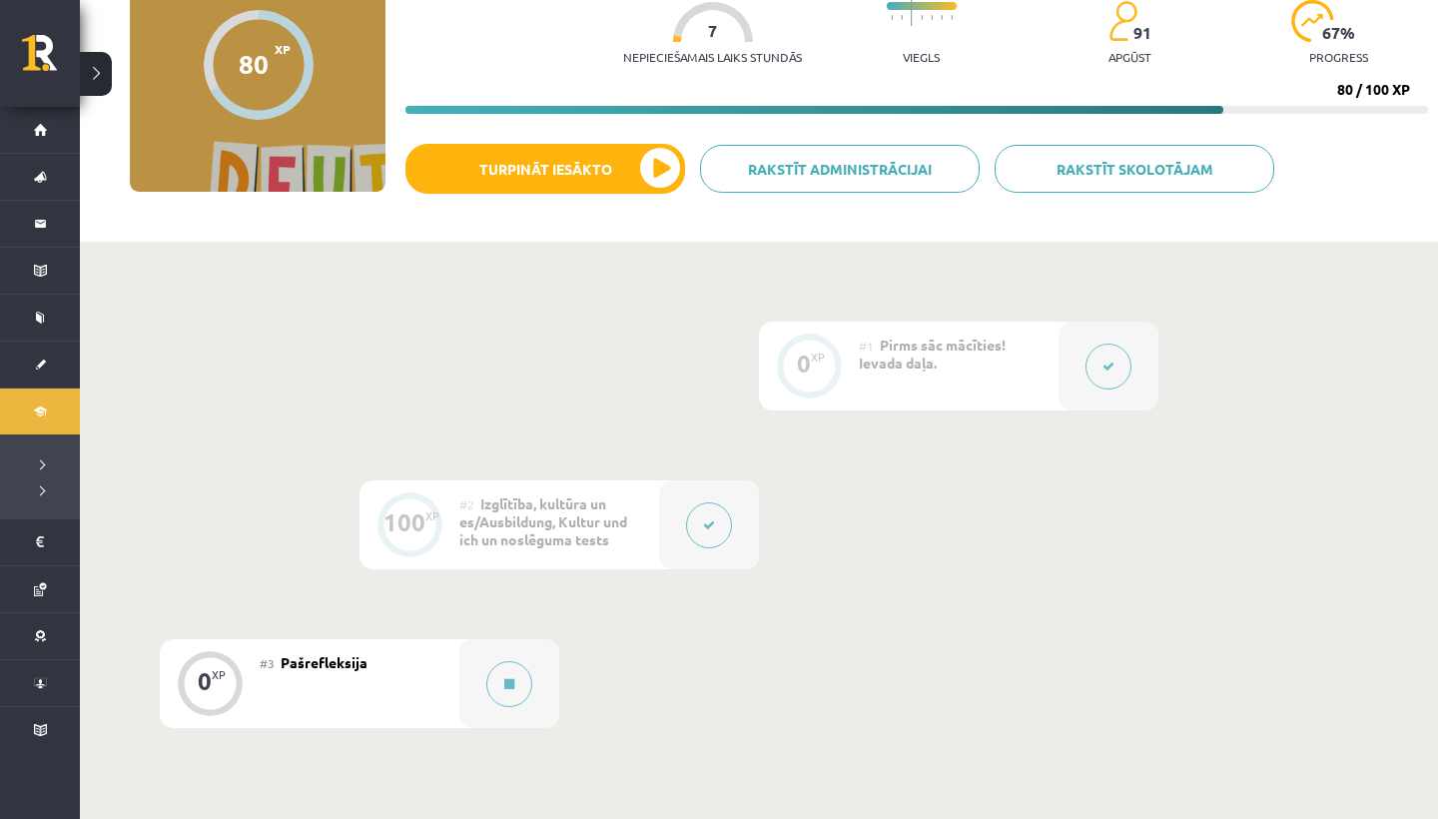
click at [524, 672] on button at bounding box center [509, 684] width 46 height 46
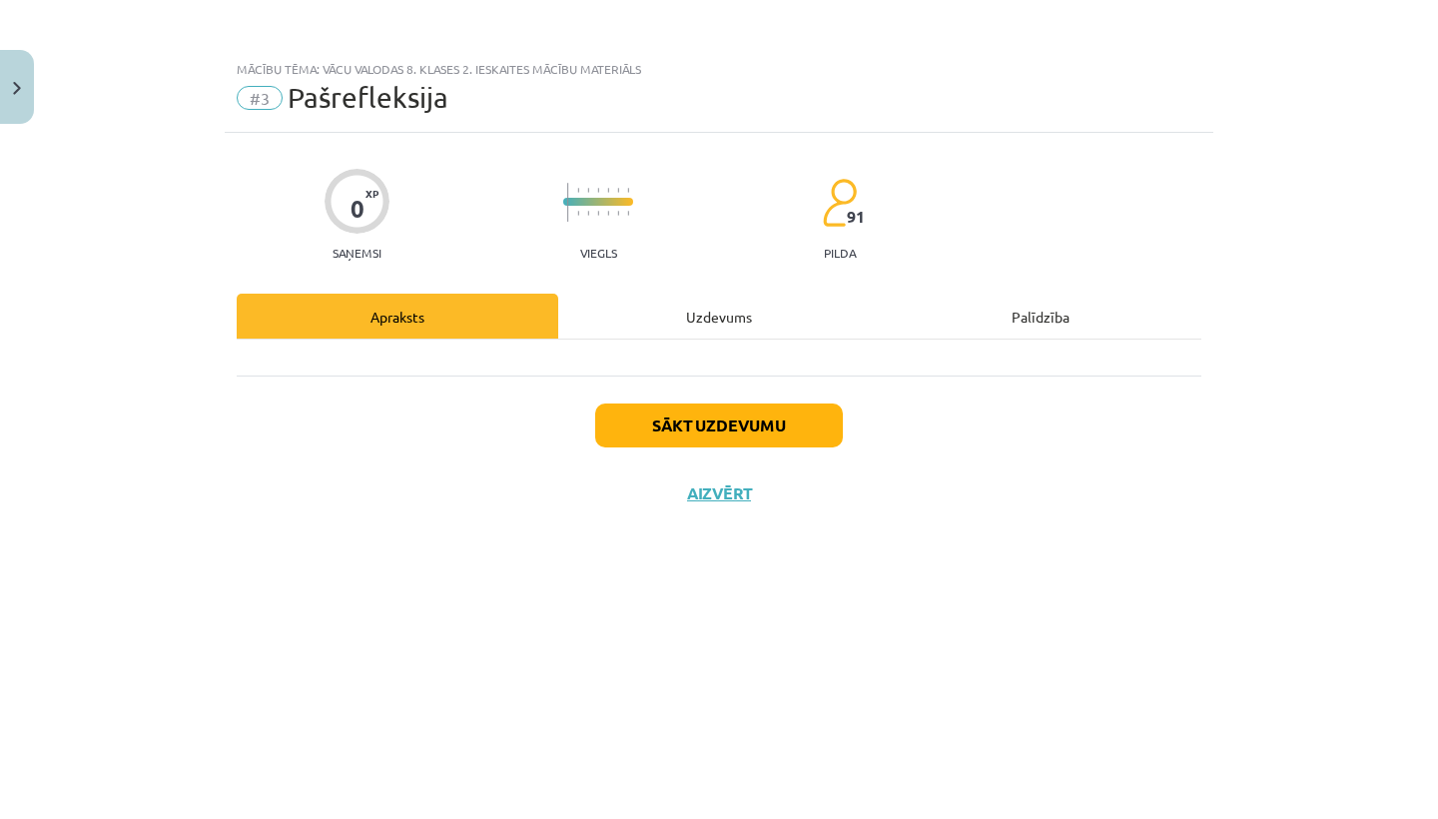
drag, startPoint x: 700, startPoint y: 639, endPoint x: 698, endPoint y: 419, distance: 220.7
click at [698, 419] on button "Sākt uzdevumu" at bounding box center [719, 426] width 248 height 44
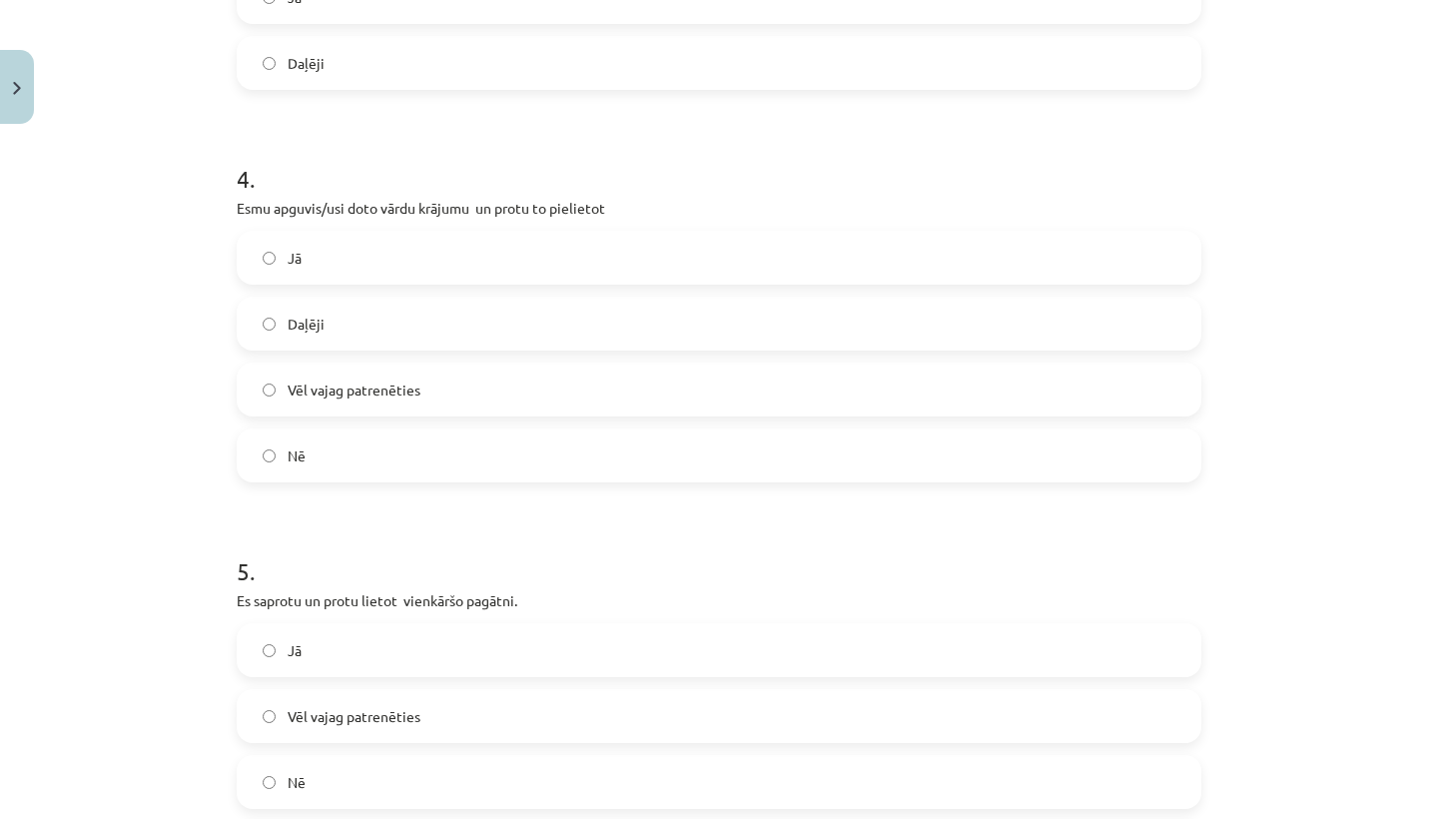
scroll to position [1438, 0]
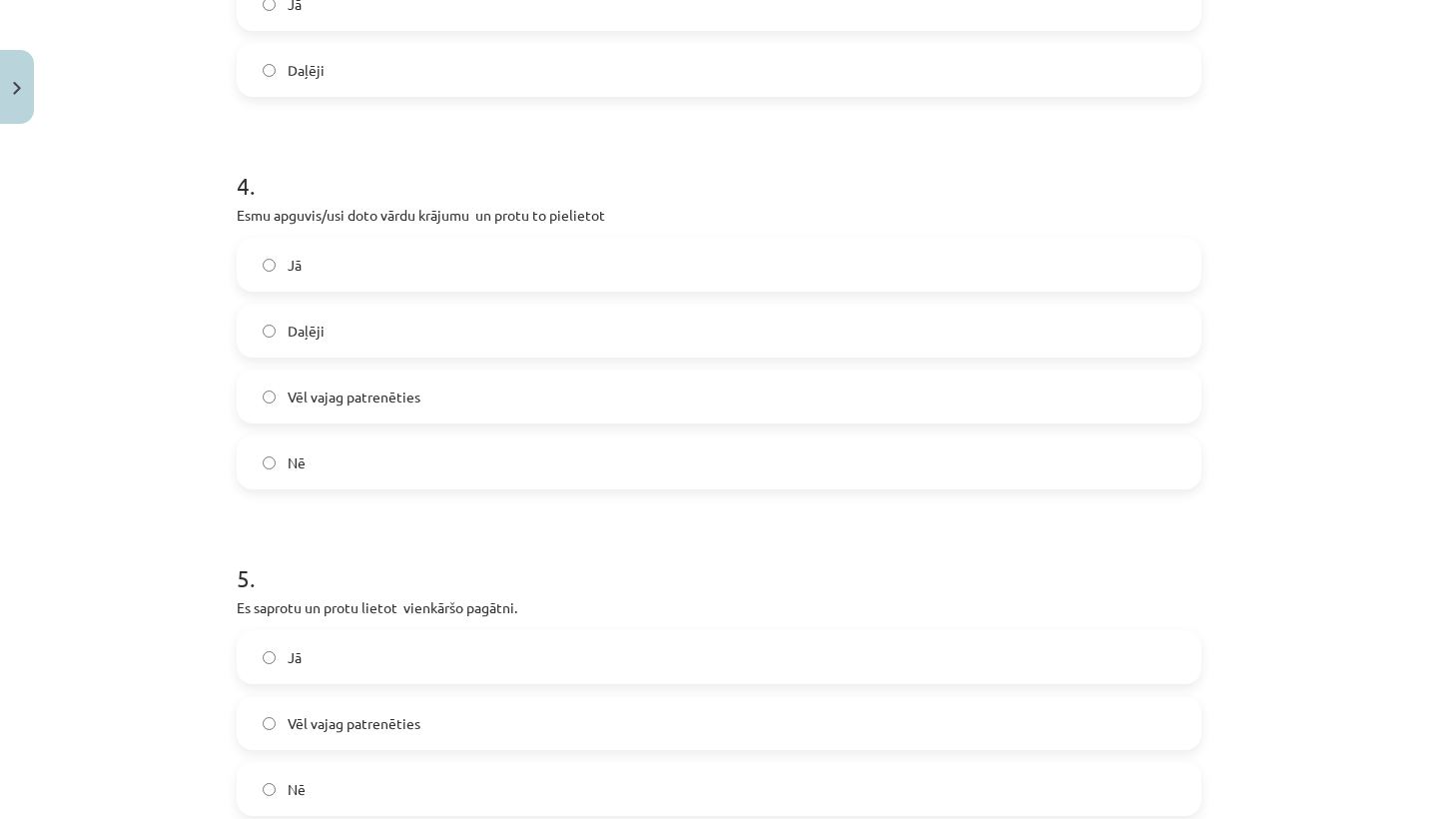
click at [267, 257] on label "Jā" at bounding box center [719, 265] width 961 height 50
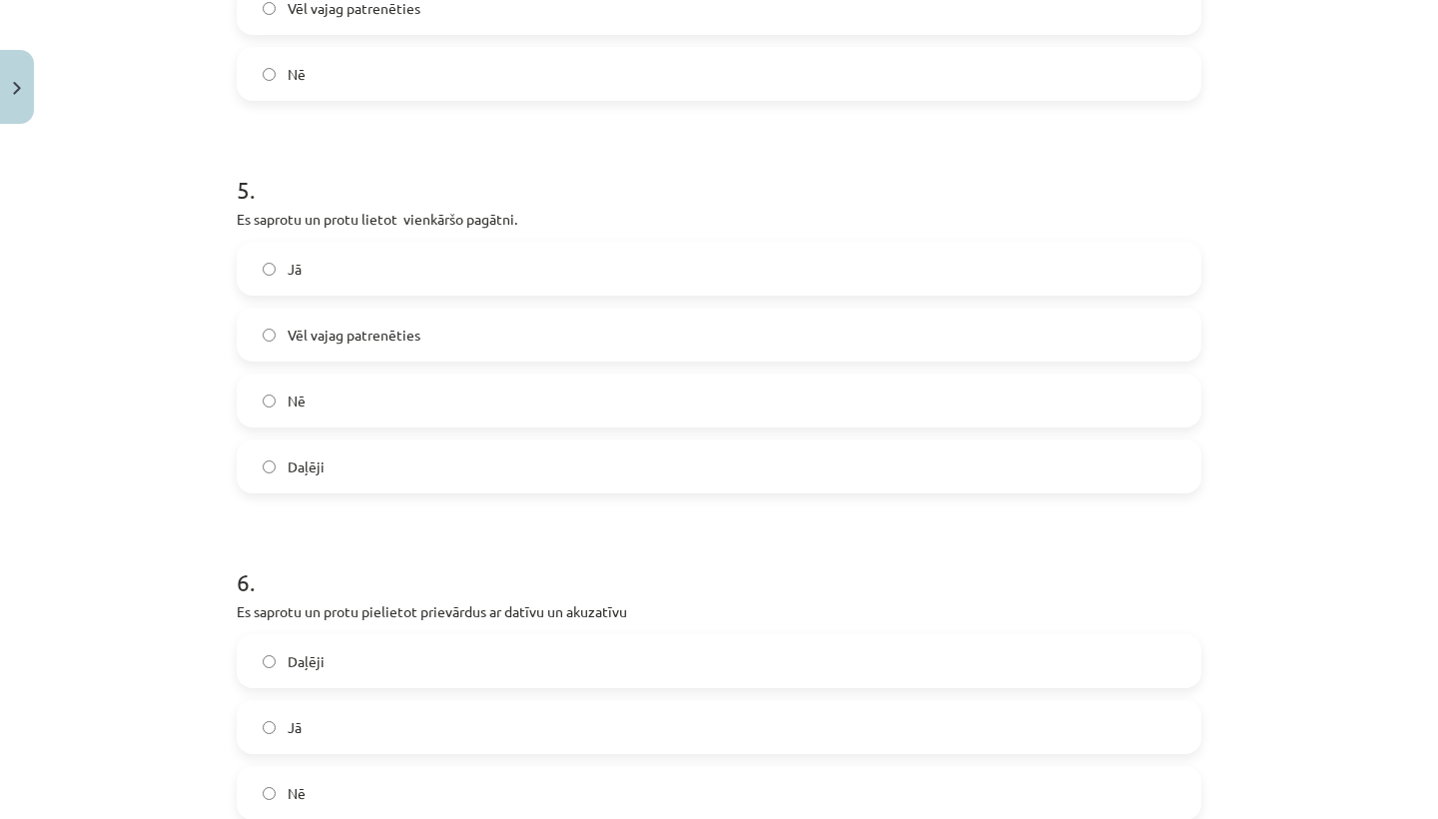
scroll to position [1836, 0]
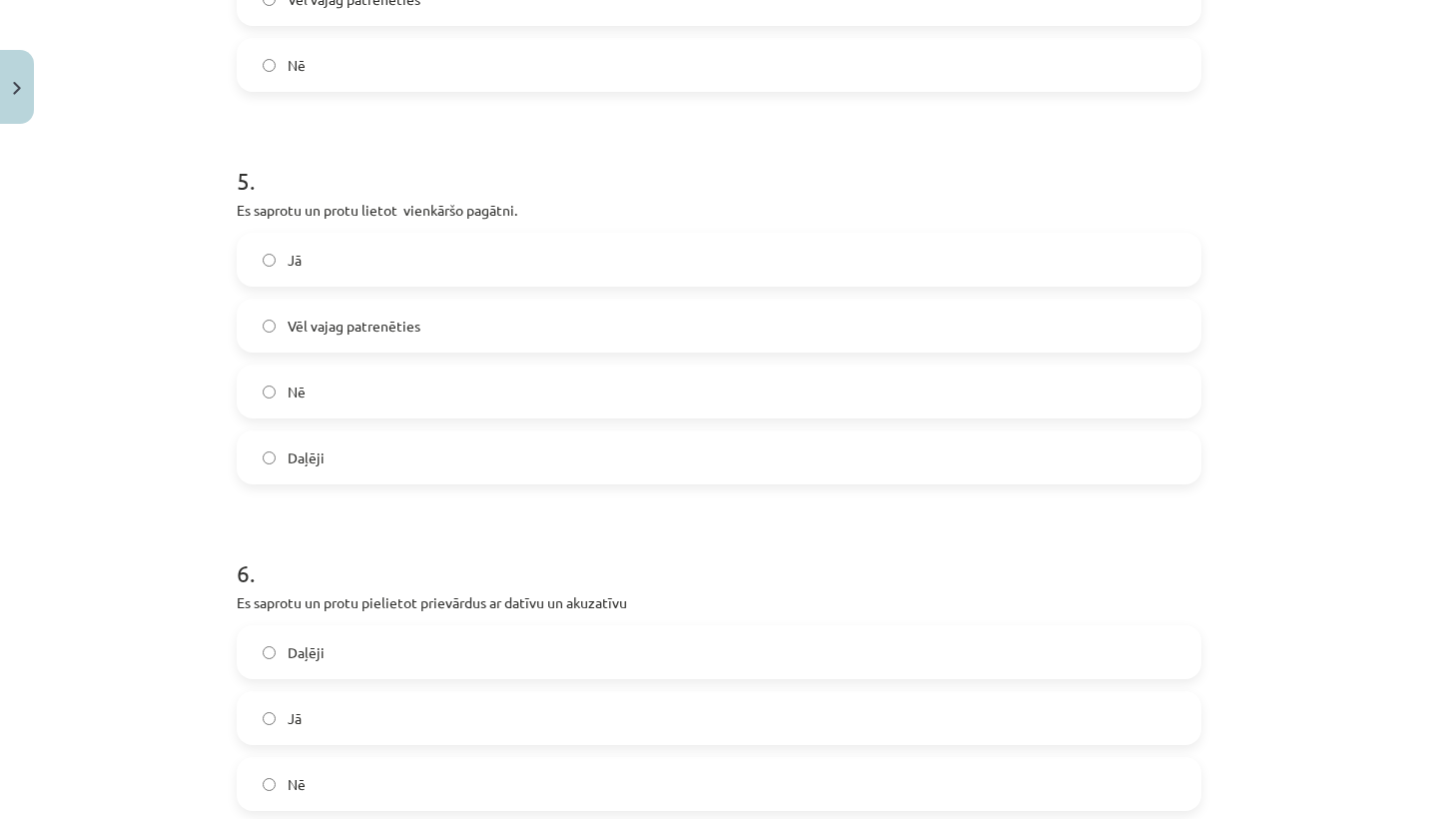
drag, startPoint x: 267, startPoint y: 257, endPoint x: 256, endPoint y: 255, distance: 11.2
click at [256, 255] on label "Jā" at bounding box center [719, 260] width 961 height 50
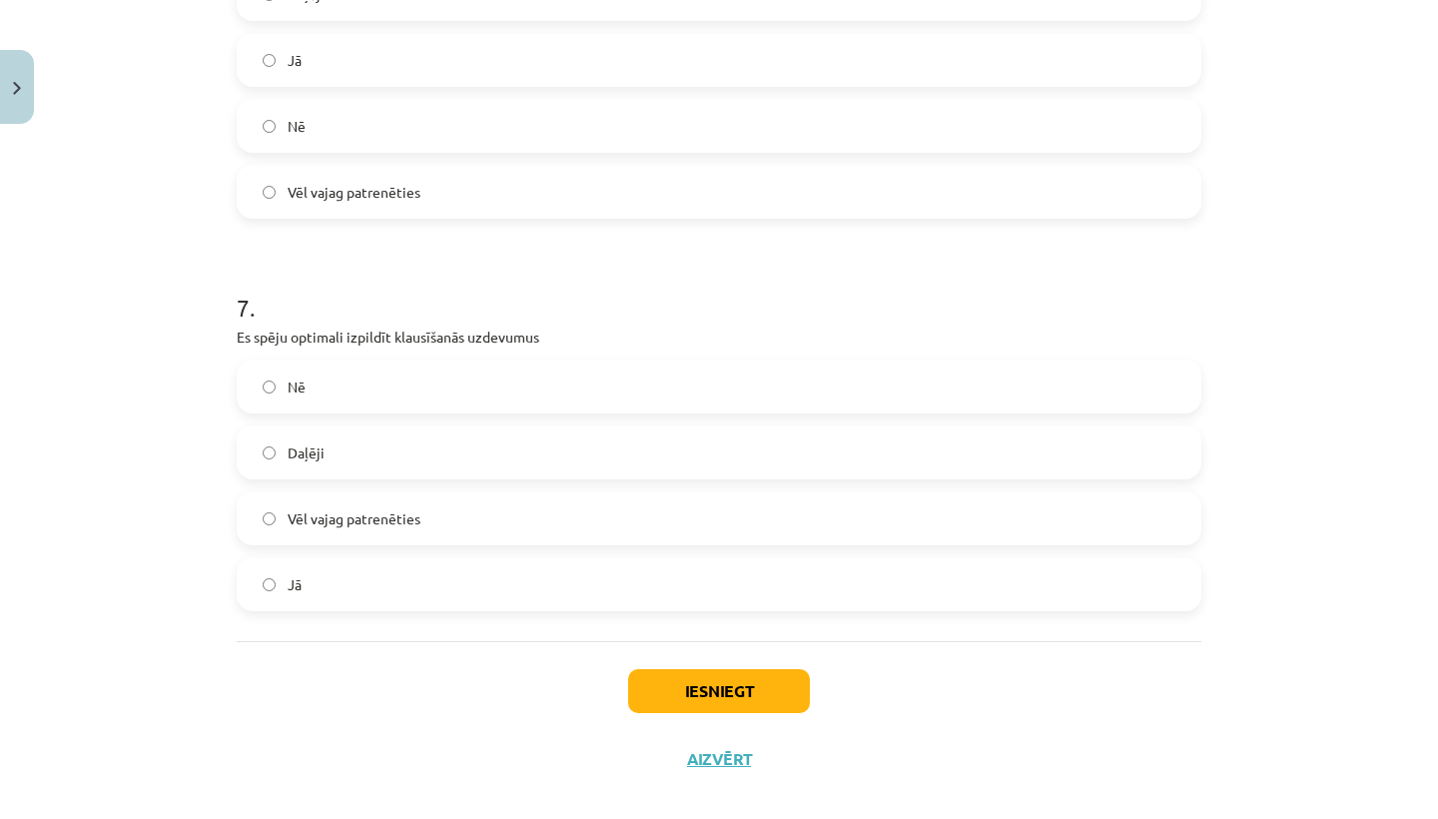
scroll to position [2518, 0]
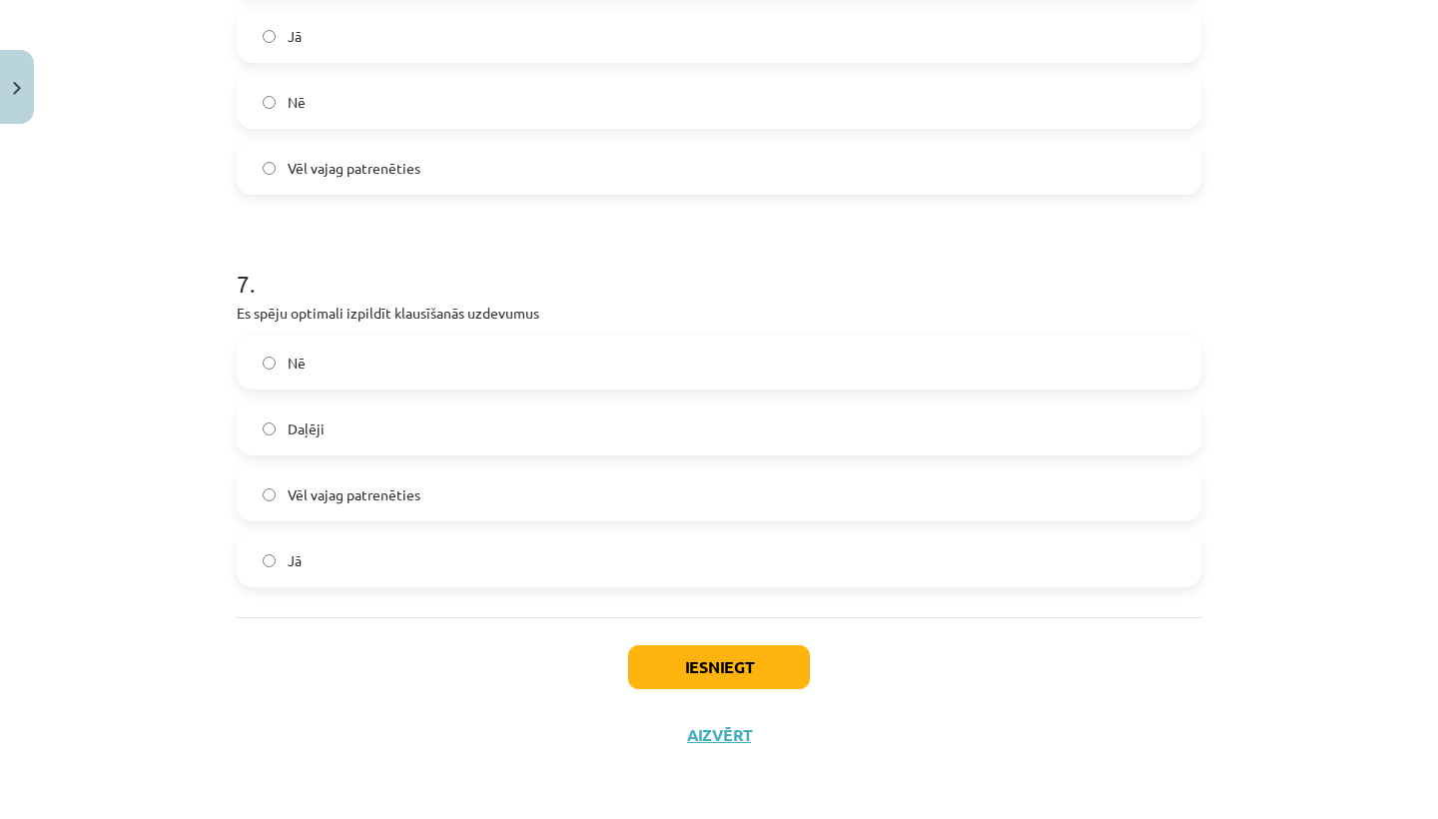
drag, startPoint x: 267, startPoint y: 247, endPoint x: 677, endPoint y: 670, distance: 589.8
click at [677, 670] on button "Iesniegt" at bounding box center [719, 667] width 182 height 44
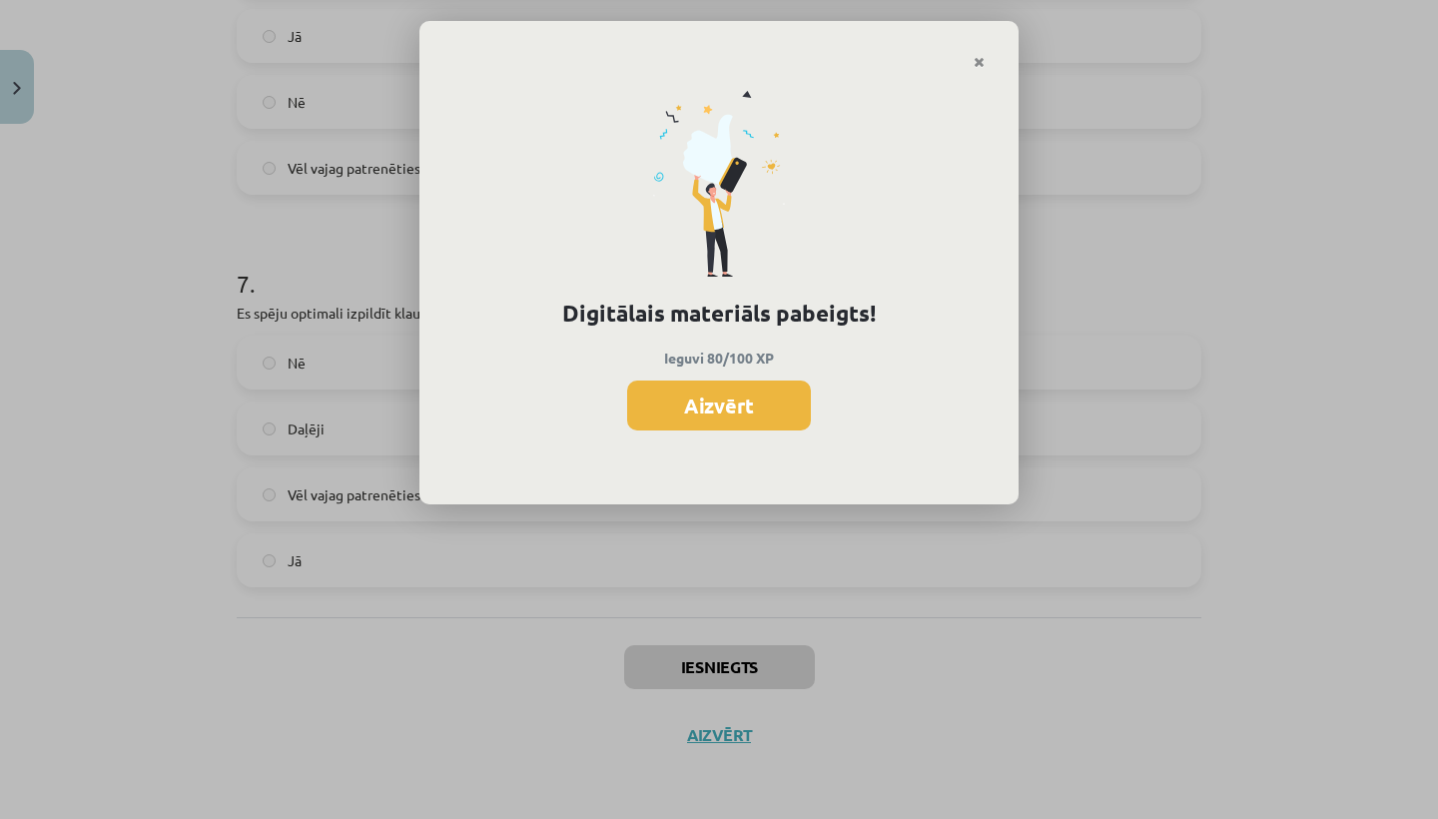
click at [726, 408] on button "Aizvērt" at bounding box center [719, 406] width 184 height 50
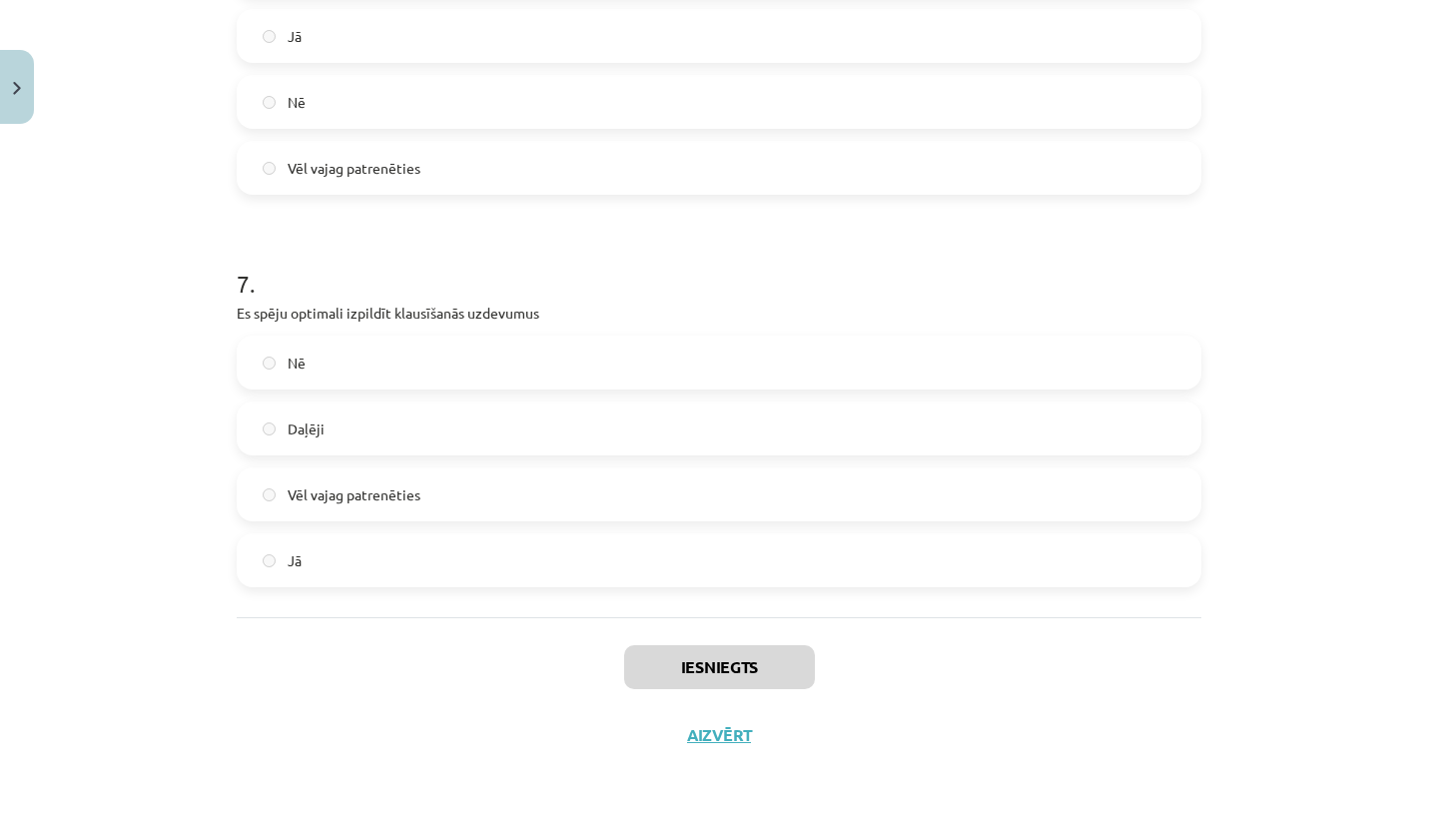
drag, startPoint x: 677, startPoint y: 670, endPoint x: 707, endPoint y: 737, distance: 73.3
click at [707, 737] on button "Aizvērt" at bounding box center [719, 735] width 76 height 20
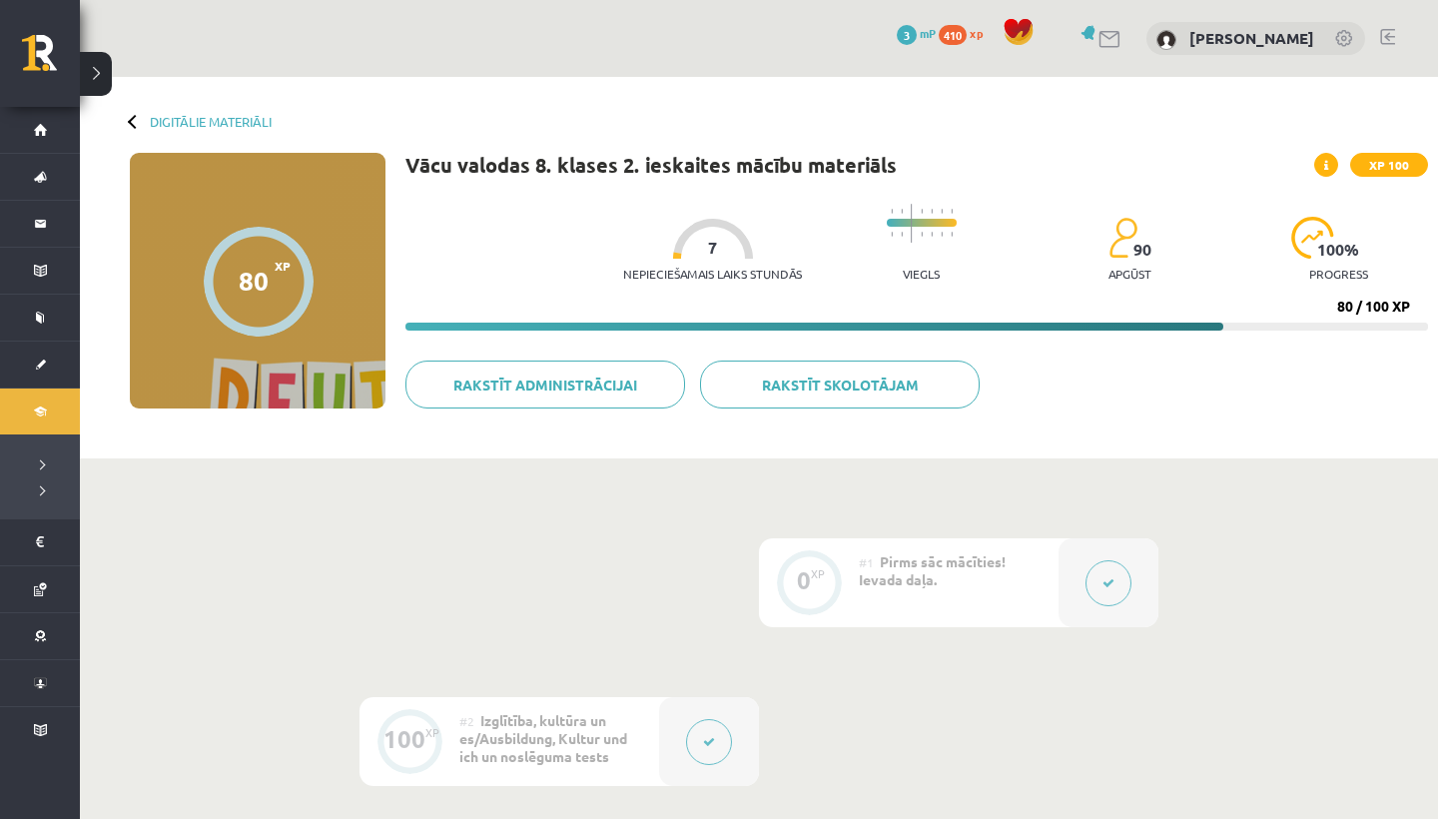
scroll to position [0, 0]
drag, startPoint x: 707, startPoint y: 737, endPoint x: 172, endPoint y: 112, distance: 823.1
click at [172, 112] on div "Digitālie materiāli 80 XP XP 100 80 / 100 XP Vācu valodas 8. klases 2. ieskaite…" at bounding box center [759, 268] width 1358 height 382
click at [171, 117] on link "Digitālie materiāli" at bounding box center [211, 121] width 122 height 15
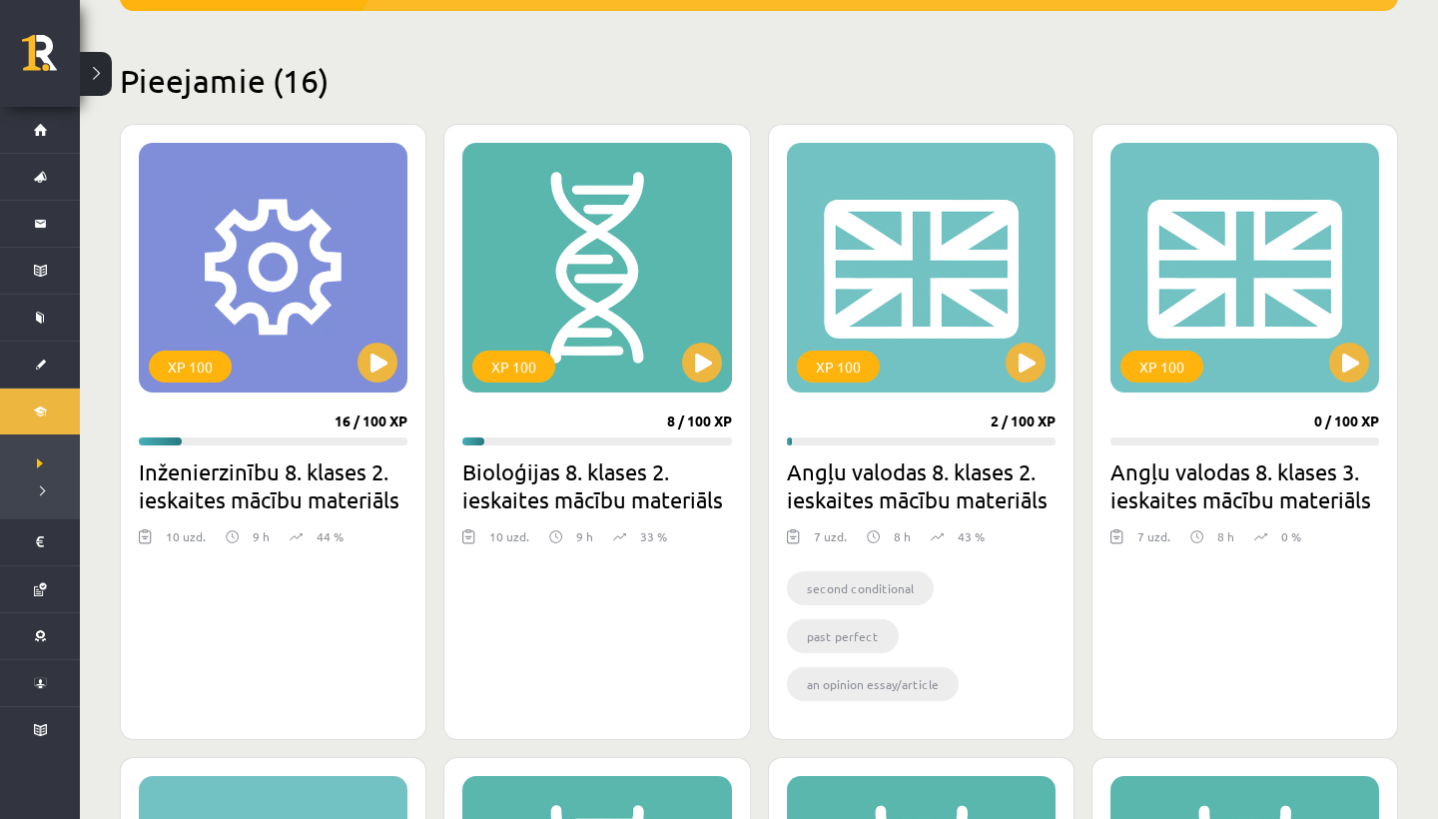
scroll to position [444, 0]
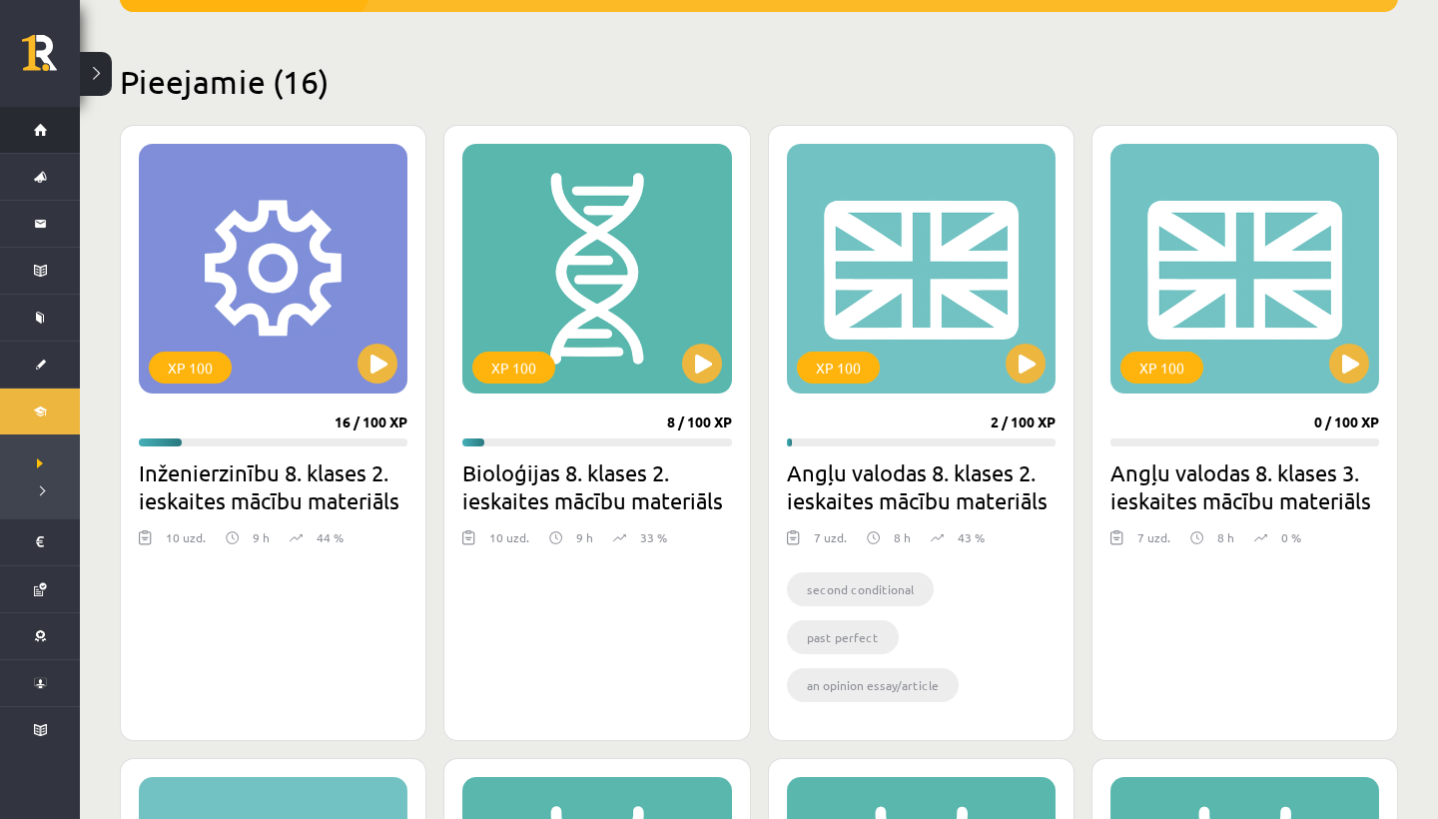
drag, startPoint x: 0, startPoint y: 0, endPoint x: 45, endPoint y: 143, distance: 149.7
click at [45, 143] on link "Sākums" at bounding box center [40, 130] width 80 height 46
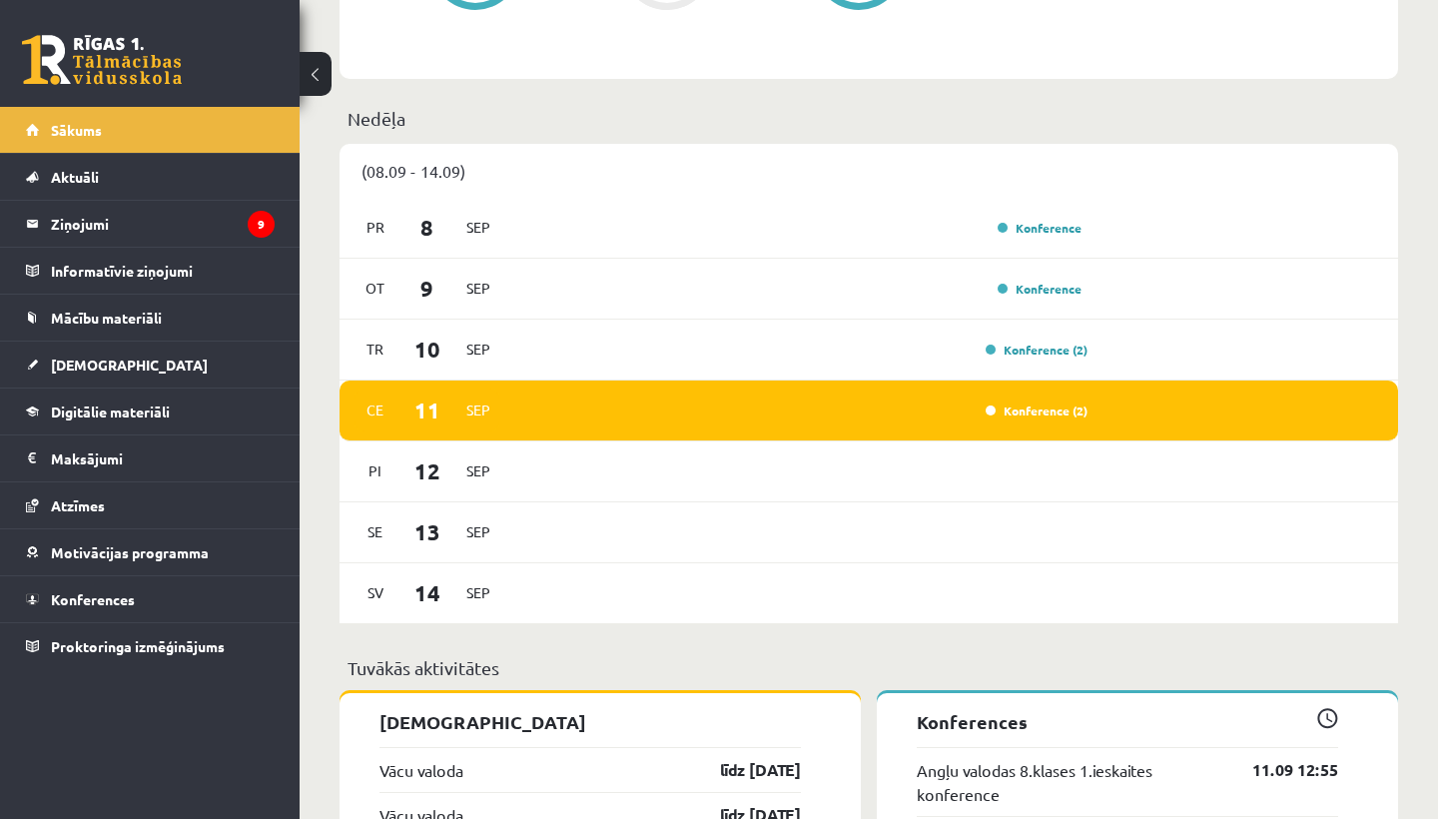
scroll to position [1234, 0]
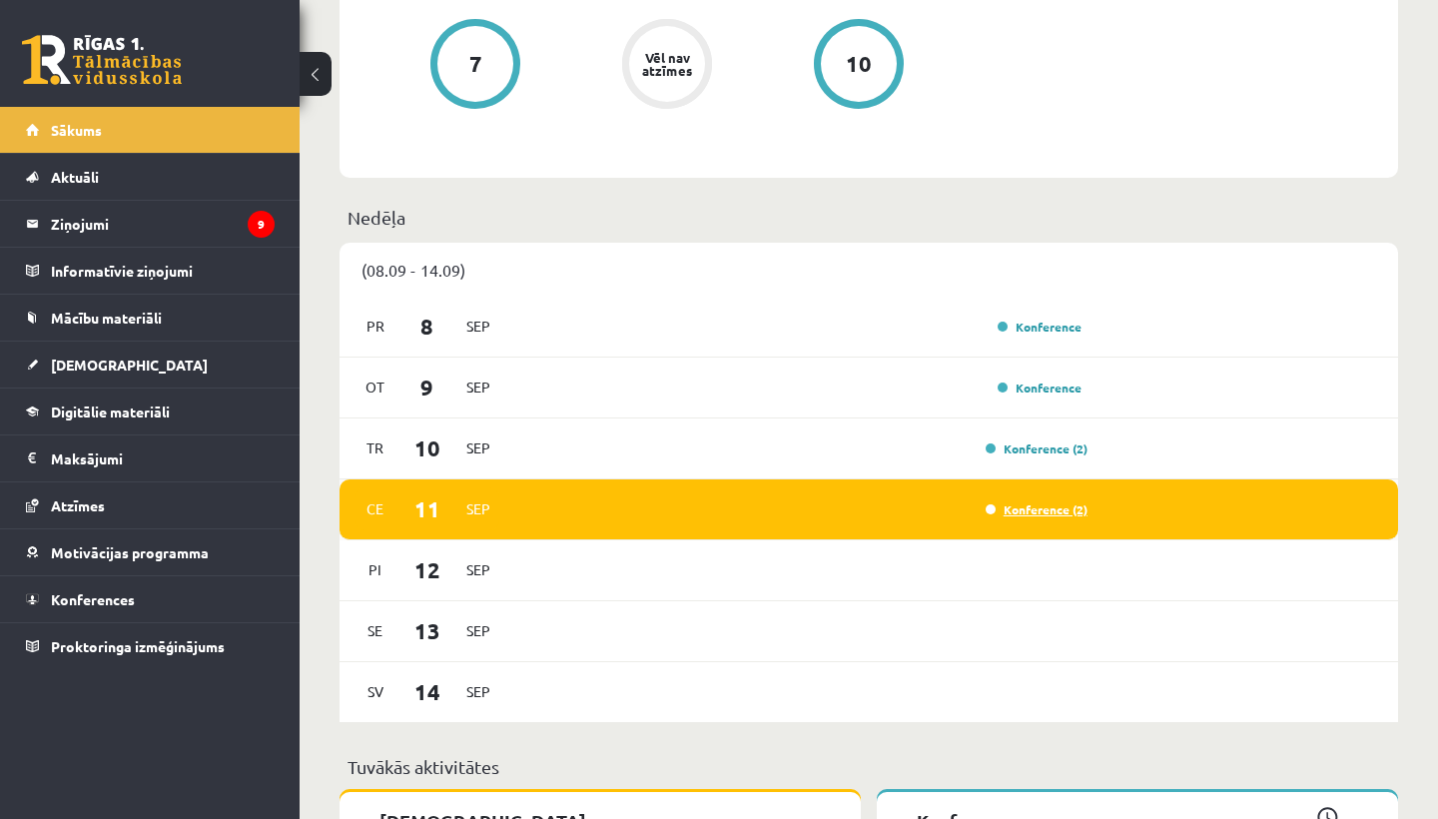
drag, startPoint x: 0, startPoint y: 0, endPoint x: 1045, endPoint y: 512, distance: 1163.7
click at [1045, 512] on link "Konference (2)" at bounding box center [1037, 509] width 102 height 16
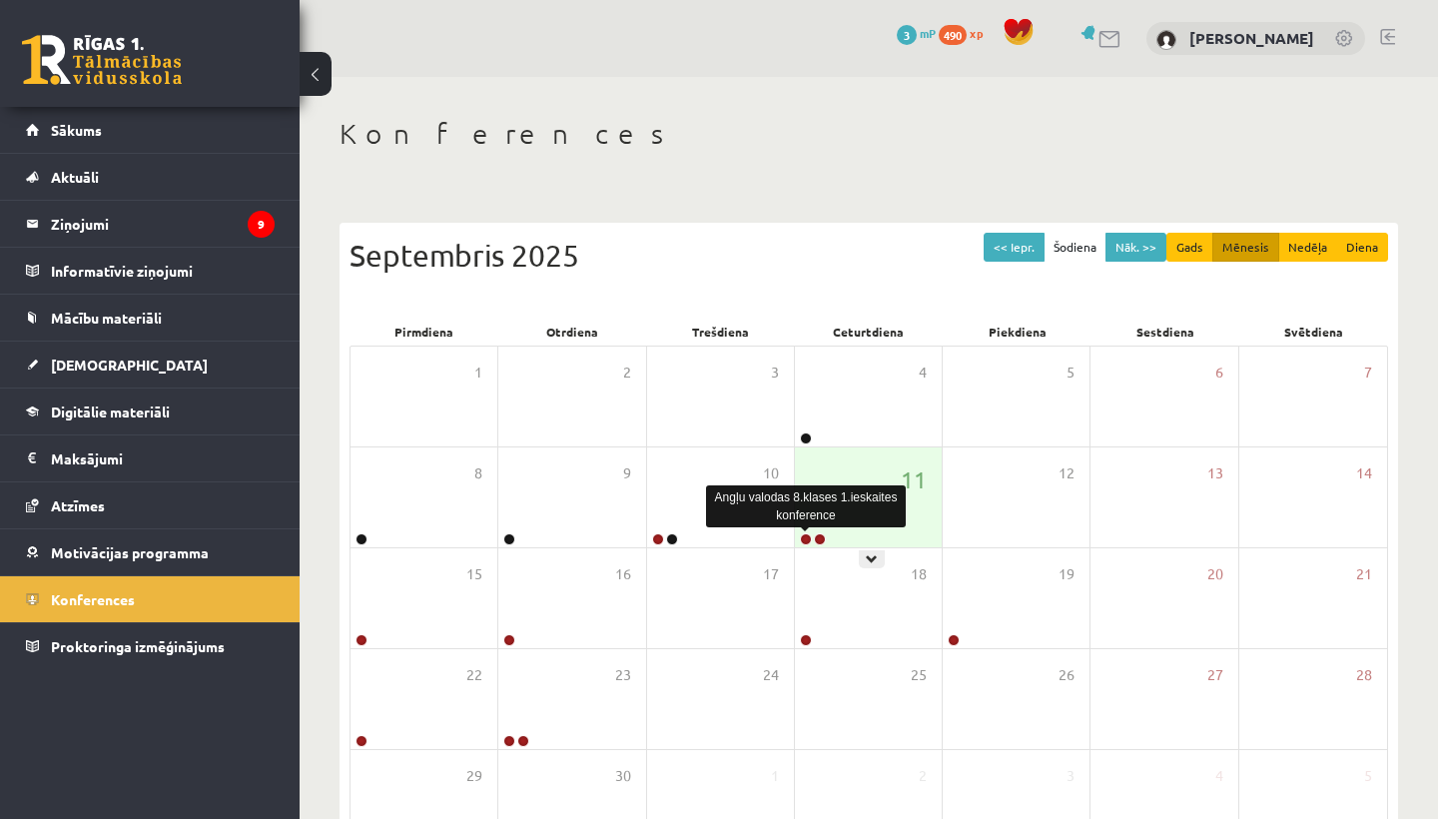
click at [807, 533] on link at bounding box center [806, 539] width 12 height 12
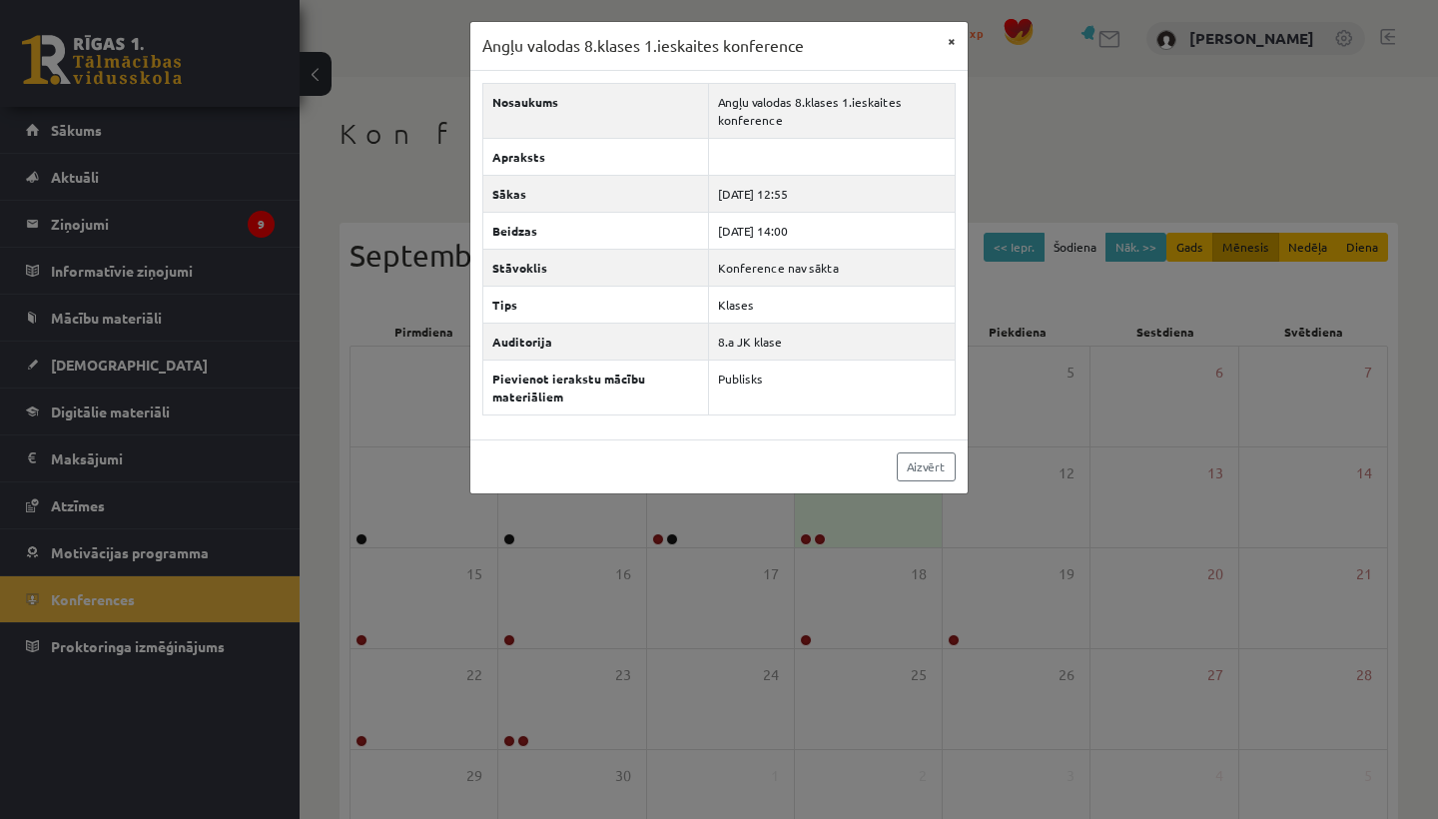
drag, startPoint x: 0, startPoint y: 0, endPoint x: 952, endPoint y: 39, distance: 952.7
click at [952, 39] on button "×" at bounding box center [952, 41] width 32 height 38
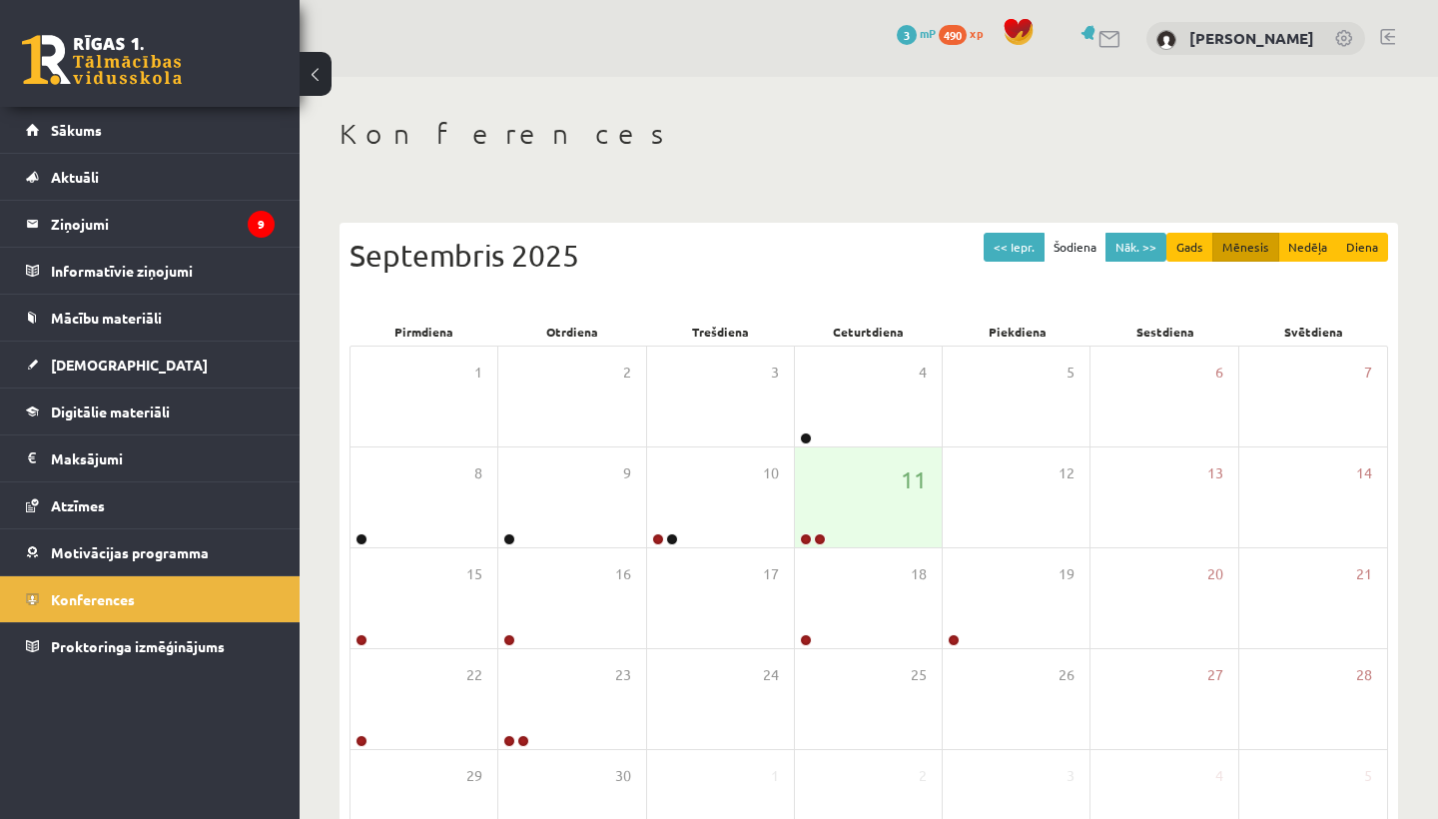
click at [820, 534] on link at bounding box center [820, 539] width 12 height 12
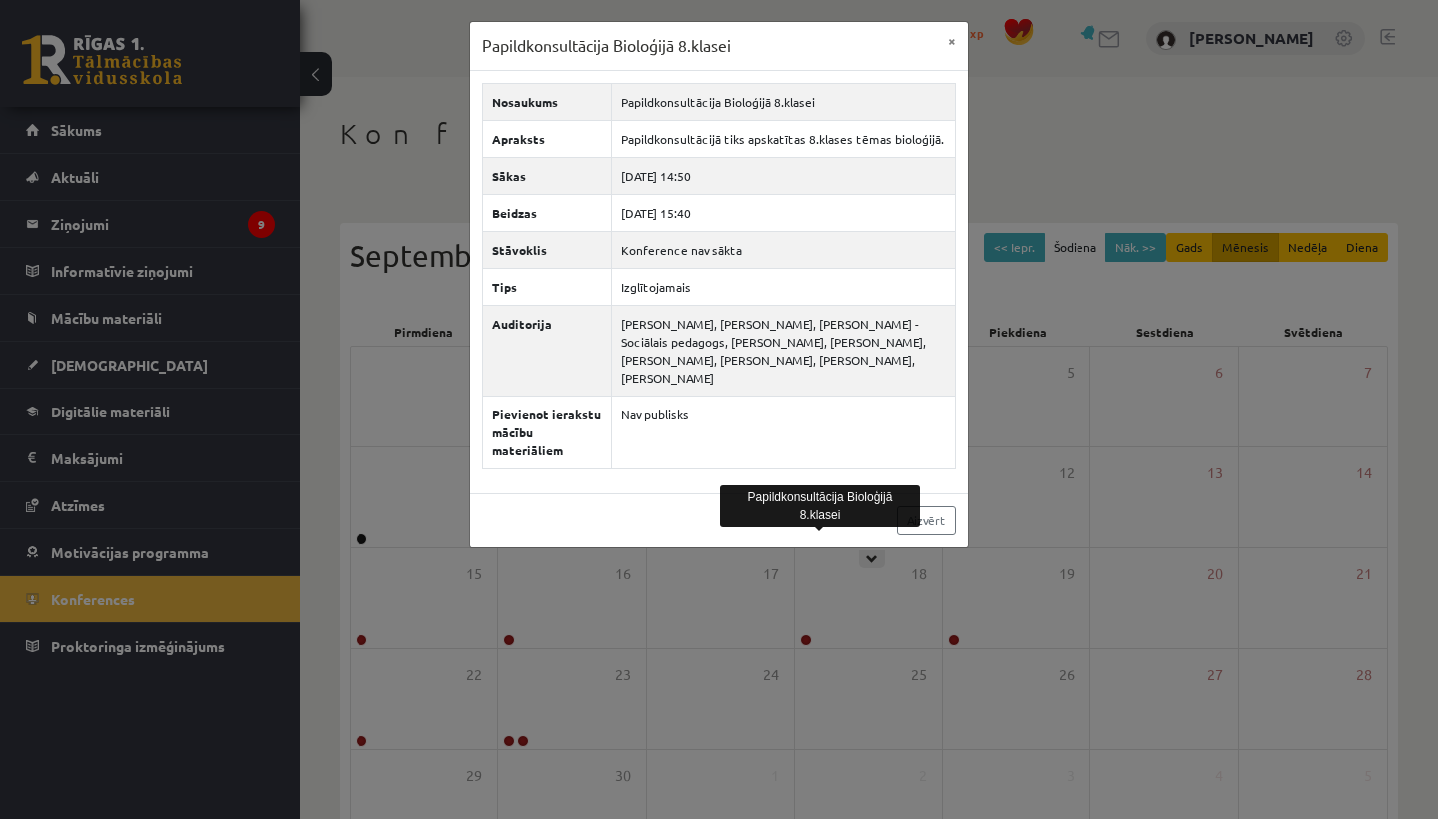
click at [922, 516] on link "Aizvērt" at bounding box center [926, 520] width 59 height 29
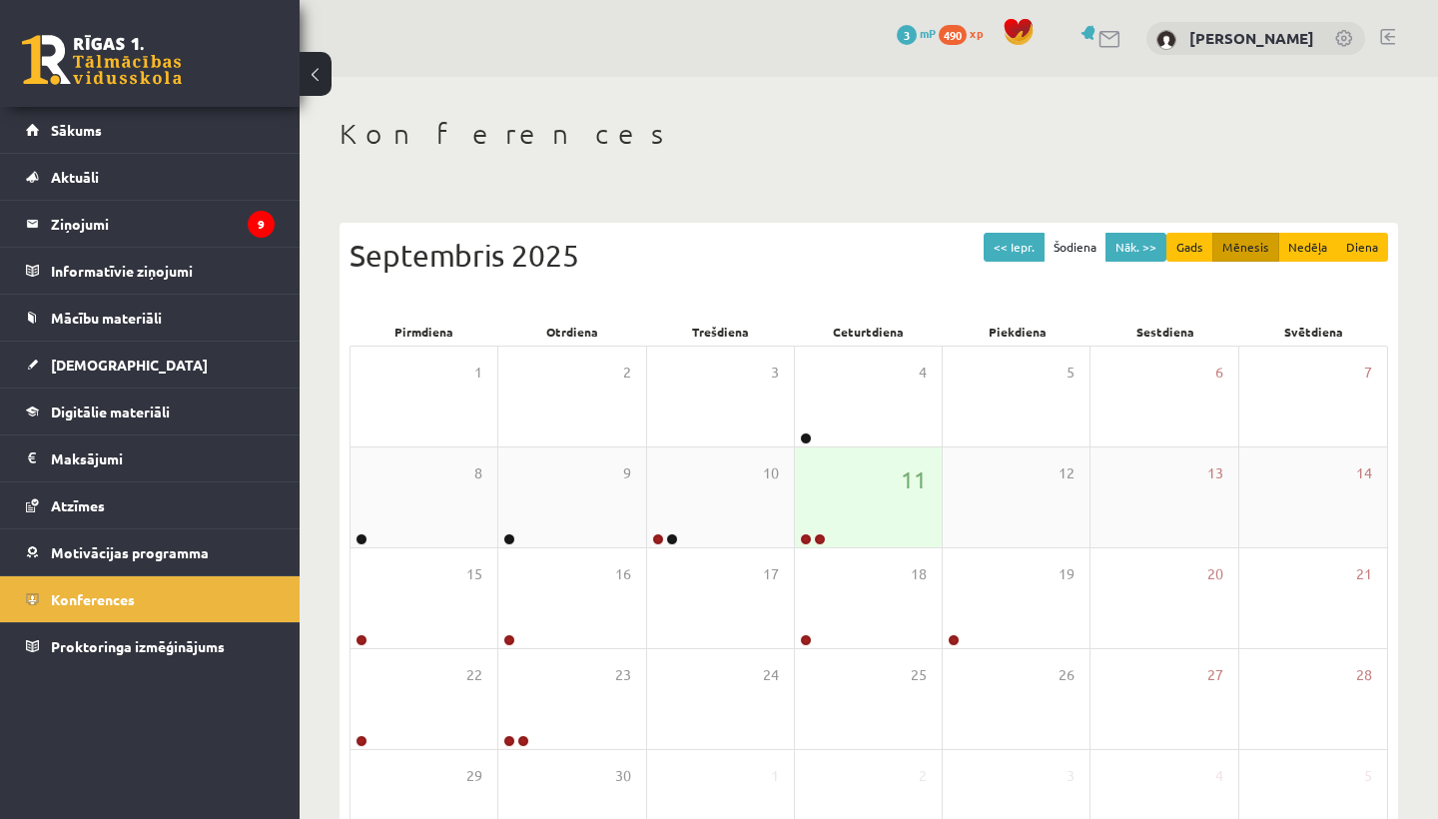
click at [157, 228] on legend "Ziņojumi 9" at bounding box center [163, 224] width 224 height 46
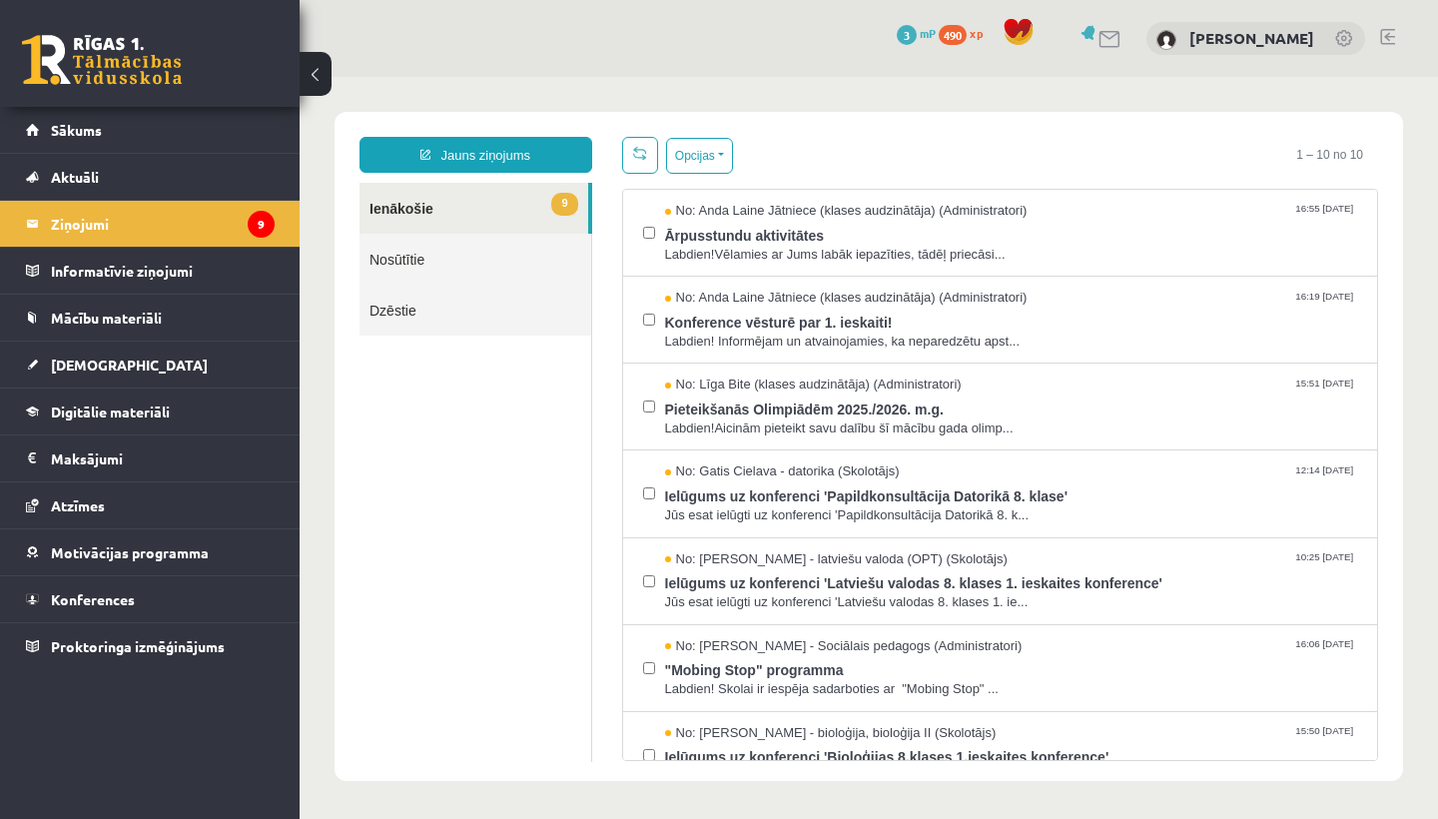
click at [971, 227] on span "Ārpusstundu aktivitātes" at bounding box center [1011, 233] width 693 height 25
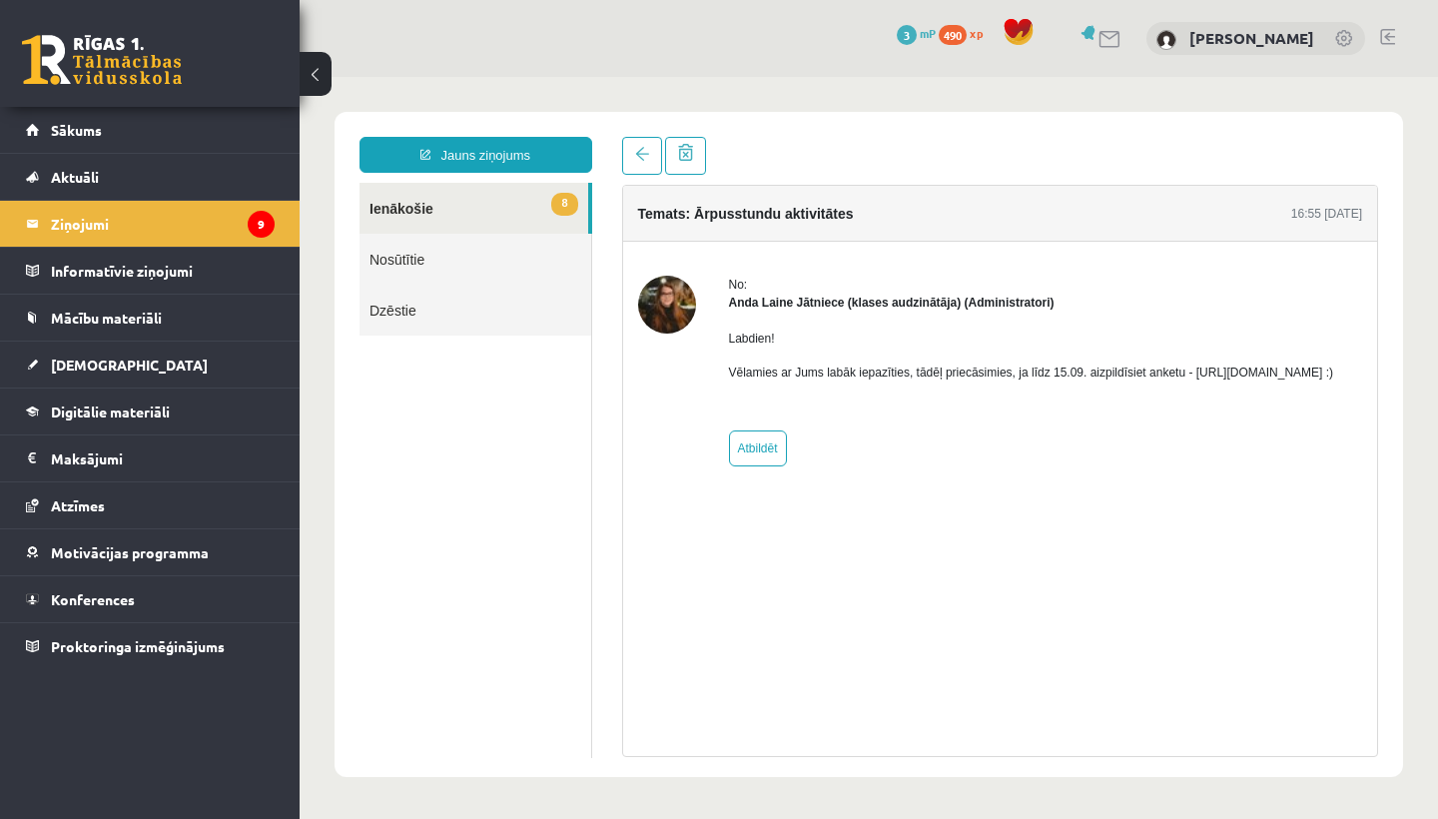
drag, startPoint x: 1222, startPoint y: 593, endPoint x: 761, endPoint y: 387, distance: 504.7
click at [761, 382] on p "Vēlamies ar Jums labāk iepazīties, tādēļ priecāsimies, ja līdz 15.09. aizpildīs…" at bounding box center [1031, 373] width 605 height 18
drag, startPoint x: 761, startPoint y: 387, endPoint x: 809, endPoint y: 389, distance: 48.0
click at [809, 382] on p "Vēlamies ar Jums labāk iepazīties, tādēļ priecāsimies, ja līdz 15.09. aizpildīs…" at bounding box center [1031, 373] width 605 height 18
drag, startPoint x: 809, startPoint y: 389, endPoint x: 639, endPoint y: 166, distance: 280.1
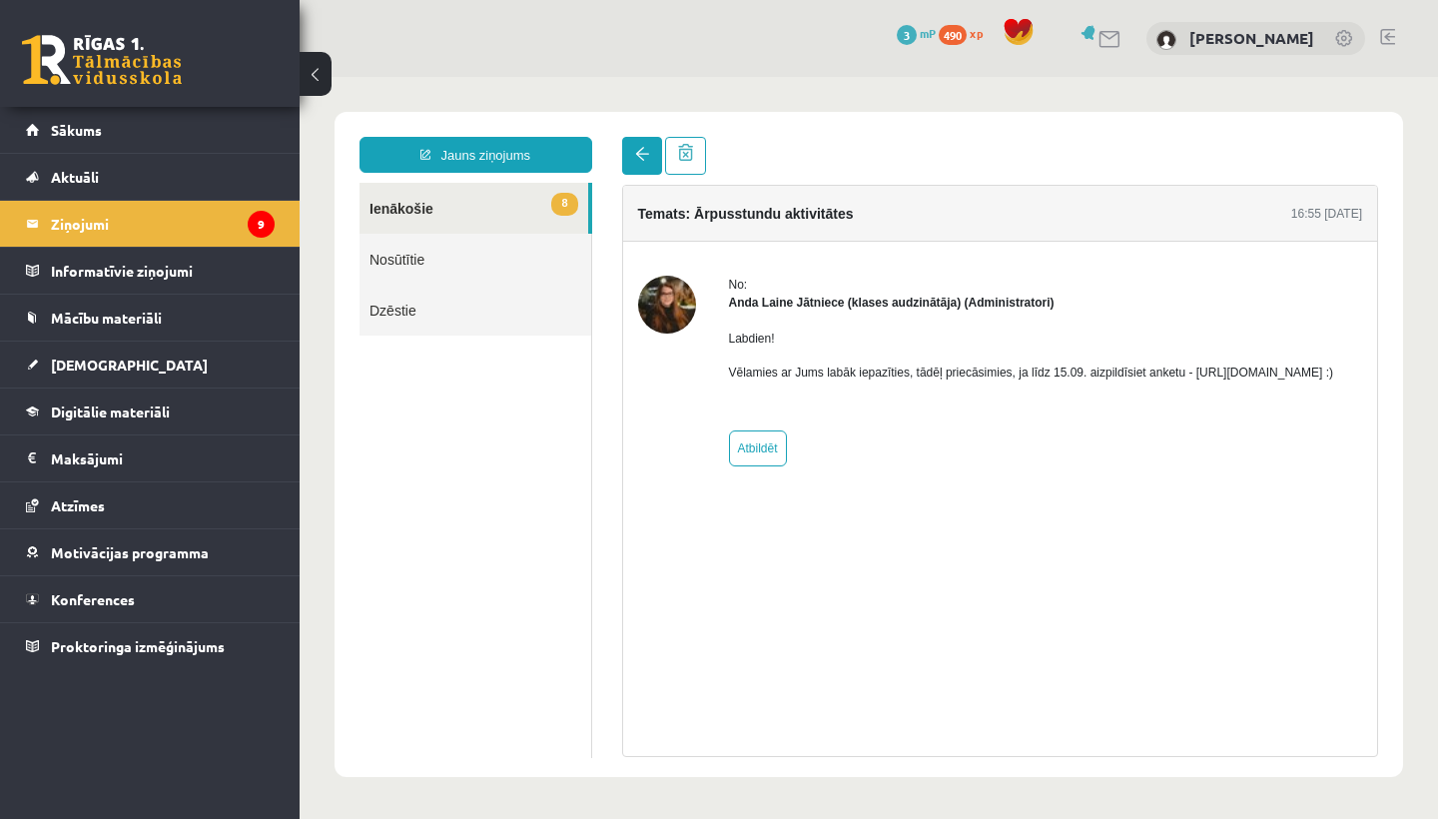
click at [639, 166] on link at bounding box center [642, 156] width 40 height 38
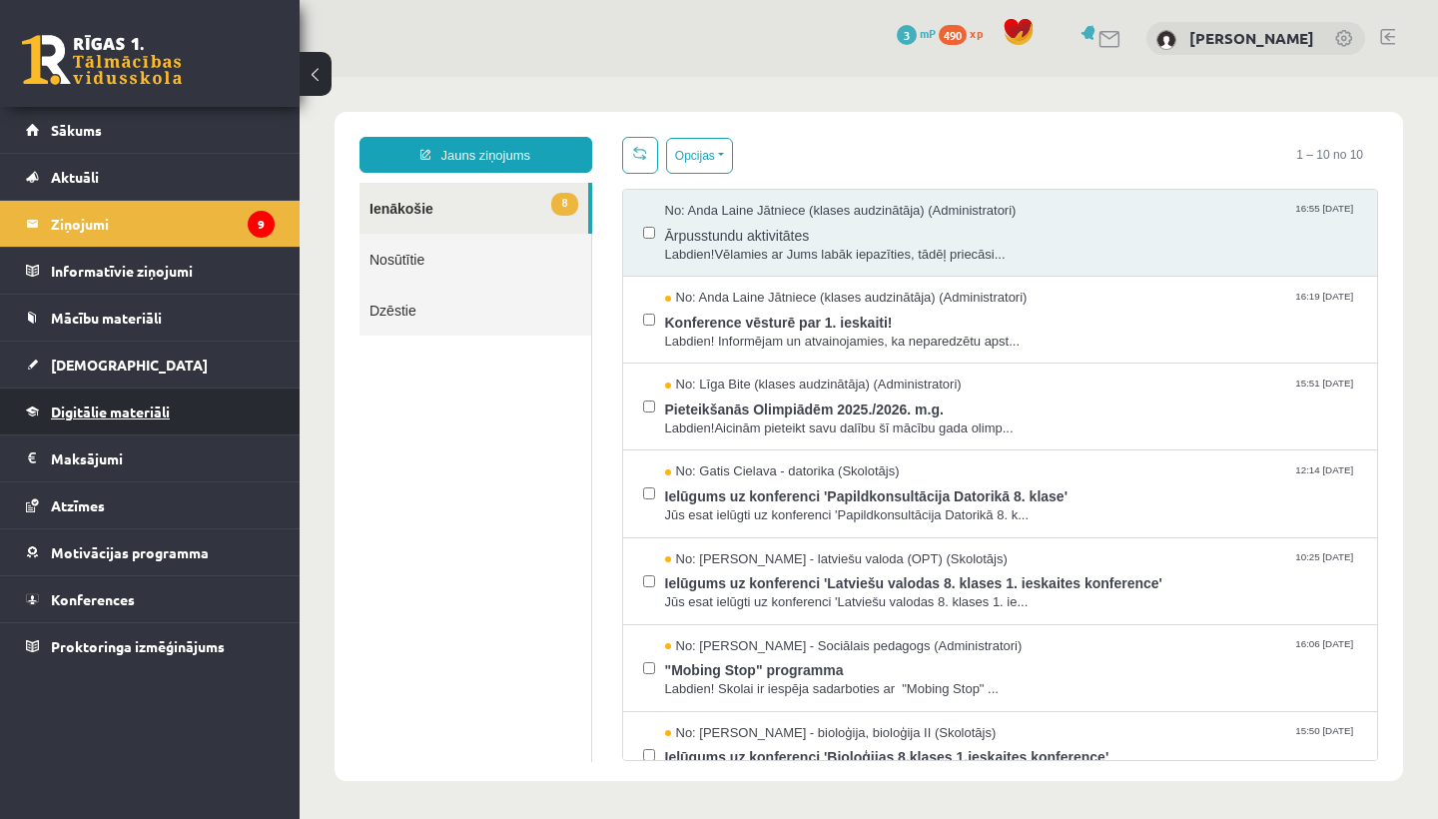
drag, startPoint x: 340, startPoint y: 89, endPoint x: 118, endPoint y: 401, distance: 382.5
click at [118, 401] on link "Digitālie materiāli" at bounding box center [150, 412] width 249 height 46
